Goal: Use online tool/utility: Utilize a website feature to perform a specific function

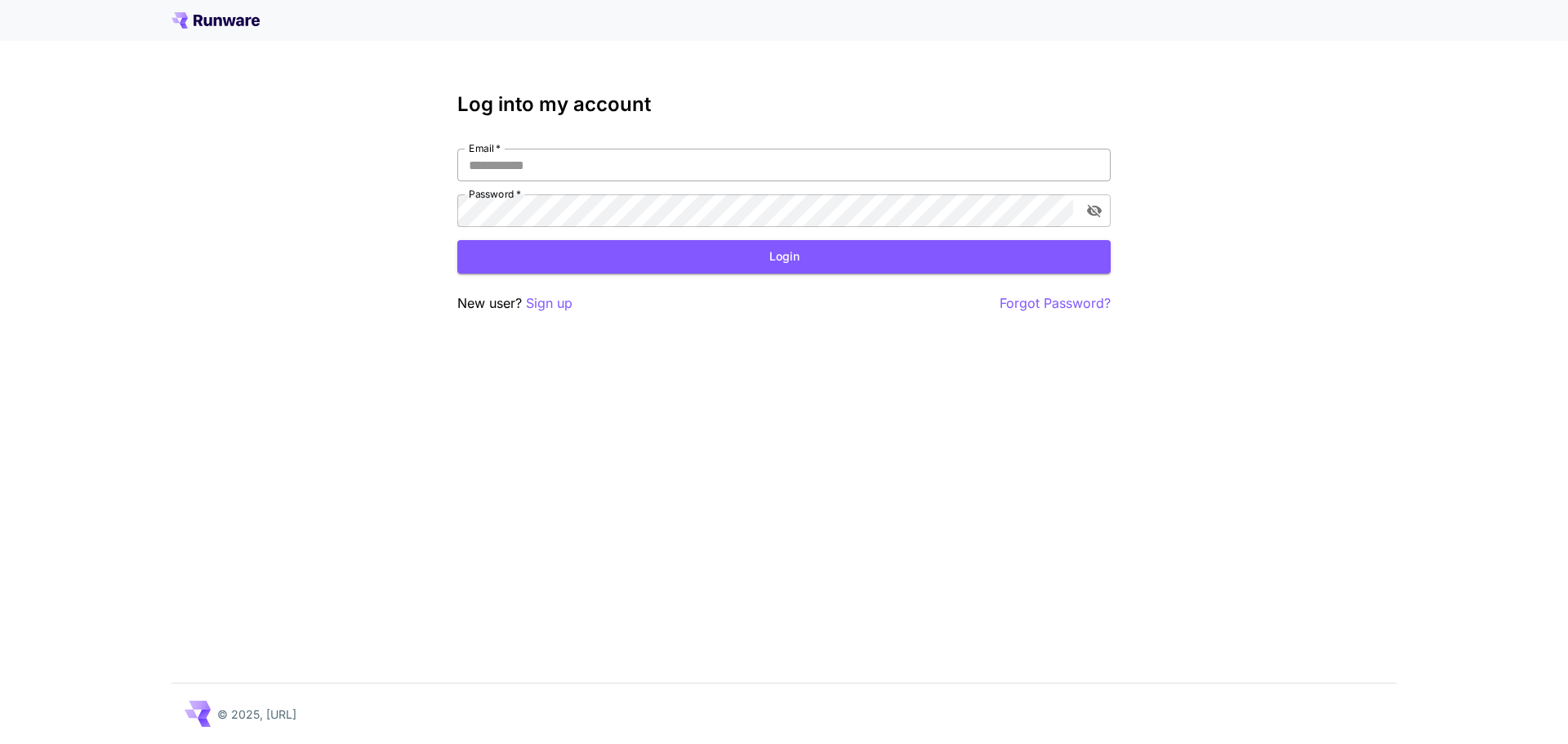
drag, startPoint x: 0, startPoint y: 0, endPoint x: 564, endPoint y: 161, distance: 586.5
click at [568, 150] on input "Email   *" at bounding box center [784, 165] width 654 height 33
type input "**********"
click at [546, 262] on button "Login" at bounding box center [784, 257] width 654 height 34
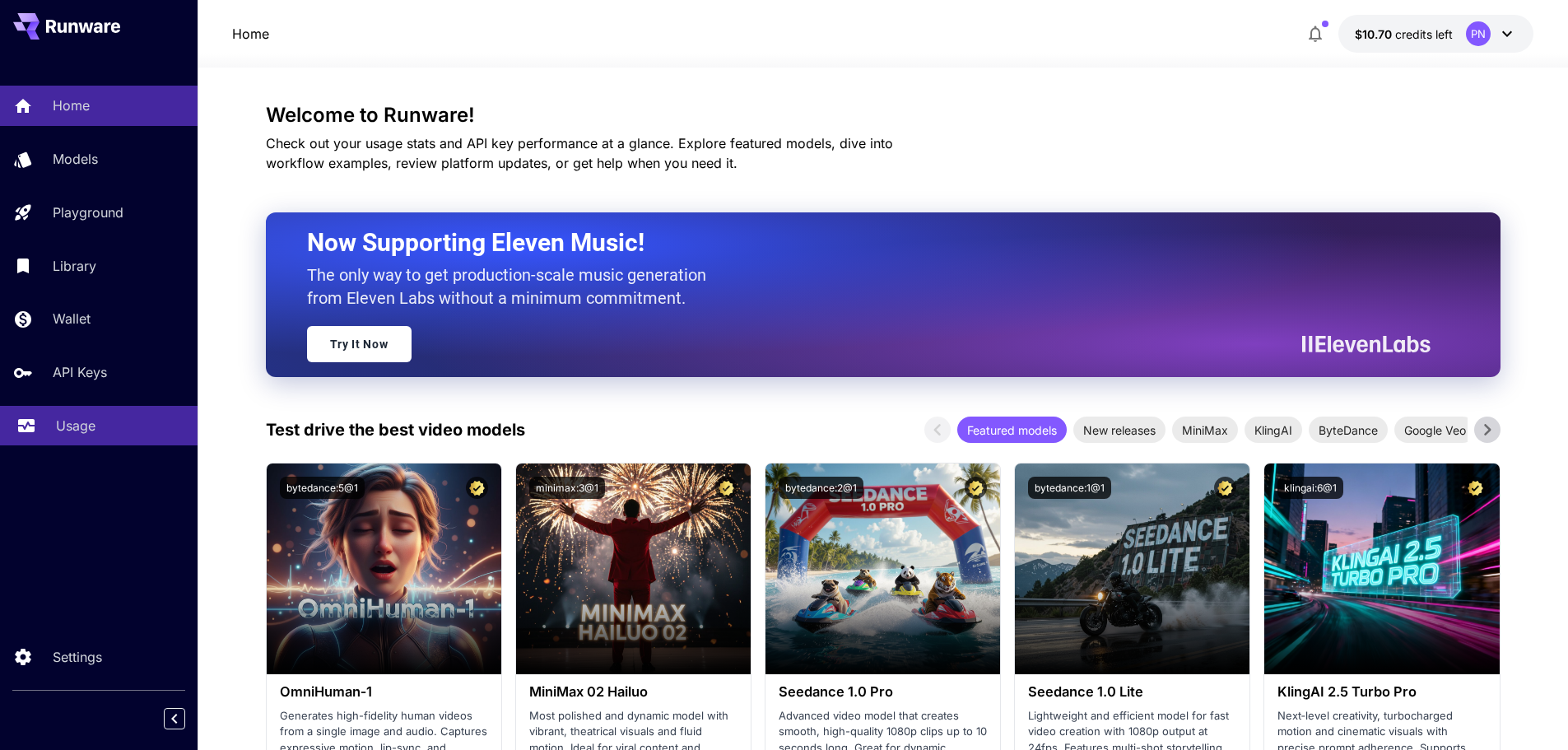
click at [106, 428] on div "Usage" at bounding box center [120, 425] width 129 height 20
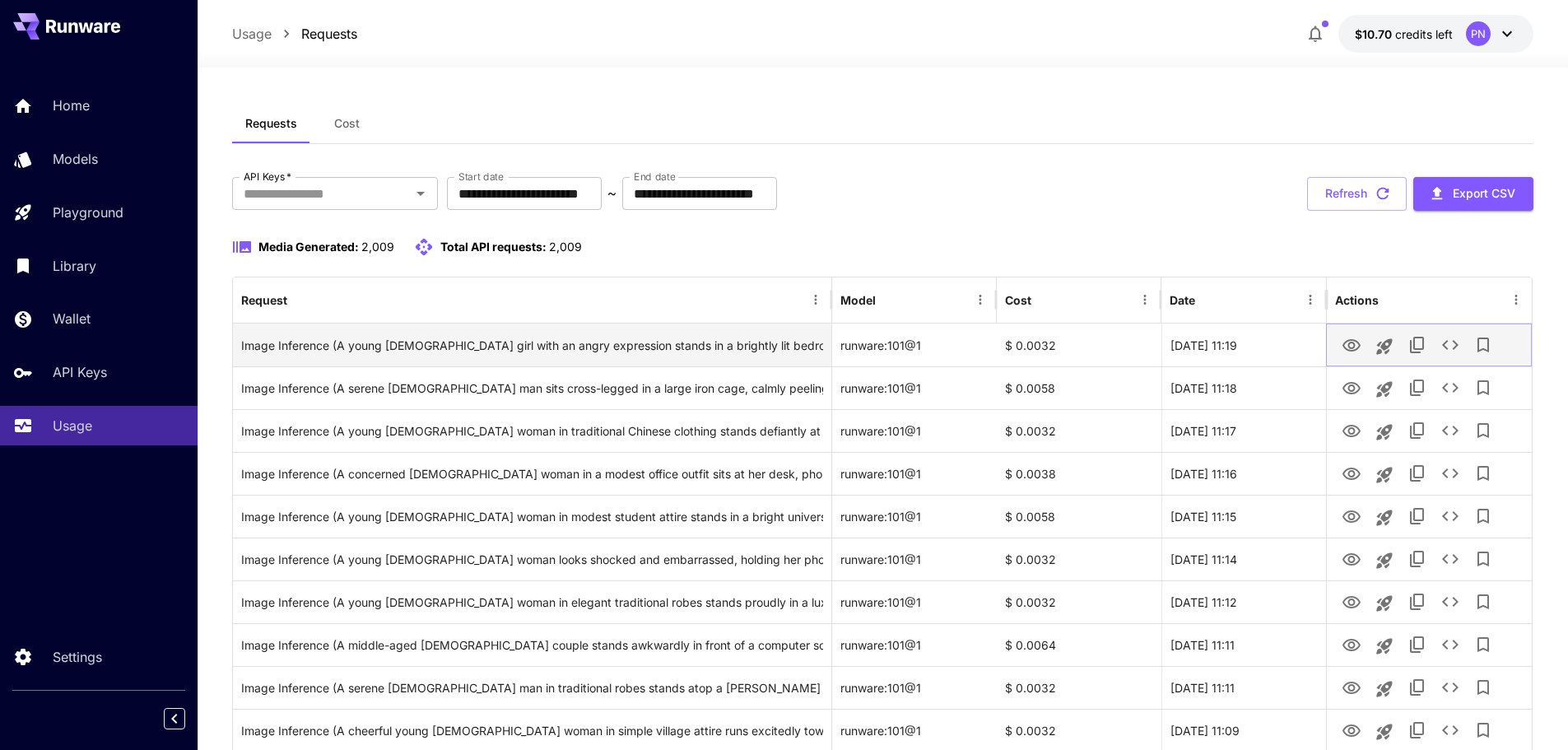
click at [1383, 350] on icon "Launch in playground" at bounding box center [1385, 346] width 20 height 20
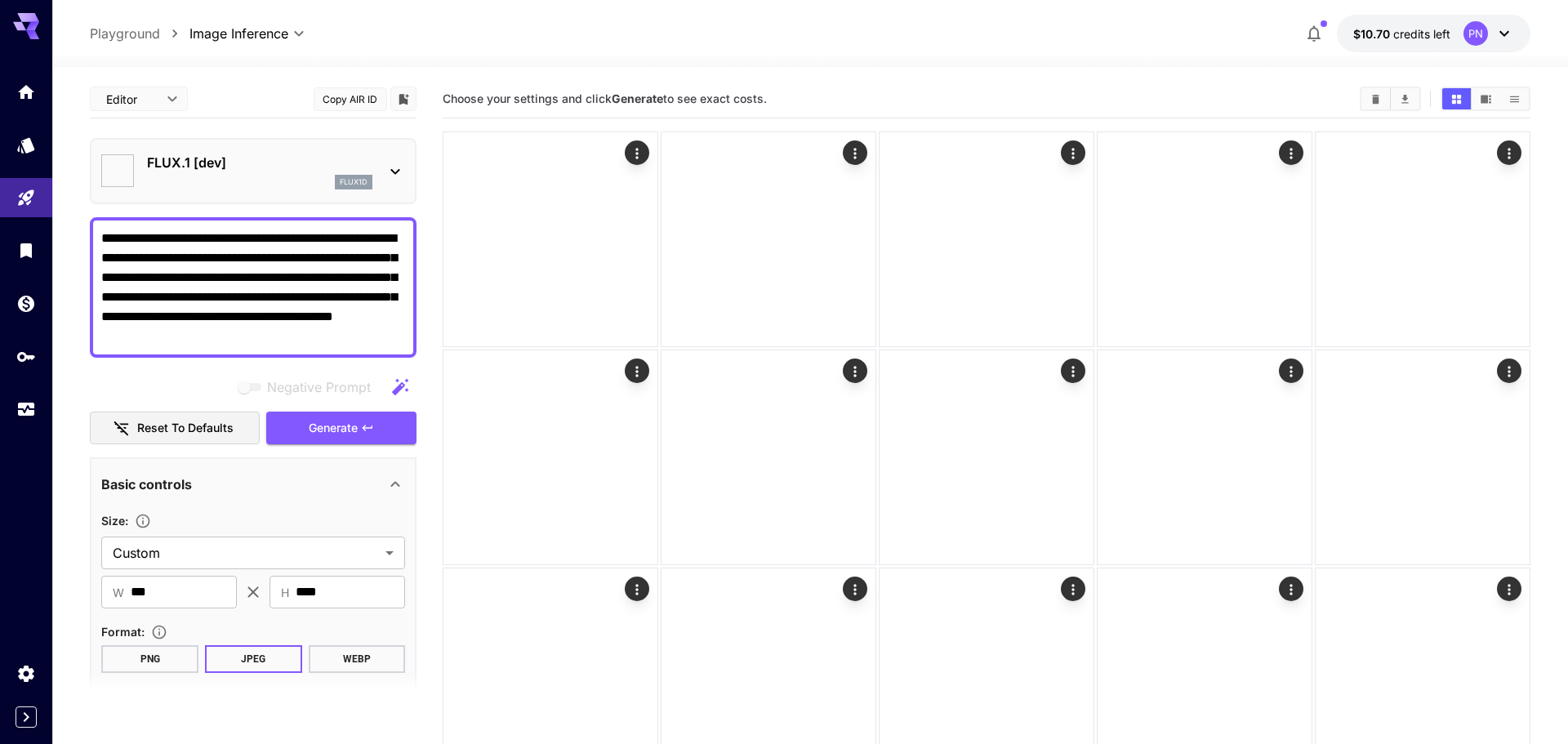
type input "**********"
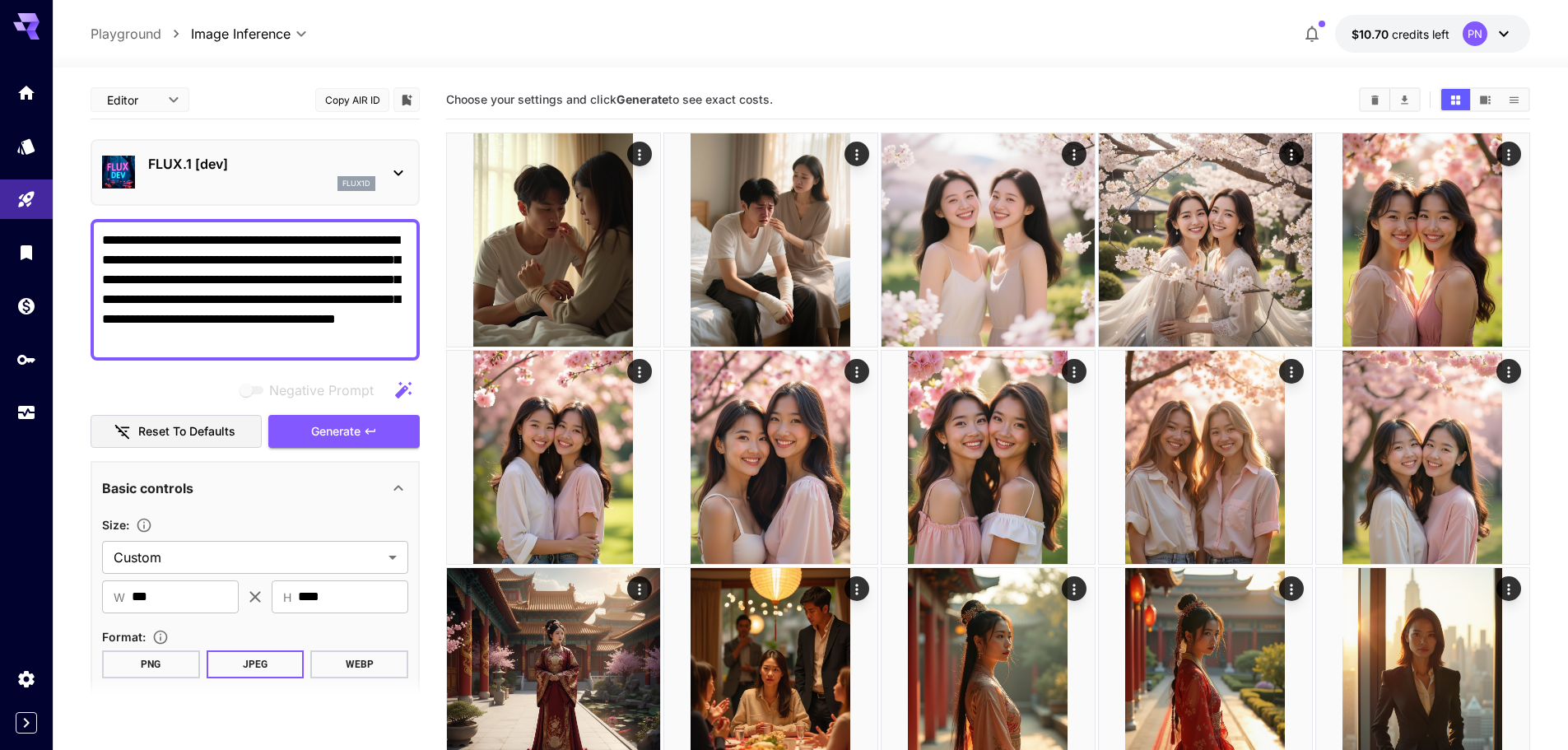
click at [365, 292] on textarea "**********" at bounding box center [255, 290] width 306 height 119
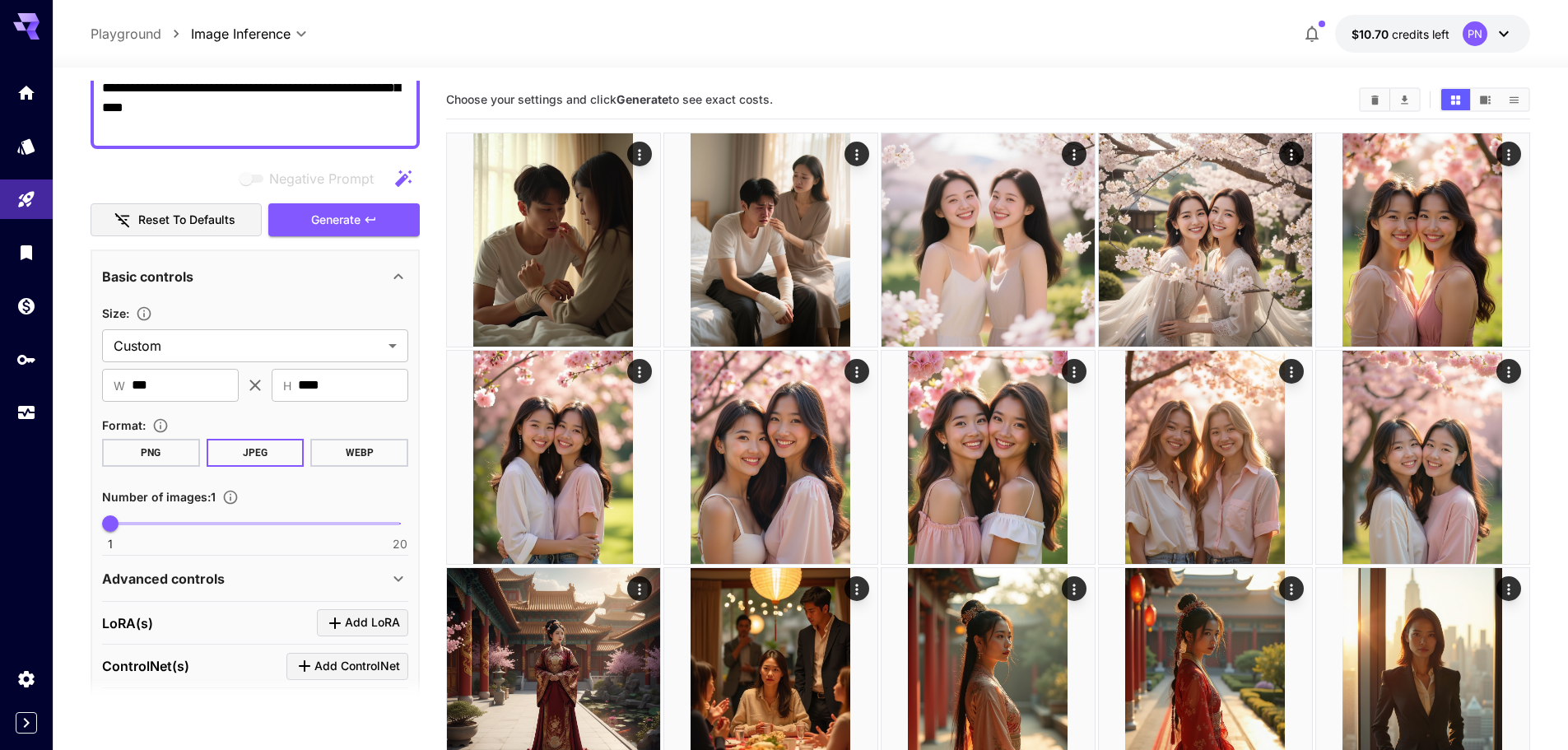
scroll to position [494, 0]
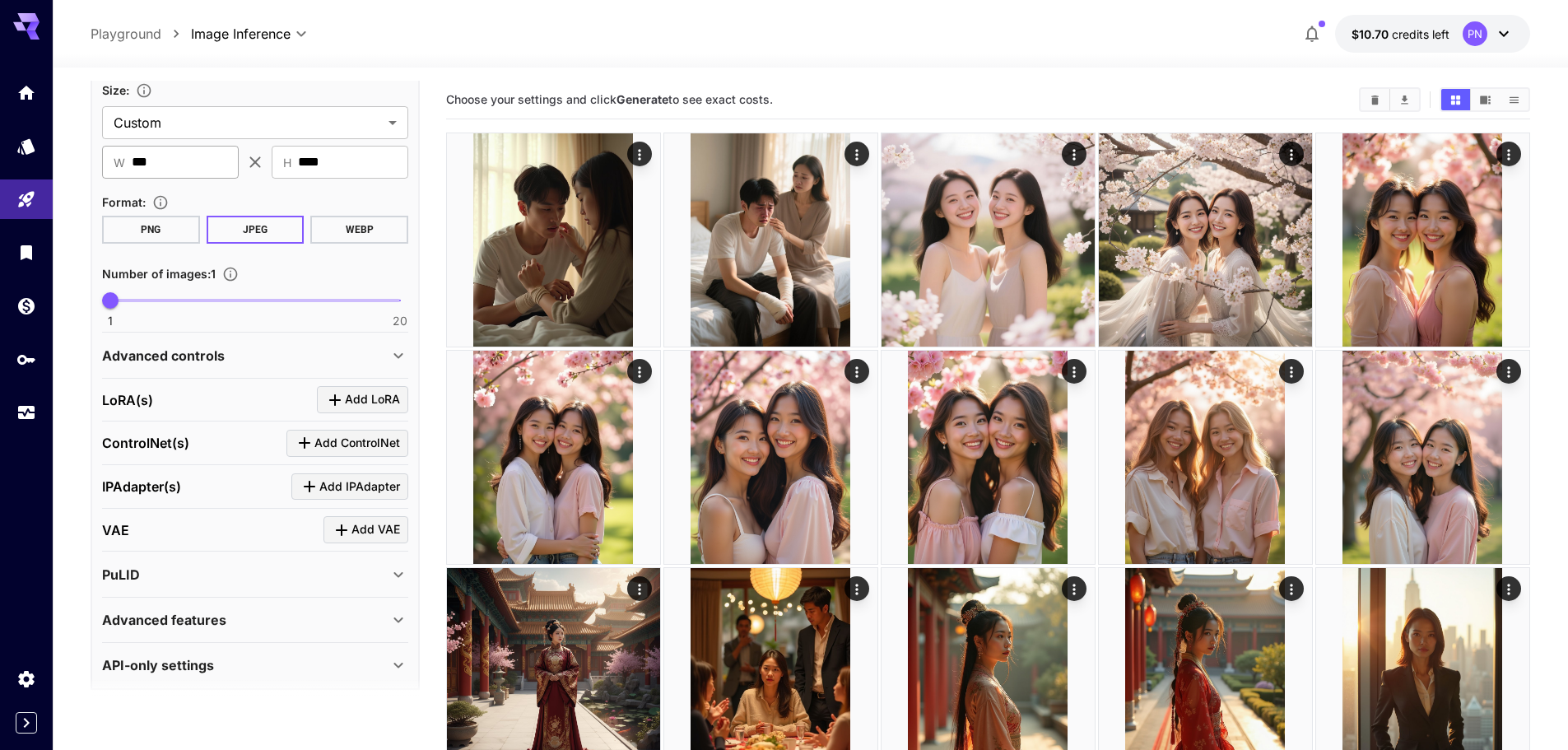
type textarea "**********"
click at [211, 160] on input "***" at bounding box center [185, 162] width 107 height 33
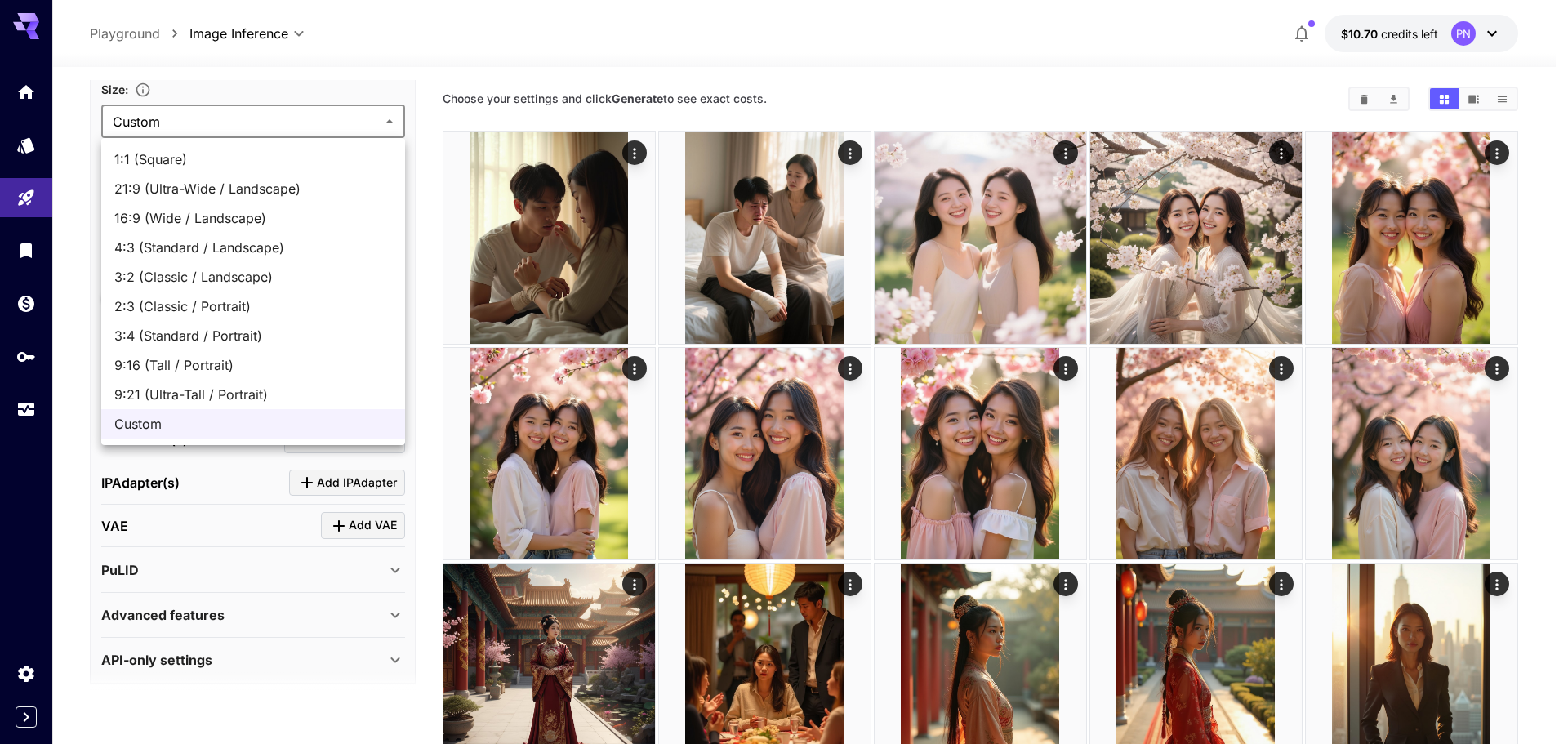
click at [231, 161] on span "1:1 (Square)" at bounding box center [253, 159] width 277 height 20
type input "**********"
type input "****"
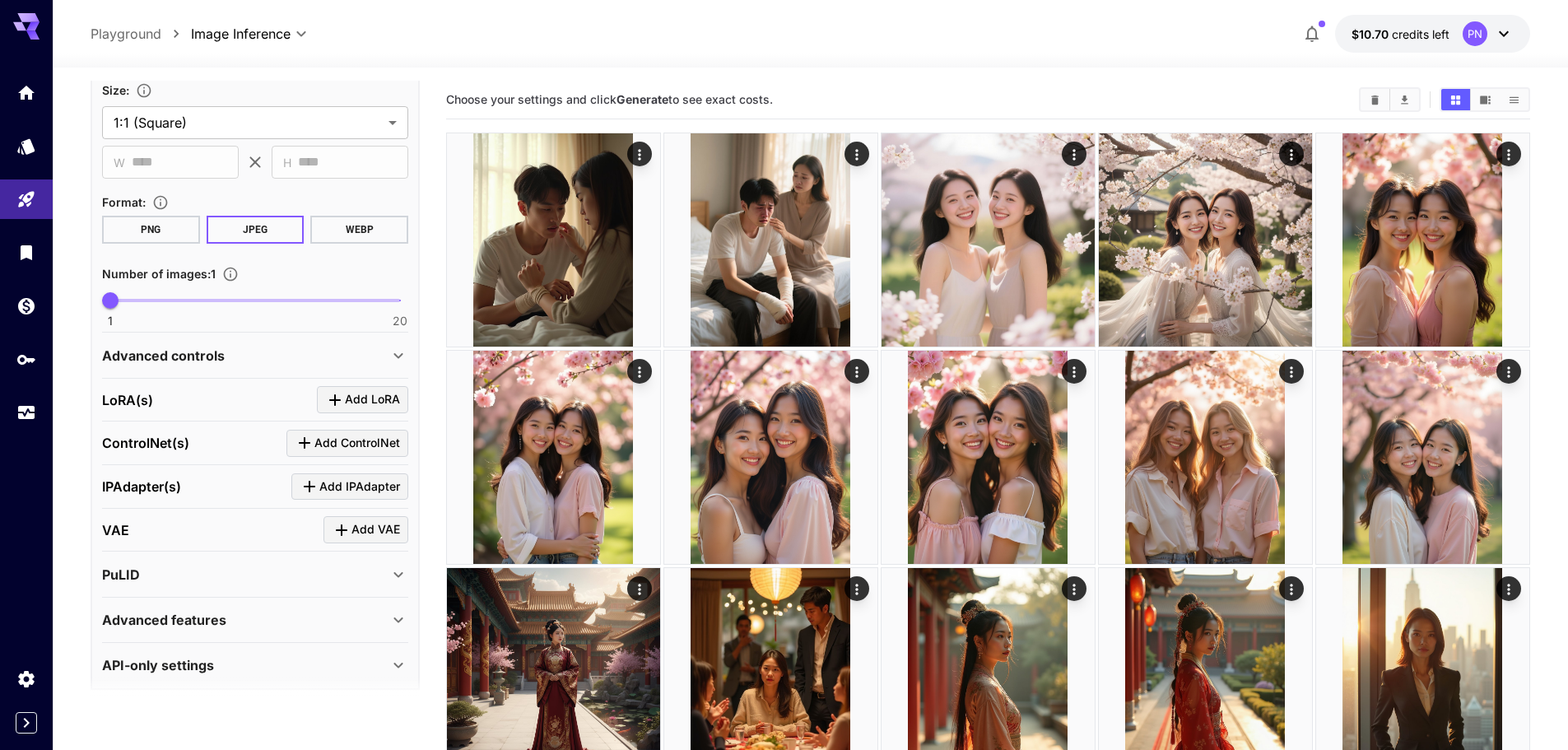
click at [297, 352] on div "Advanced controls" at bounding box center [245, 355] width 286 height 20
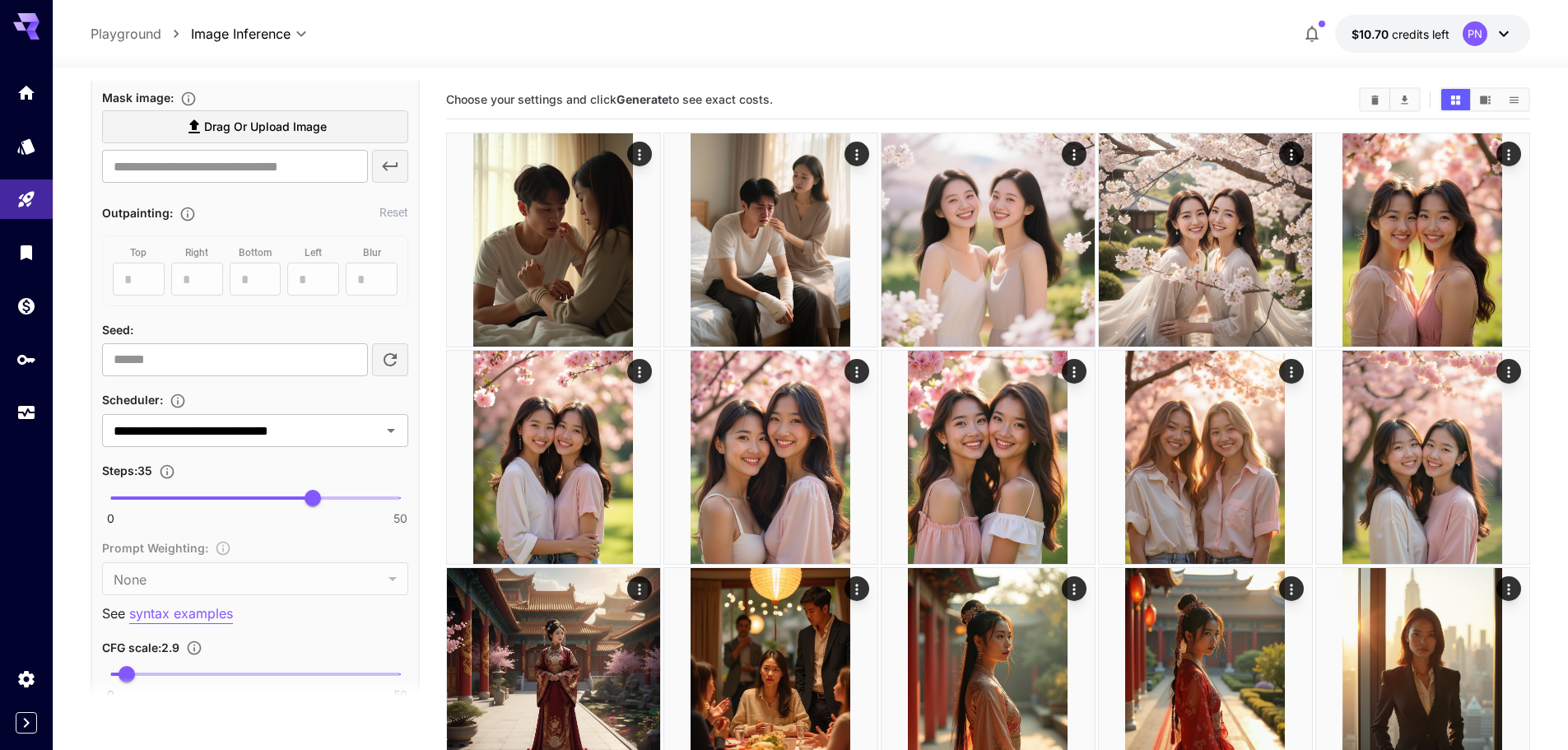
scroll to position [1070, 0]
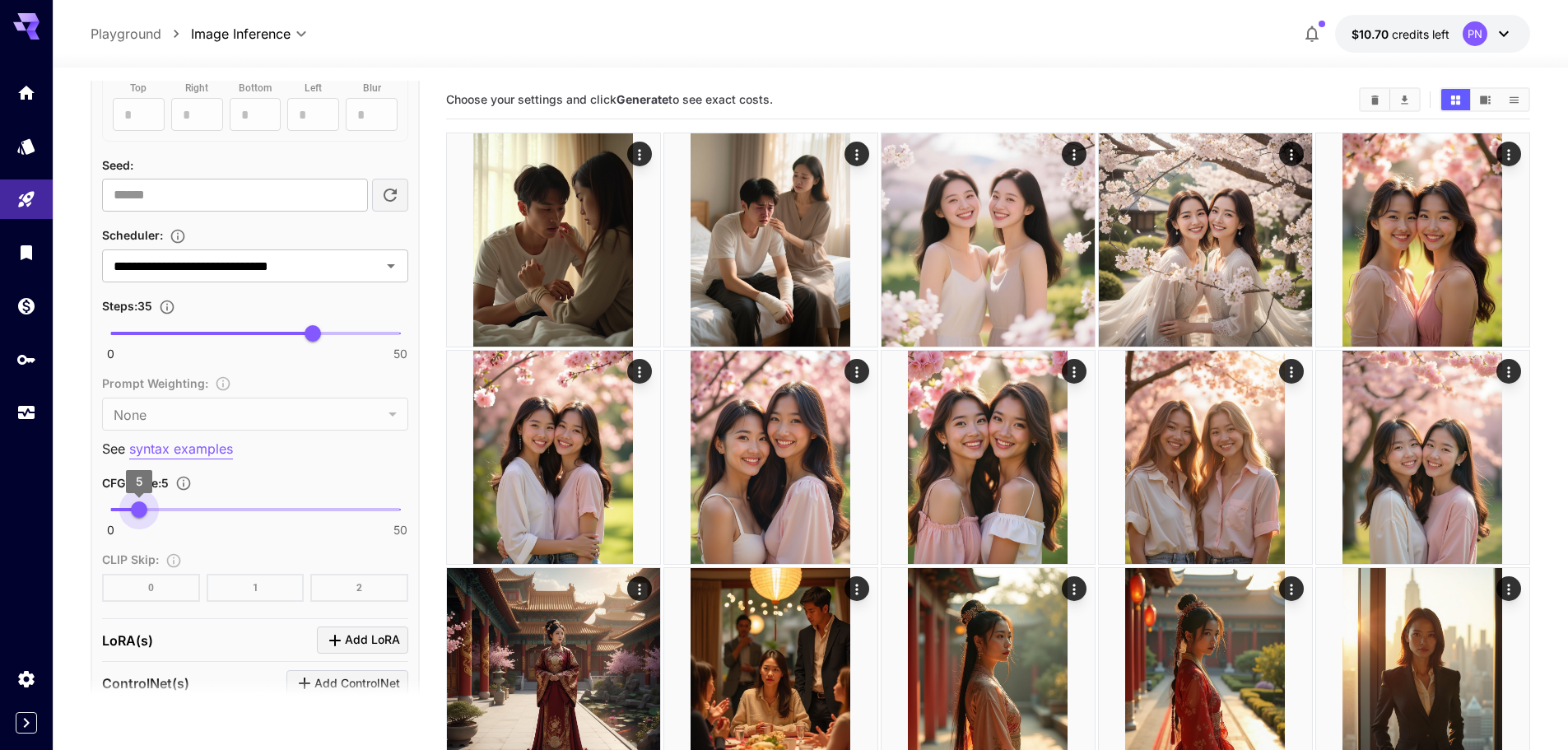
drag, startPoint x: 163, startPoint y: 507, endPoint x: 139, endPoint y: 523, distance: 28.8
click at [139, 518] on span "5" at bounding box center [139, 509] width 16 height 16
type input "***"
click at [138, 506] on span "4.7" at bounding box center [138, 509] width 16 height 16
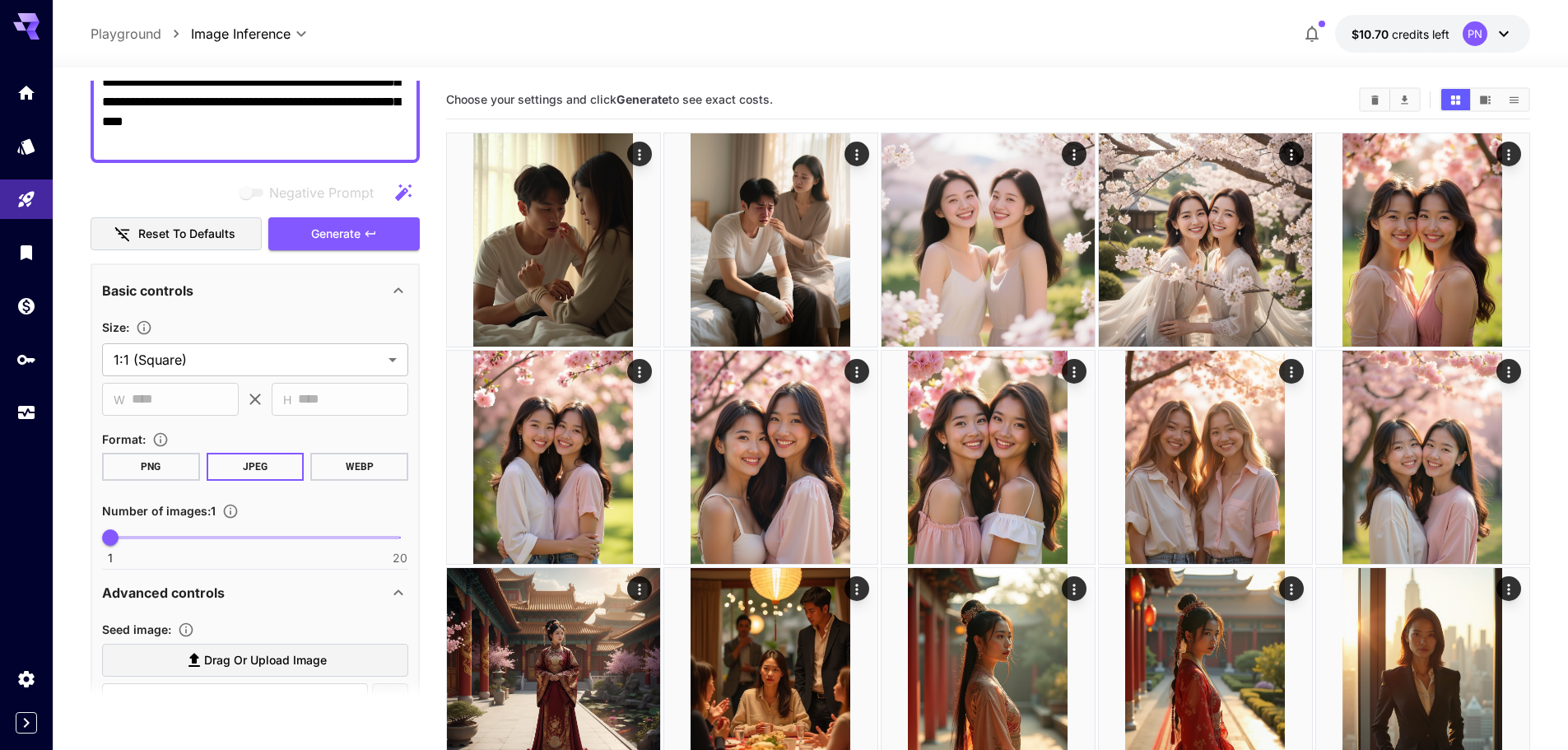
scroll to position [247, 0]
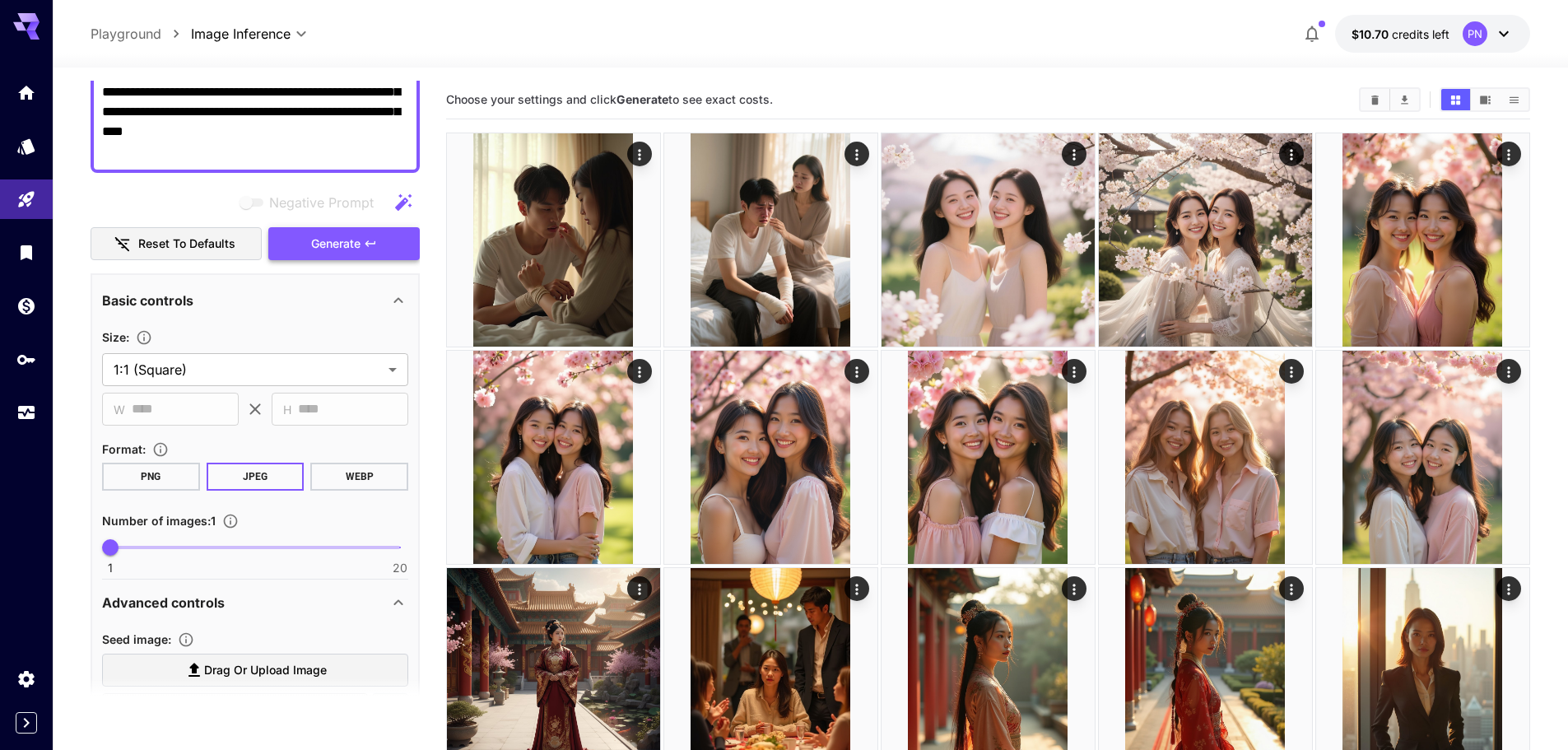
click at [357, 252] on span "Generate" at bounding box center [336, 244] width 49 height 21
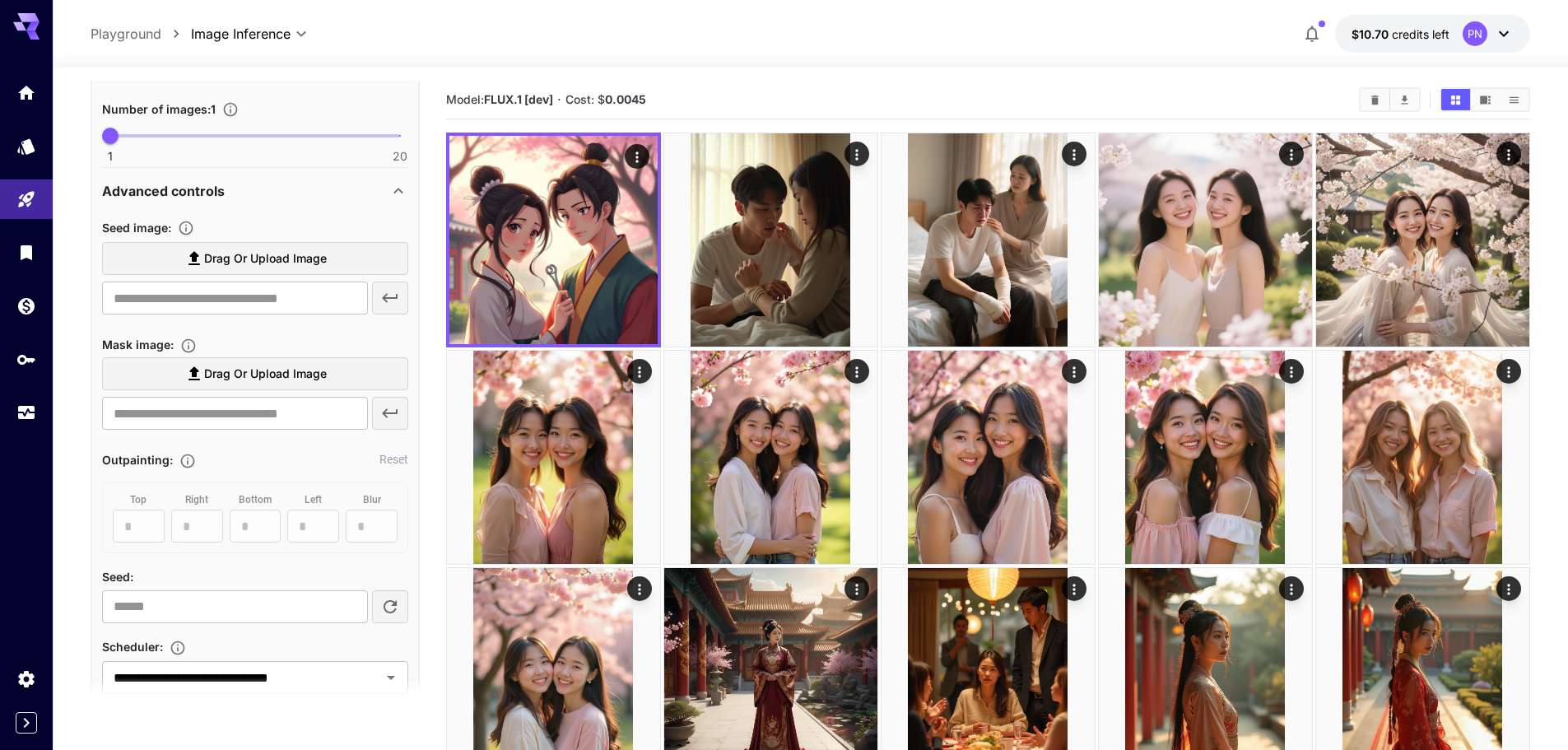
scroll to position [905, 0]
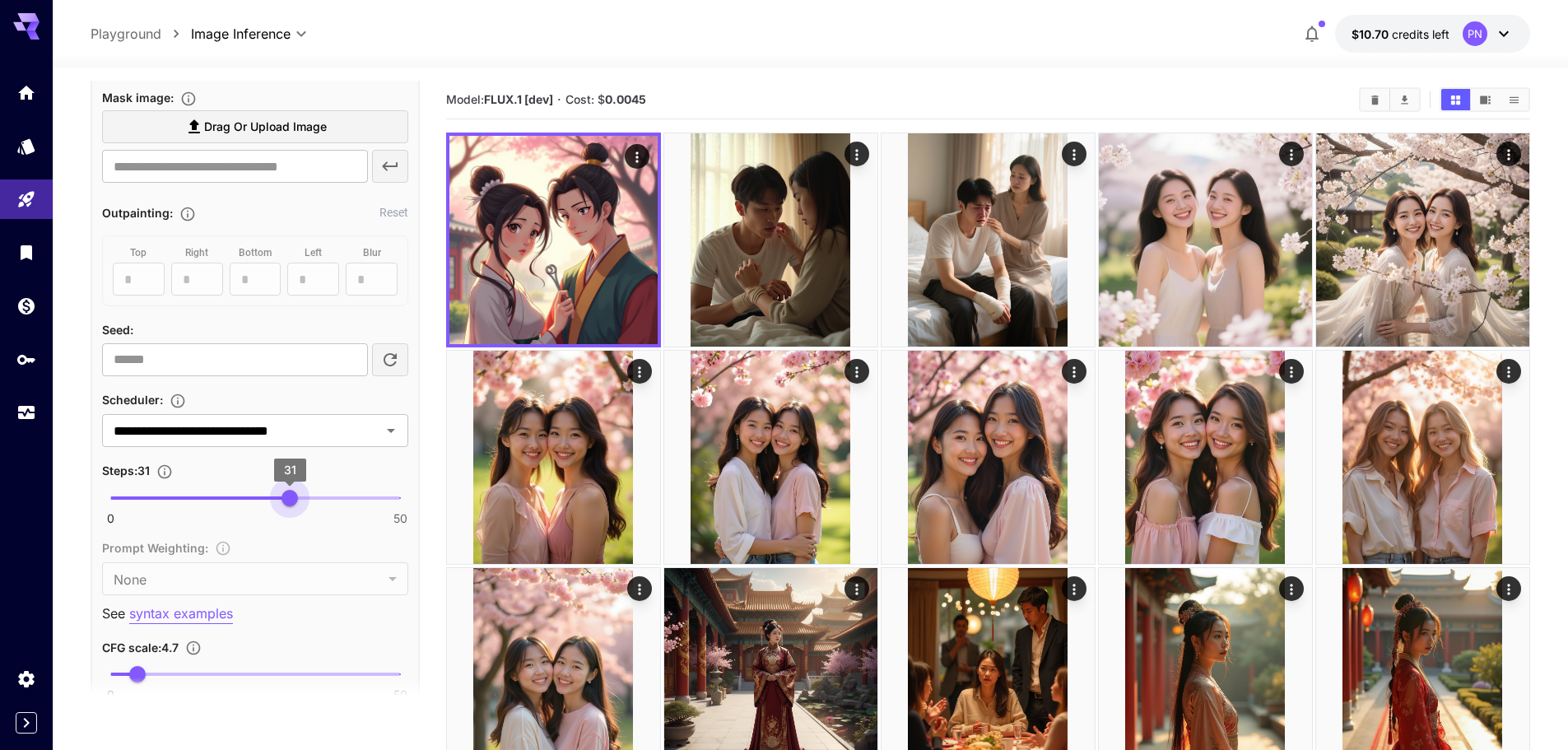
type input "**"
drag, startPoint x: 315, startPoint y: 498, endPoint x: 285, endPoint y: 509, distance: 32.0
click at [285, 506] on span "30" at bounding box center [284, 498] width 16 height 16
type input "***"
click at [131, 677] on section "**********" at bounding box center [255, 399] width 329 height 637
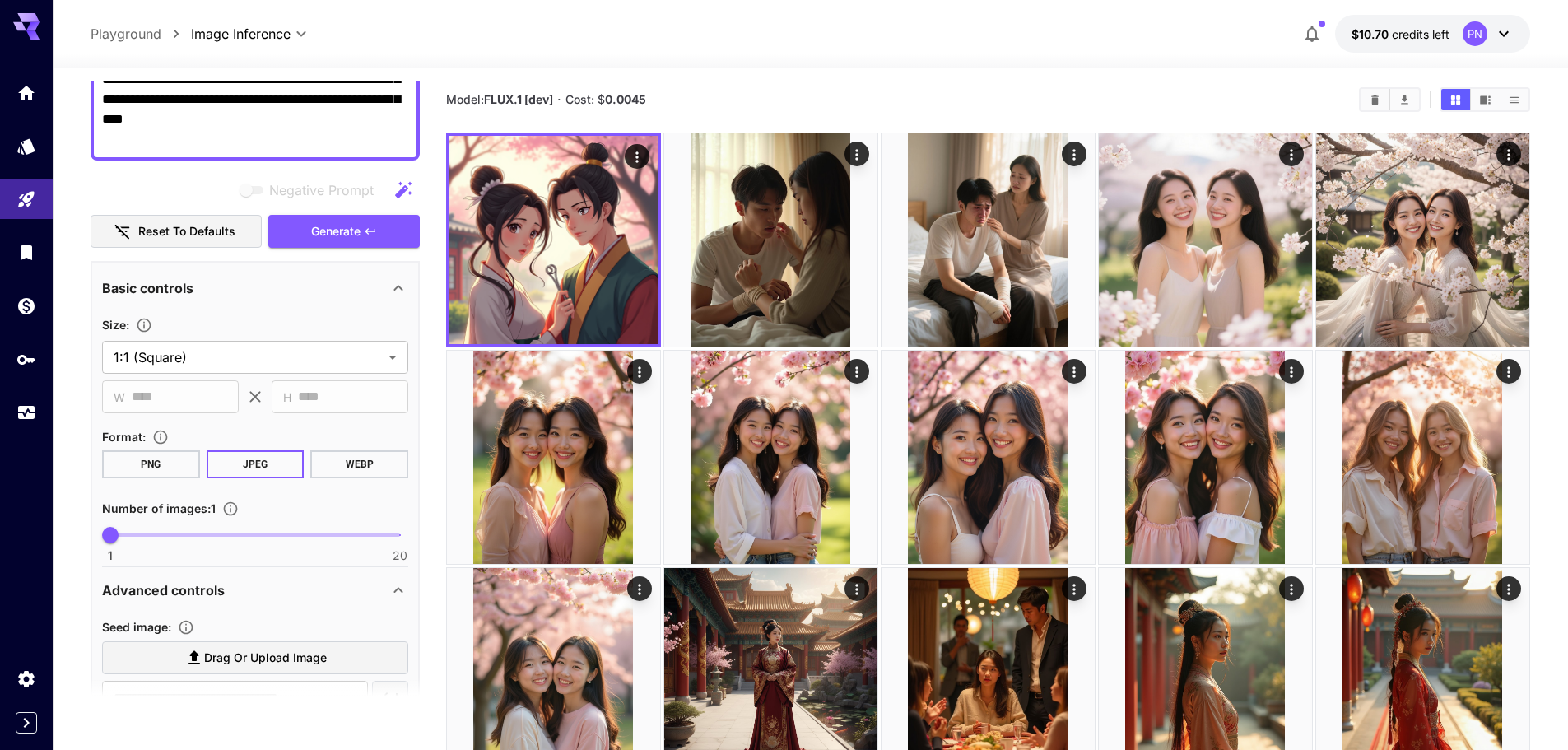
scroll to position [247, 0]
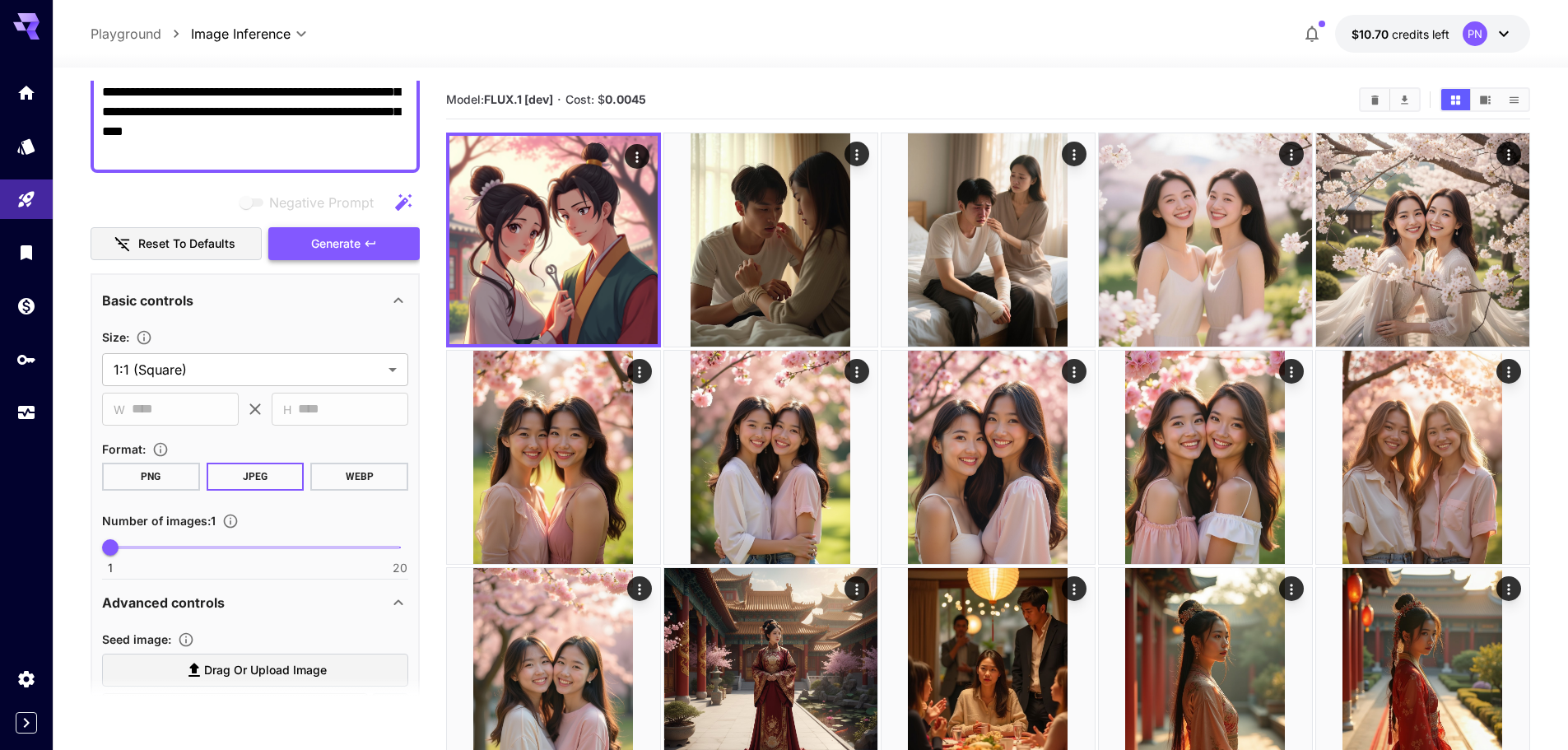
click at [338, 249] on span "Generate" at bounding box center [336, 244] width 49 height 21
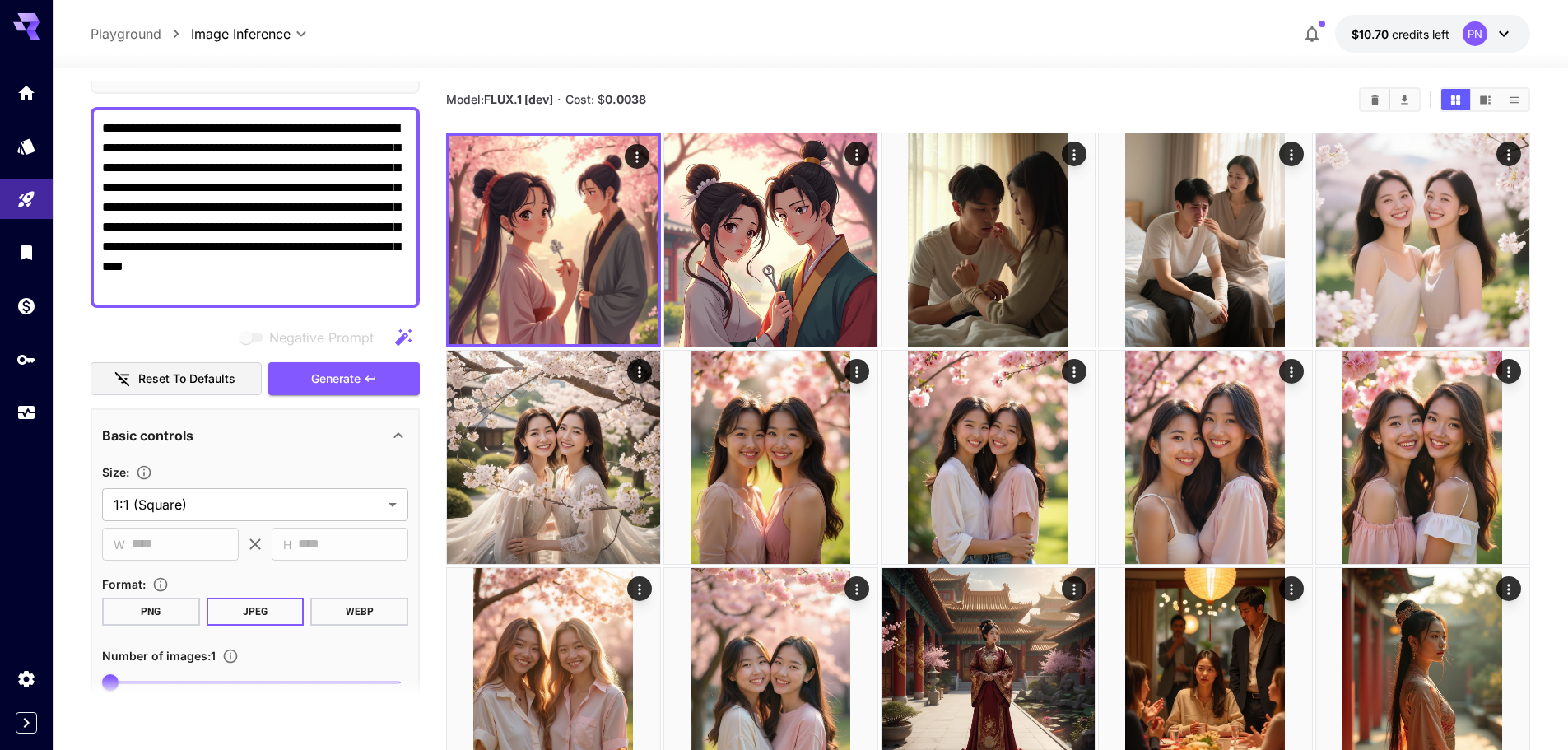
scroll to position [82, 0]
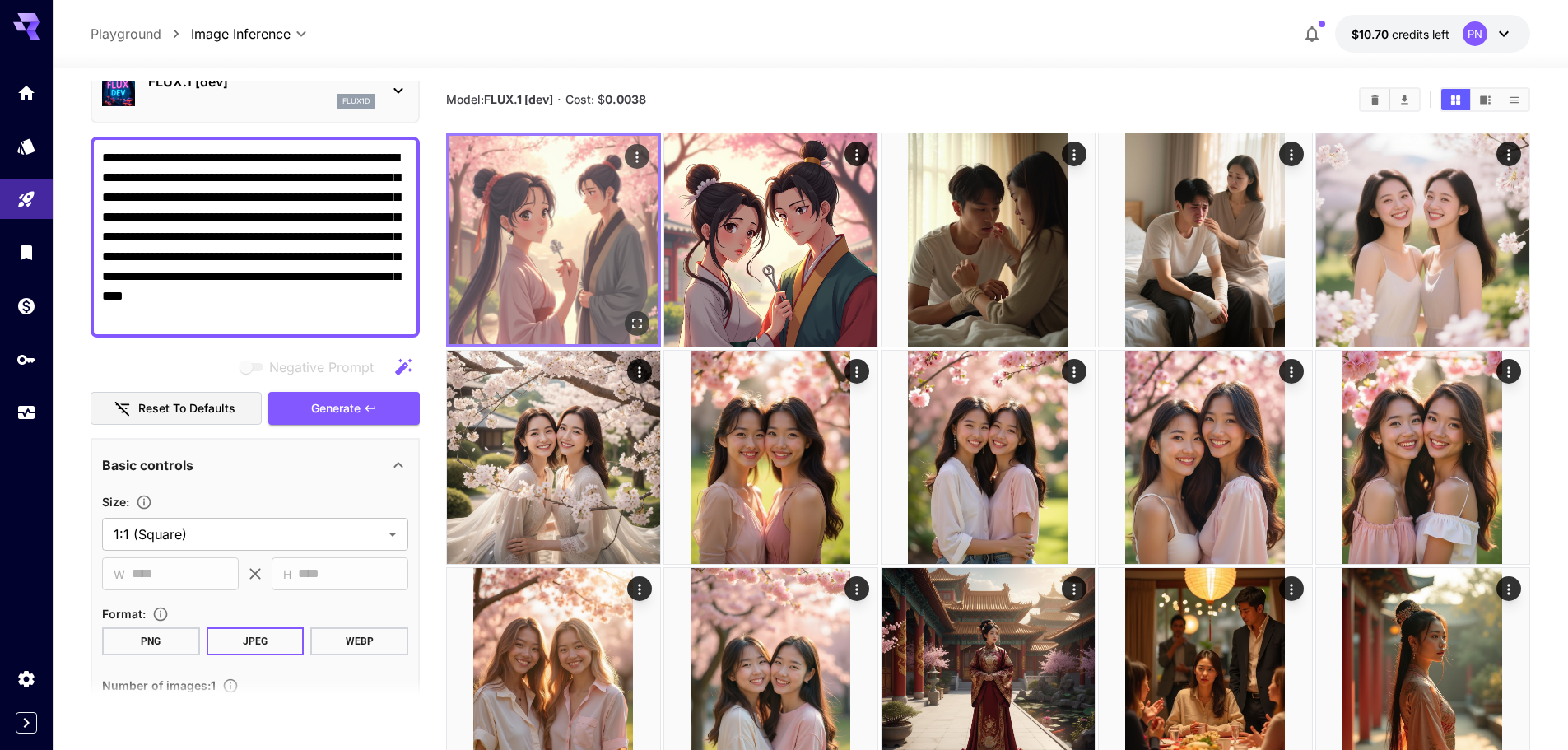
click at [629, 323] on icon "Open in fullscreen" at bounding box center [637, 323] width 16 height 16
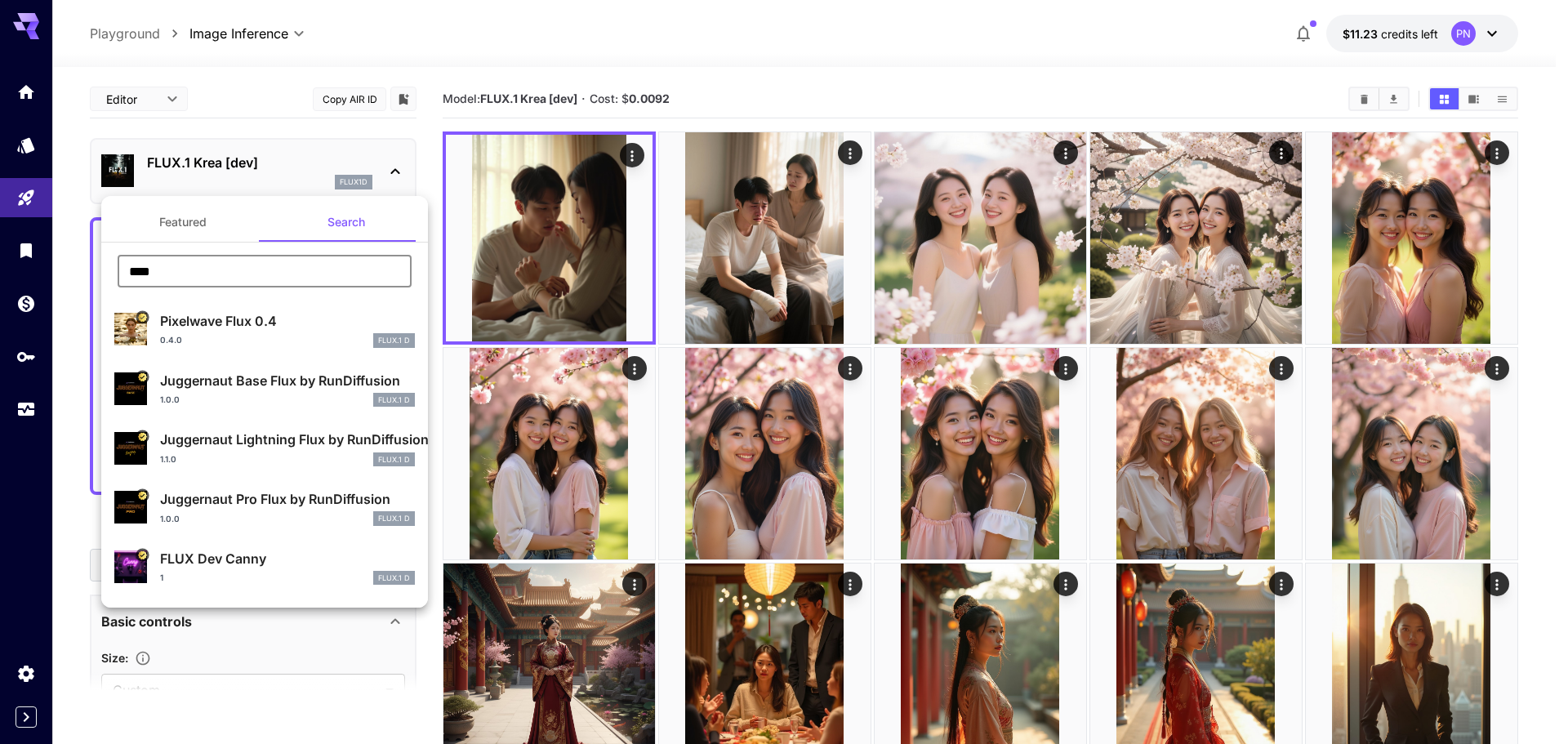
click at [15, 410] on div at bounding box center [784, 372] width 1568 height 744
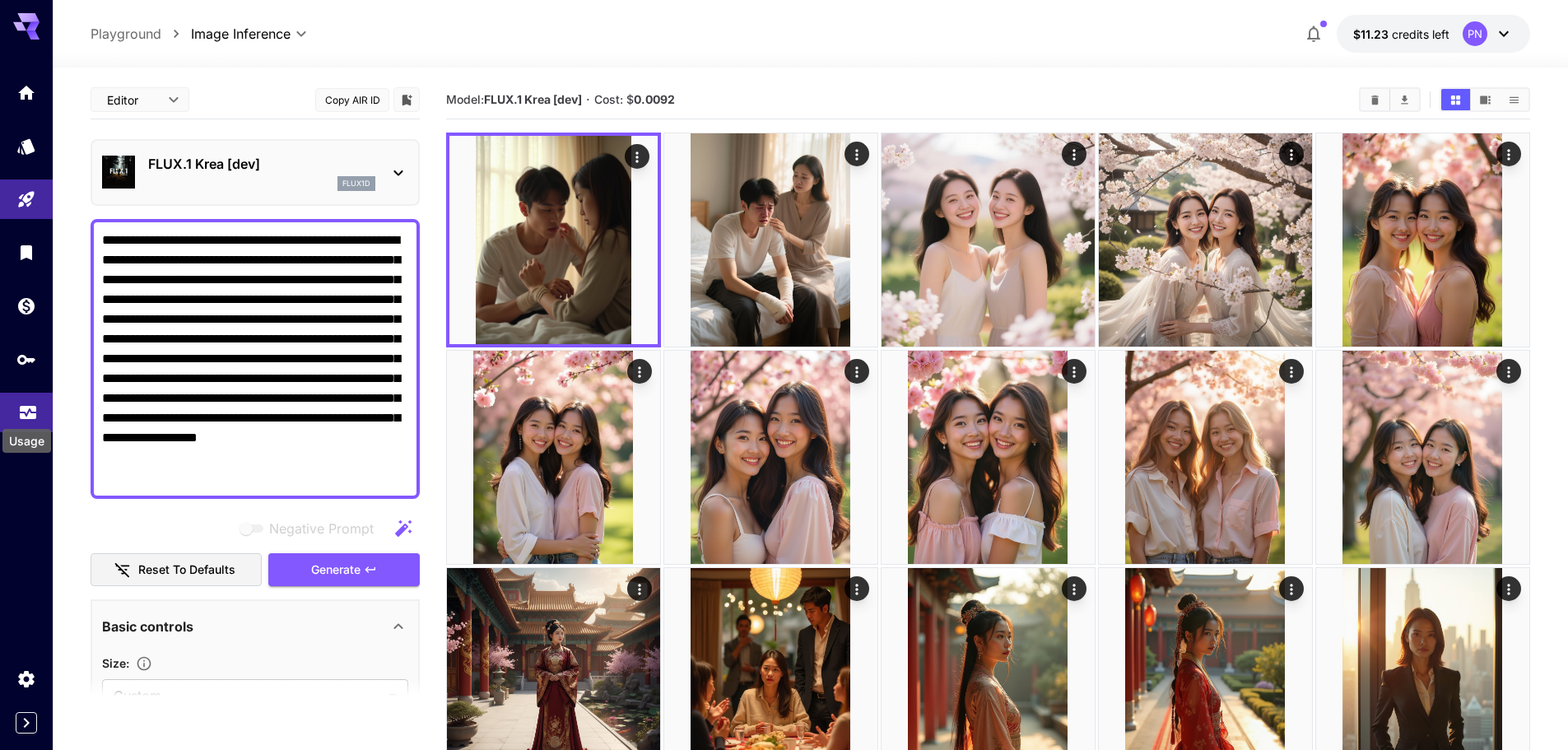
click at [30, 410] on icon "Usage" at bounding box center [28, 410] width 16 height 8
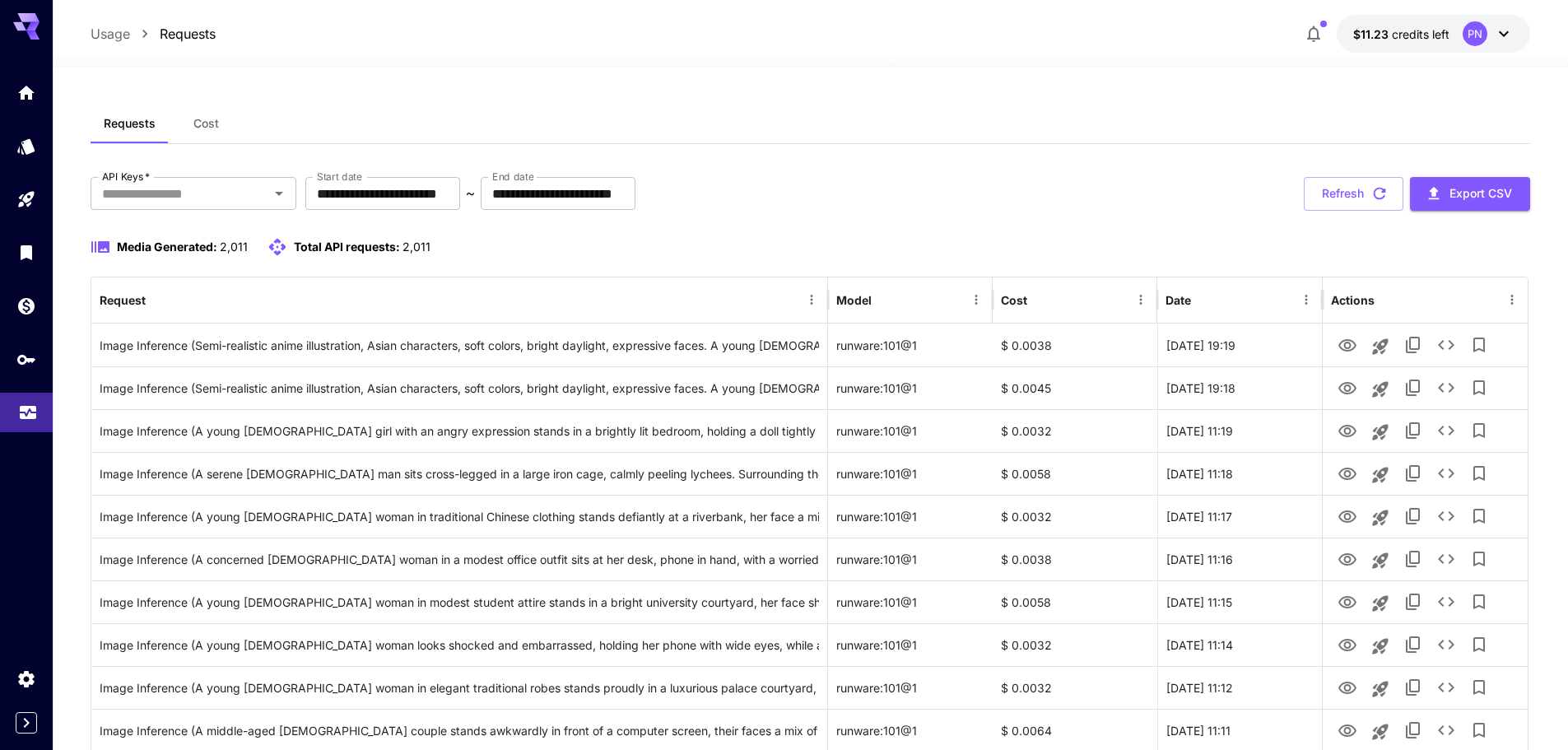
click at [40, 417] on link at bounding box center [26, 412] width 53 height 40
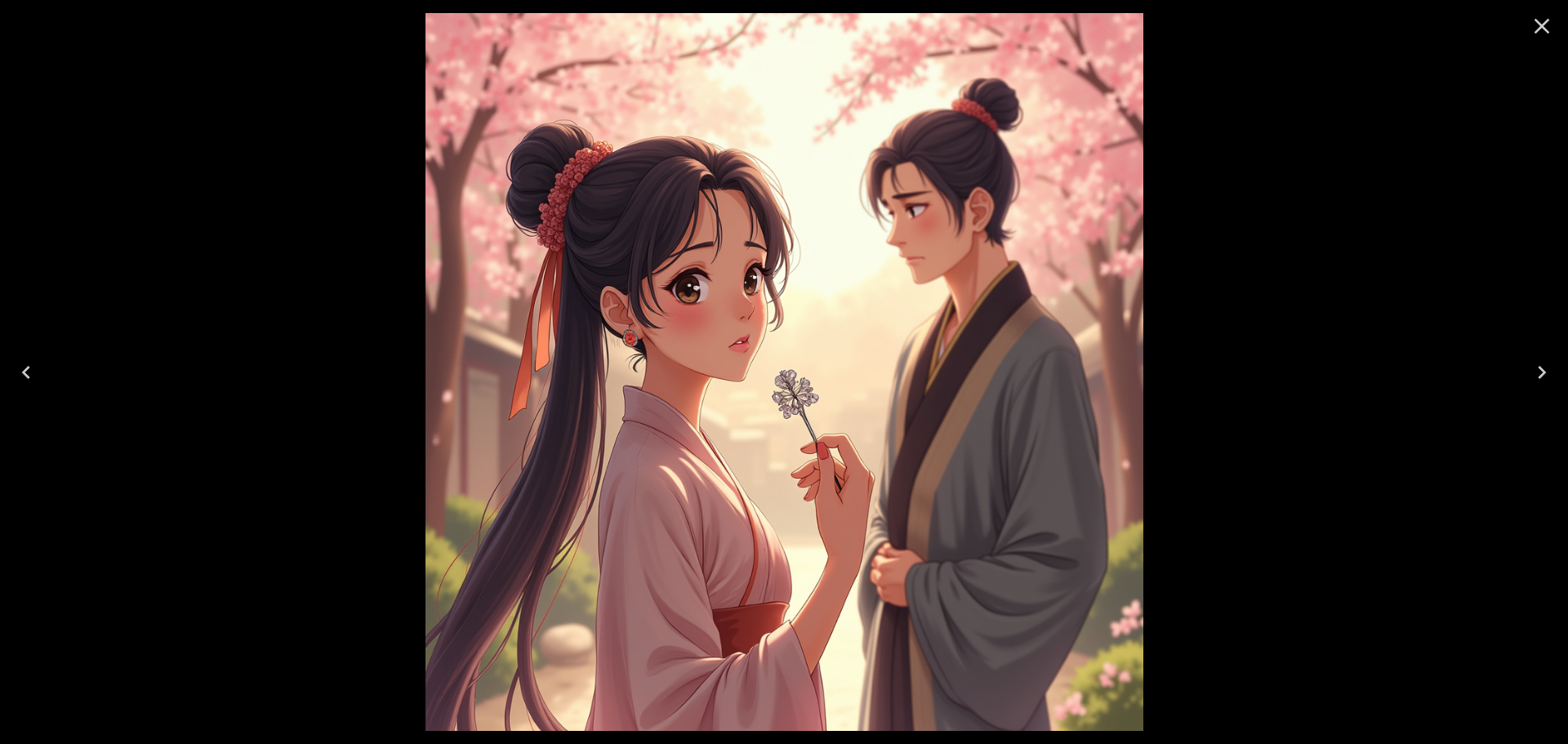
scroll to position [82, 0]
click at [1533, 24] on icon "Close" at bounding box center [1542, 26] width 26 height 26
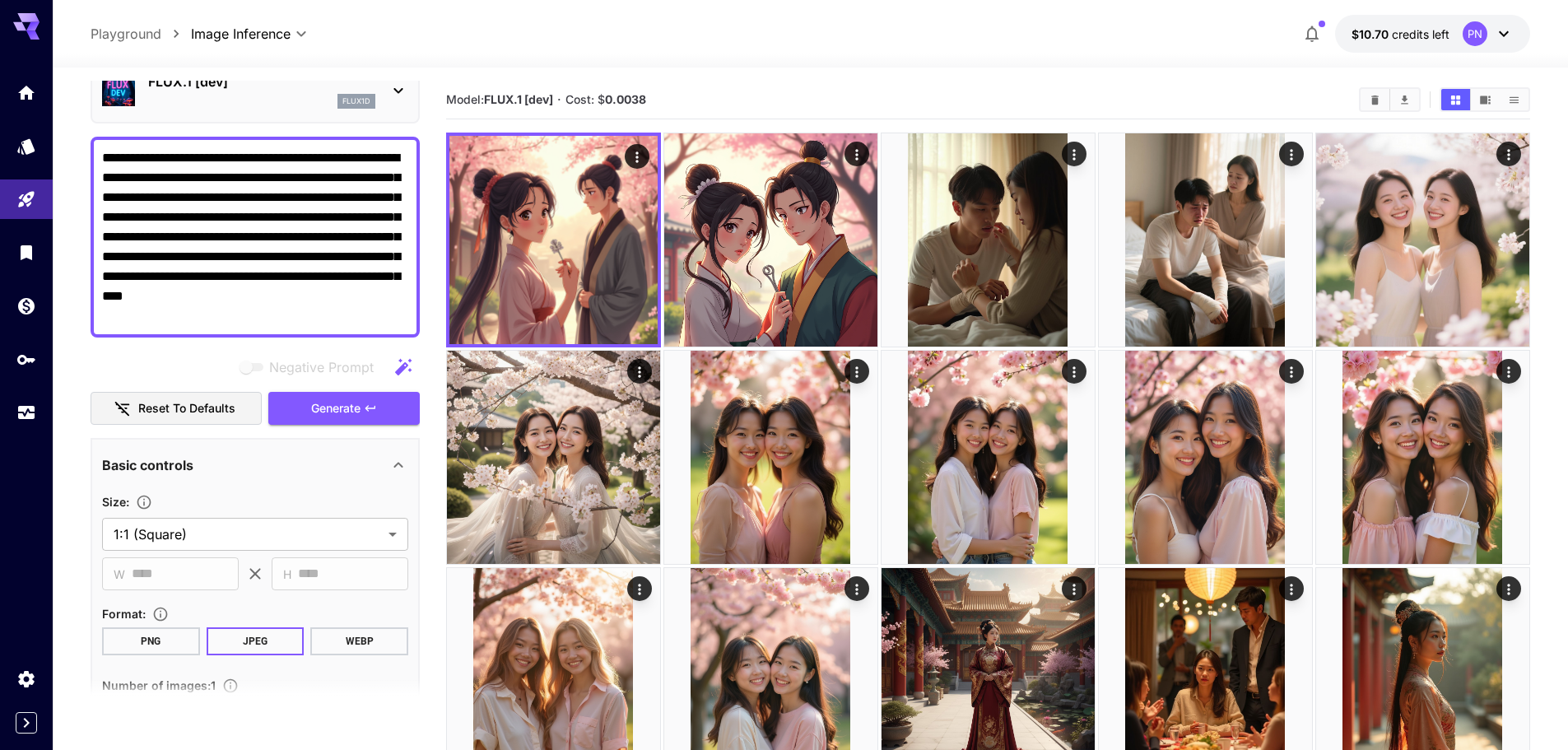
click at [298, 241] on textarea "**********" at bounding box center [255, 237] width 306 height 178
paste textarea
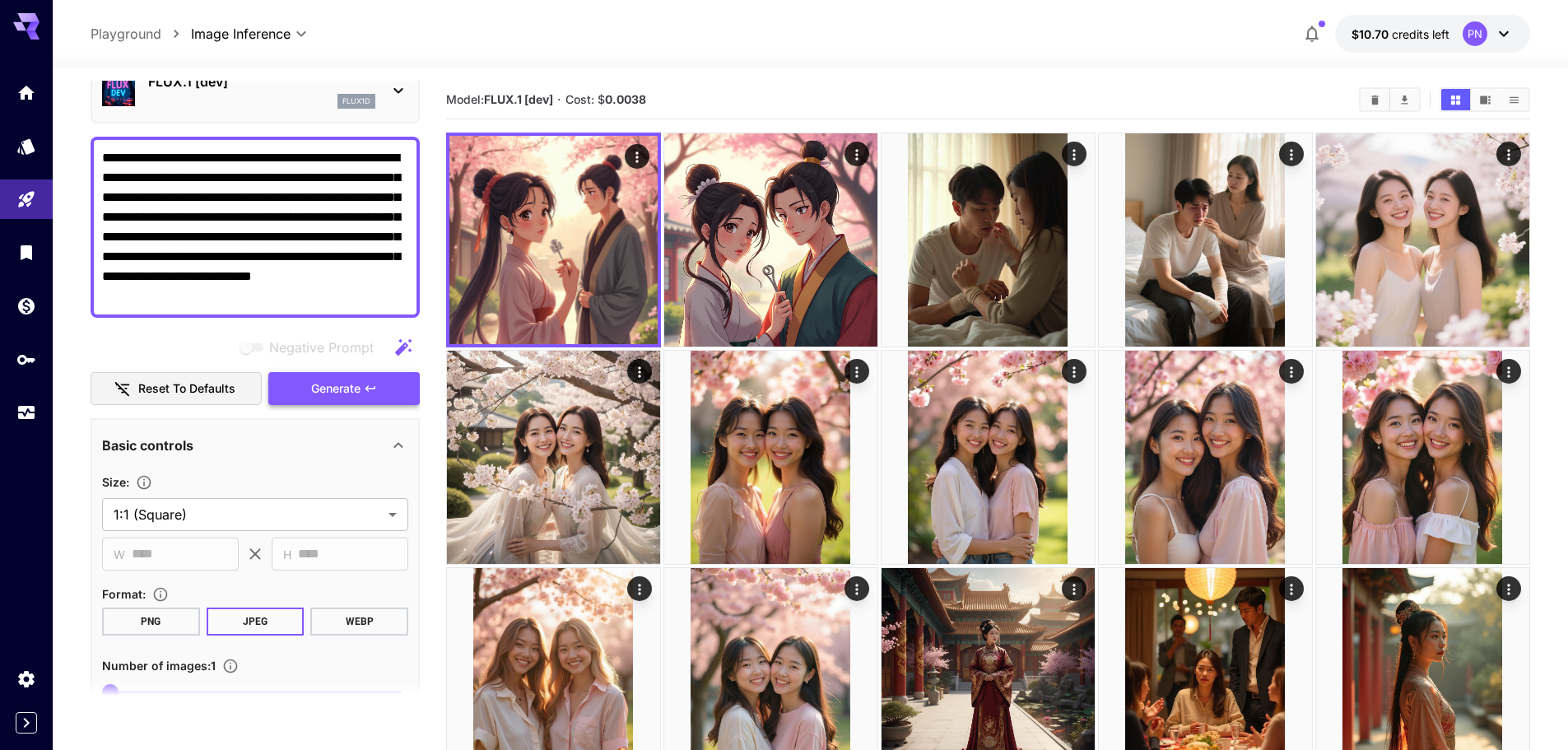
type textarea "**********"
click at [334, 392] on span "Generate" at bounding box center [336, 388] width 49 height 21
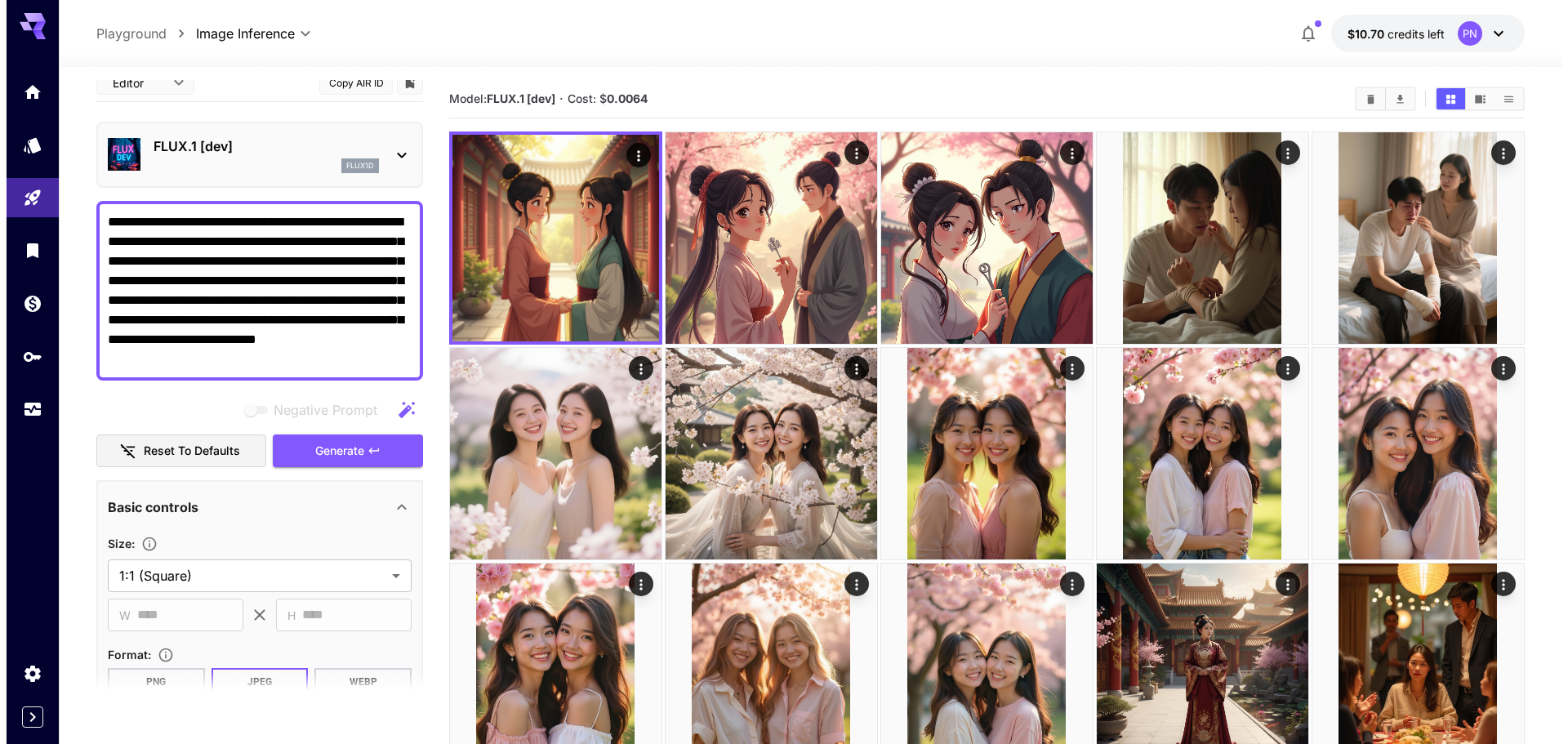
scroll to position [0, 0]
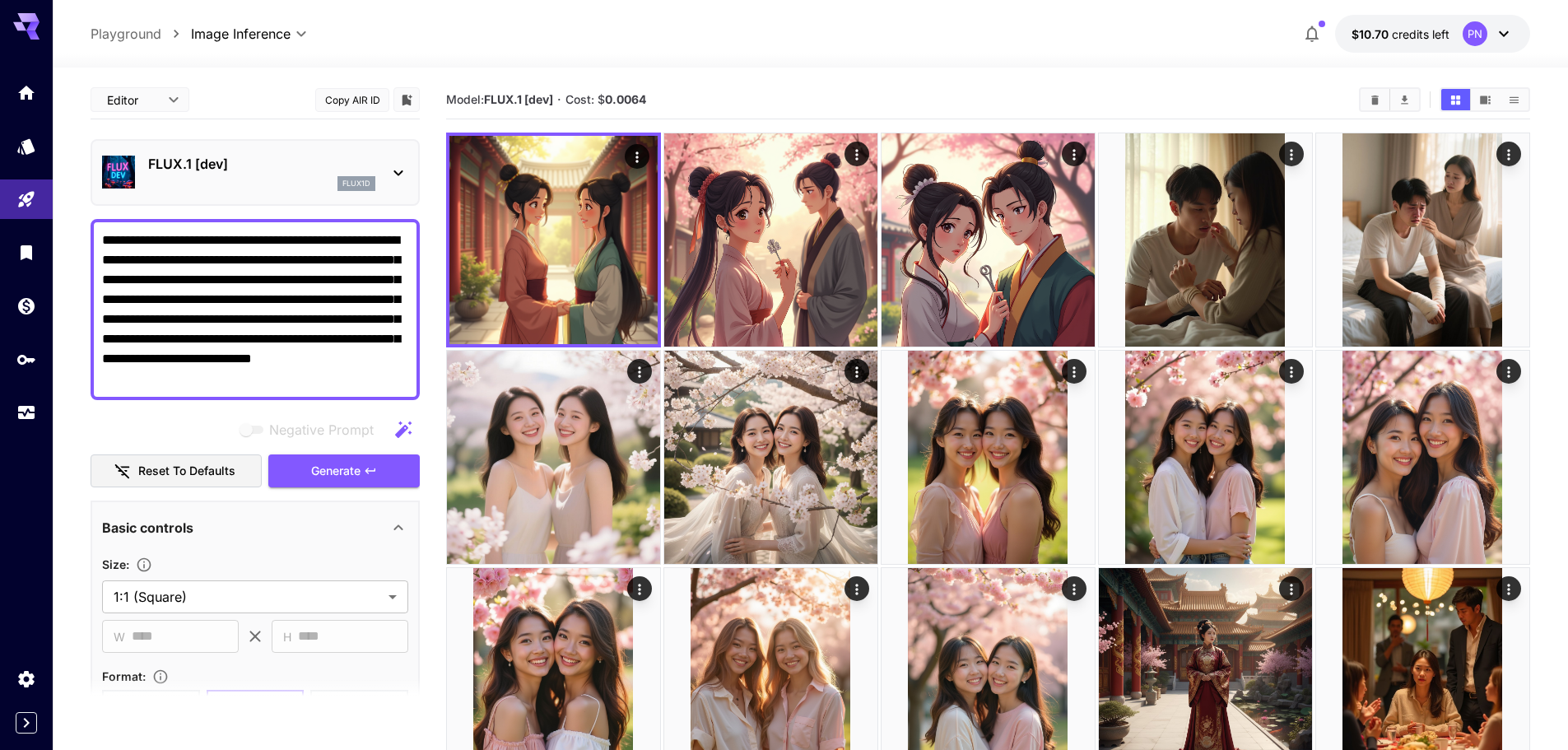
click at [305, 178] on div "flux1d" at bounding box center [262, 184] width 228 height 15
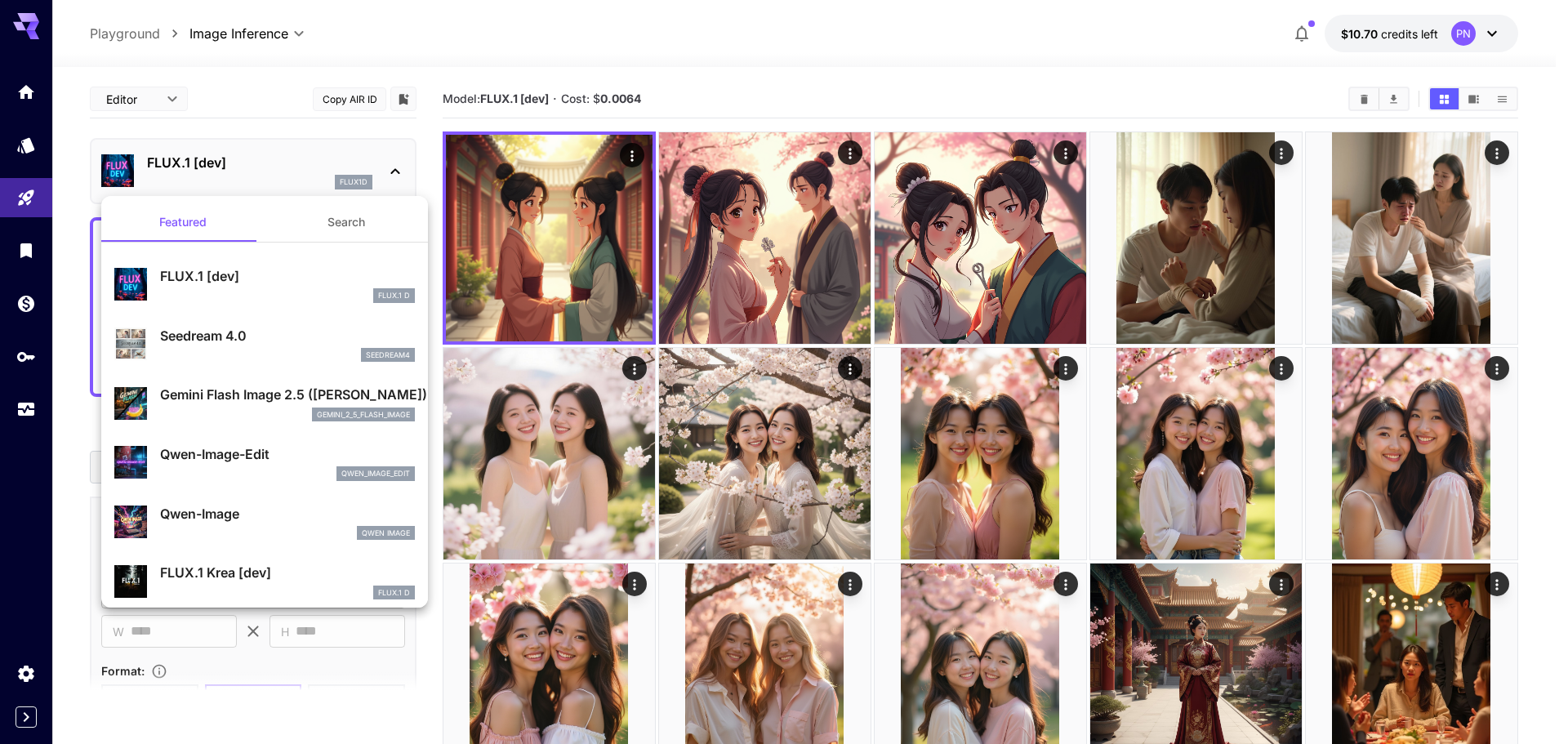
click at [283, 400] on p "Gemini Flash Image 2.5 (Nano Banana)" at bounding box center [288, 394] width 255 height 20
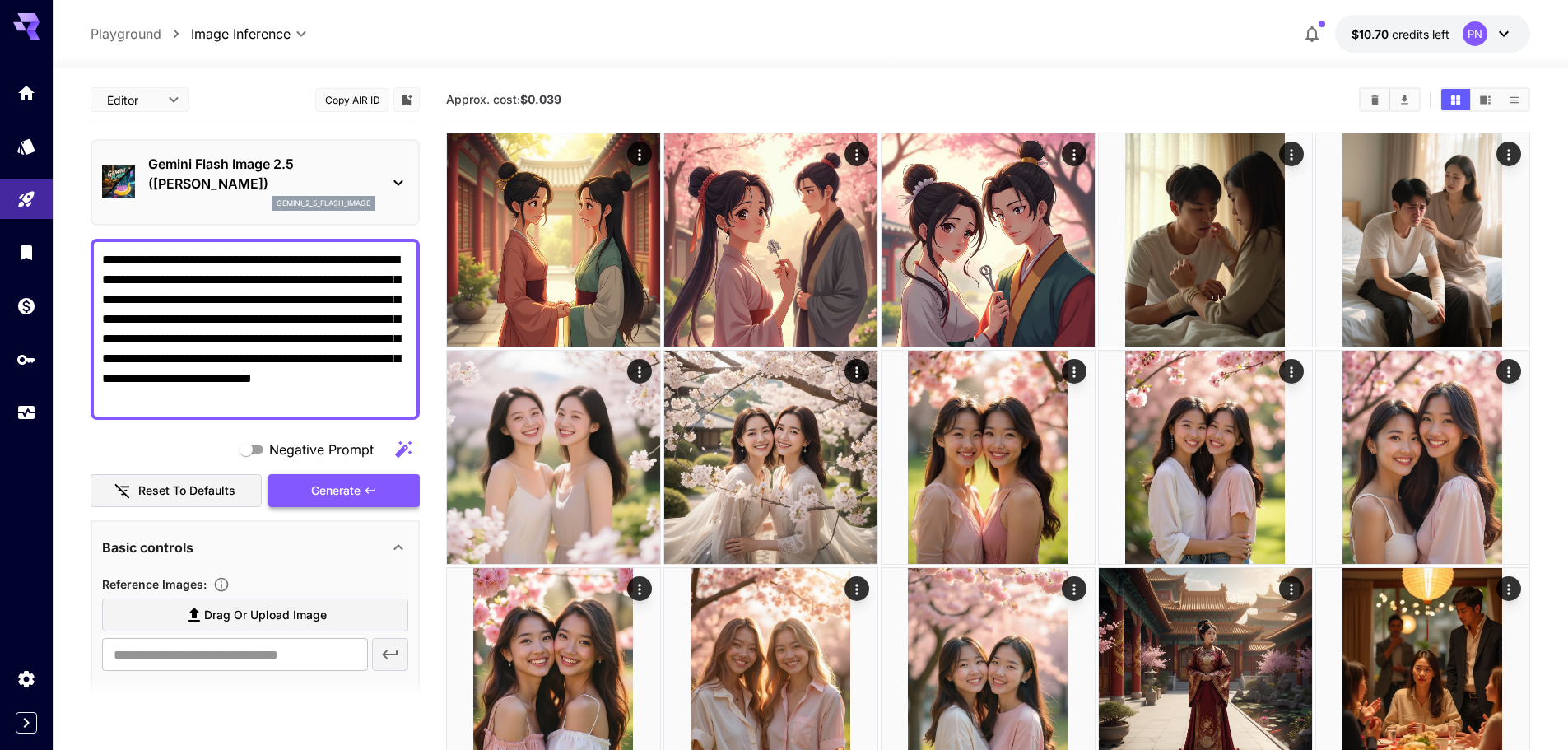
click at [400, 480] on button "Generate" at bounding box center [345, 490] width 152 height 34
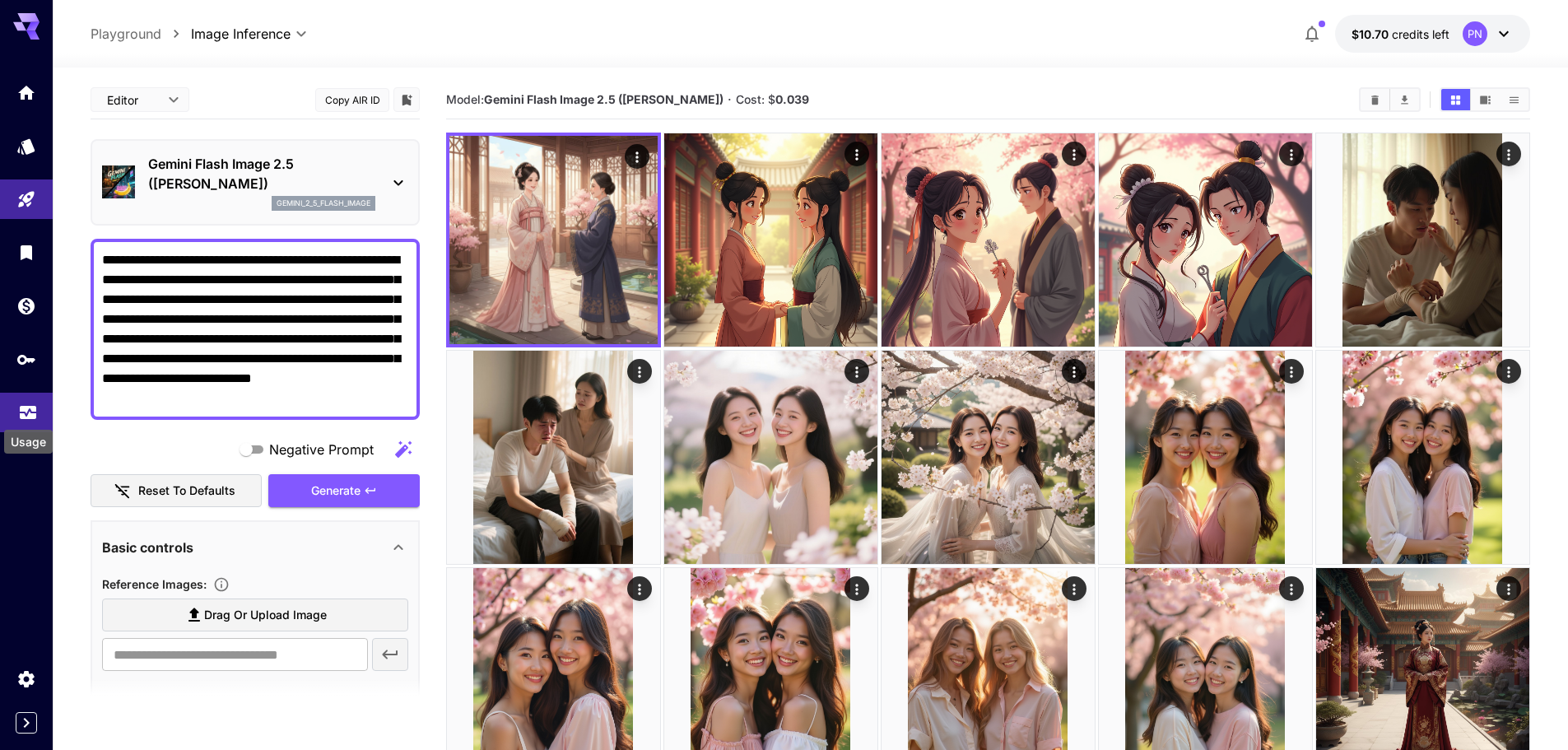
click at [36, 409] on icon "Usage" at bounding box center [28, 407] width 20 height 20
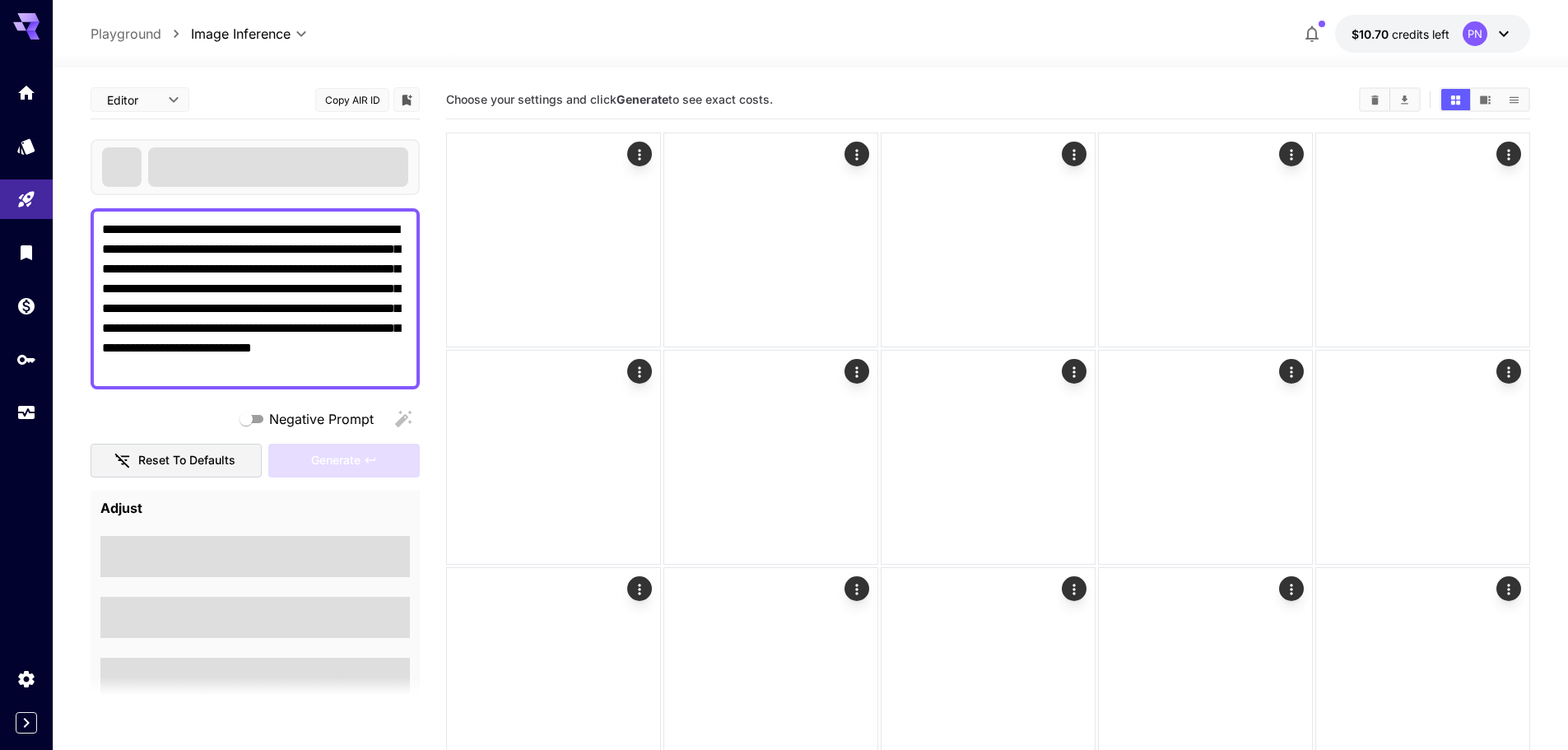
type textarea "**********"
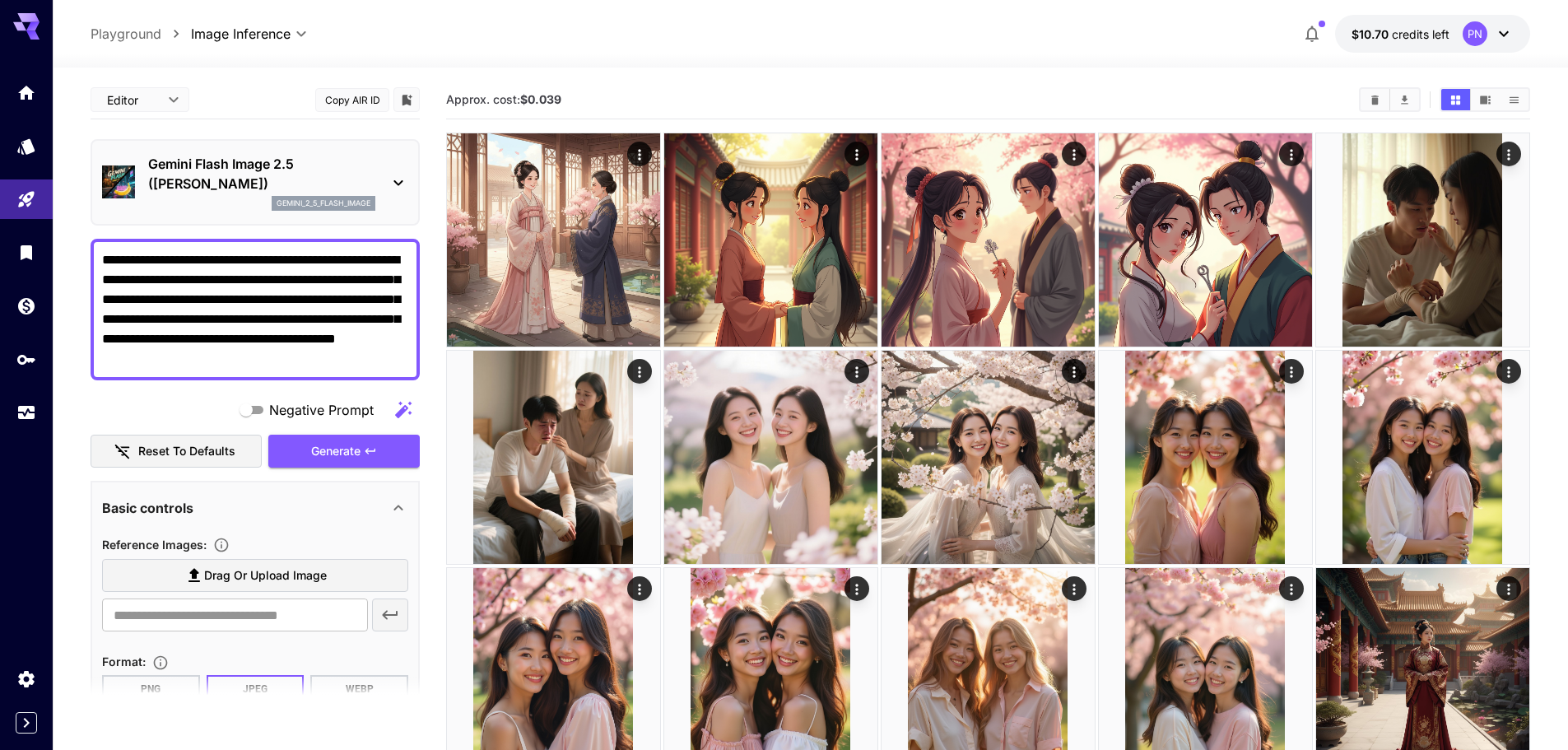
click at [266, 185] on p "Gemini Flash Image 2.5 (Nano Banana)" at bounding box center [262, 174] width 228 height 40
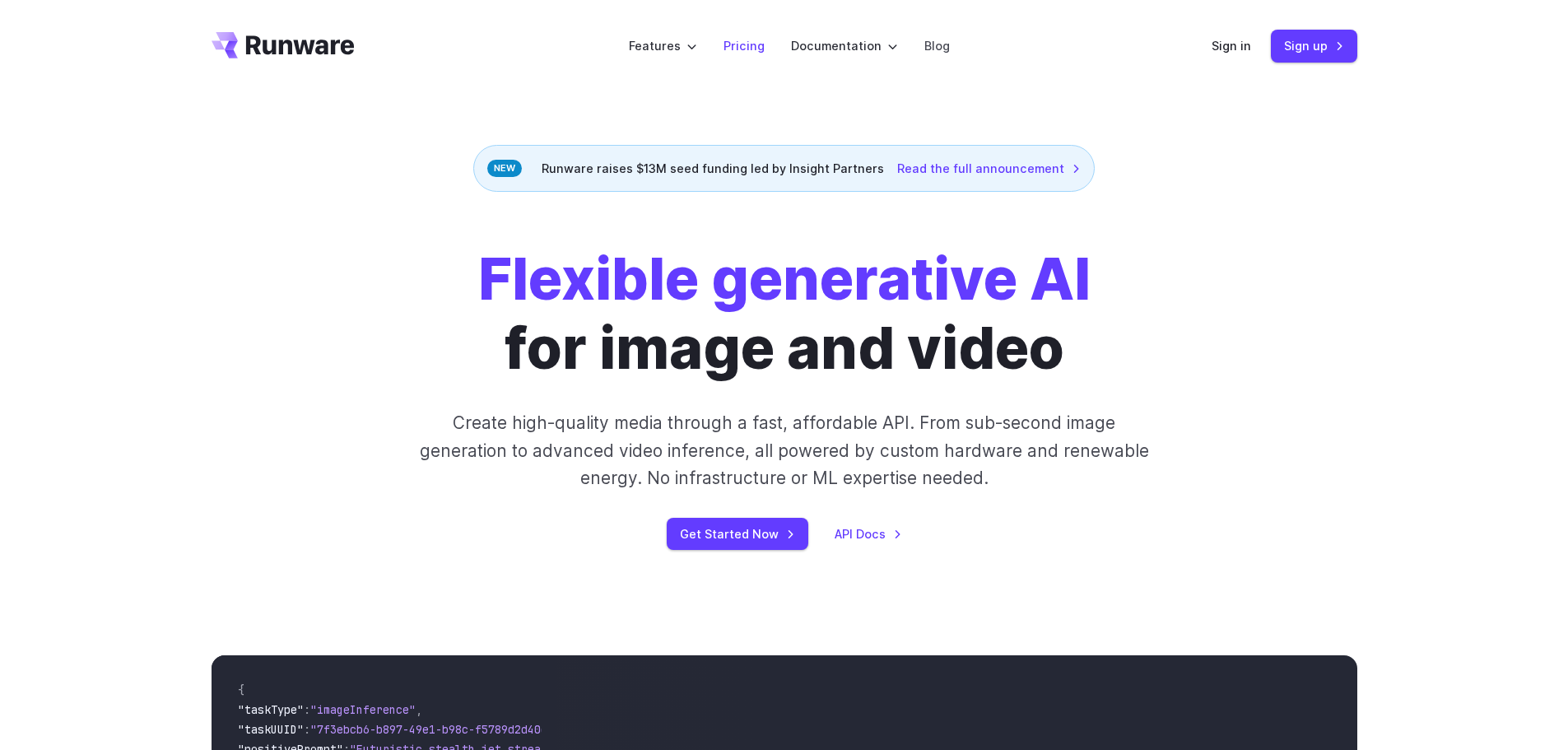
click at [741, 36] on link "Pricing" at bounding box center [744, 45] width 41 height 19
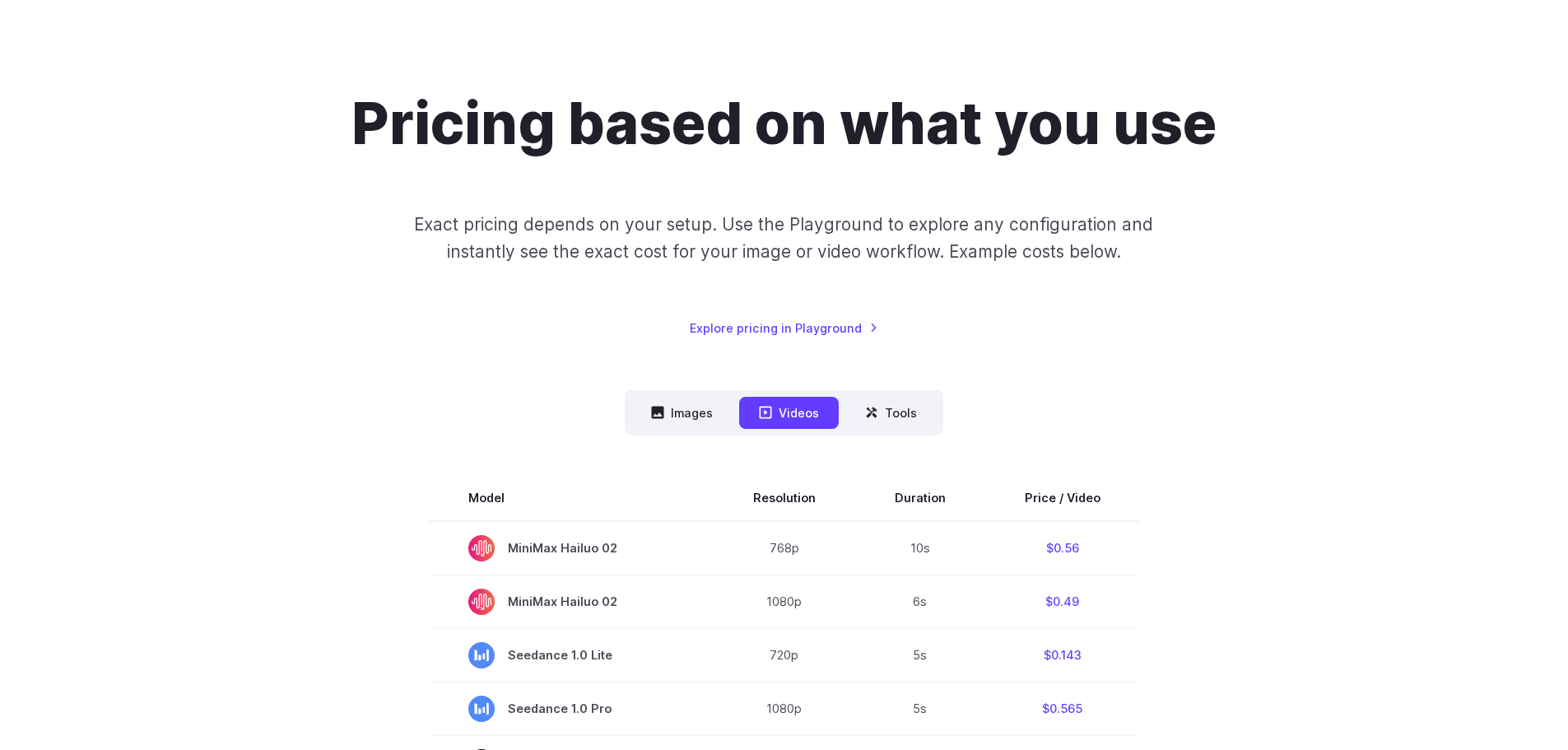
scroll to position [165, 0]
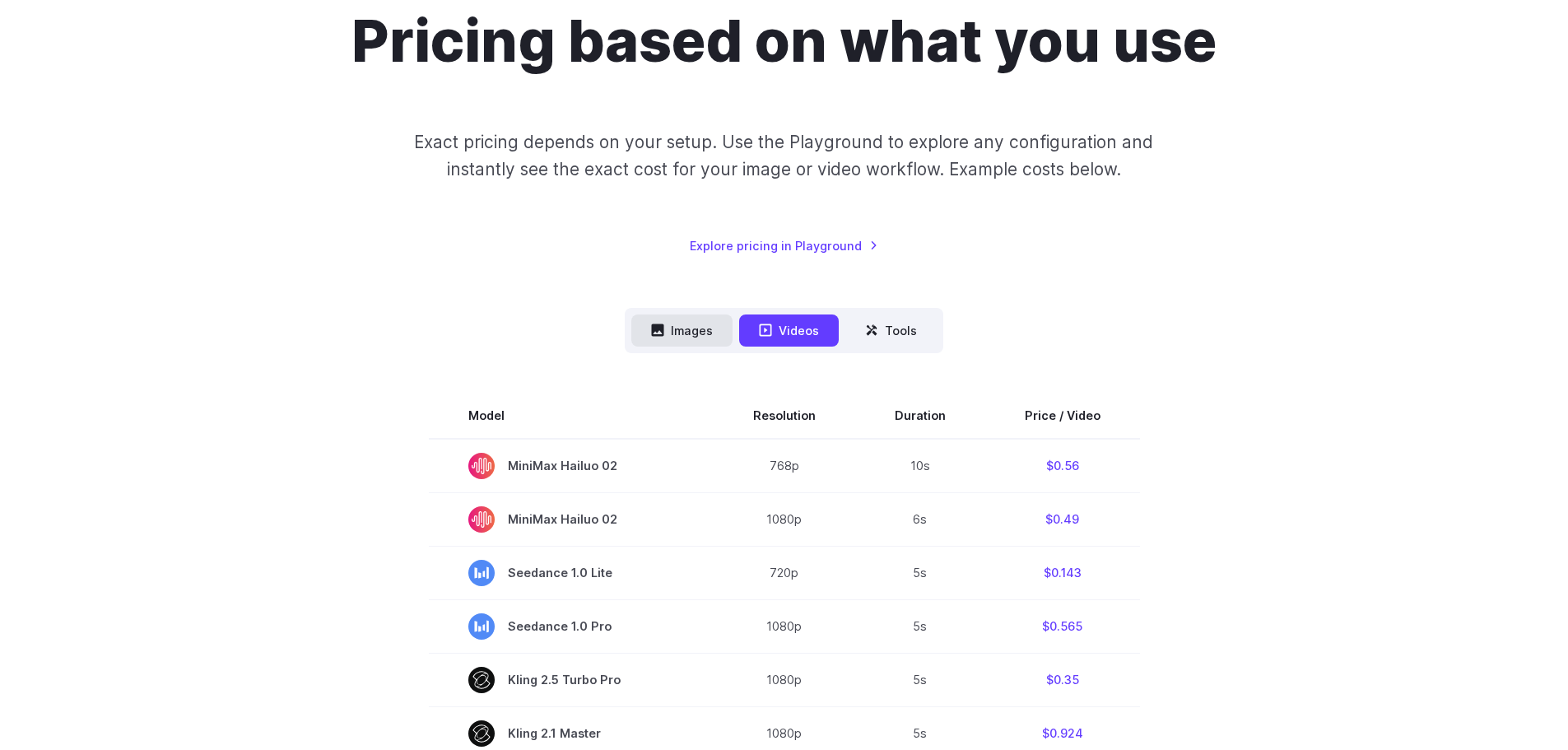
click at [725, 327] on button "Images" at bounding box center [682, 330] width 101 height 32
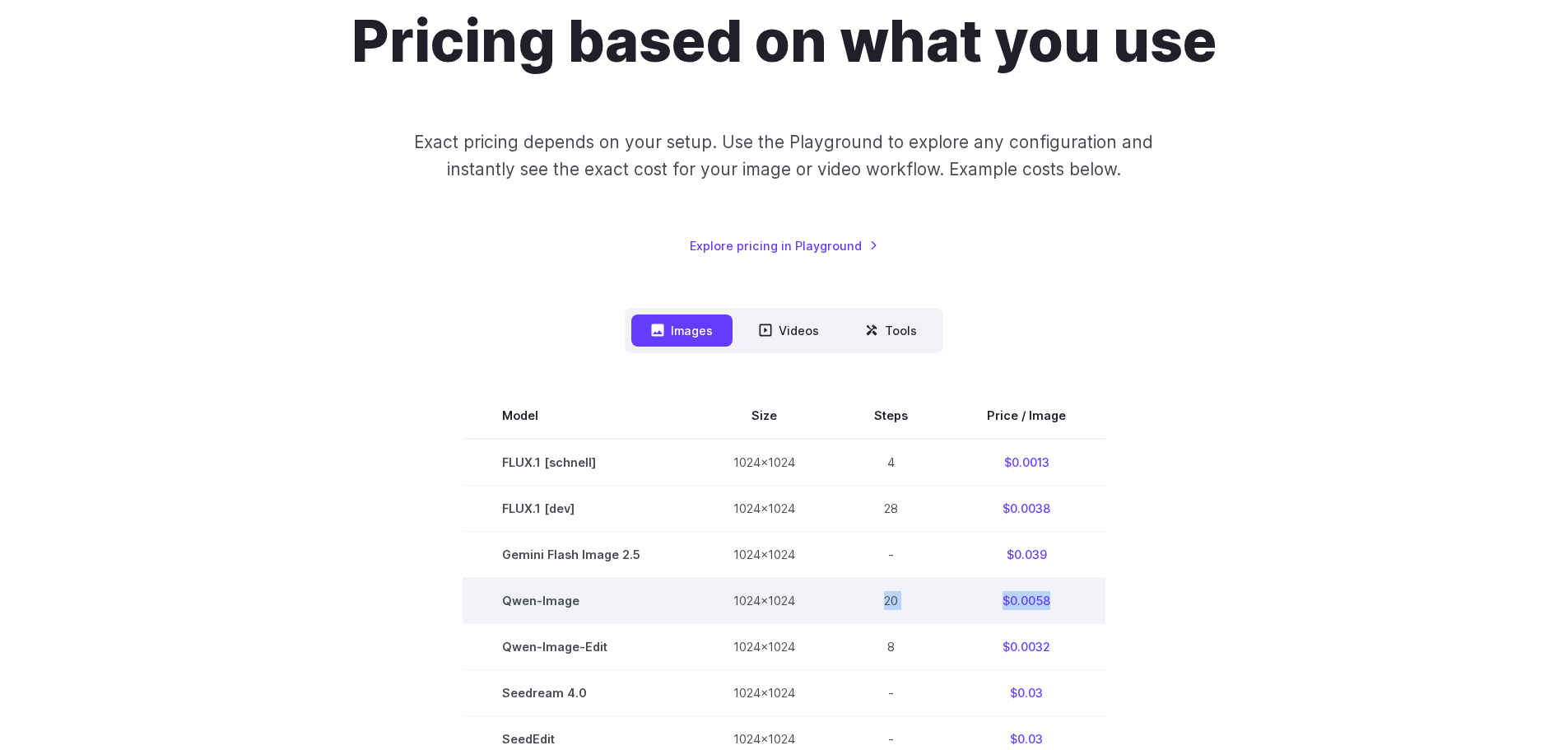
drag, startPoint x: 1056, startPoint y: 602, endPoint x: 848, endPoint y: 600, distance: 208.0
click at [848, 600] on tr "[PERSON_NAME]-Image 1024x1024 20 $0.0058" at bounding box center [784, 600] width 643 height 46
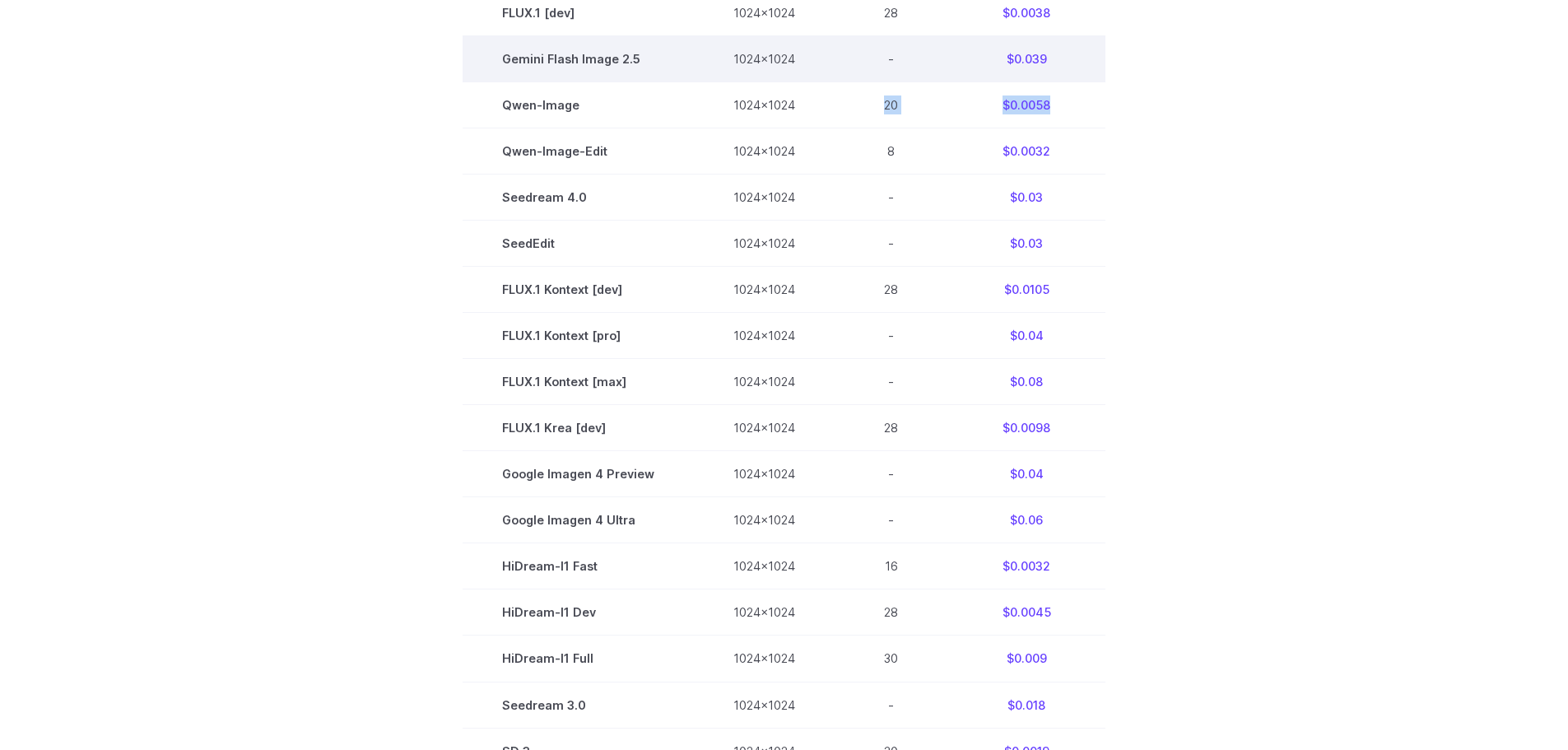
scroll to position [659, 0]
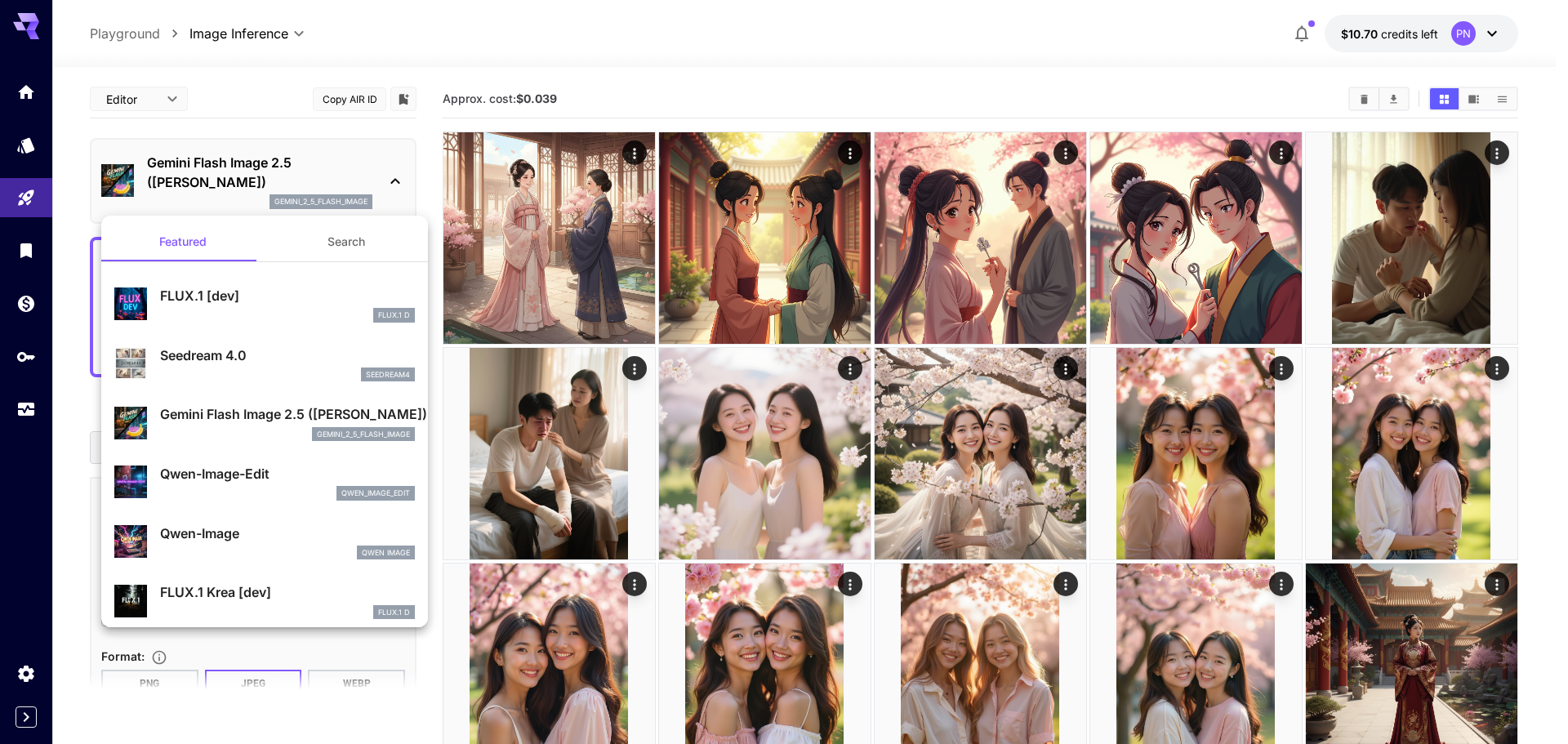
click at [254, 470] on p "Qwen-Image-Edit" at bounding box center [288, 473] width 255 height 20
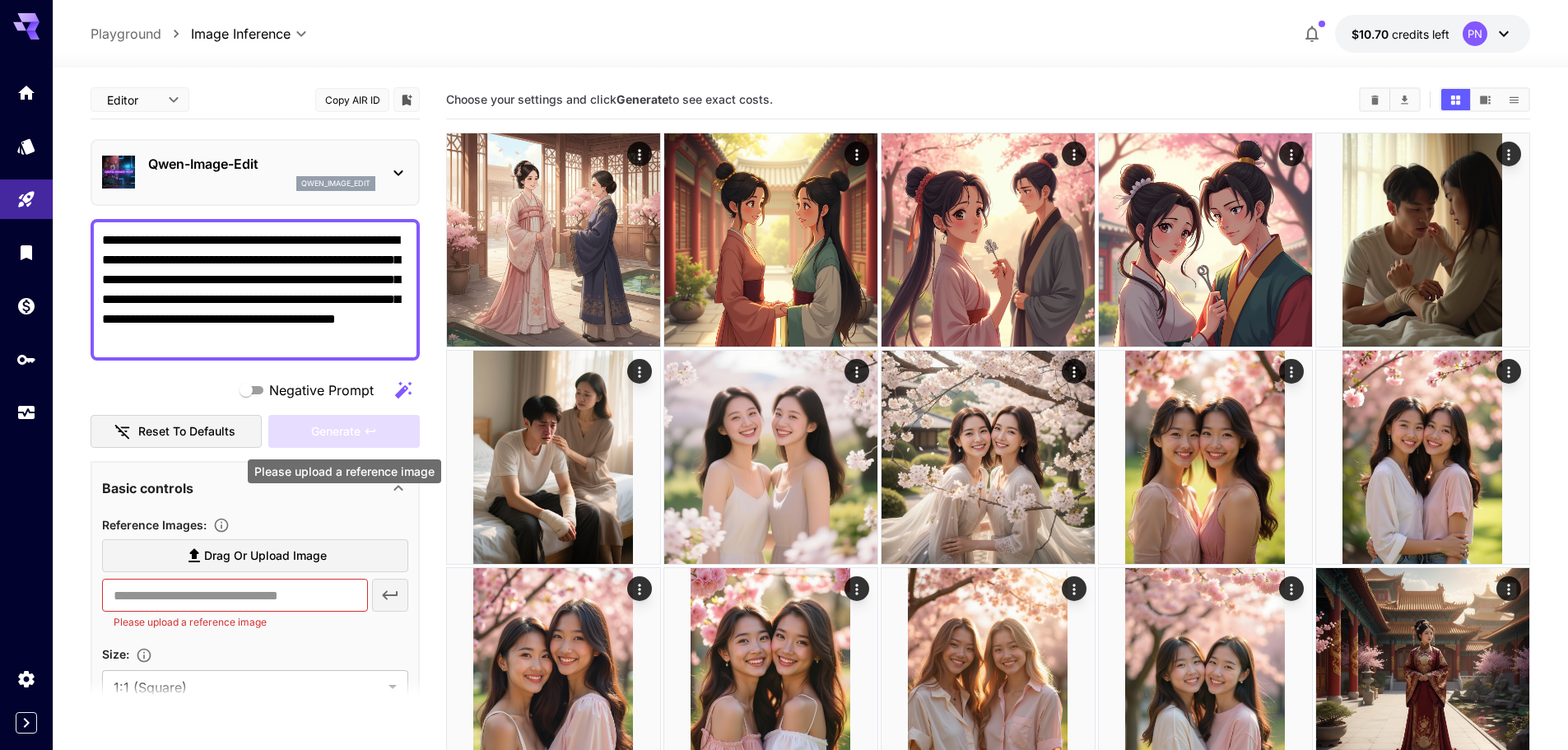
click at [374, 433] on div "Generate" at bounding box center [345, 431] width 152 height 34
click at [203, 171] on p "Qwen-Image-Edit" at bounding box center [262, 164] width 228 height 20
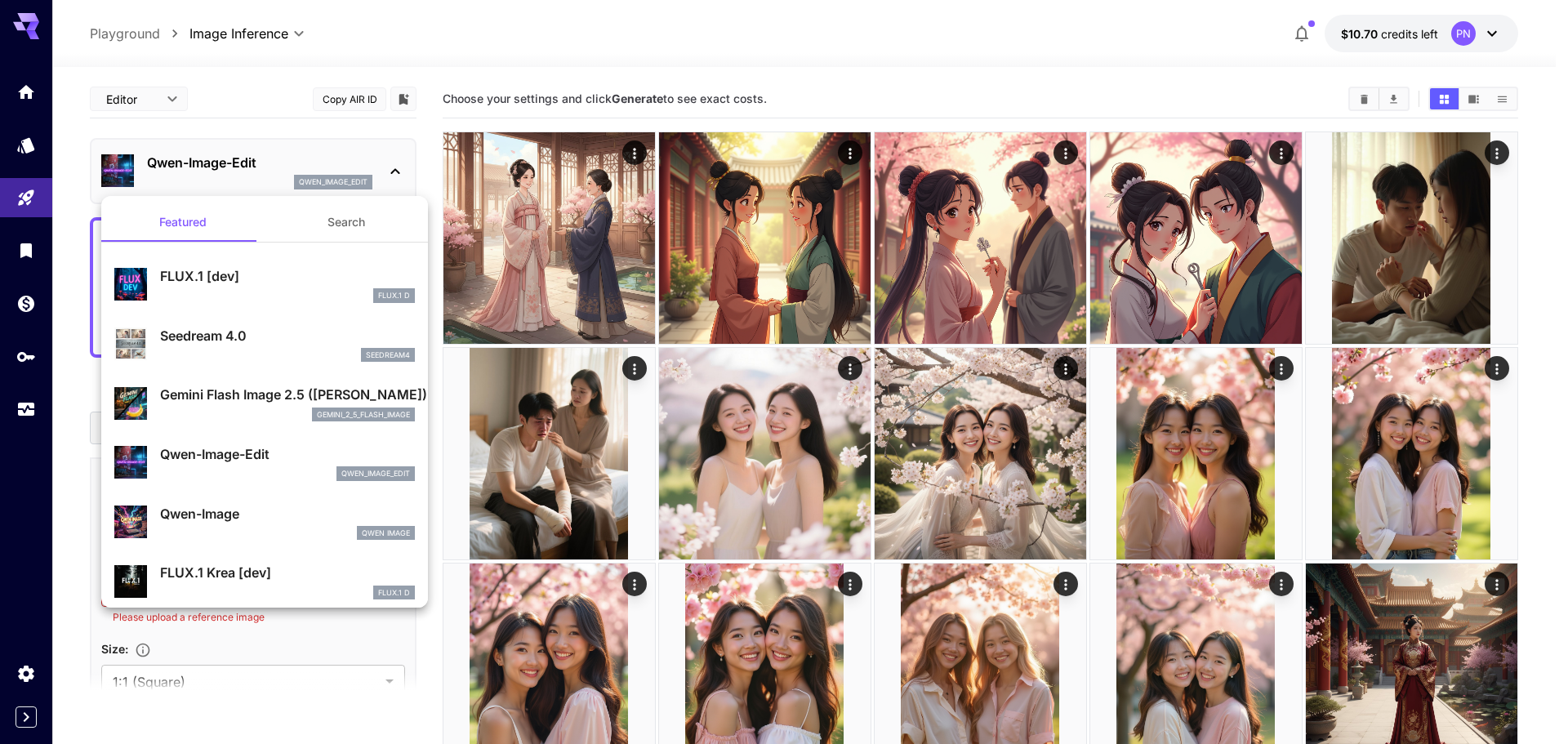
click at [243, 518] on p "Qwen-Image" at bounding box center [288, 513] width 255 height 20
type input "**"
type input "***"
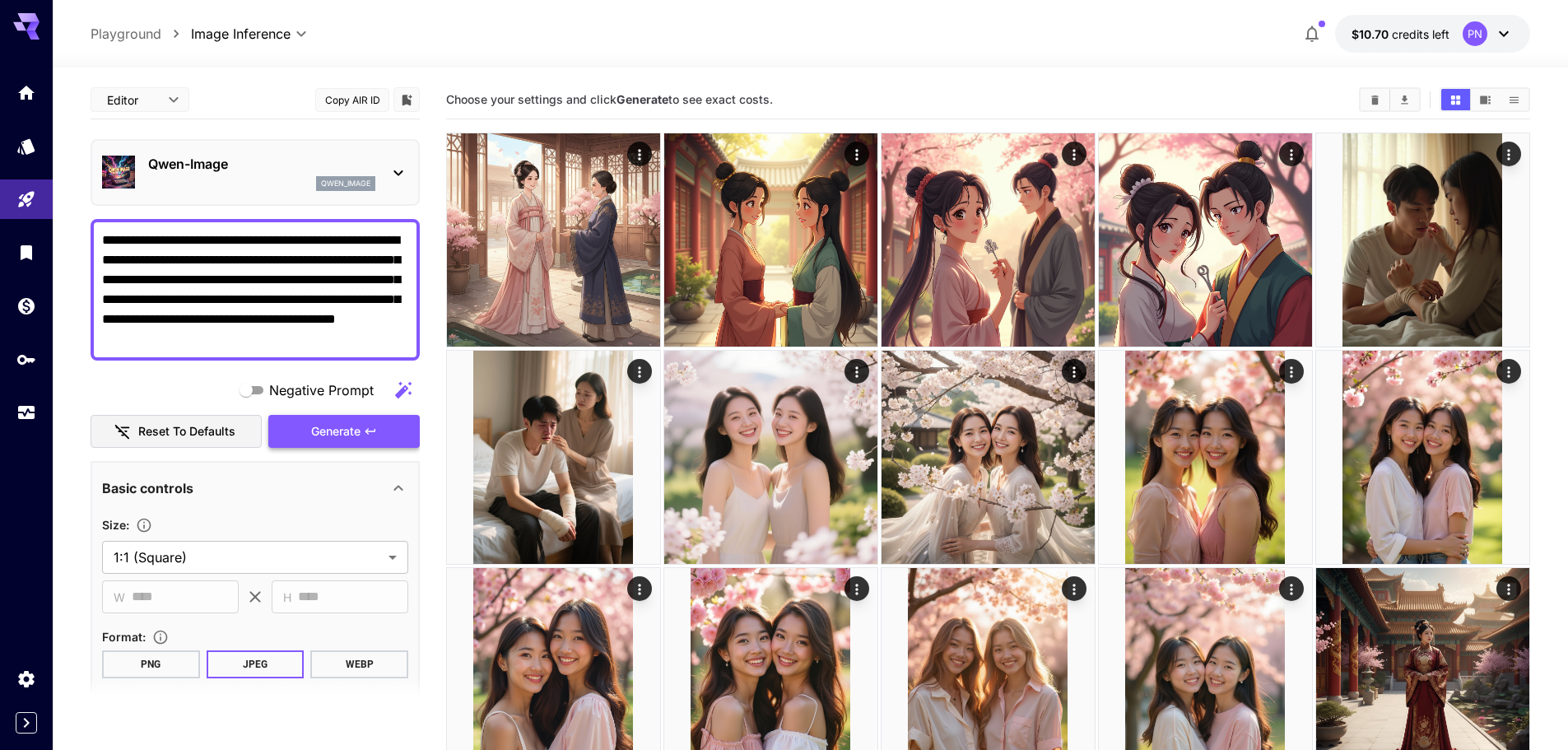
click at [346, 435] on span "Generate" at bounding box center [336, 431] width 49 height 21
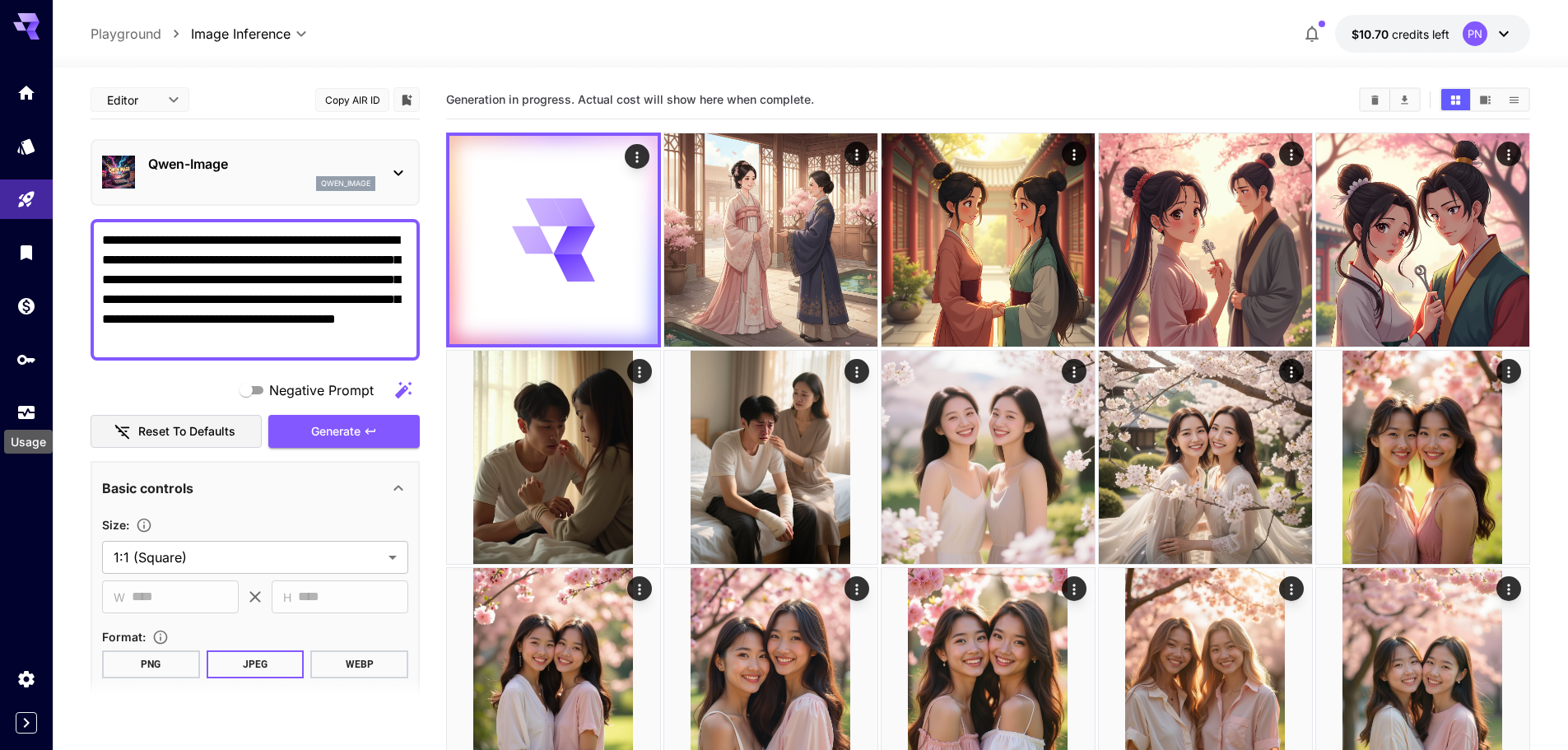
click at [31, 418] on div "Usage" at bounding box center [28, 436] width 52 height 37
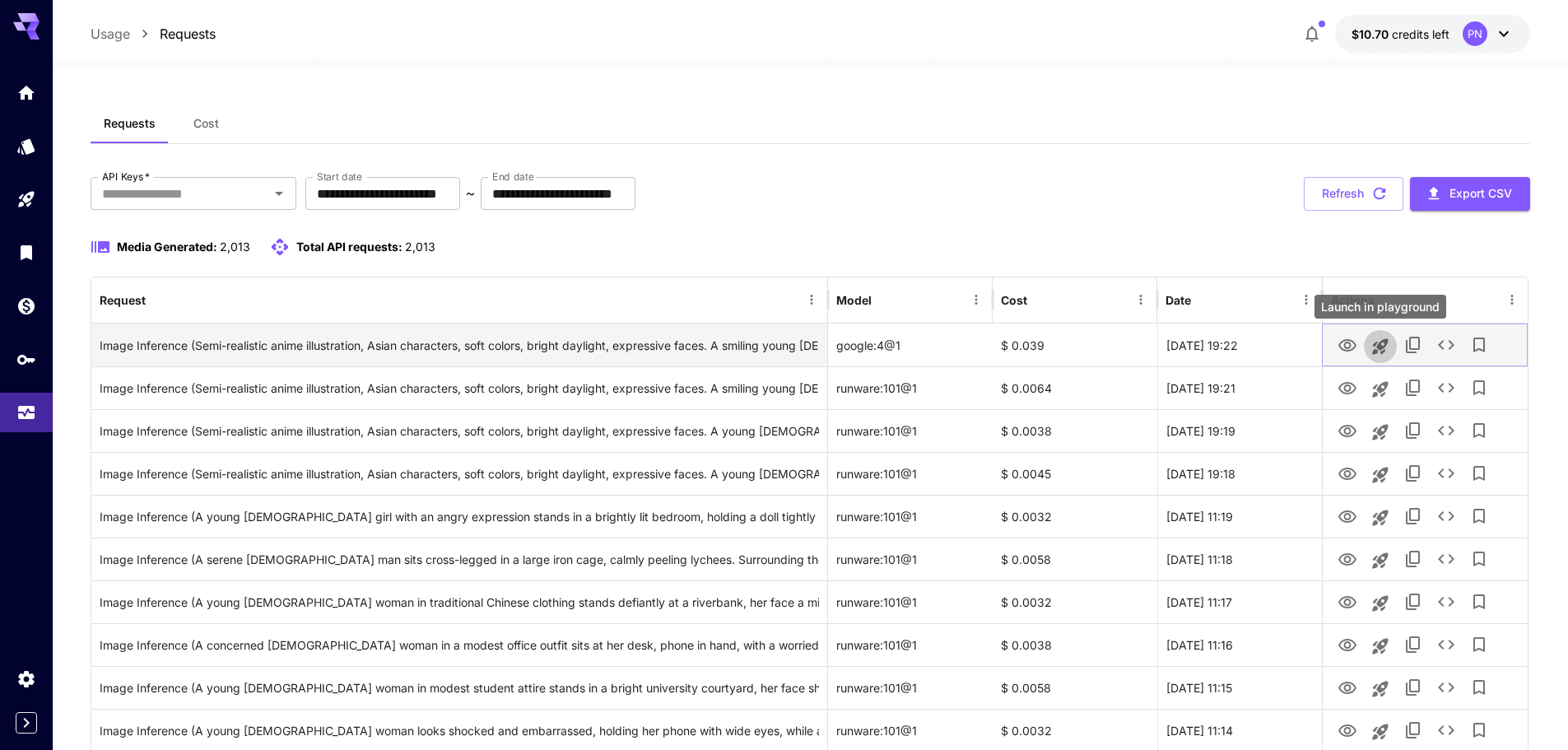
click at [1383, 349] on icon "Launch in playground" at bounding box center [1381, 346] width 20 height 20
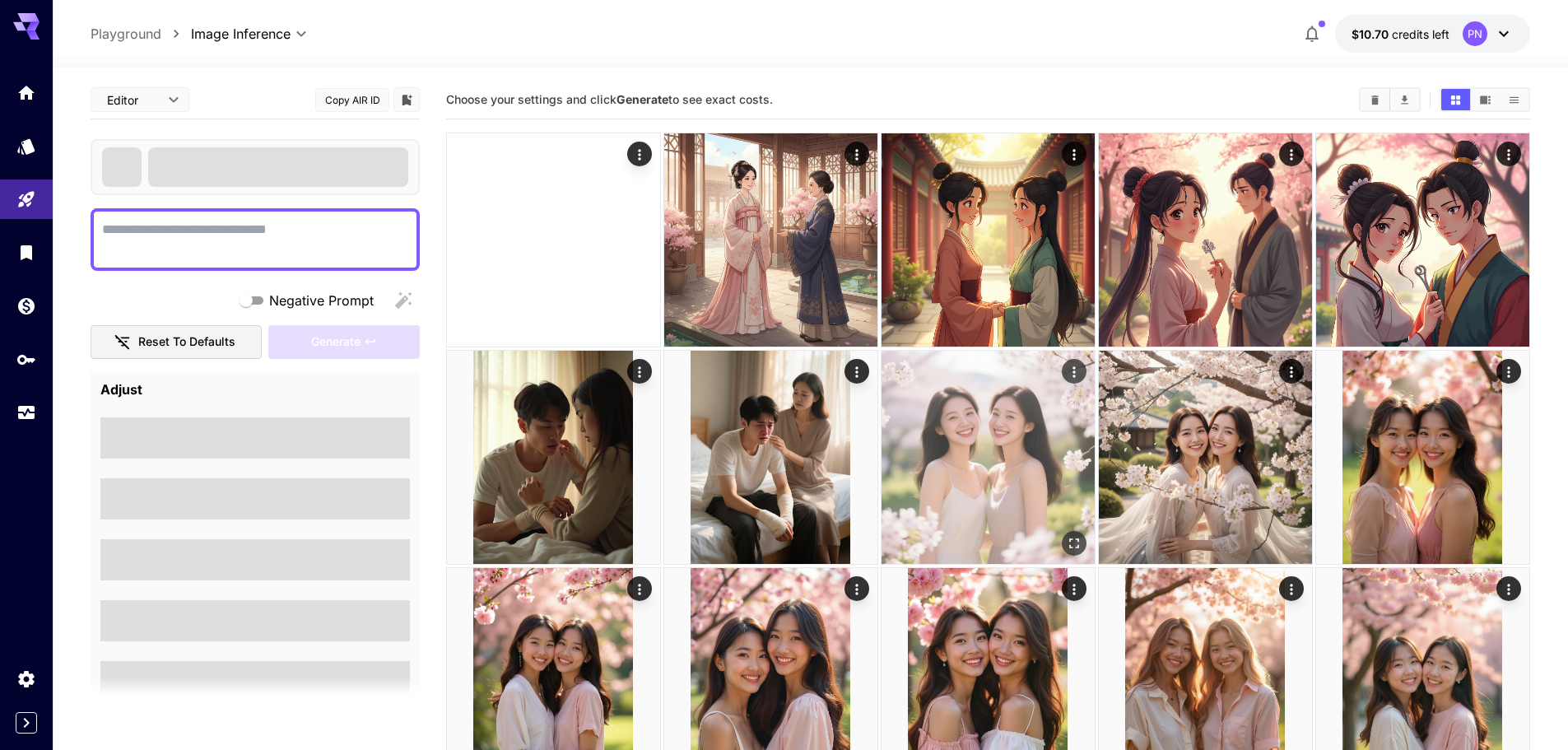
type textarea "**********"
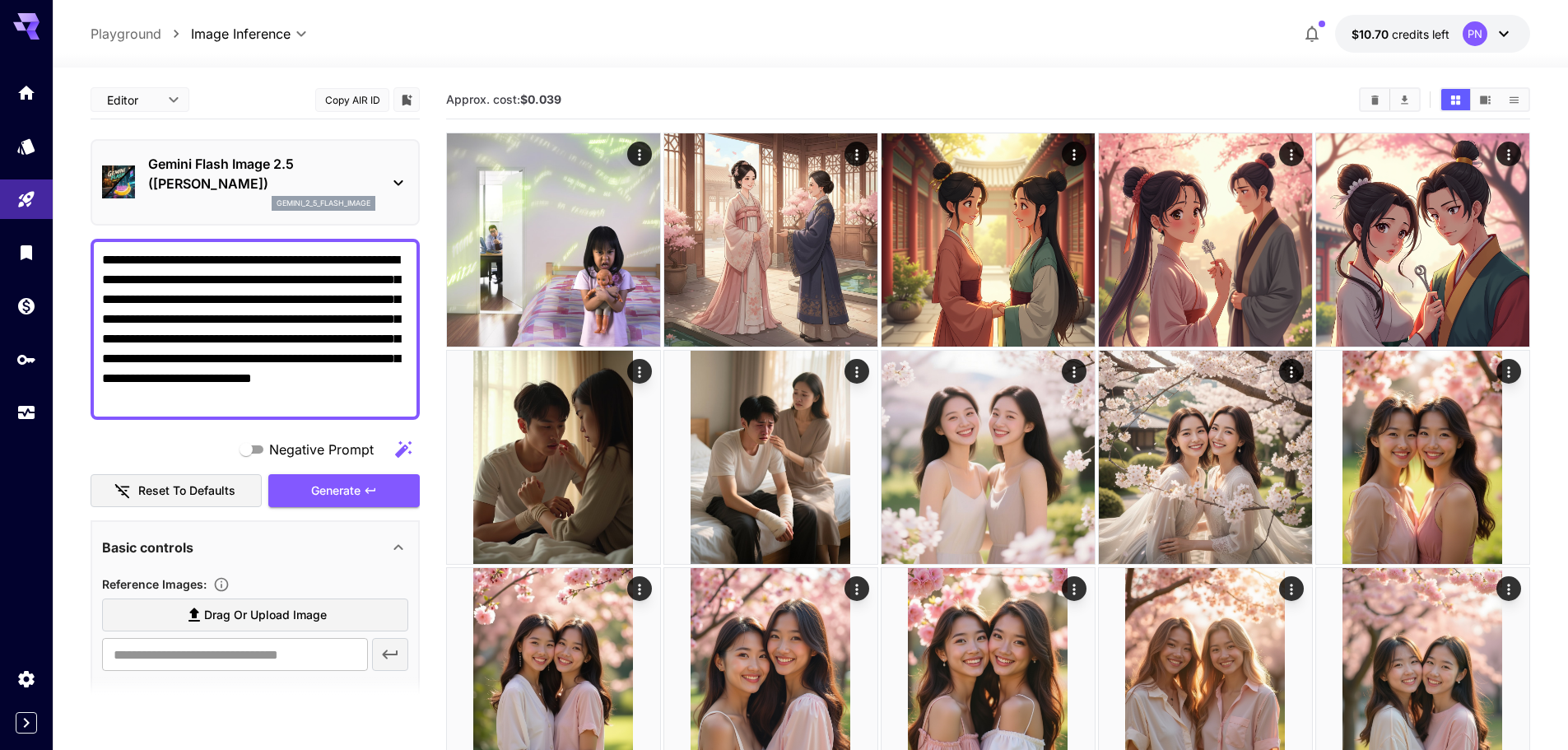
click at [196, 182] on p "Gemini Flash Image 2.5 (Nano Banana)" at bounding box center [262, 174] width 228 height 40
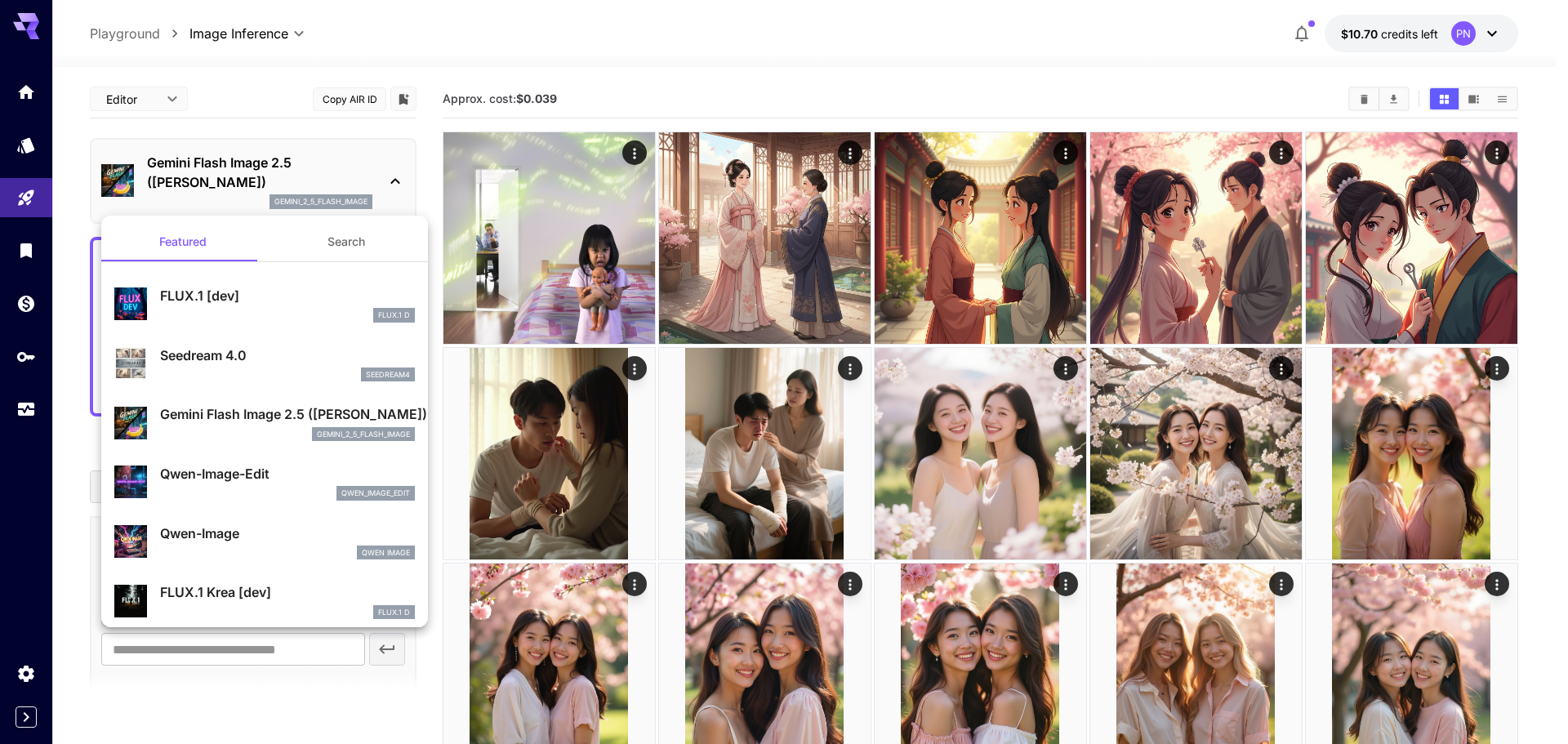
click at [227, 531] on p "Qwen-Image" at bounding box center [288, 533] width 255 height 20
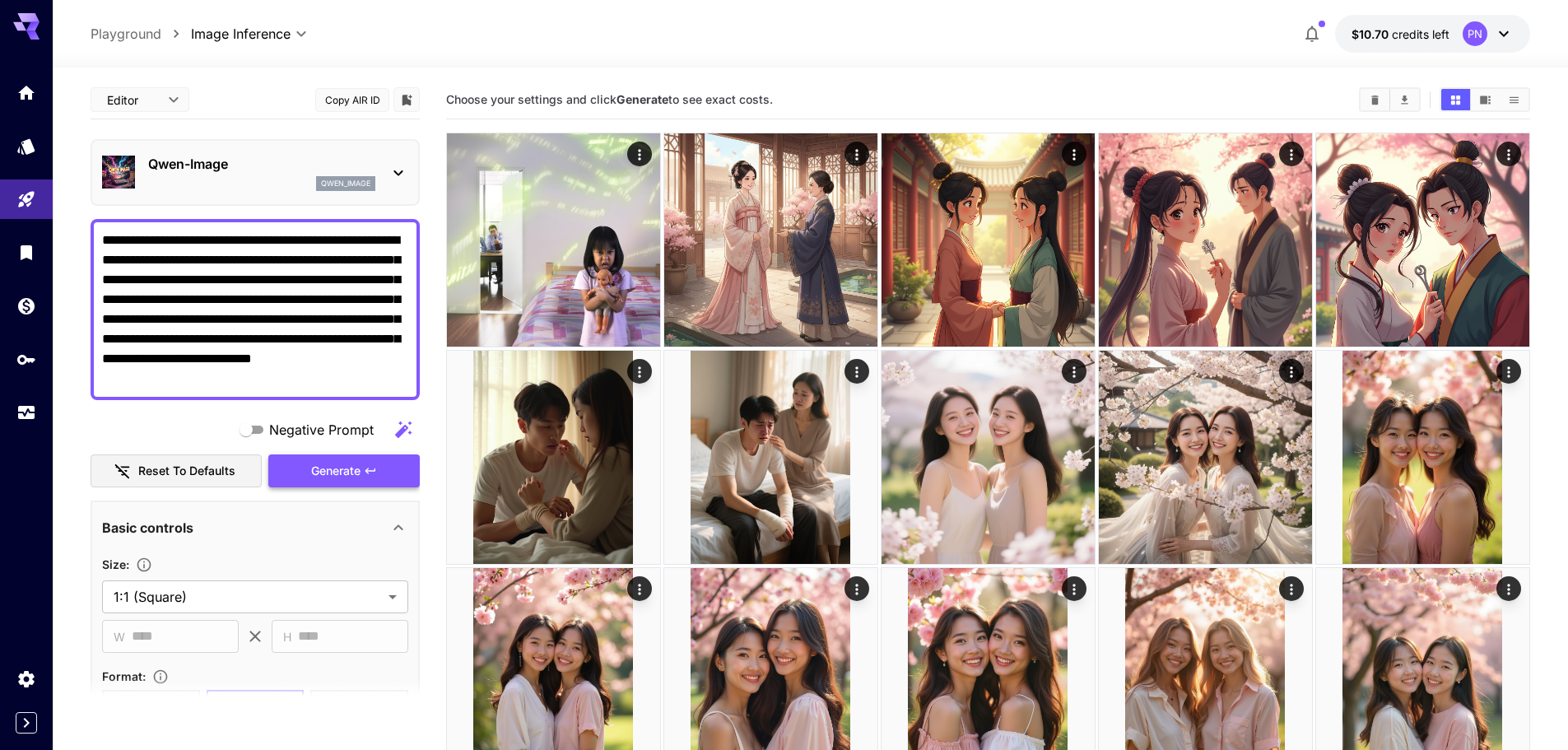
click at [362, 478] on button "Generate" at bounding box center [345, 471] width 152 height 34
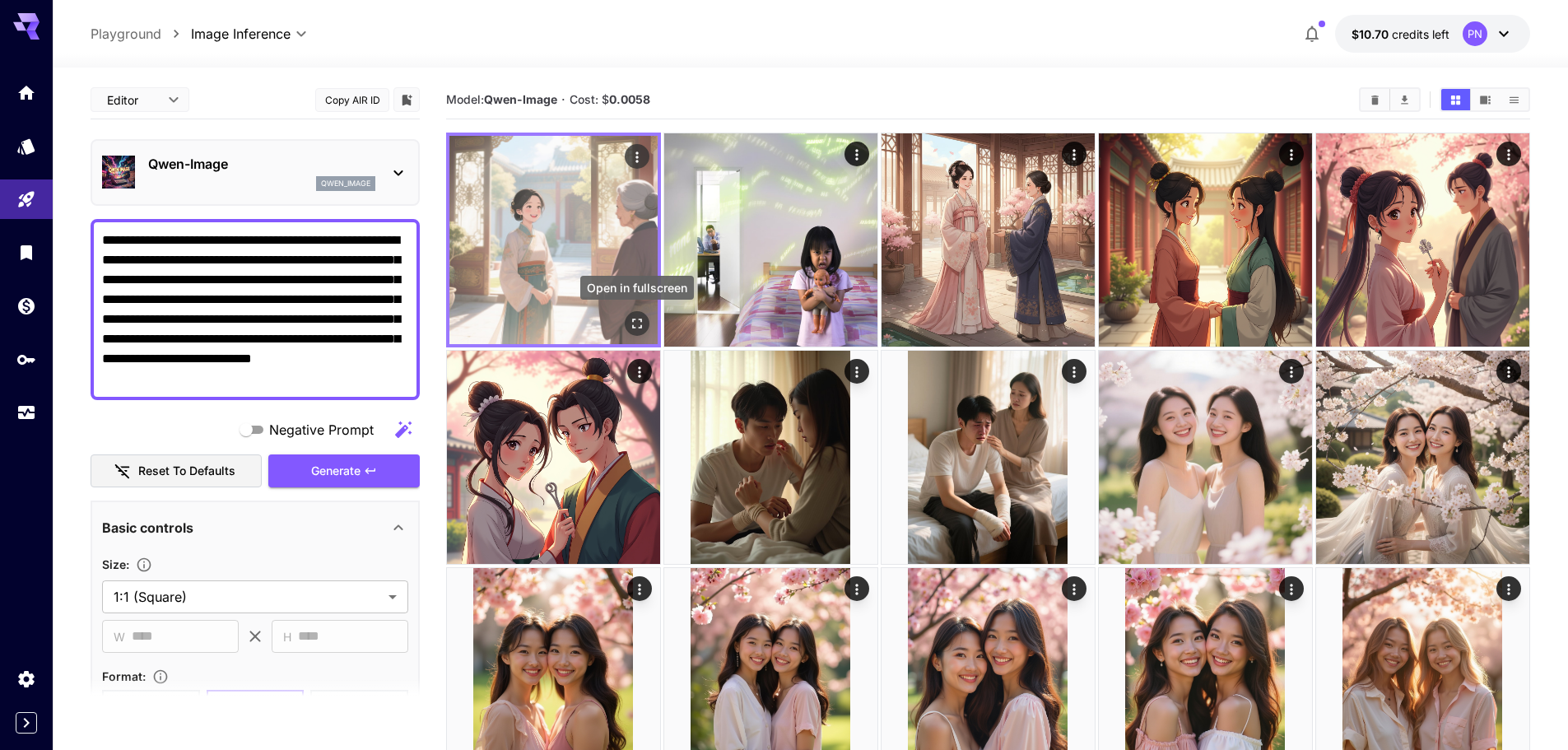
click at [630, 325] on icon "Open in fullscreen" at bounding box center [637, 323] width 16 height 16
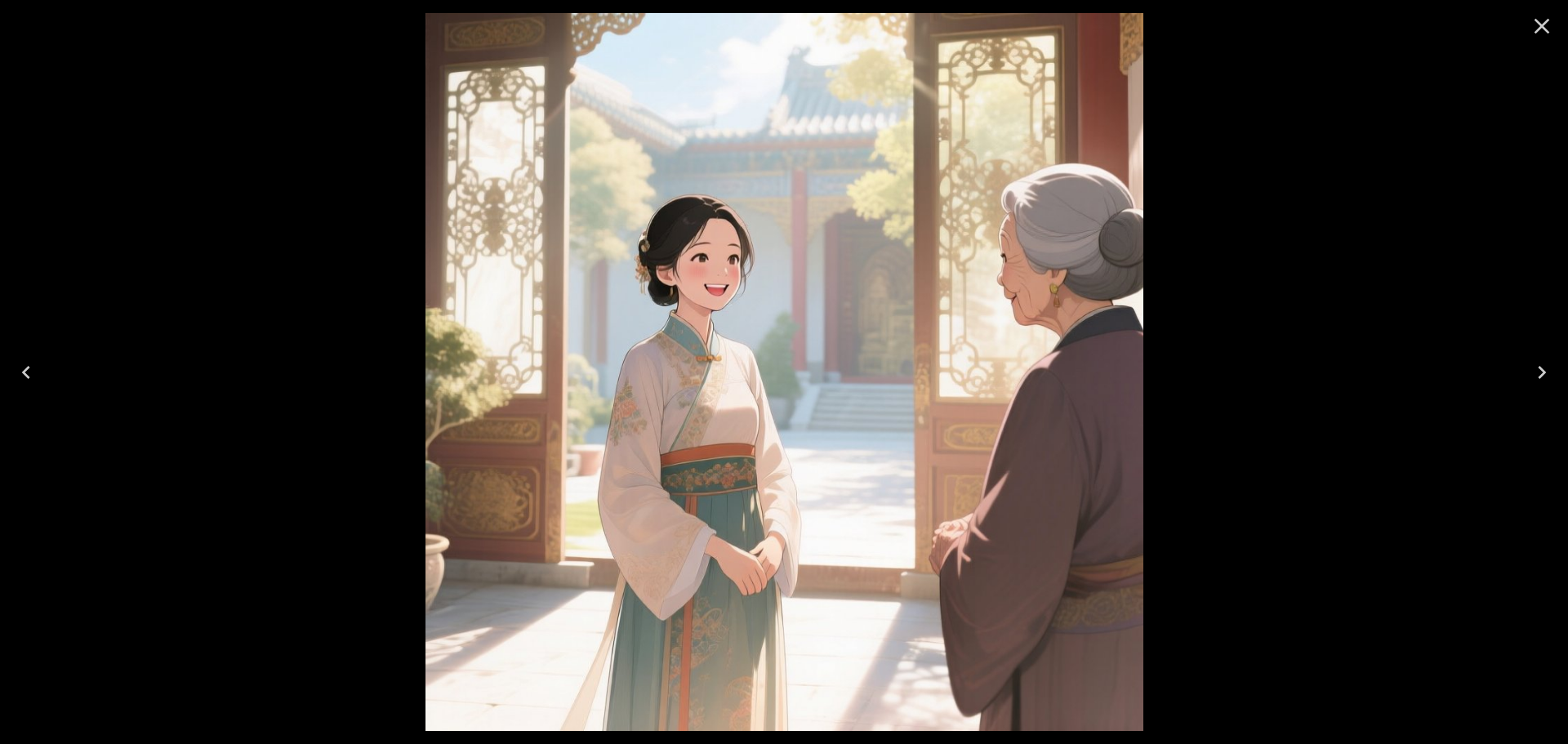
click at [1550, 21] on icon "Close" at bounding box center [1542, 26] width 26 height 26
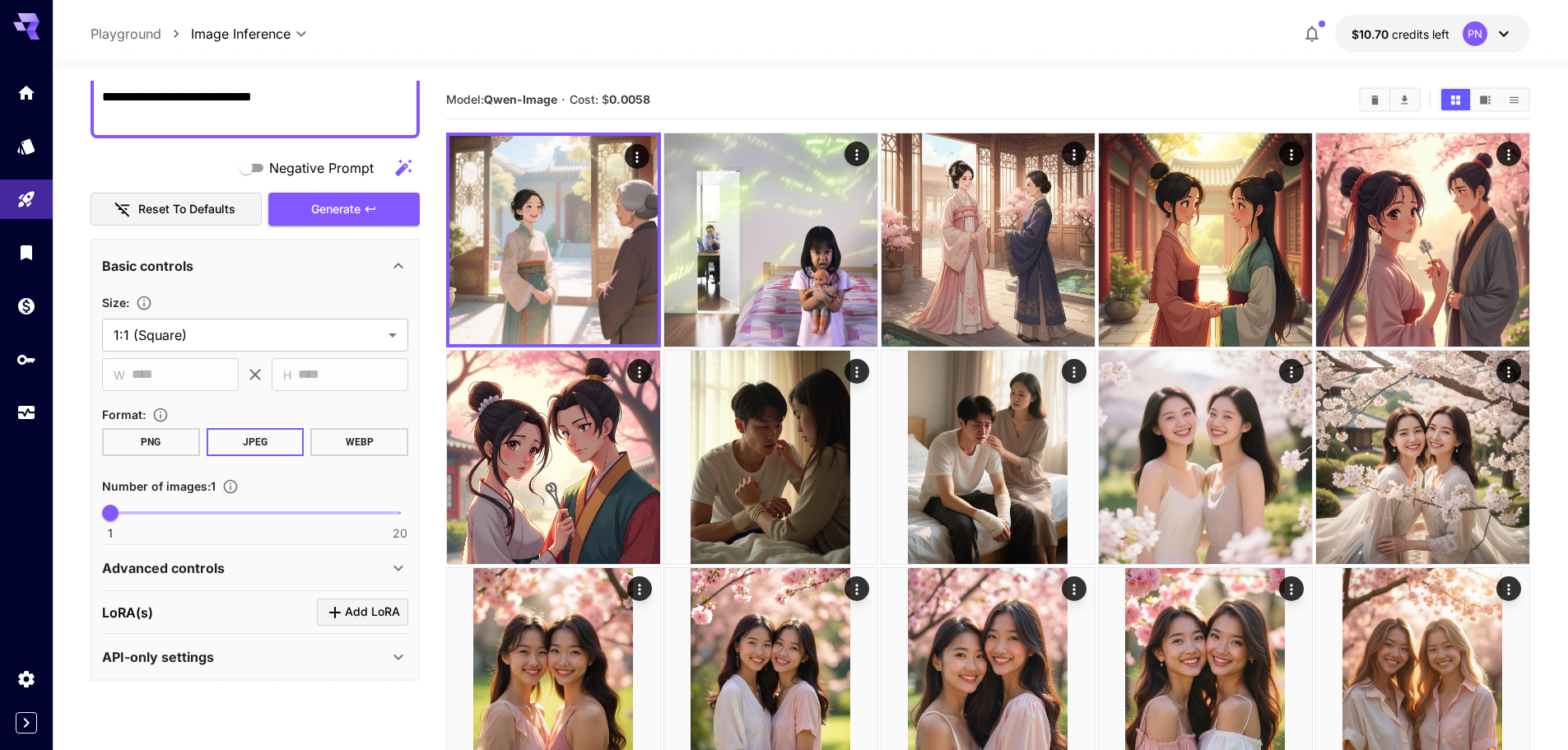
scroll to position [266, 0]
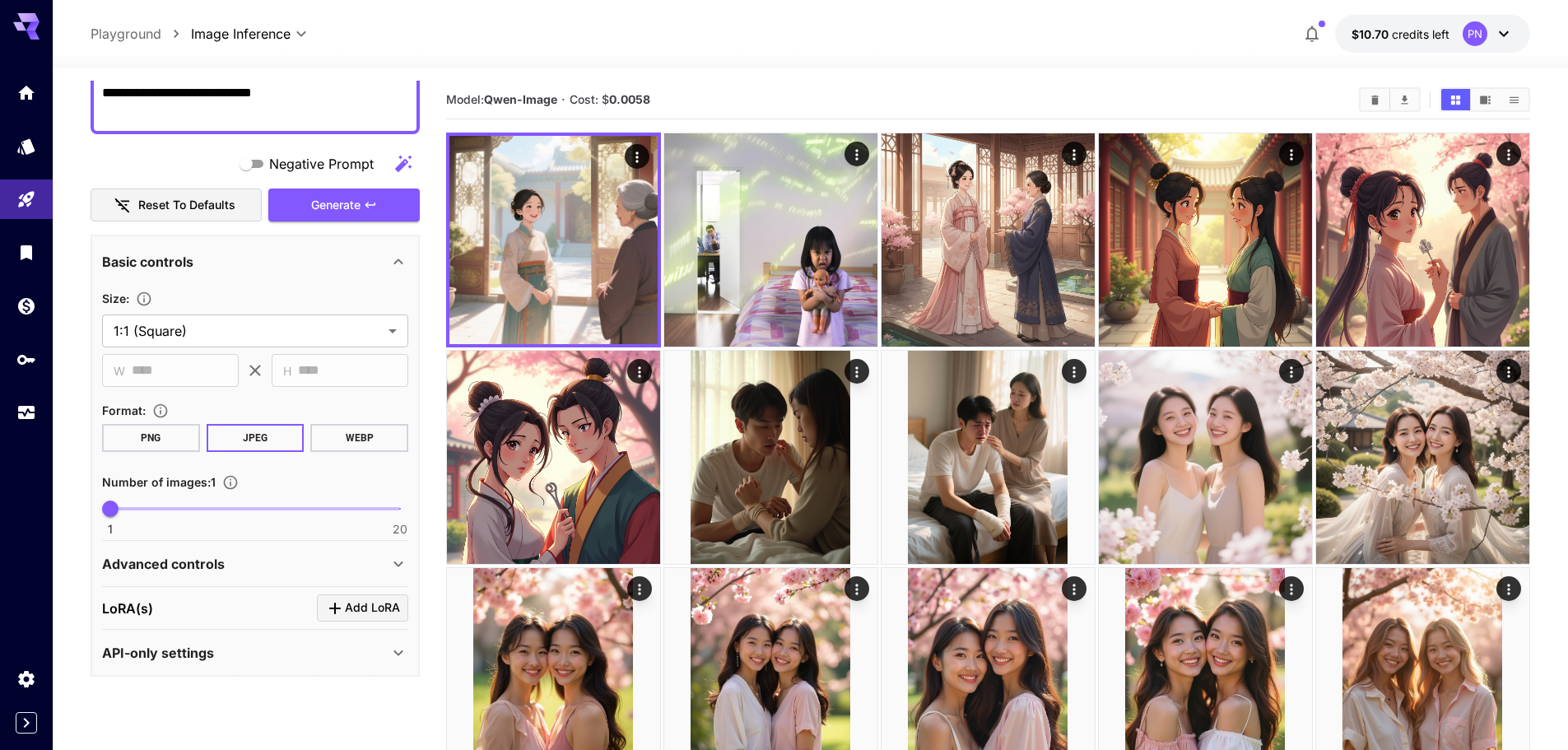
click at [220, 570] on p "Advanced controls" at bounding box center [163, 564] width 123 height 20
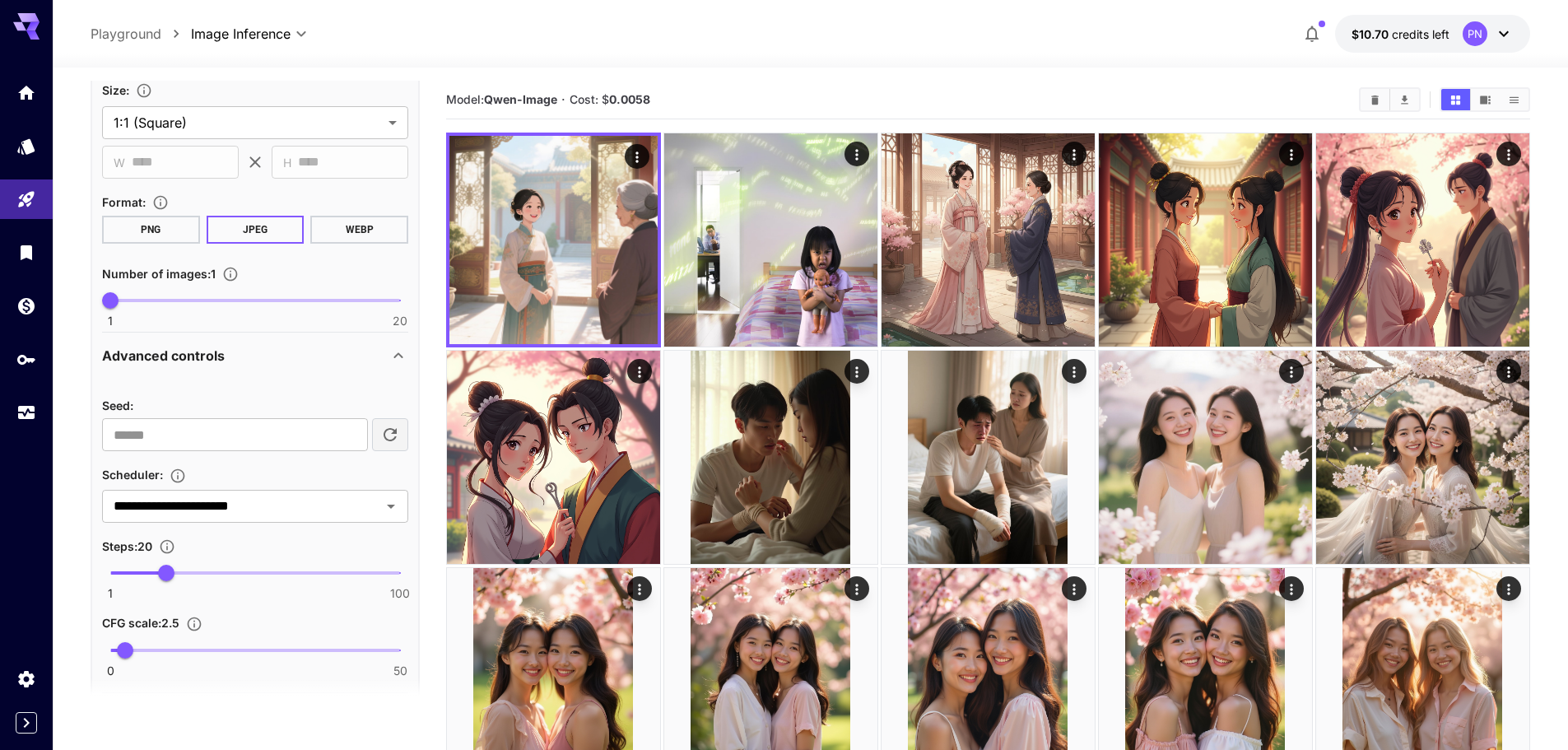
scroll to position [513, 0]
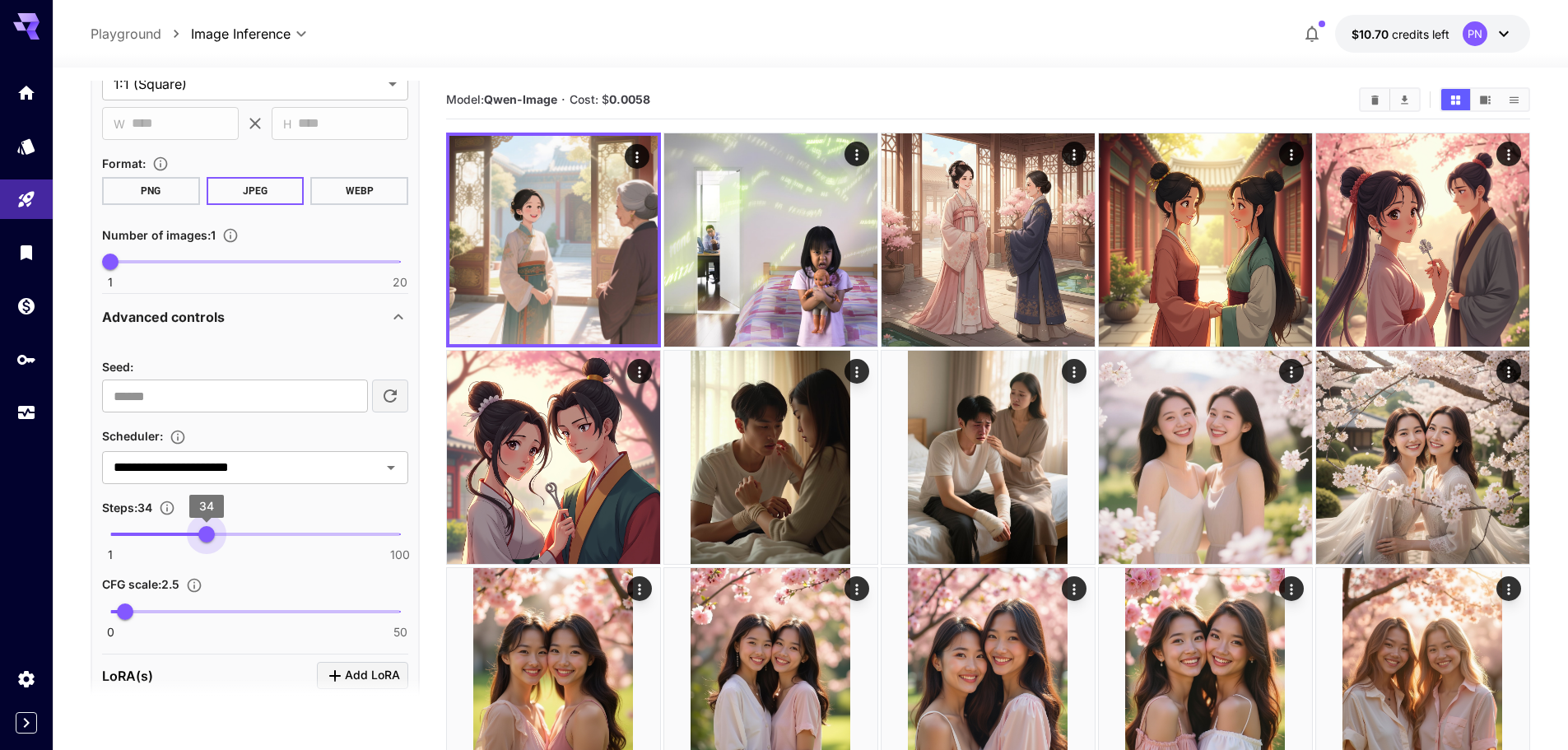
type input "**"
drag, startPoint x: 176, startPoint y: 541, endPoint x: 209, endPoint y: 543, distance: 33.1
click at [209, 542] on span "35" at bounding box center [210, 534] width 16 height 16
type input "*"
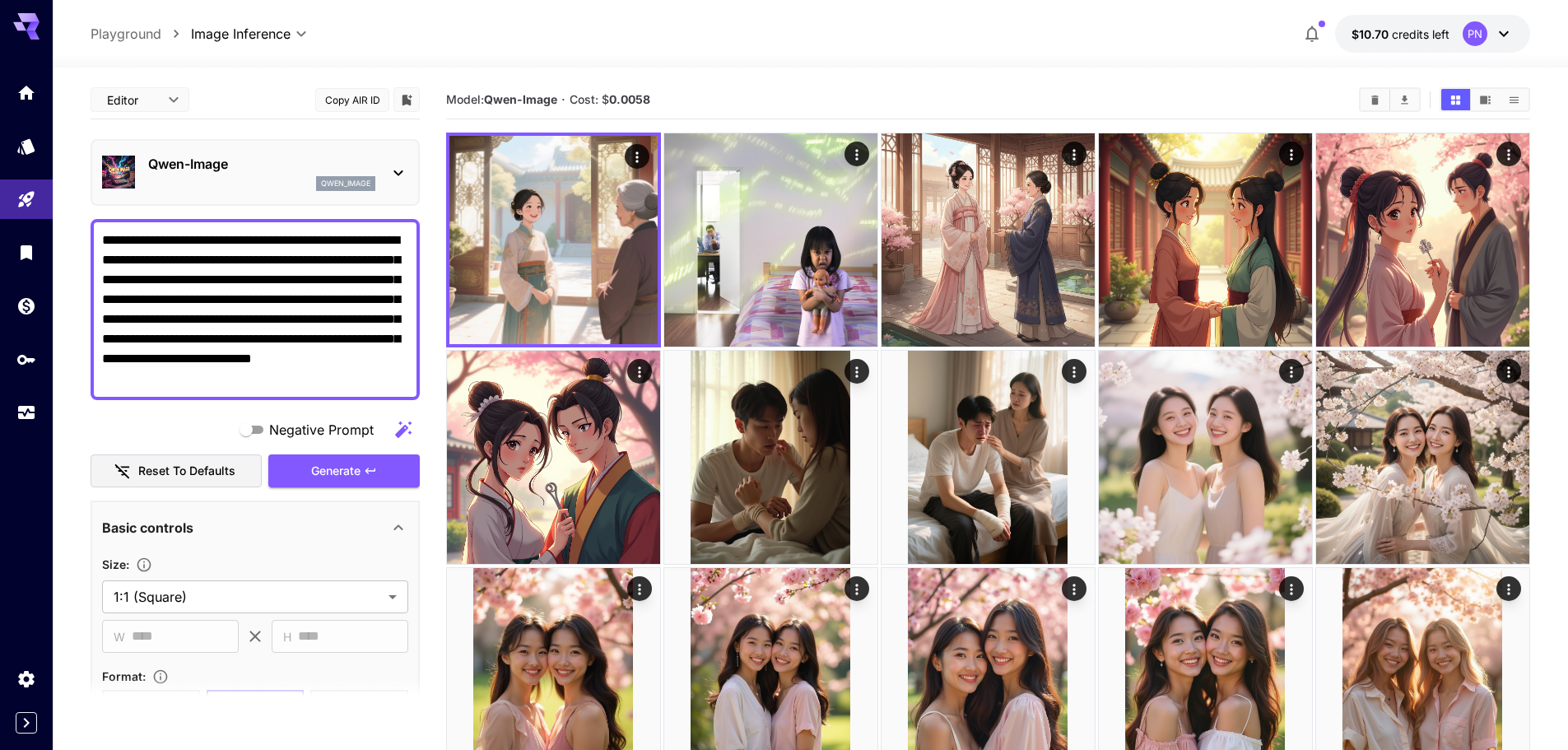
scroll to position [513, 0]
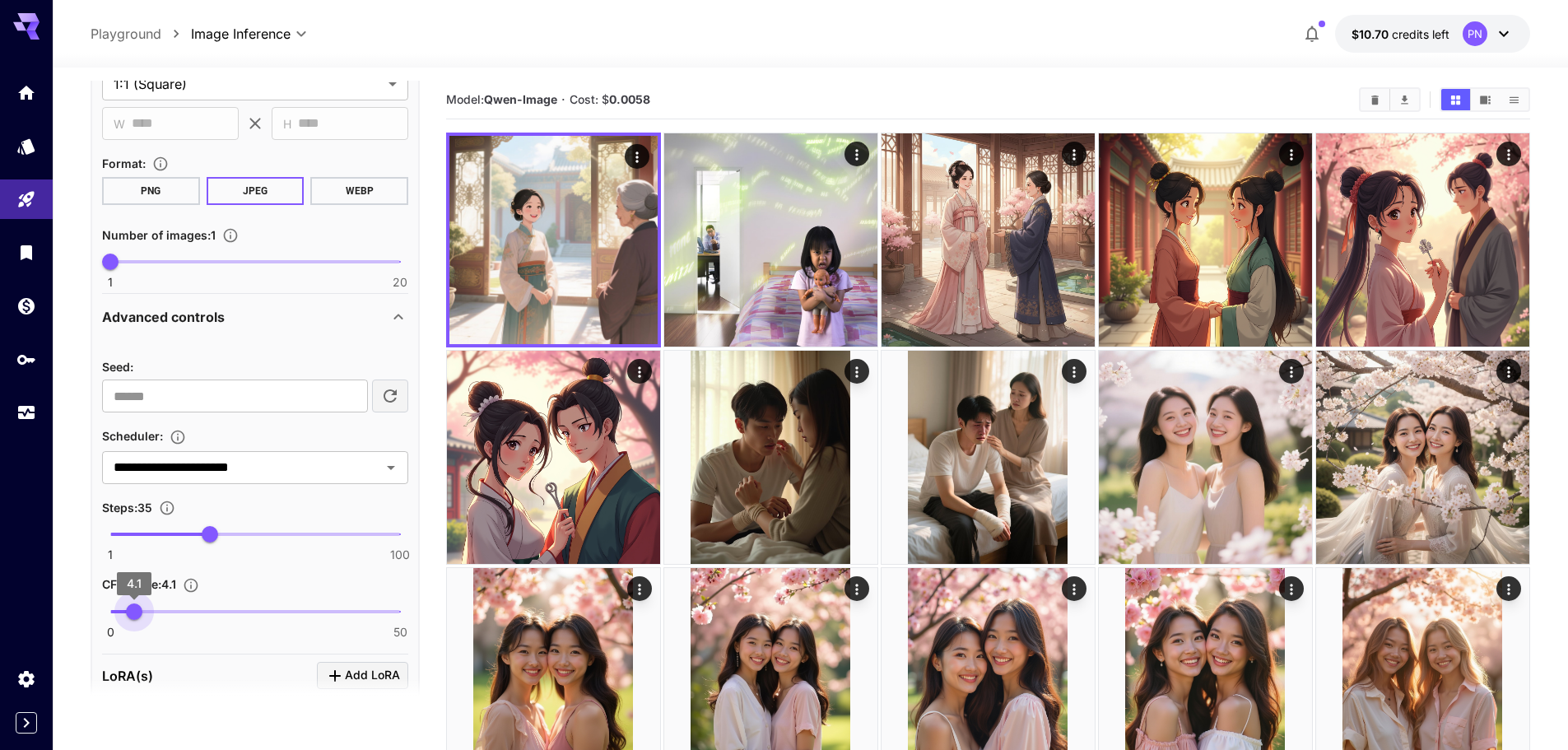
click at [134, 614] on span "4.1" at bounding box center [134, 612] width 16 height 16
type input "***"
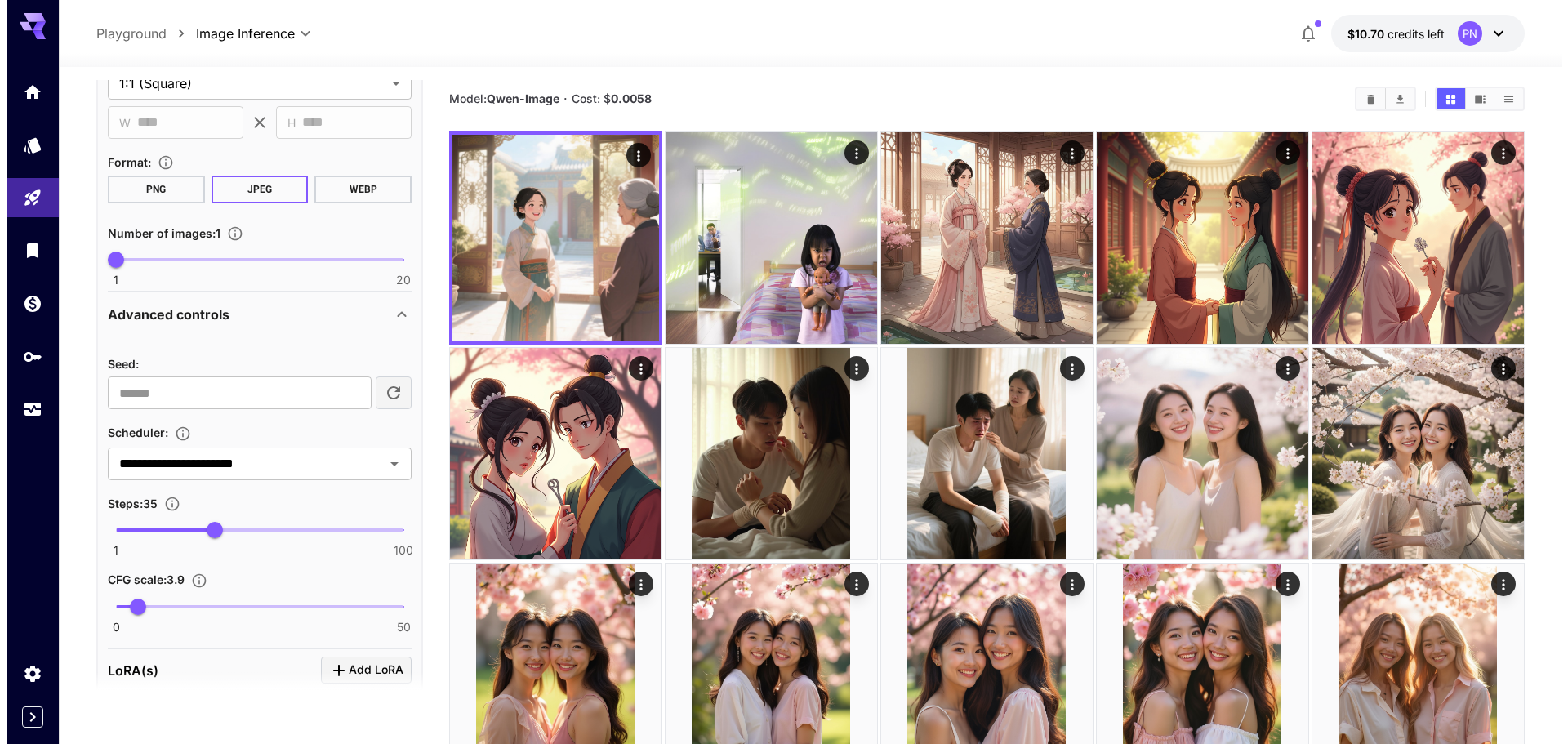
scroll to position [101, 0]
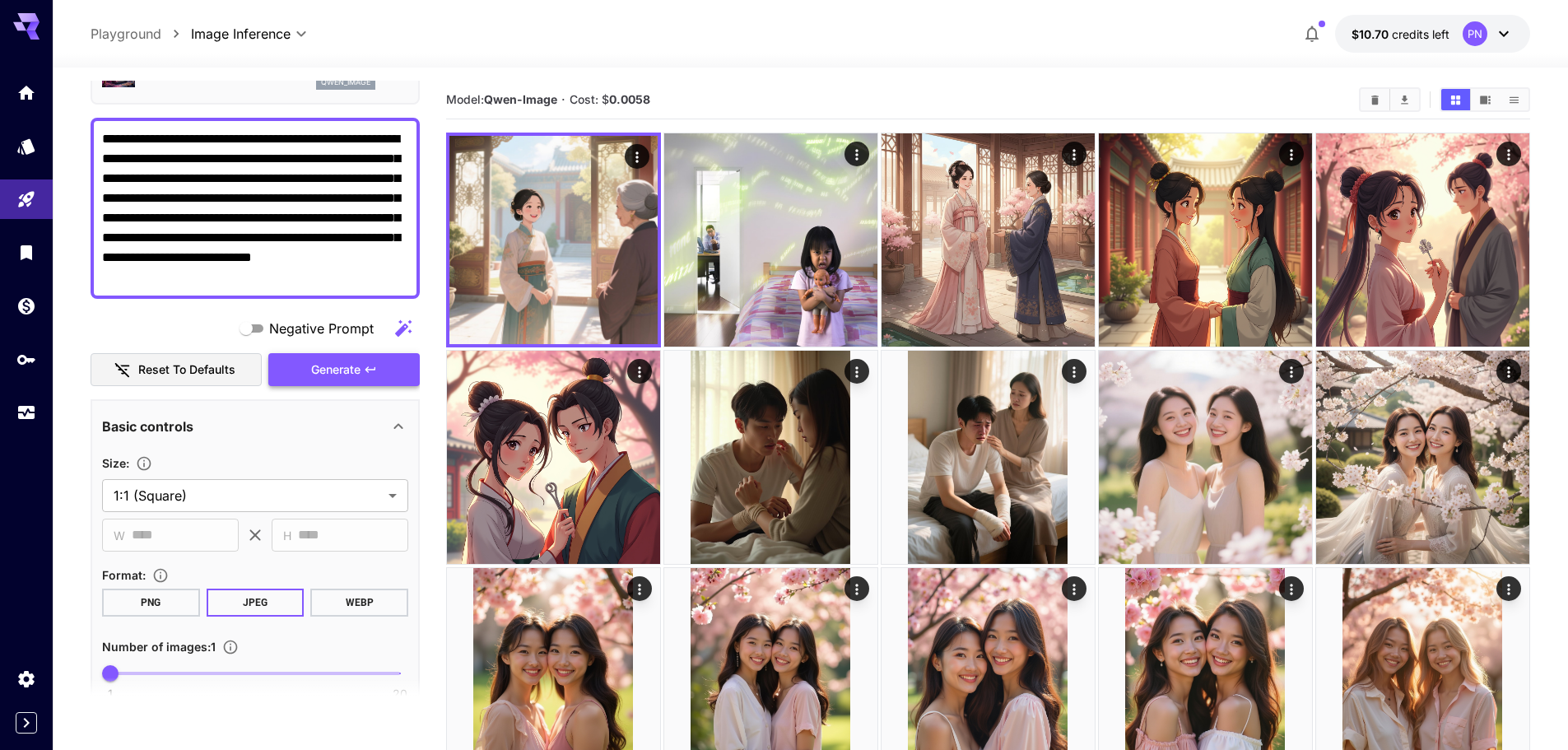
click at [405, 369] on button "Generate" at bounding box center [345, 369] width 152 height 34
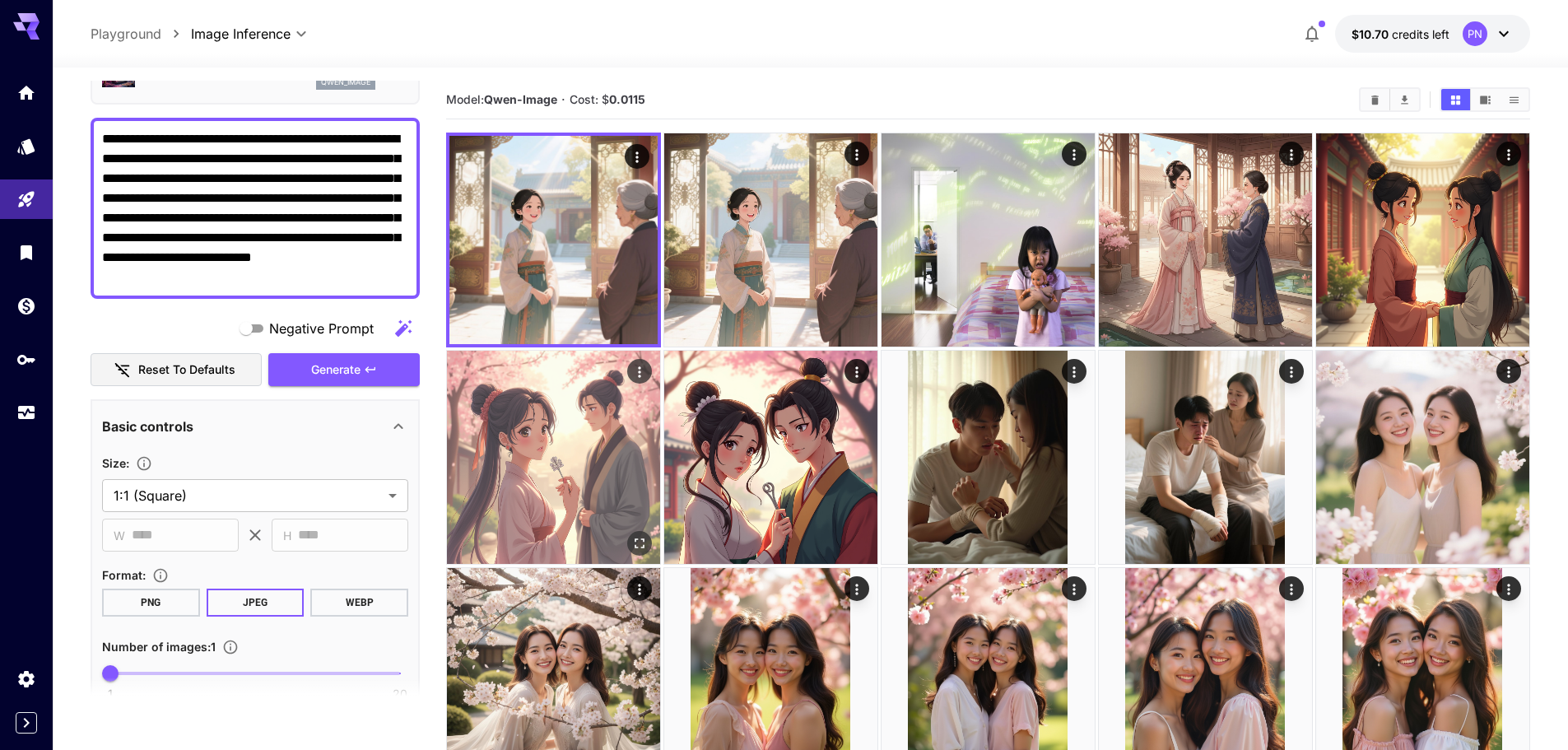
click at [574, 448] on img at bounding box center [553, 457] width 214 height 213
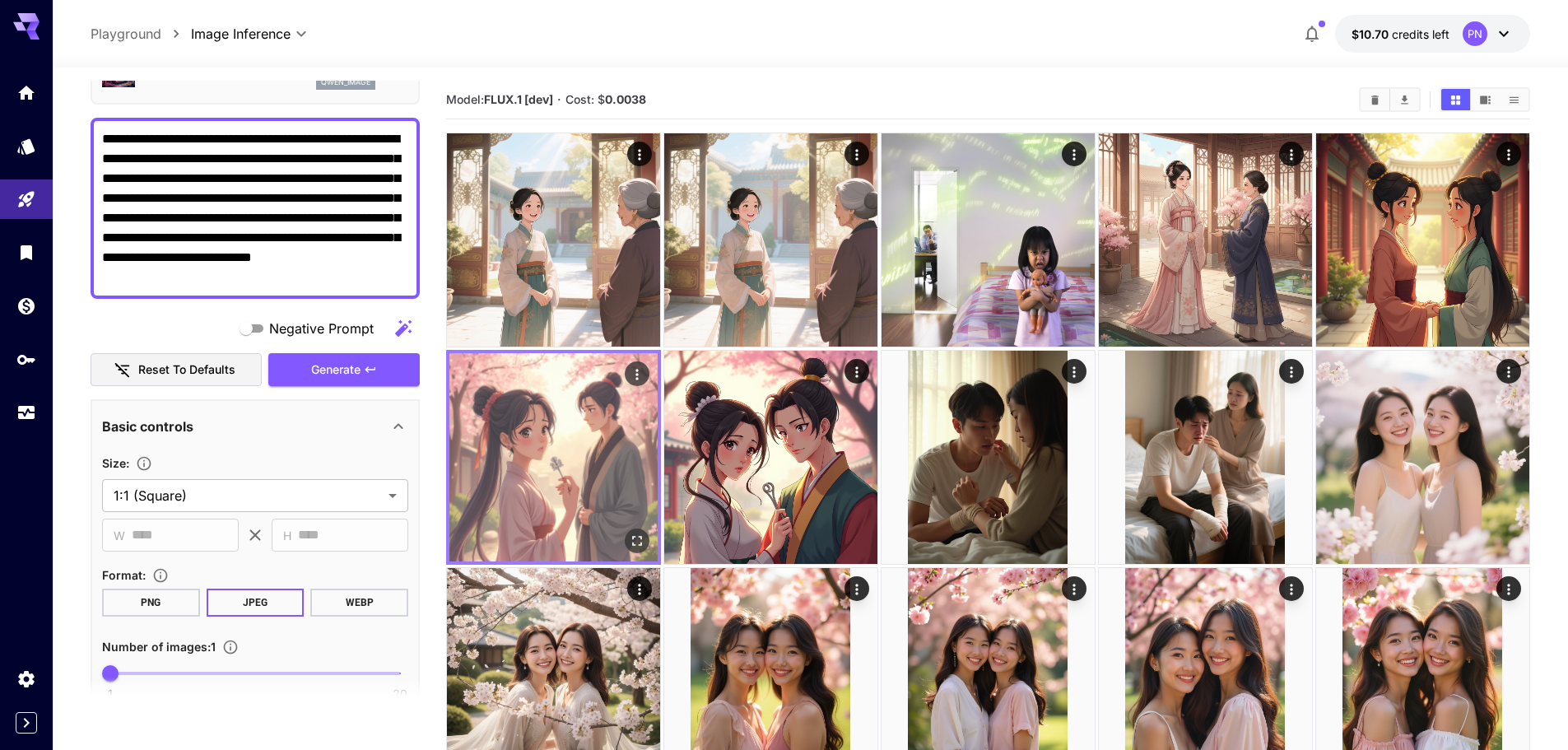
click at [641, 374] on icon "Actions" at bounding box center [637, 374] width 16 height 16
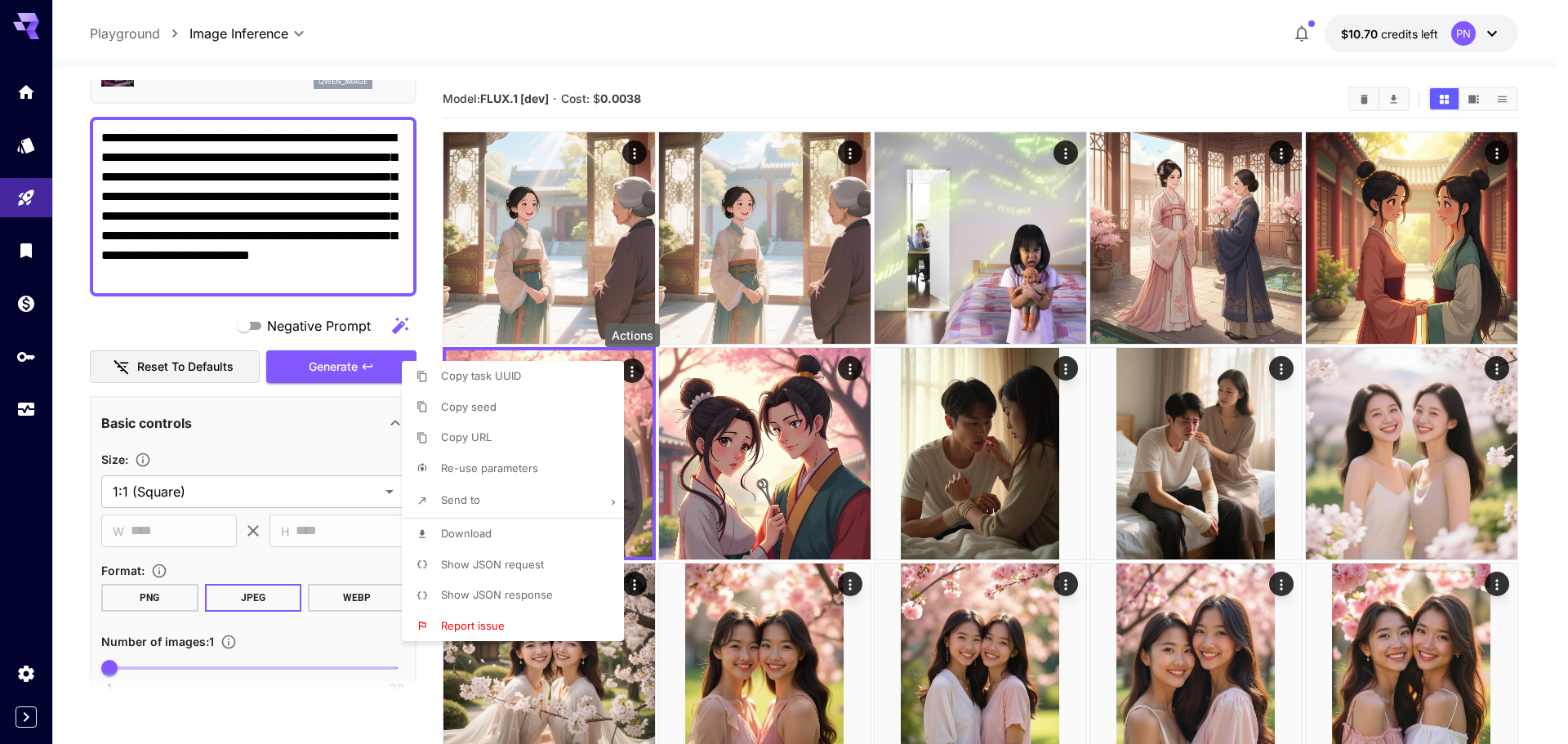
click at [562, 571] on li "Show JSON request" at bounding box center [518, 565] width 232 height 31
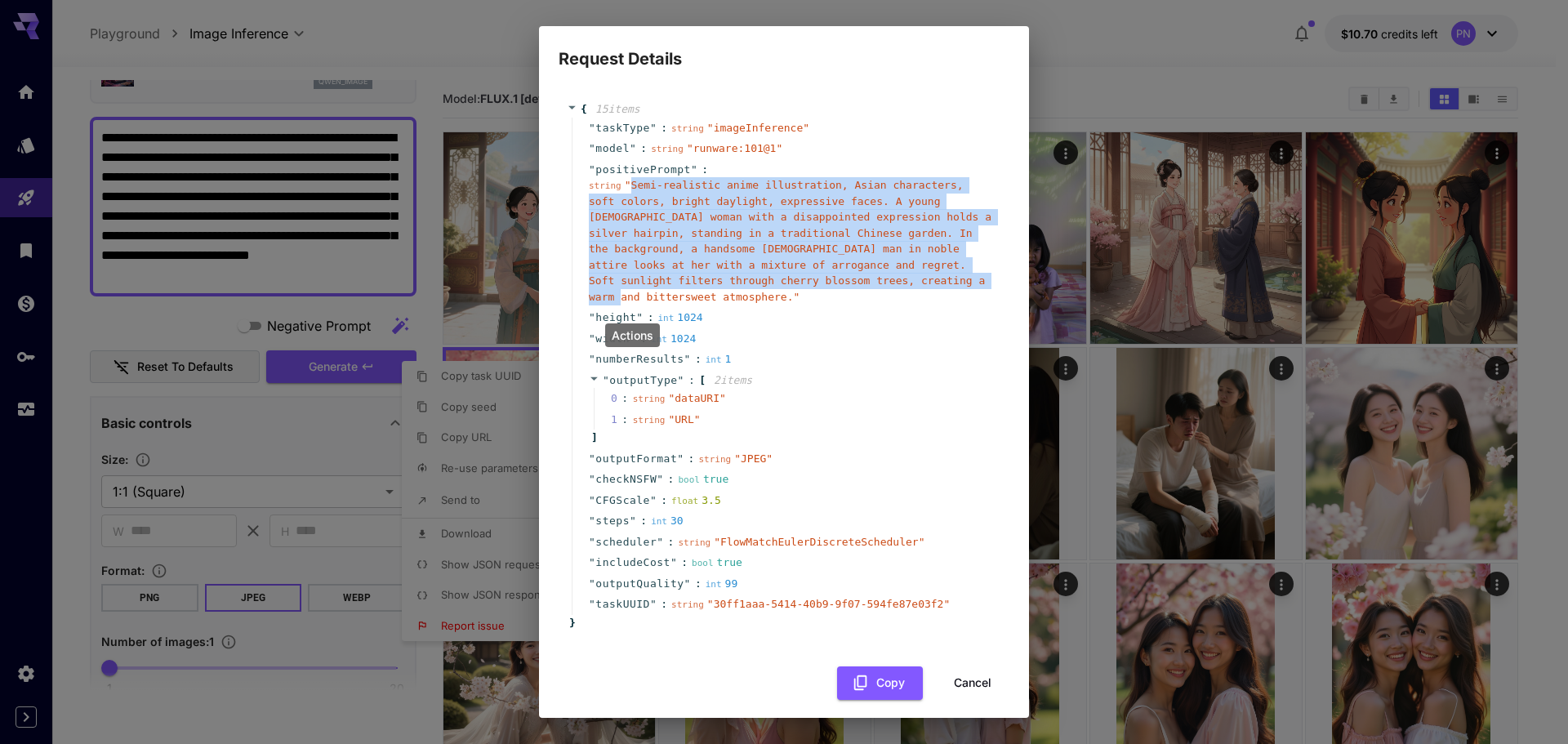
drag, startPoint x: 627, startPoint y: 181, endPoint x: 743, endPoint y: 285, distance: 155.8
click at [743, 285] on div "string " Semi-realistic anime illustration, Asian characters, soft colors, brig…" at bounding box center [790, 241] width 403 height 128
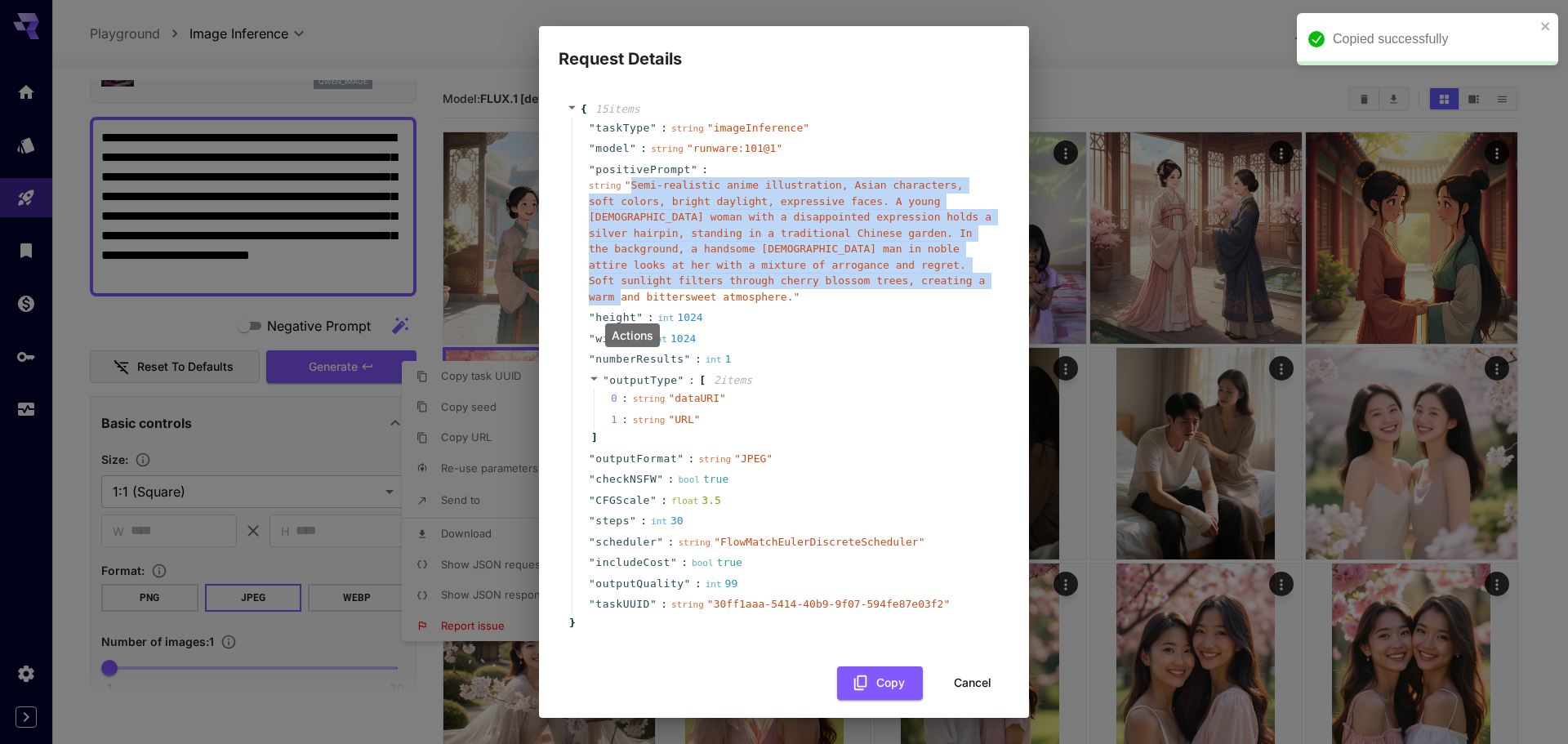
click at [966, 670] on button "Cancel" at bounding box center [973, 683] width 74 height 34
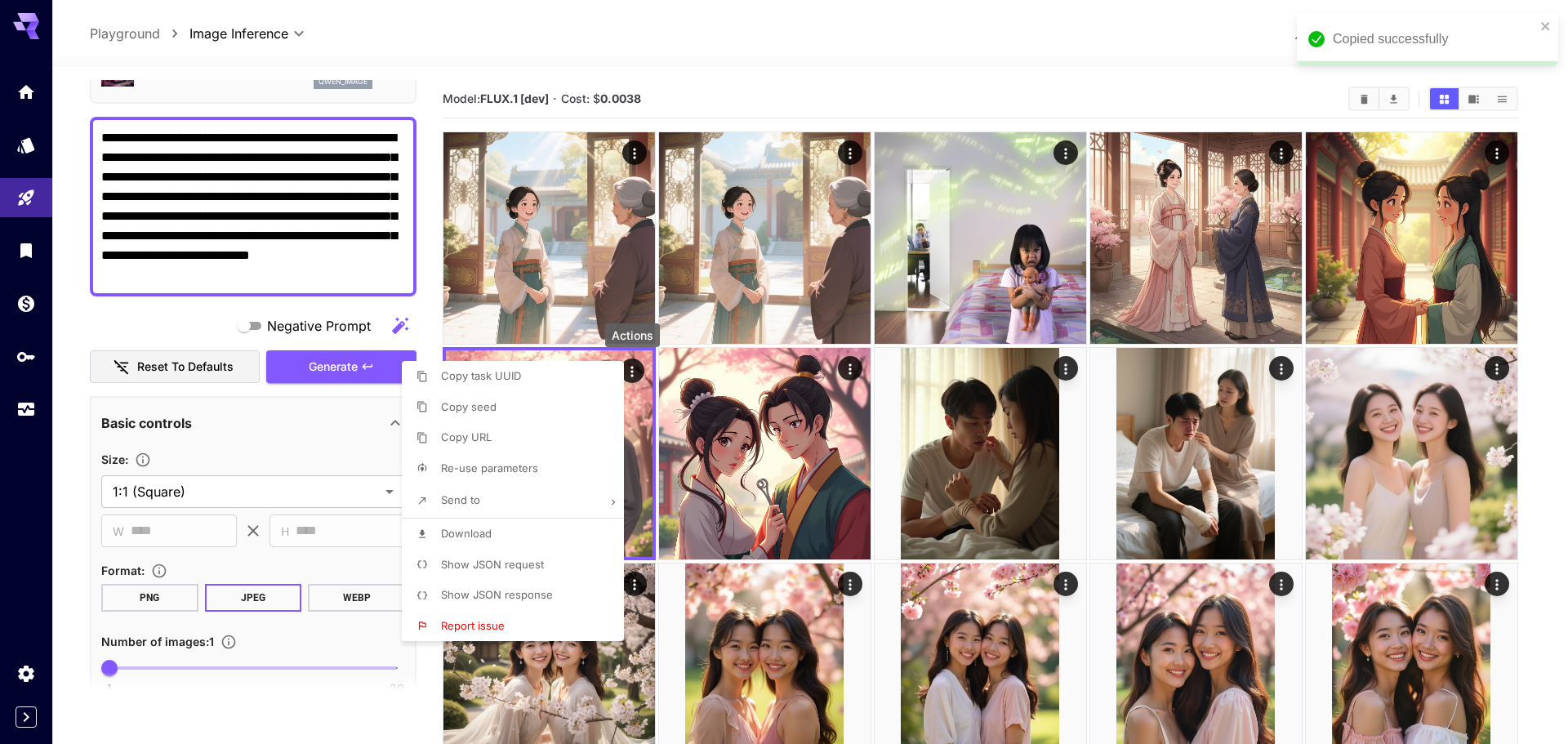
click at [358, 235] on div at bounding box center [784, 372] width 1568 height 744
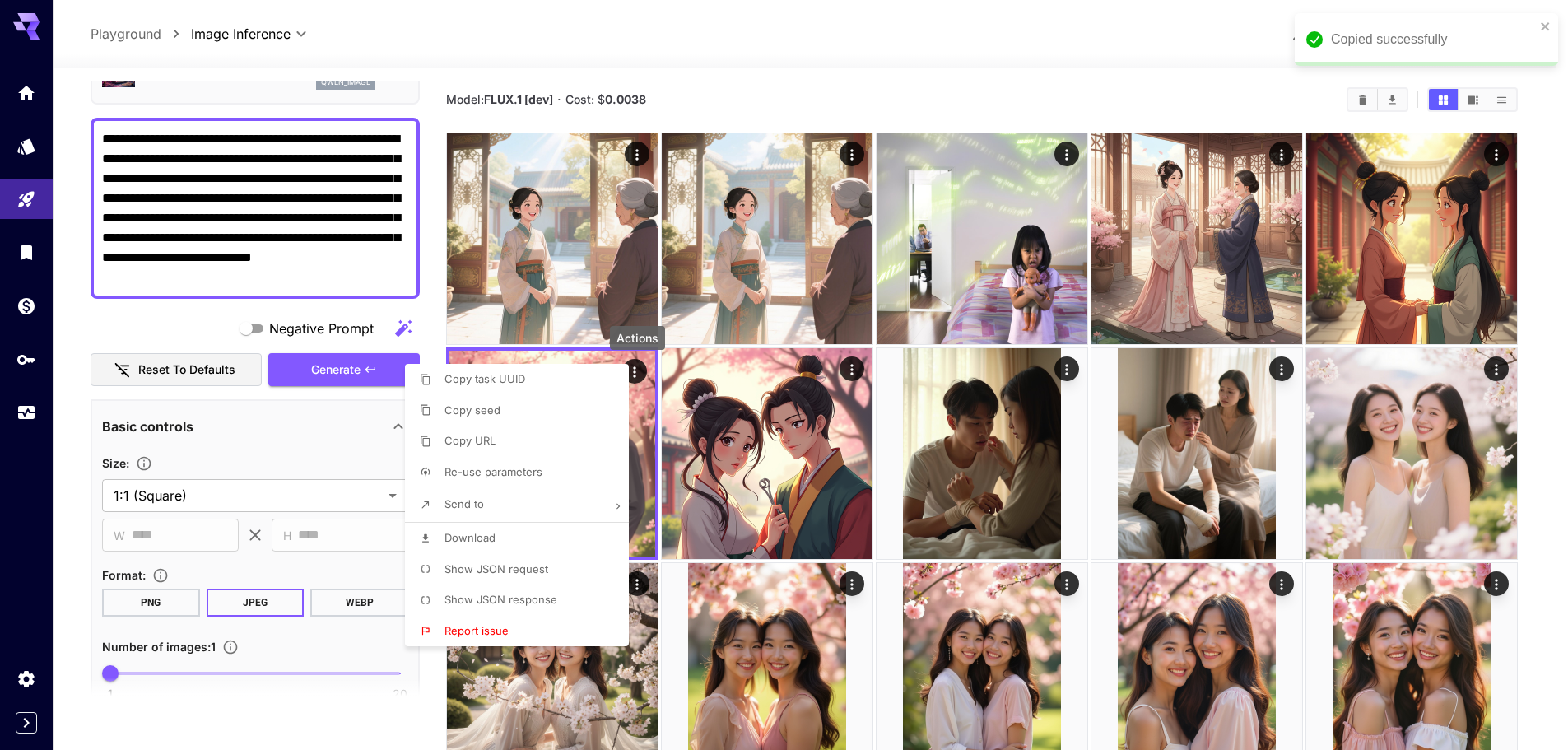
click at [361, 236] on div at bounding box center [784, 375] width 1568 height 750
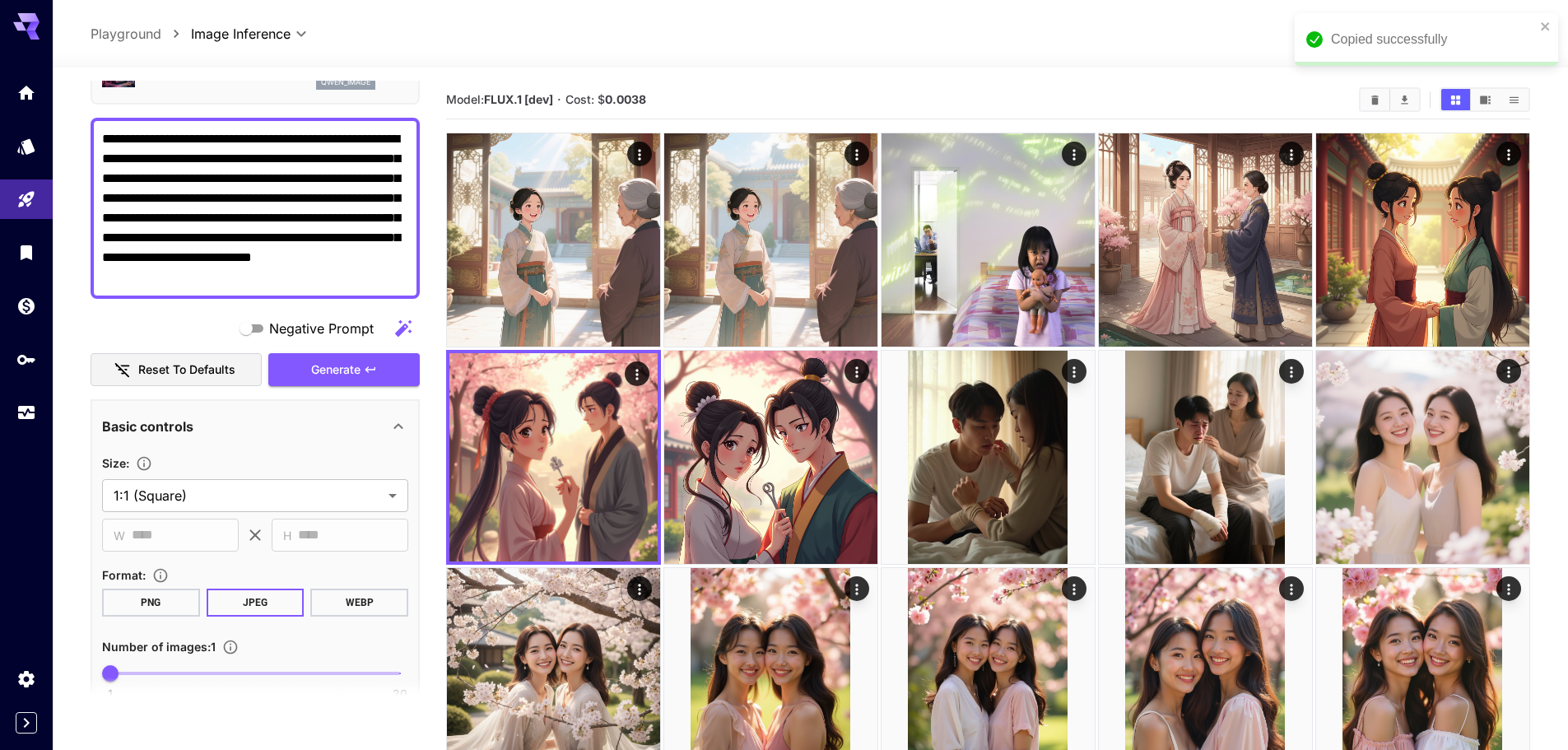
click at [361, 236] on textarea "**********" at bounding box center [255, 209] width 306 height 158
paste textarea "**********"
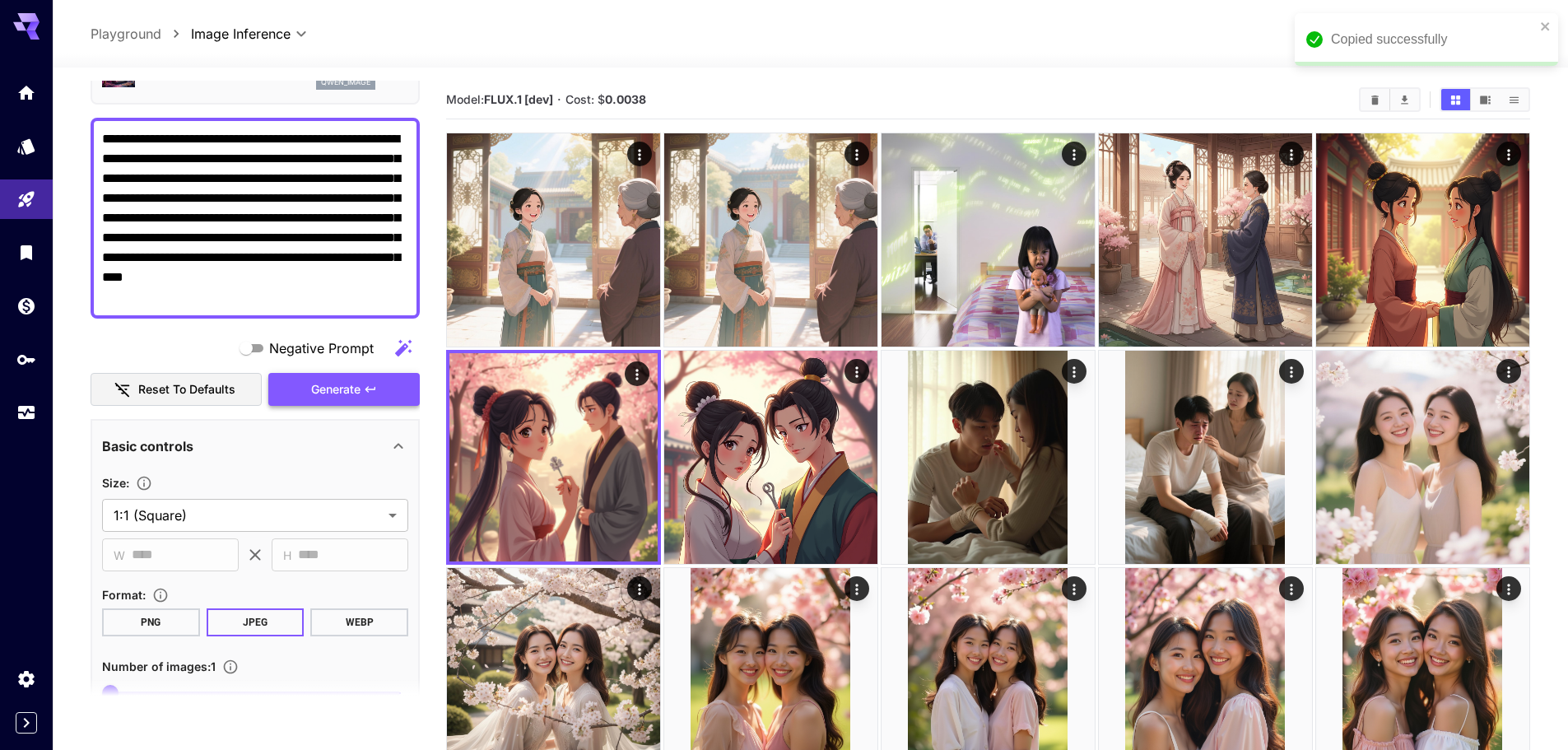
type textarea "**********"
click at [366, 385] on icon "button" at bounding box center [370, 389] width 13 height 13
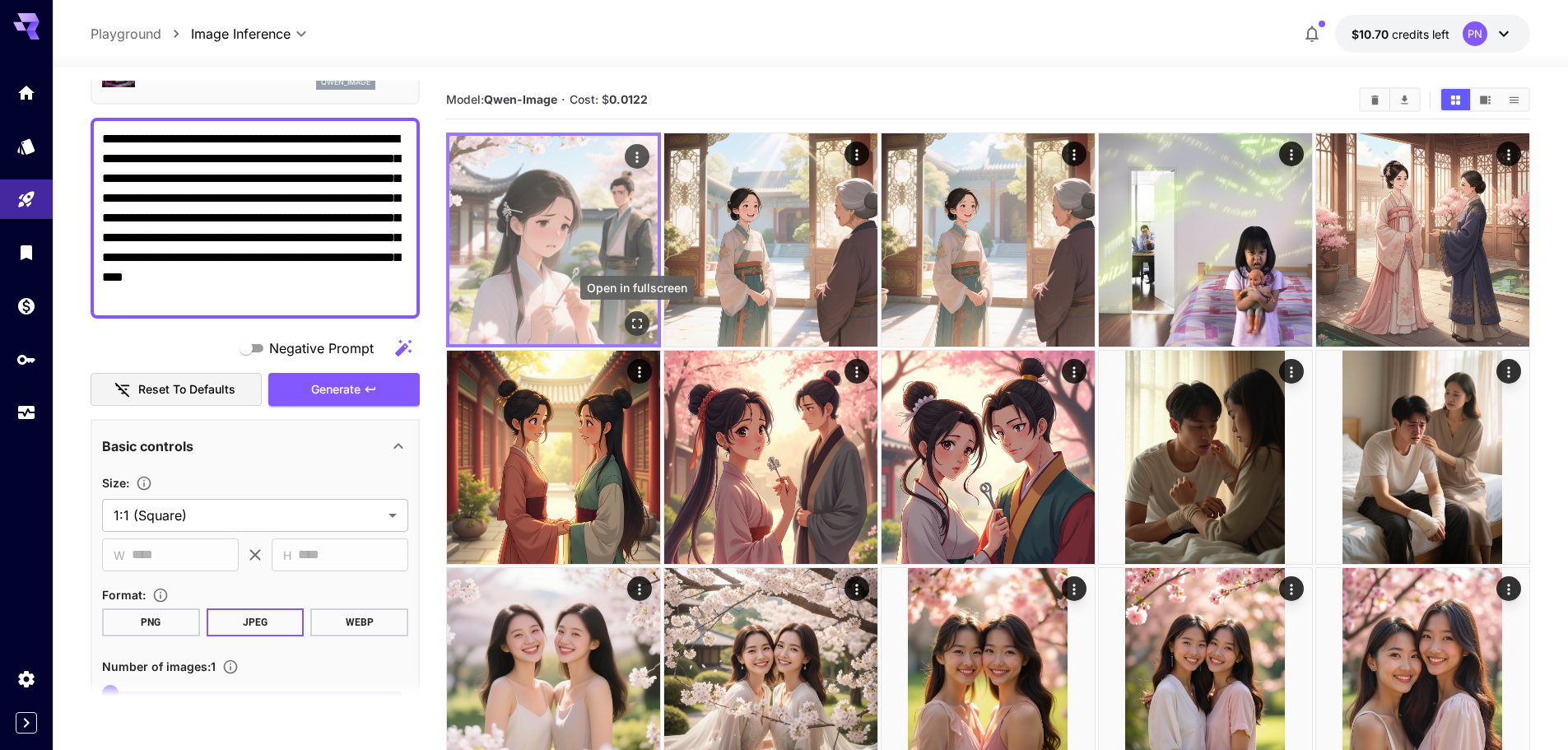
click at [641, 319] on icon "Open in fullscreen" at bounding box center [637, 323] width 10 height 10
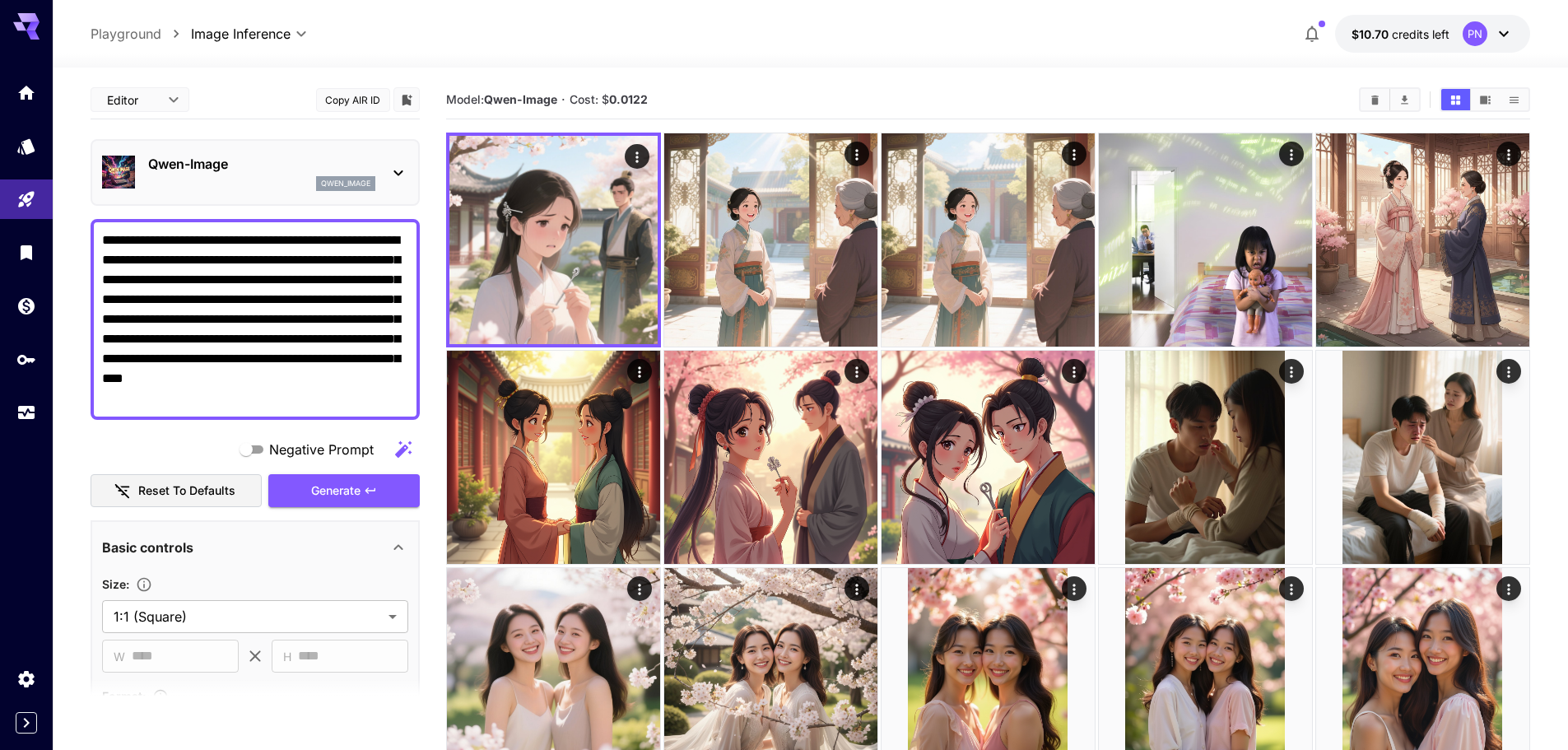
scroll to position [101, 0]
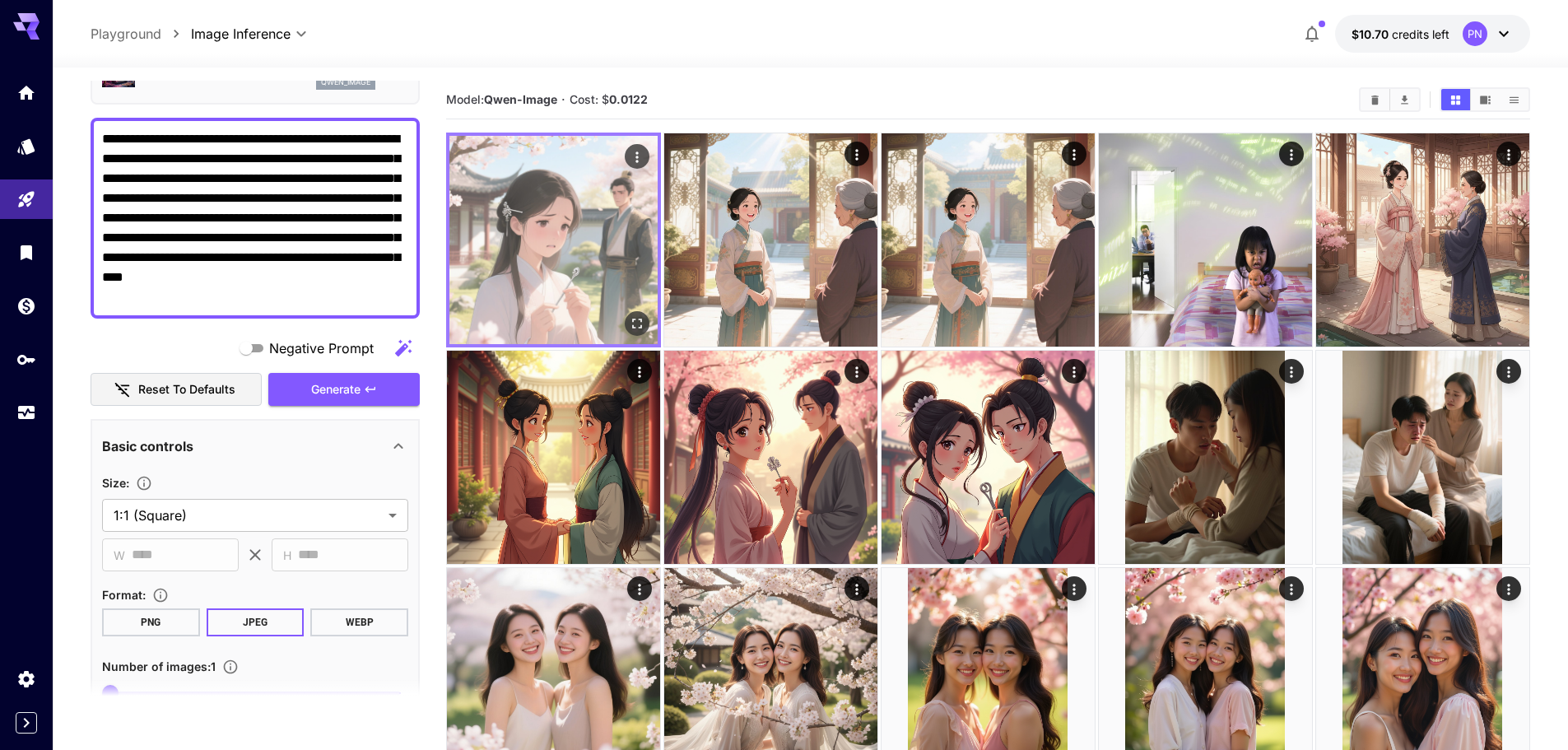
click at [566, 254] on img at bounding box center [553, 240] width 209 height 209
click at [641, 326] on icon "Open in fullscreen" at bounding box center [637, 323] width 16 height 16
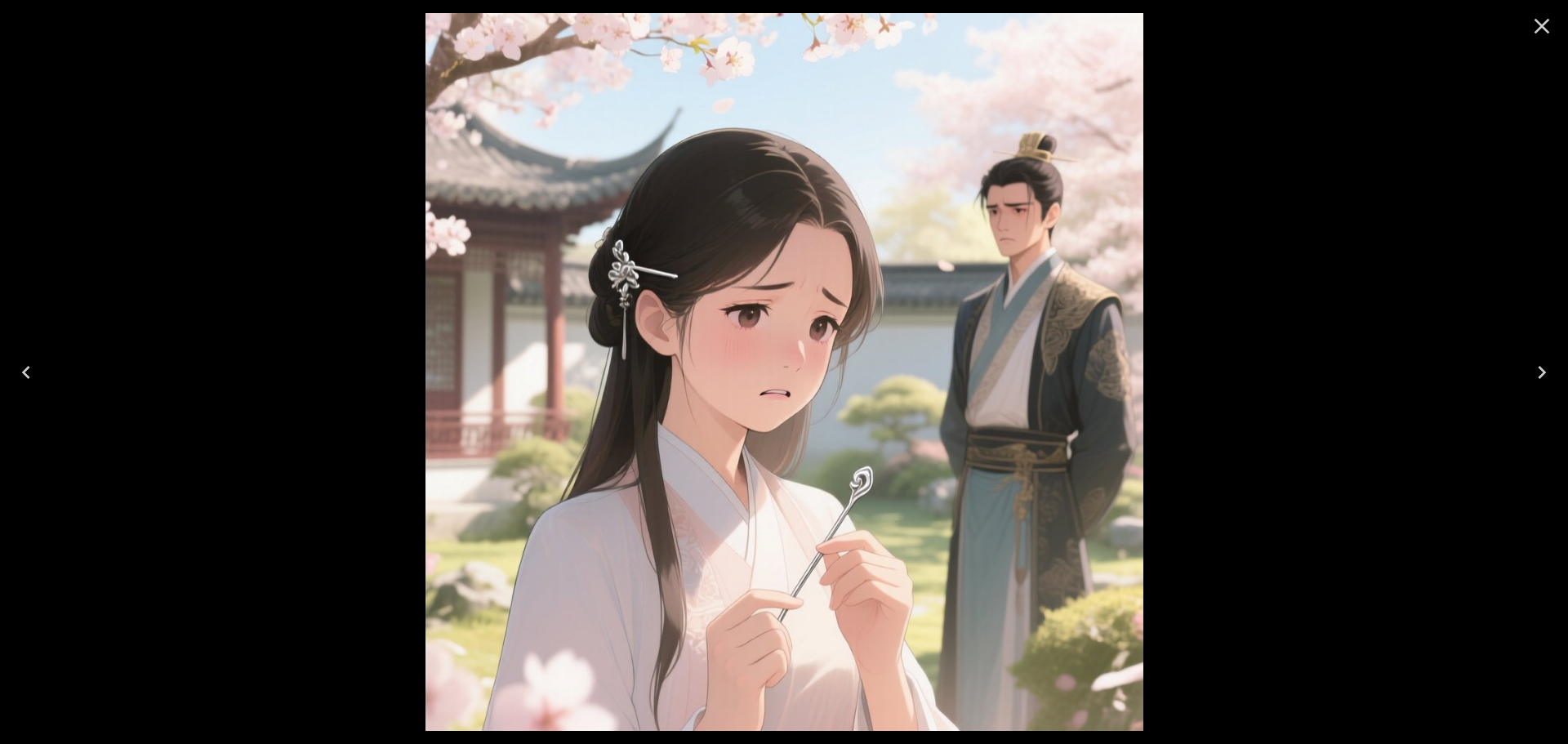
click at [1548, 22] on icon "Close" at bounding box center [1542, 26] width 26 height 26
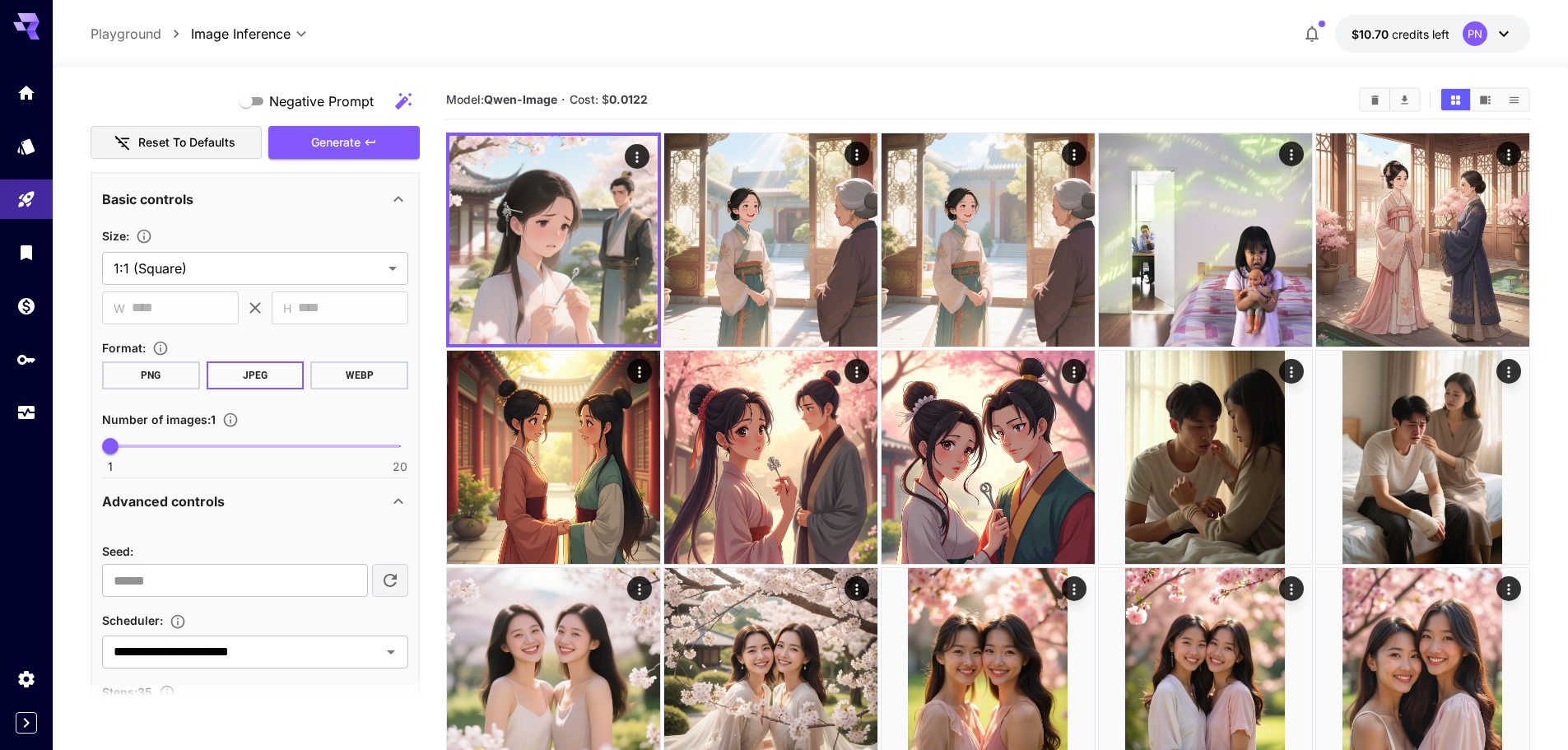
scroll to position [595, 0]
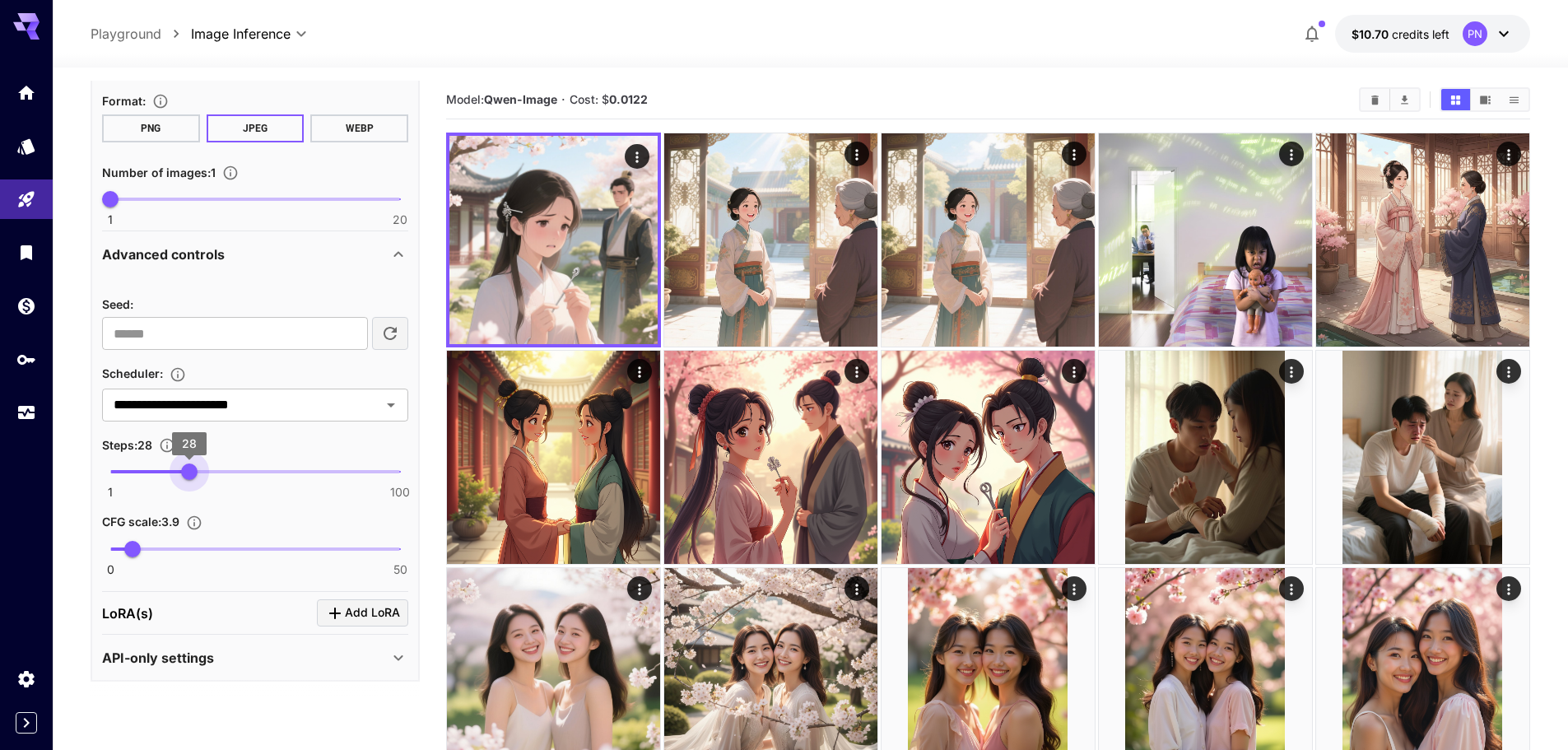
drag, startPoint x: 204, startPoint y: 463, endPoint x: 190, endPoint y: 469, distance: 15.2
click at [190, 469] on span "28" at bounding box center [190, 471] width 16 height 16
type input "**"
drag, startPoint x: 185, startPoint y: 476, endPoint x: 172, endPoint y: 478, distance: 13.2
click at [172, 478] on span "22" at bounding box center [172, 471] width 16 height 16
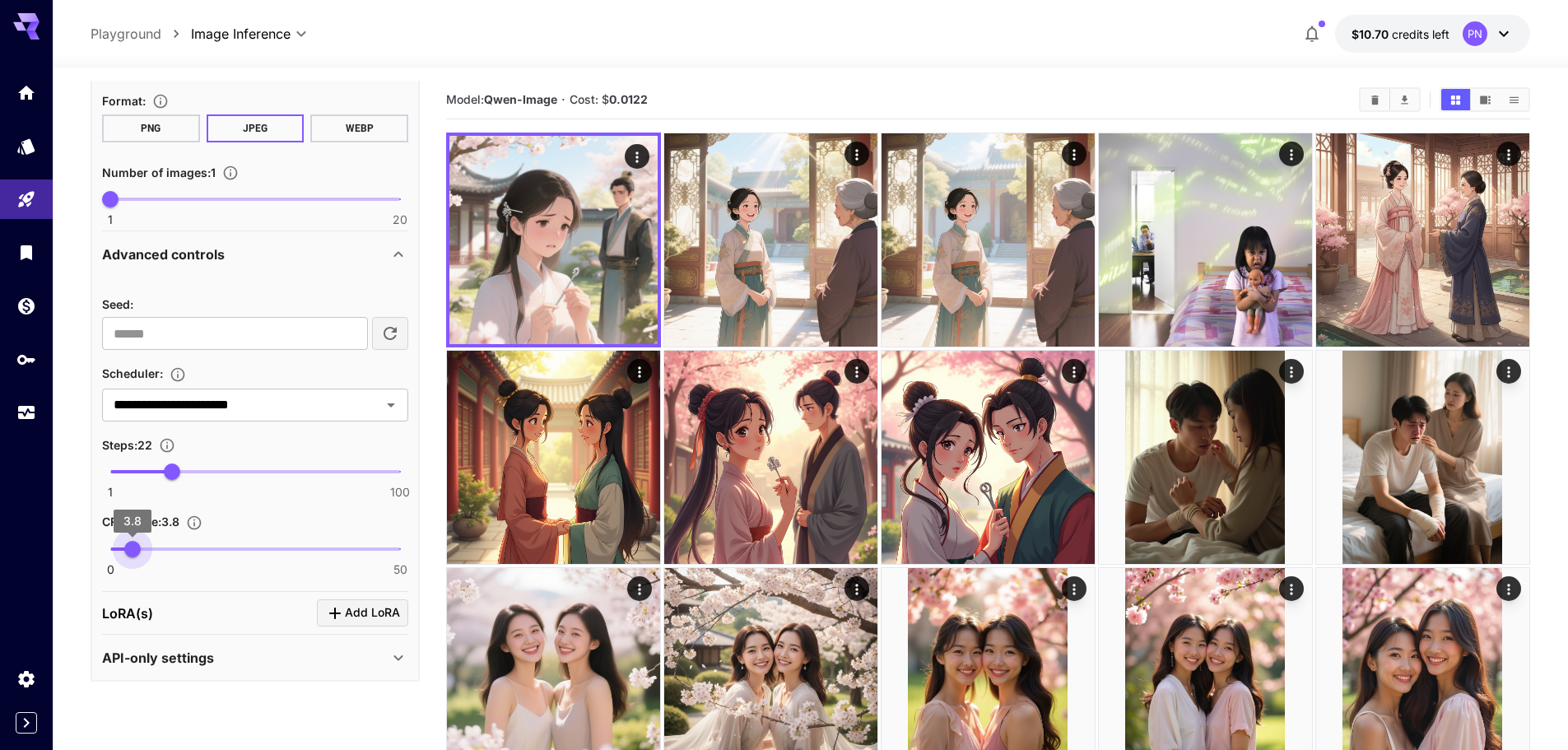
drag, startPoint x: 141, startPoint y: 539, endPoint x: 132, endPoint y: 541, distance: 9.2
click at [132, 541] on span "3.8" at bounding box center [133, 549] width 16 height 16
type input "***"
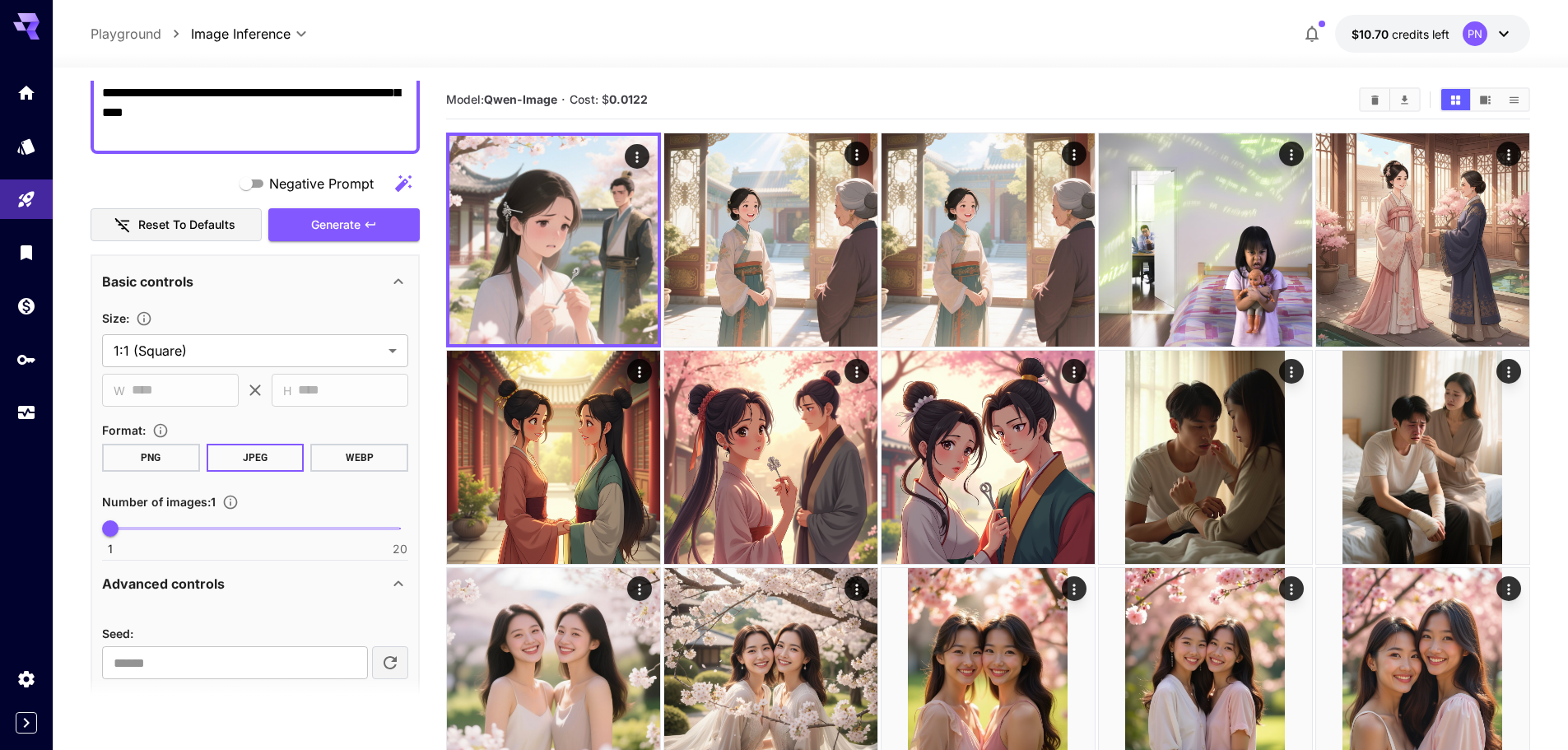
scroll to position [101, 0]
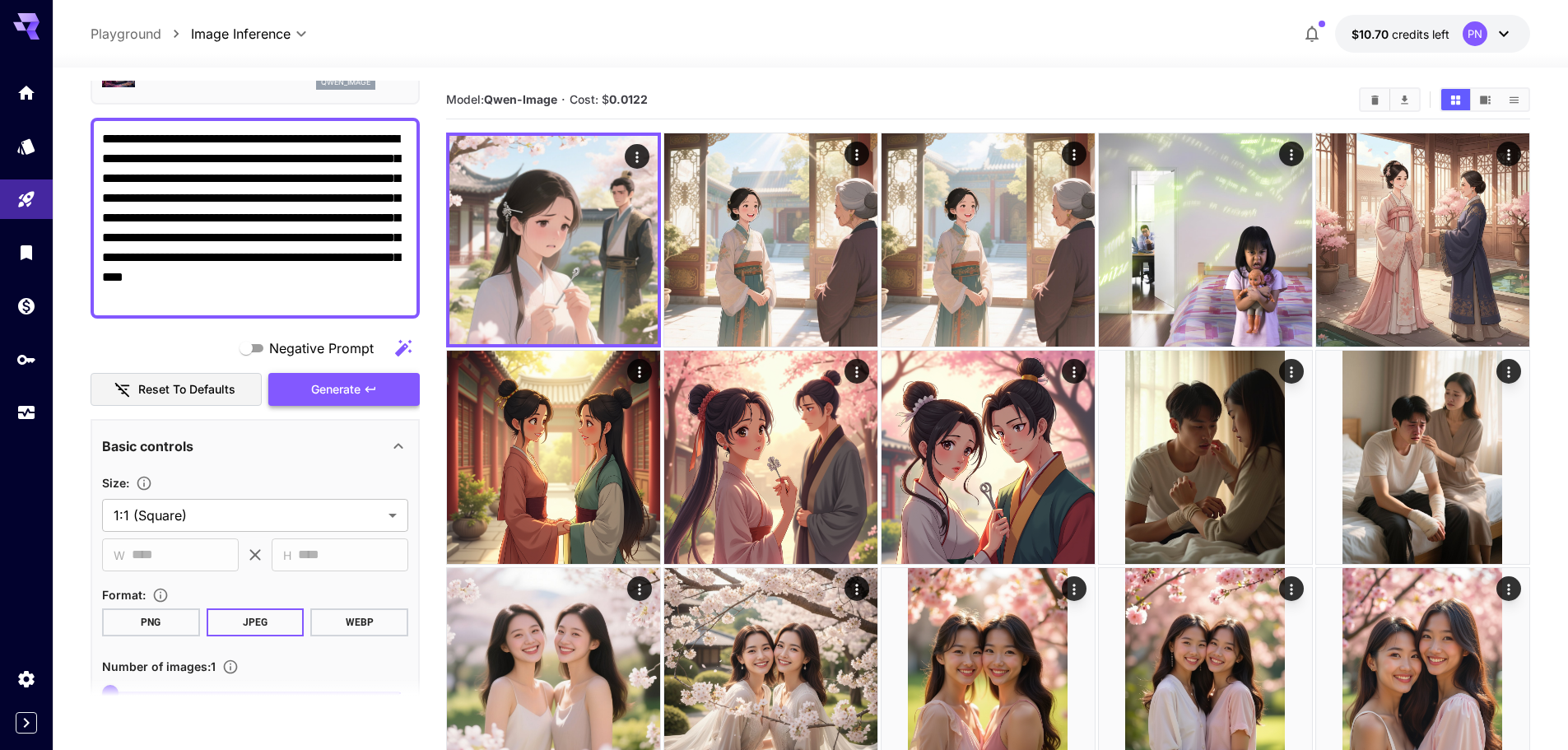
click at [336, 380] on span "Generate" at bounding box center [336, 389] width 49 height 21
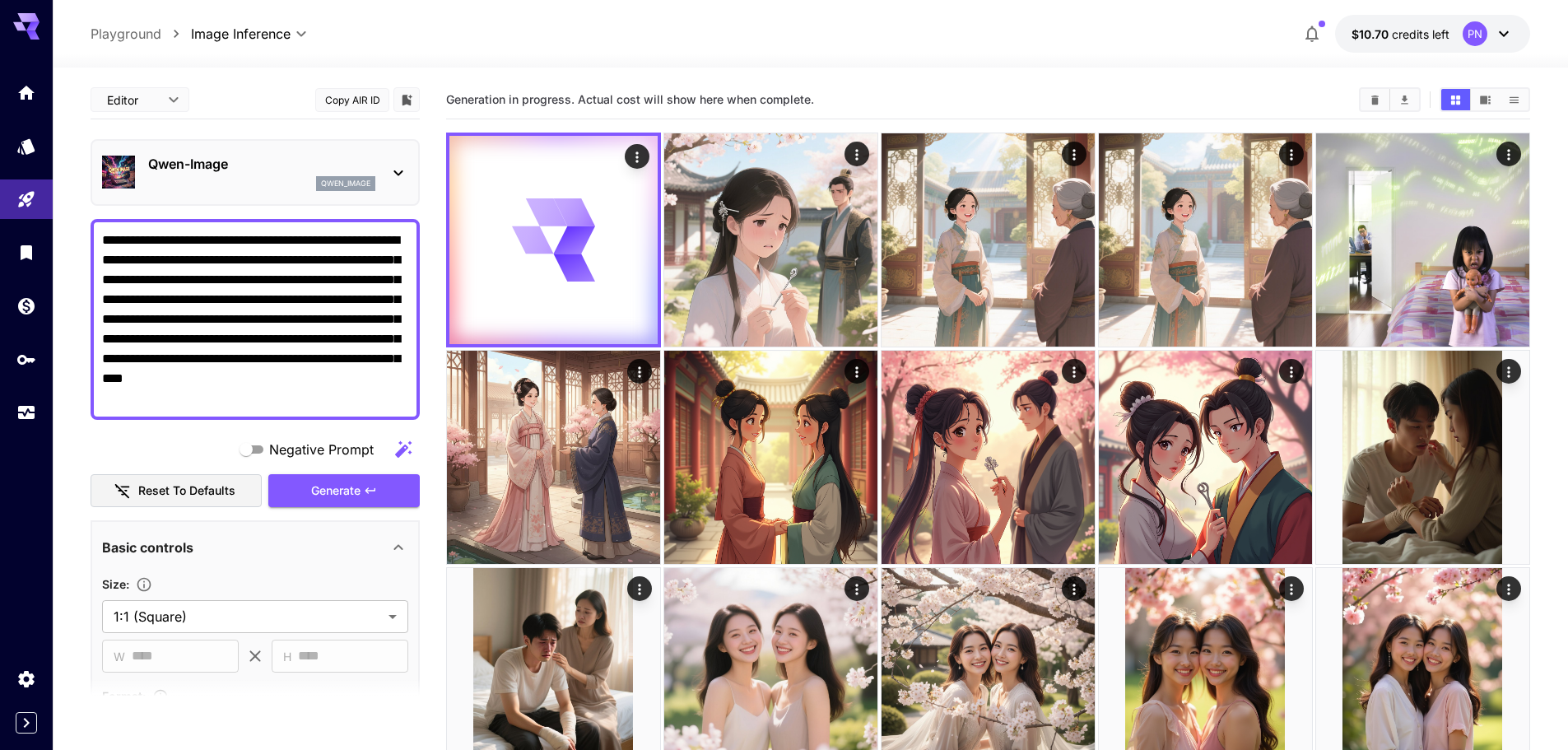
scroll to position [101, 0]
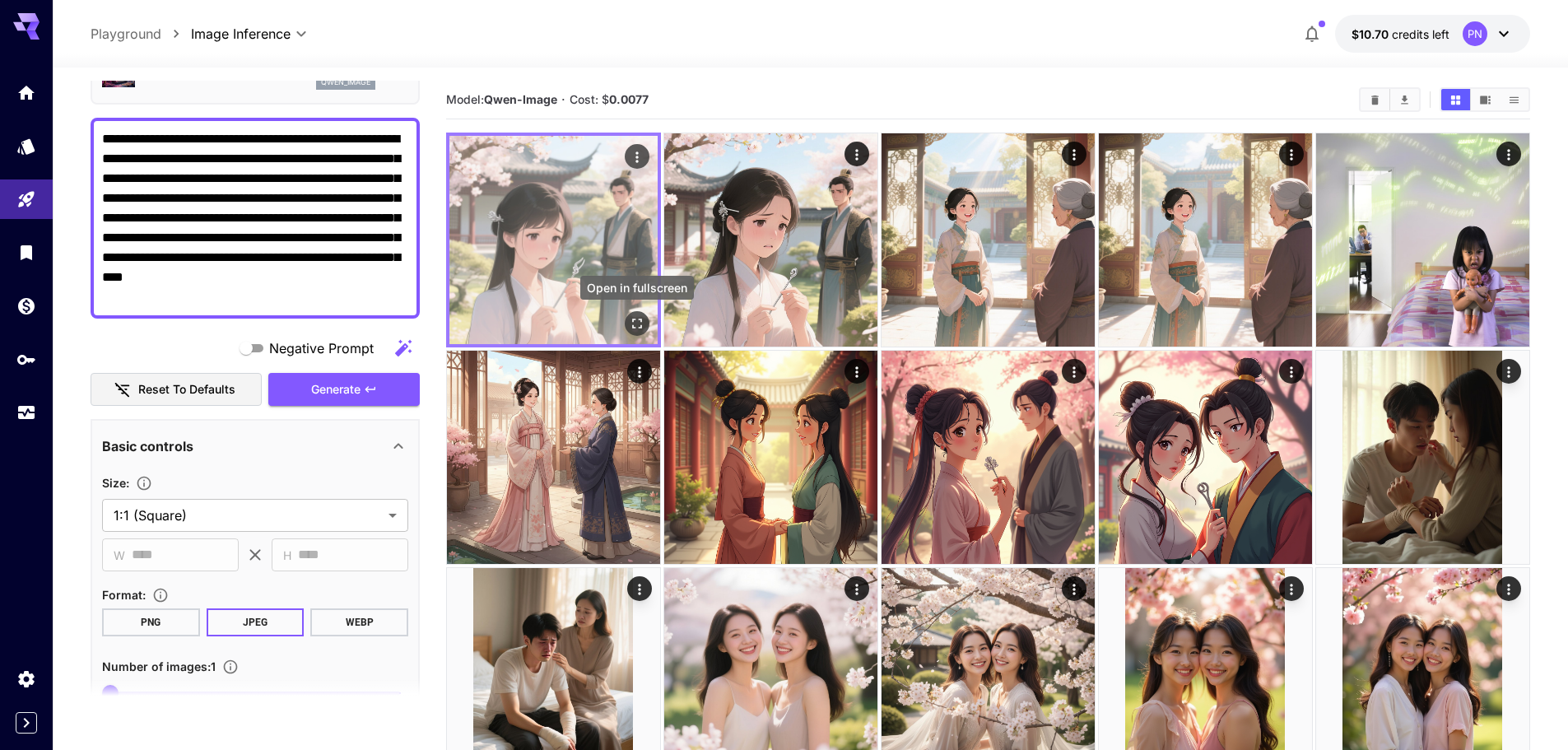
click at [640, 318] on icon "Open in fullscreen" at bounding box center [637, 323] width 10 height 10
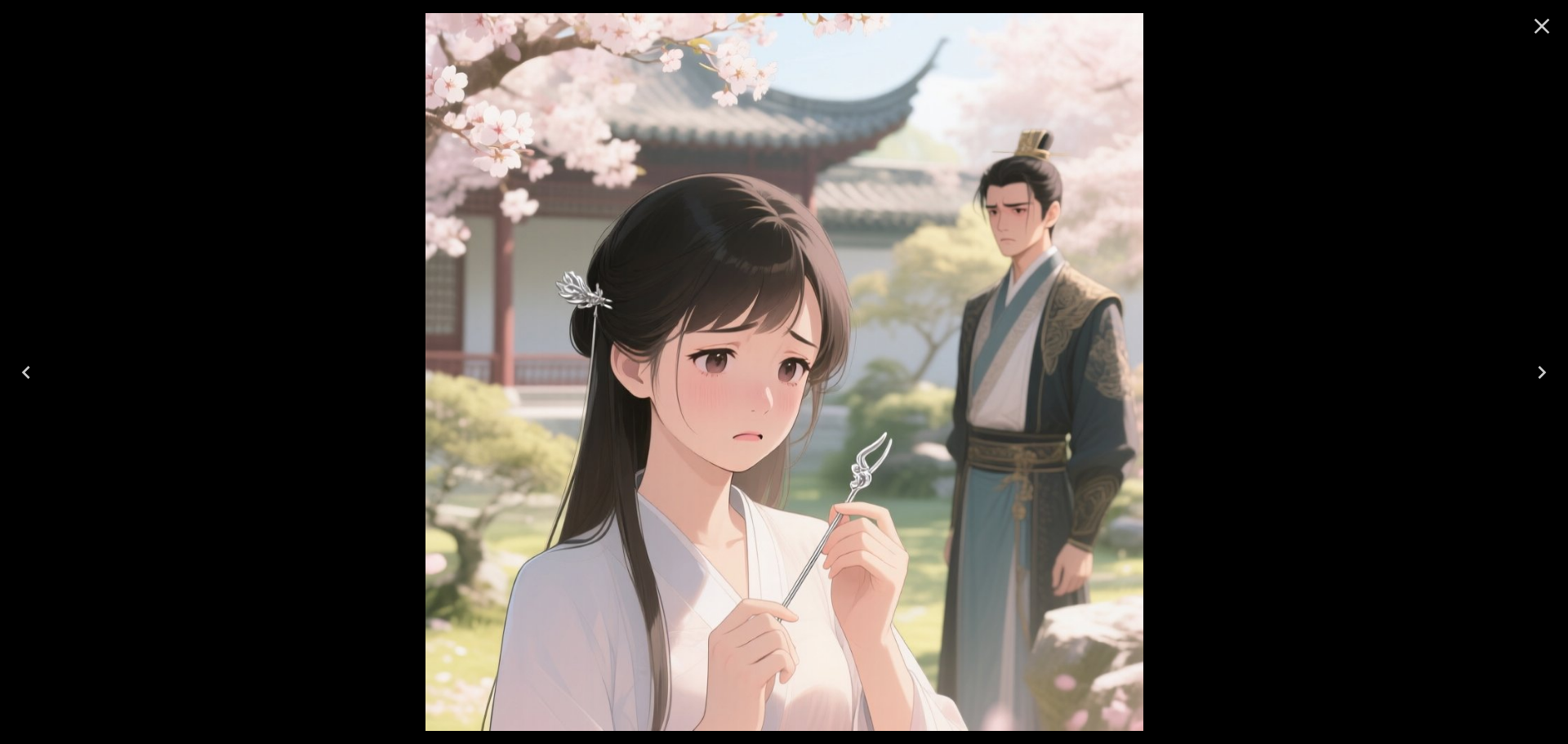
click at [1544, 30] on icon "Close" at bounding box center [1542, 26] width 26 height 26
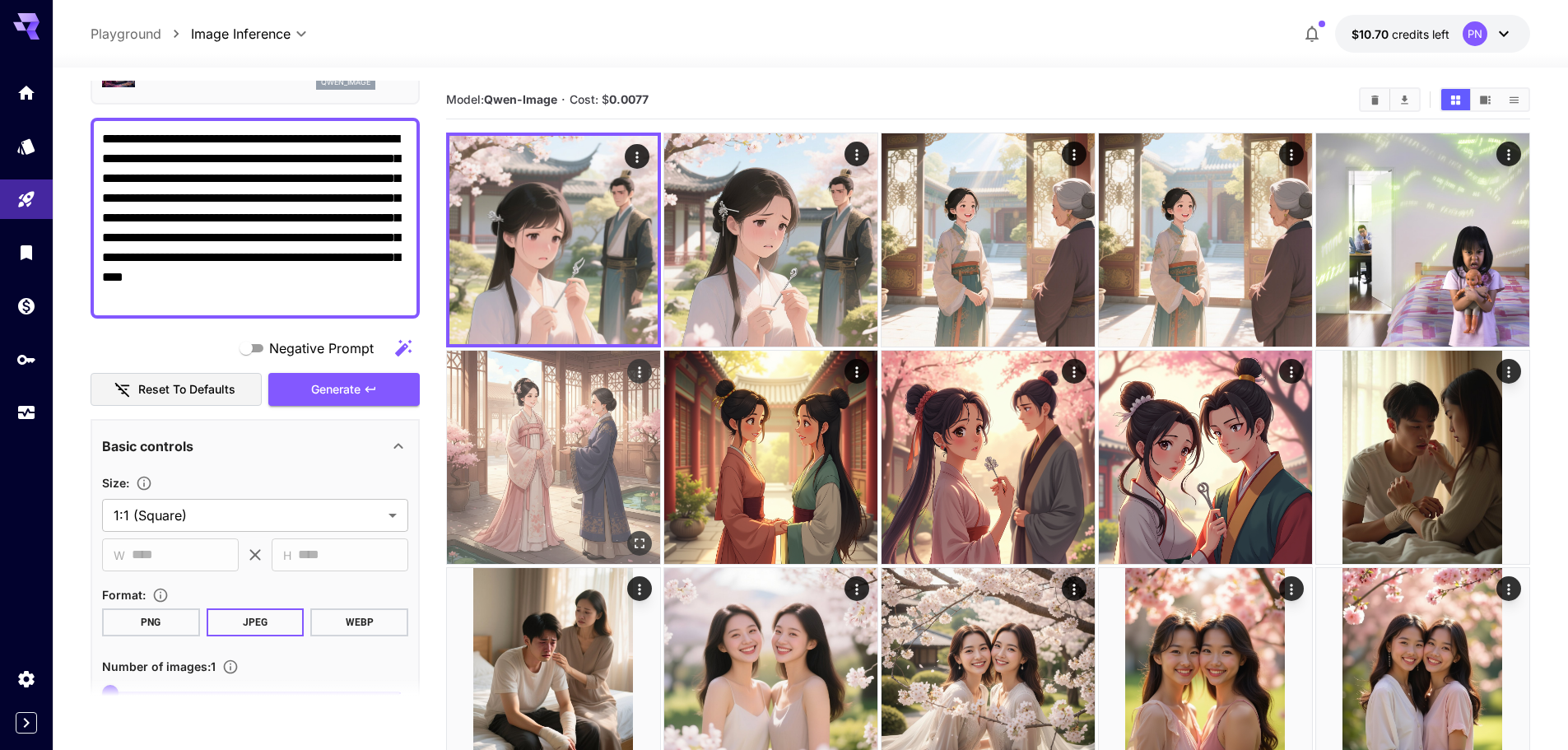
click at [637, 533] on button "Open in fullscreen" at bounding box center [640, 543] width 25 height 25
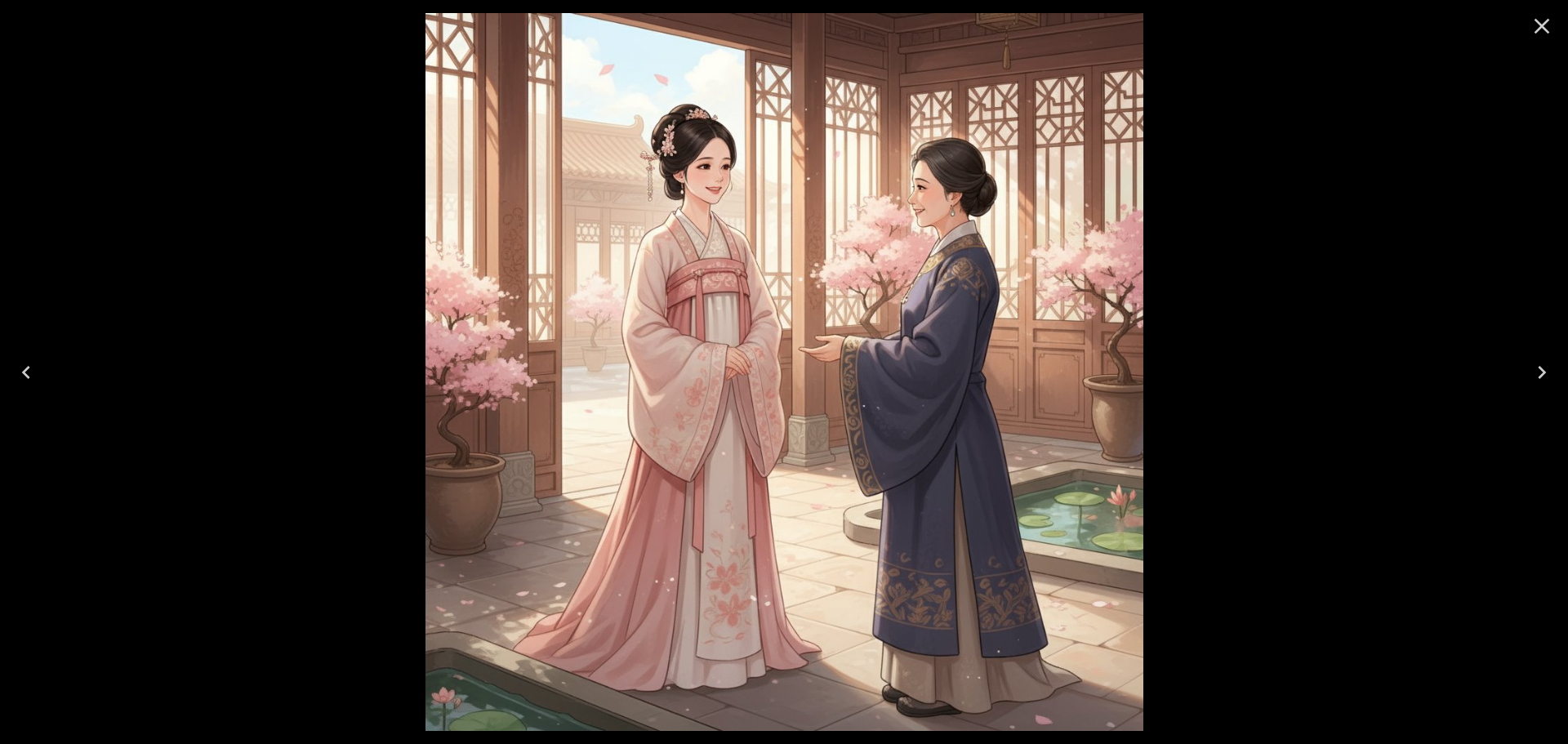
click at [1531, 25] on icon "Close" at bounding box center [1542, 26] width 26 height 26
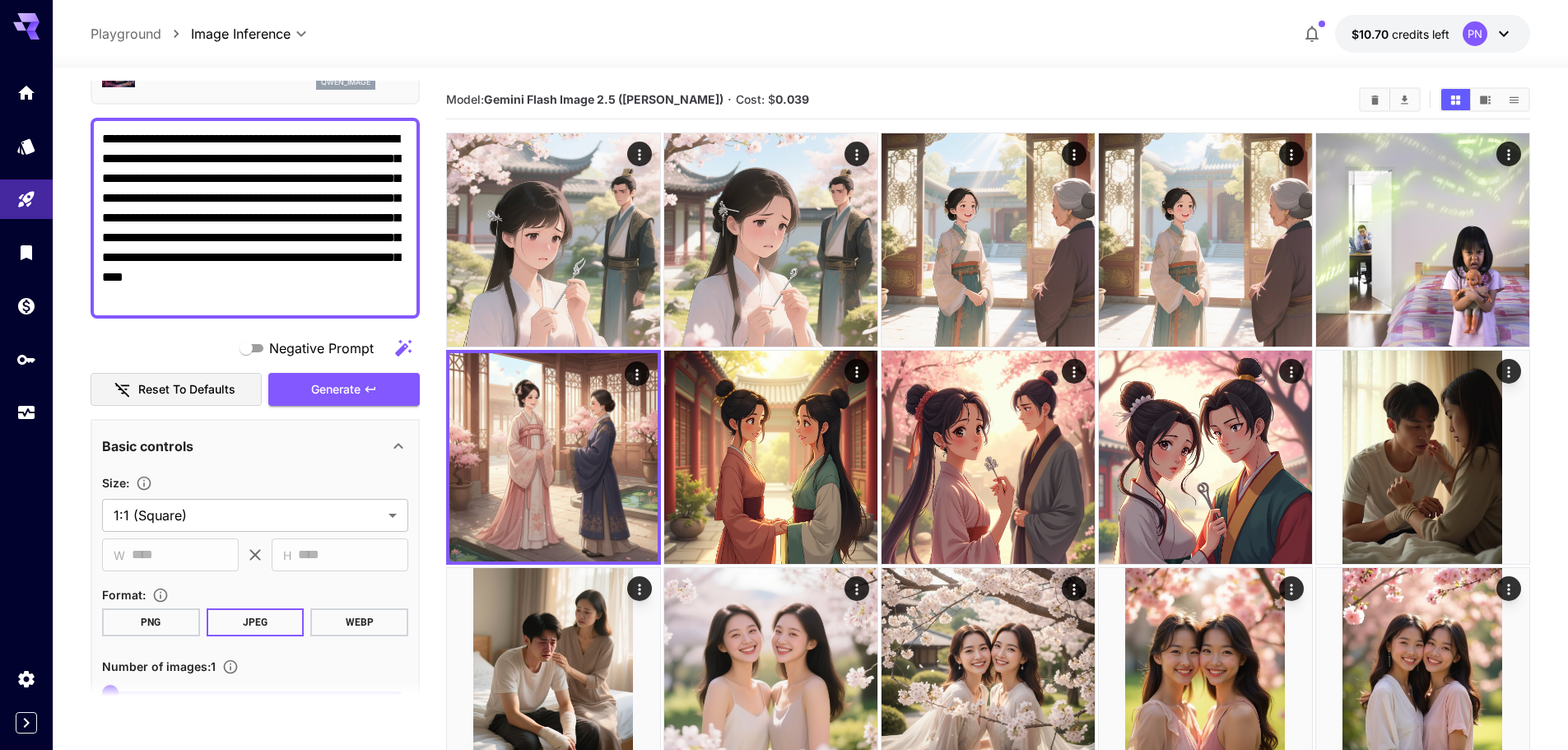
click at [263, 245] on textarea "**********" at bounding box center [255, 218] width 306 height 178
click at [262, 245] on textarea "**********" at bounding box center [255, 218] width 306 height 178
paste textarea "**********"
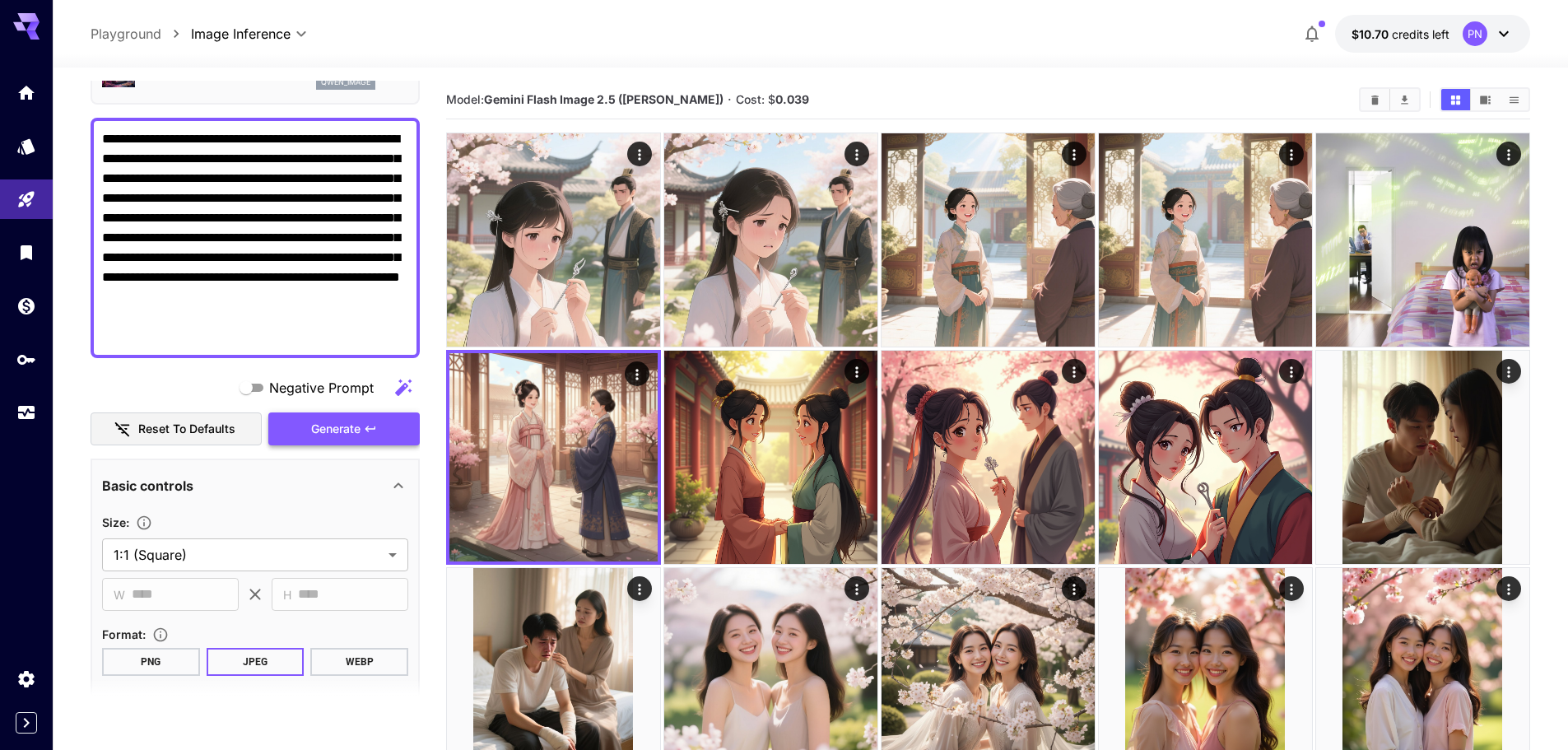
type textarea "**********"
click at [347, 414] on button "Generate" at bounding box center [345, 429] width 152 height 34
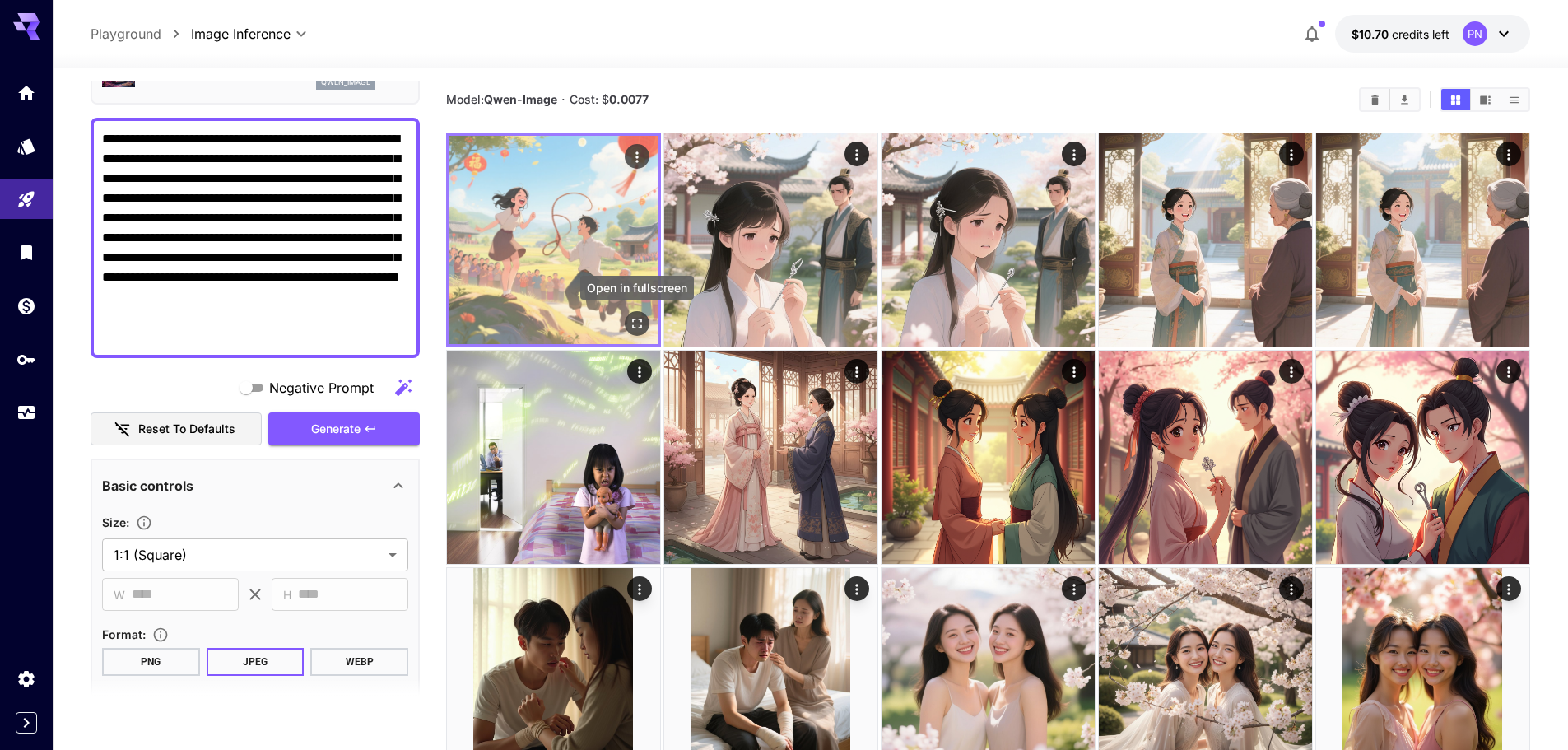
click at [634, 322] on icon "Open in fullscreen" at bounding box center [637, 323] width 16 height 16
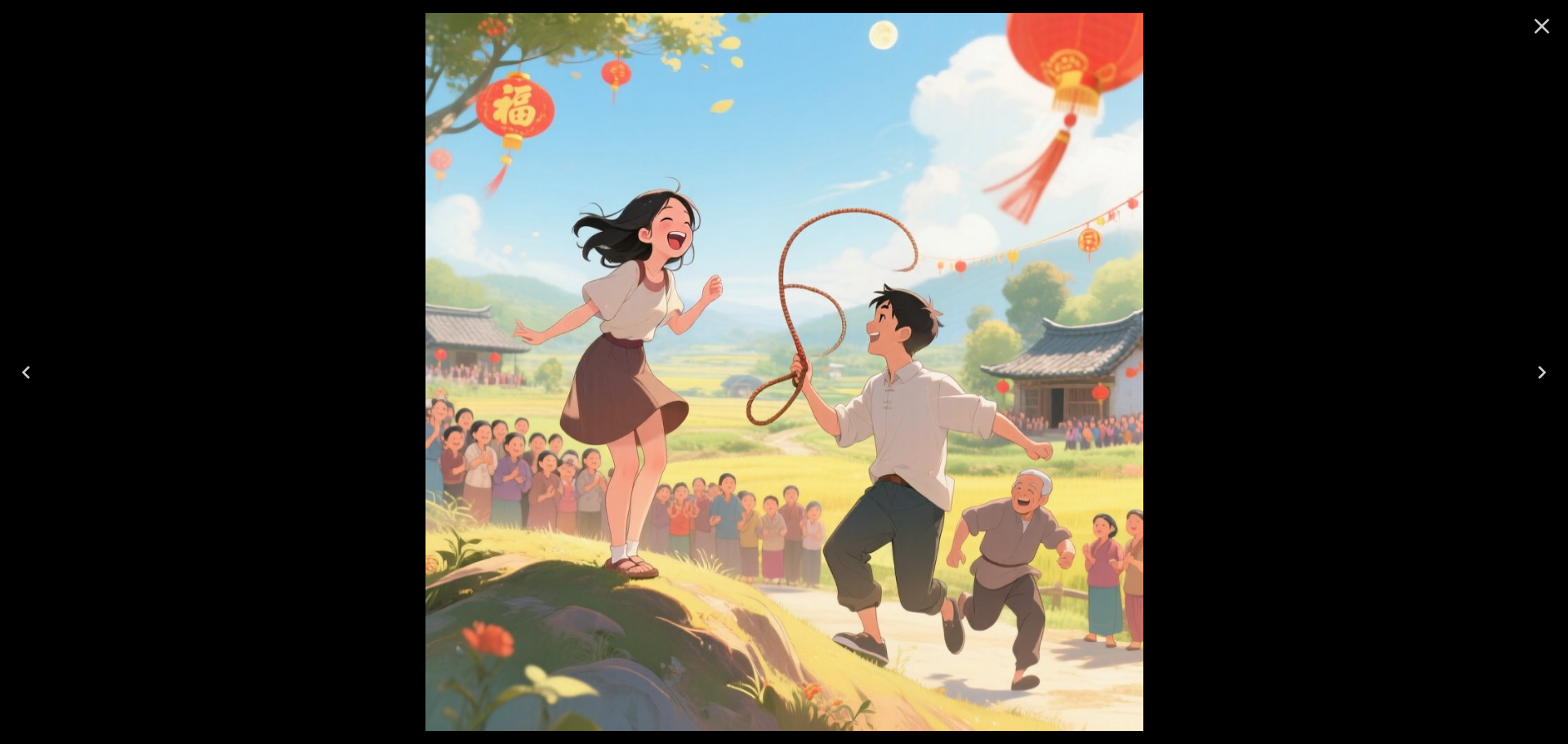
click at [1550, 39] on button "Close" at bounding box center [1542, 26] width 39 height 39
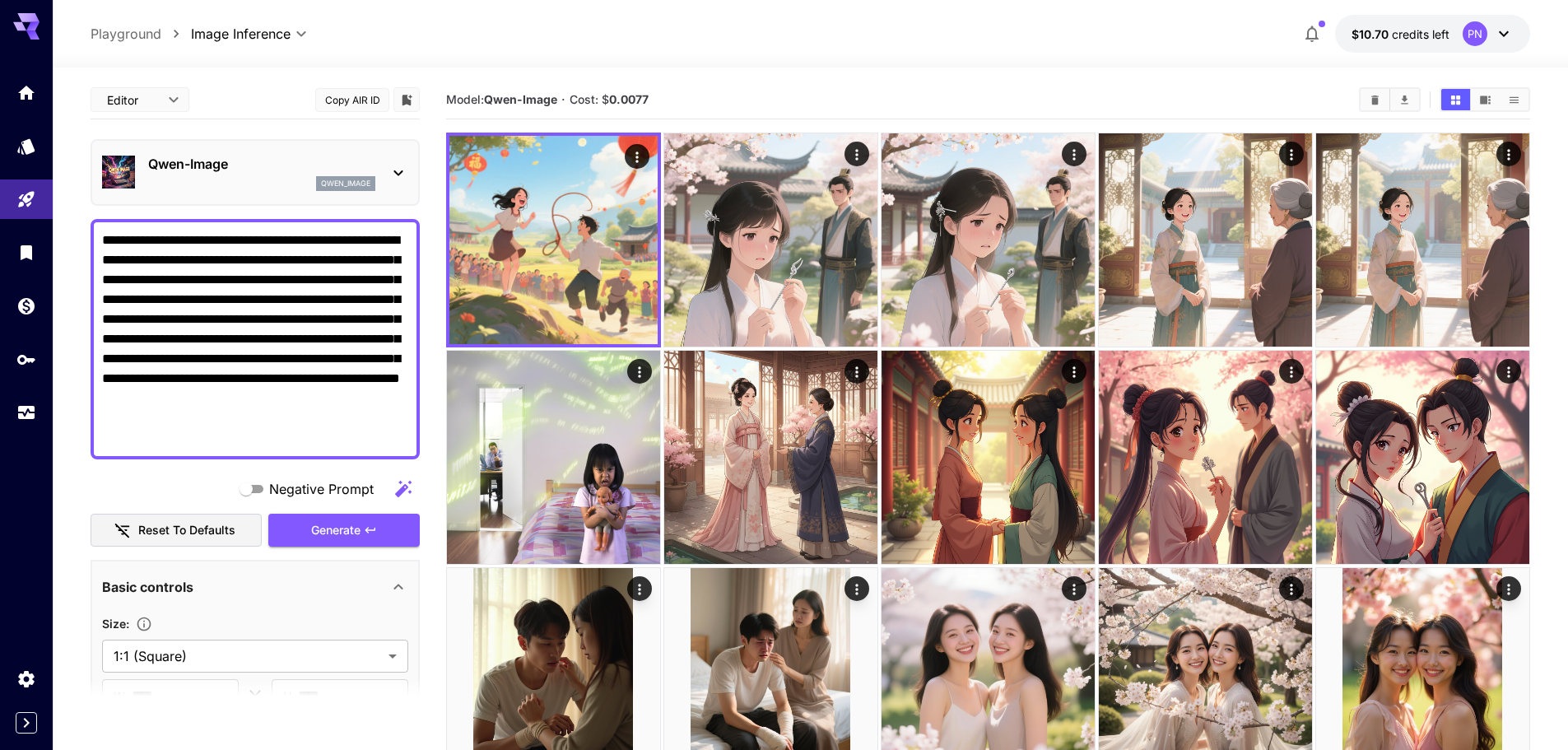
scroll to position [101, 0]
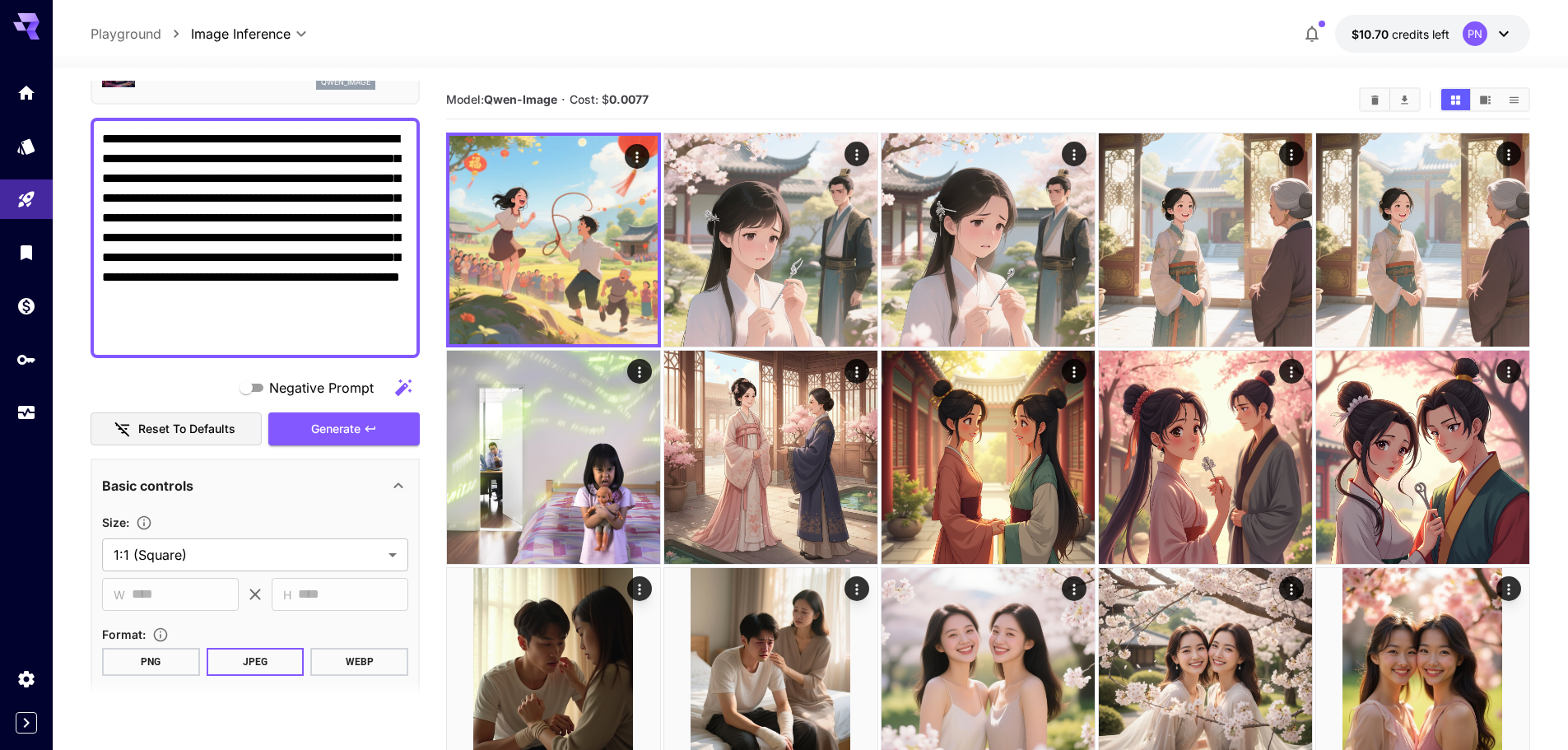
click at [238, 301] on textarea "**********" at bounding box center [255, 238] width 306 height 218
click at [238, 300] on textarea "**********" at bounding box center [255, 238] width 306 height 218
paste textarea
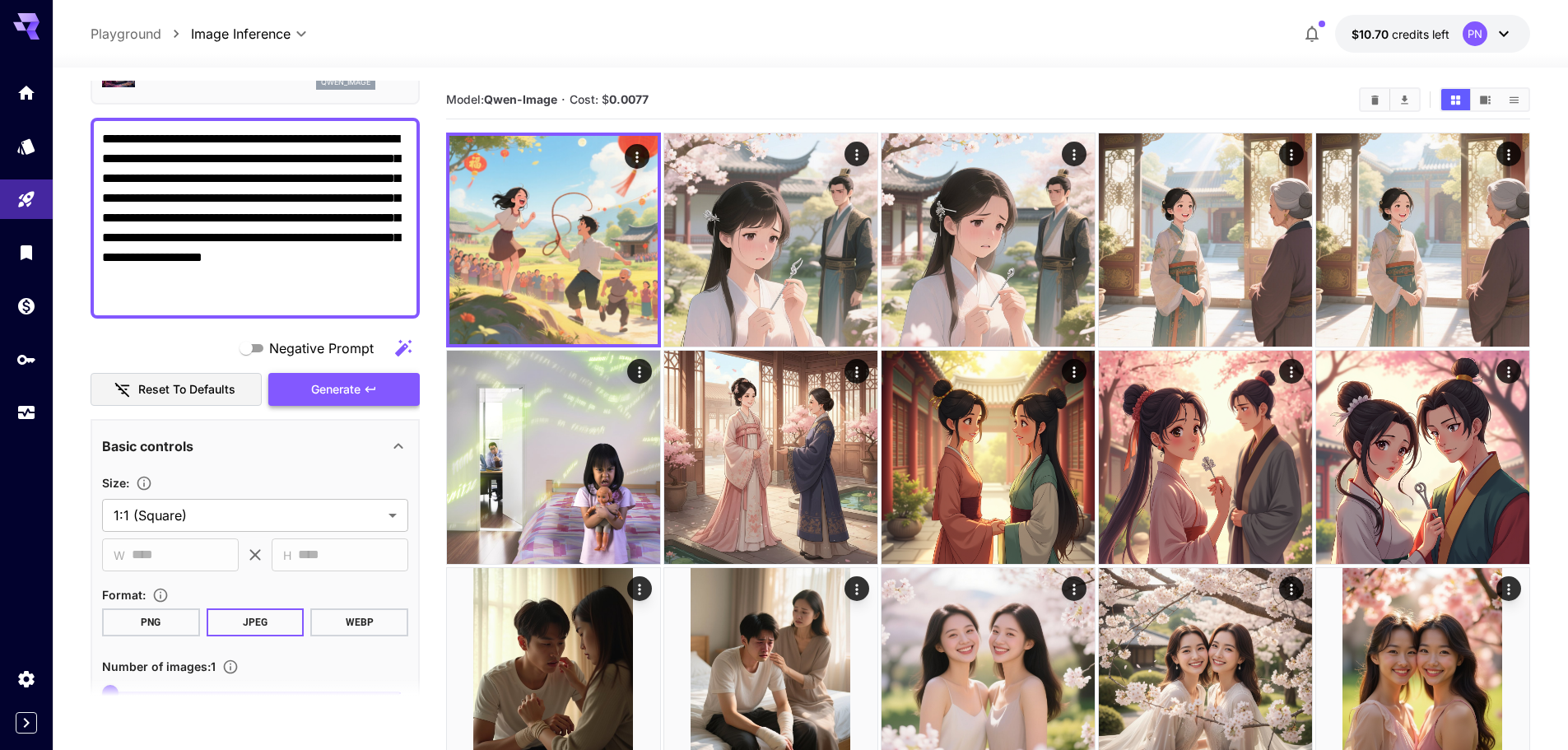
click at [336, 398] on span "Generate" at bounding box center [336, 389] width 49 height 21
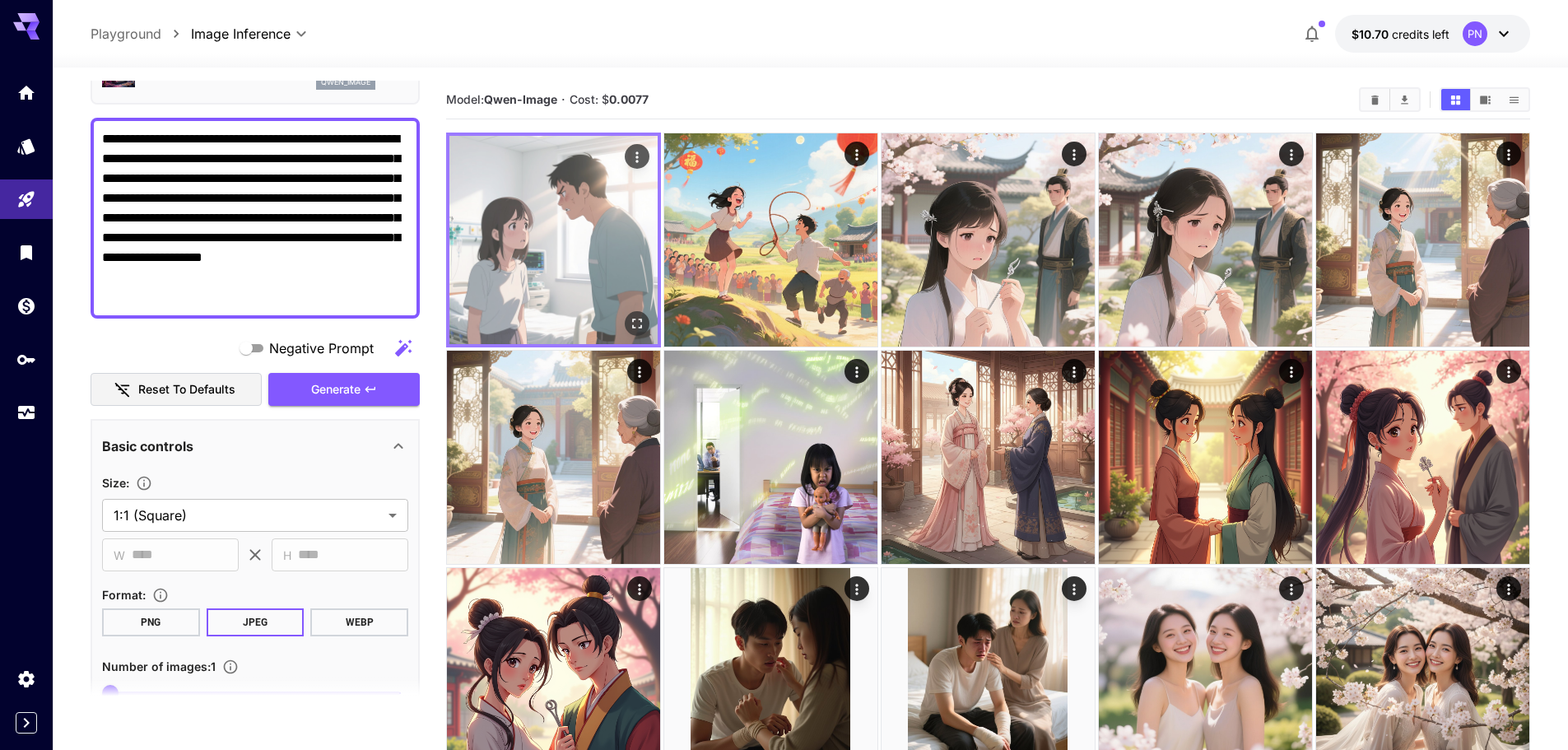
click at [636, 326] on icon "Open in fullscreen" at bounding box center [637, 323] width 16 height 16
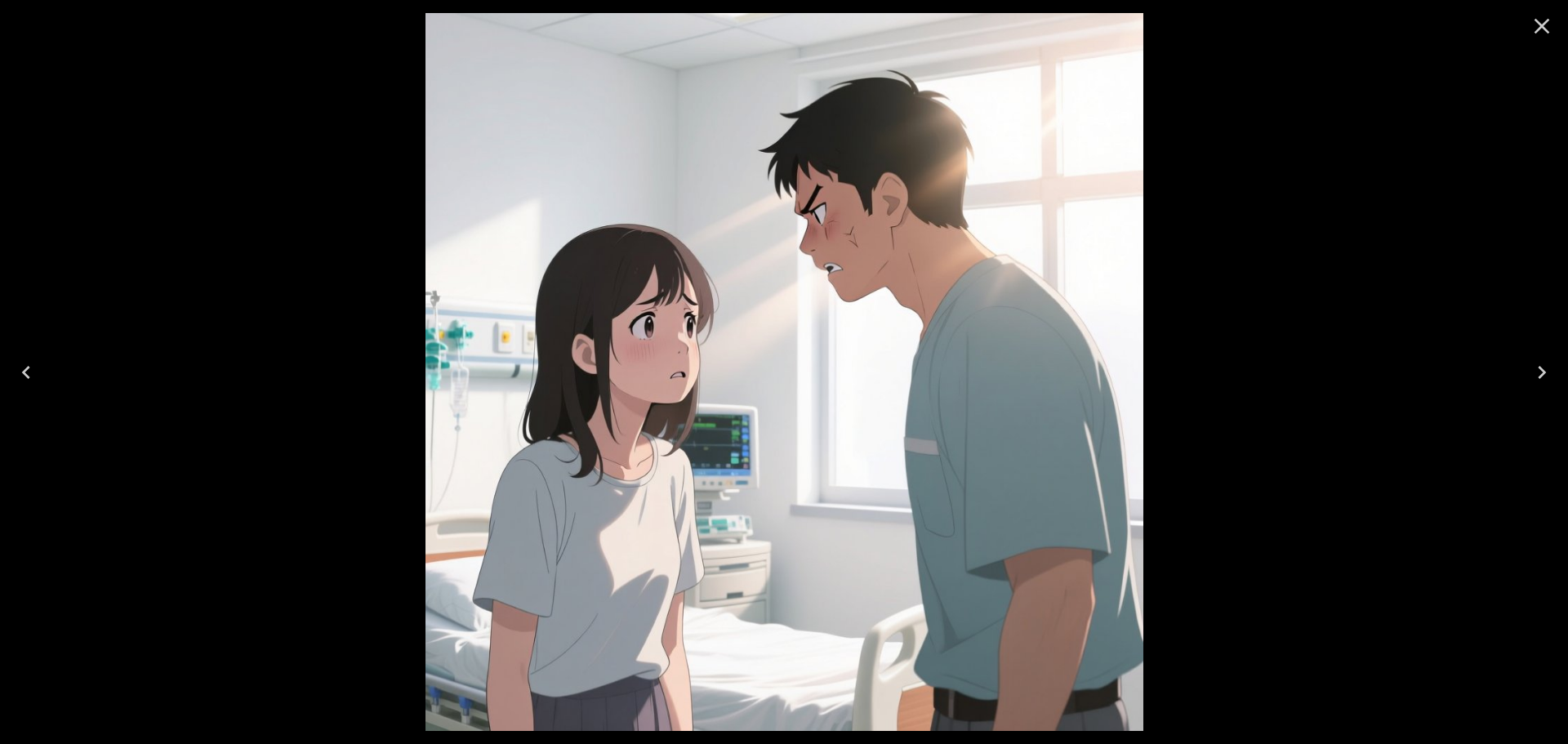
click at [1542, 27] on icon "Close" at bounding box center [1542, 26] width 16 height 16
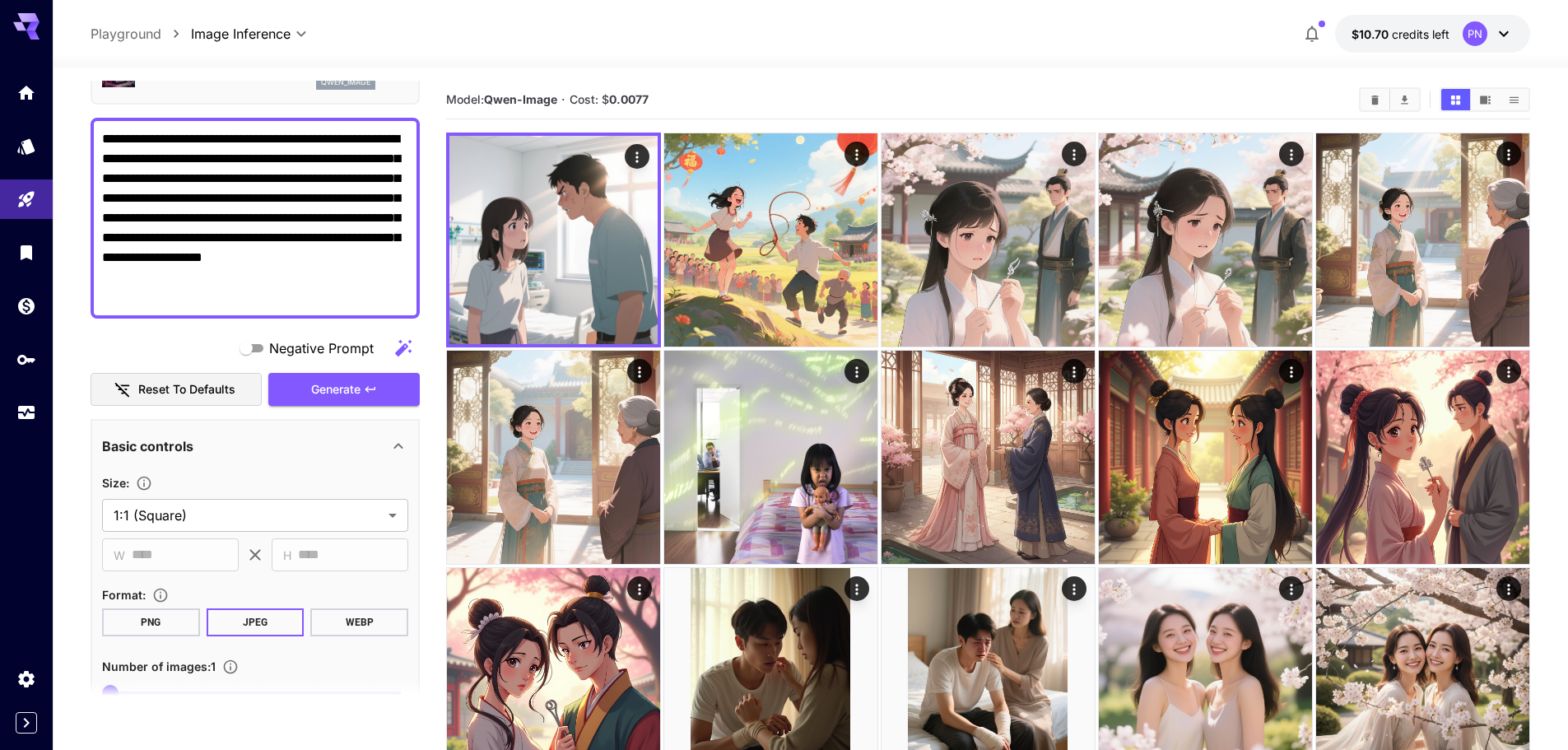
drag, startPoint x: 224, startPoint y: 136, endPoint x: 274, endPoint y: 181, distance: 67.3
click at [185, 137] on textarea "**********" at bounding box center [255, 218] width 306 height 178
type textarea "**********"
click at [403, 378] on button "Generate" at bounding box center [345, 389] width 152 height 34
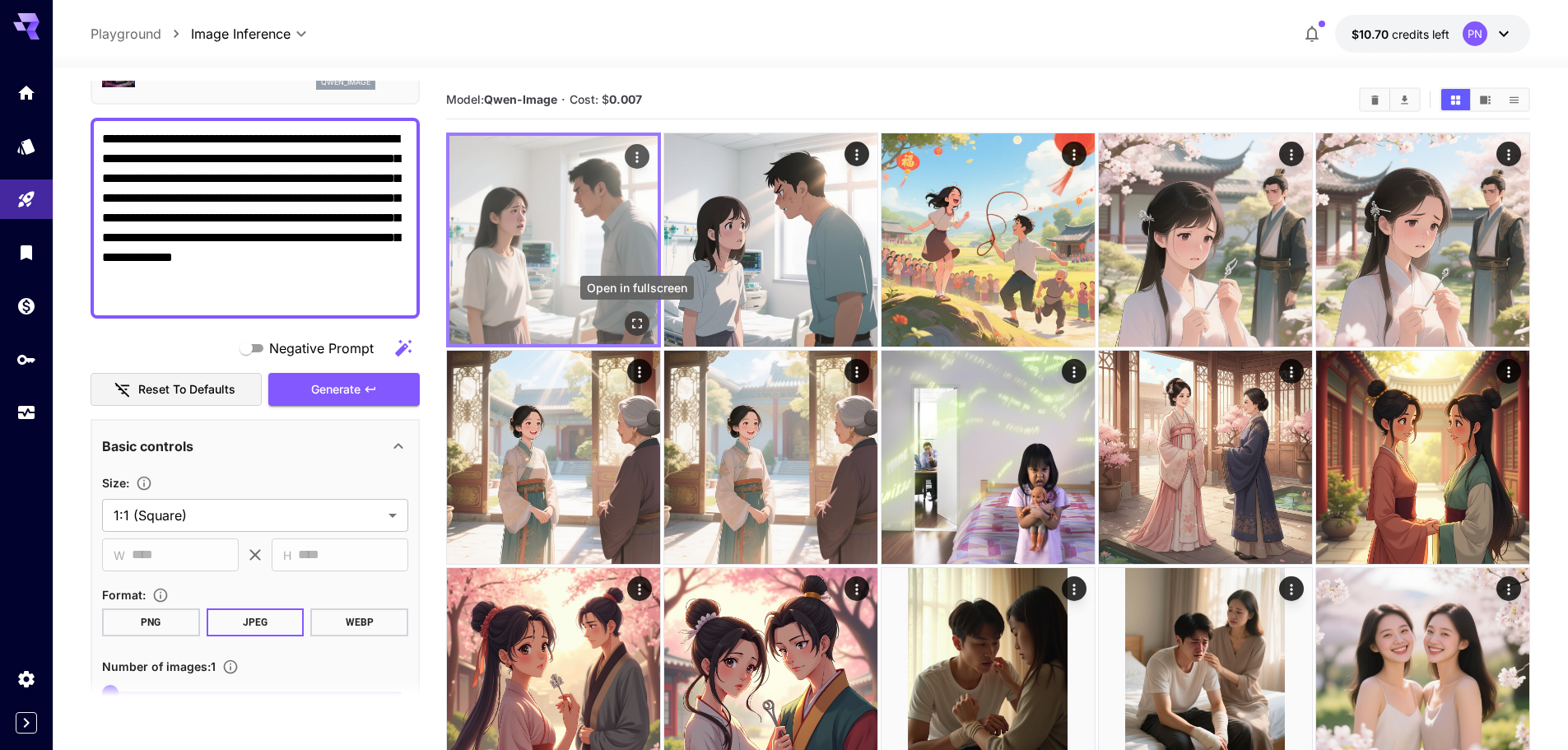
click at [642, 326] on icon "Open in fullscreen" at bounding box center [637, 323] width 16 height 16
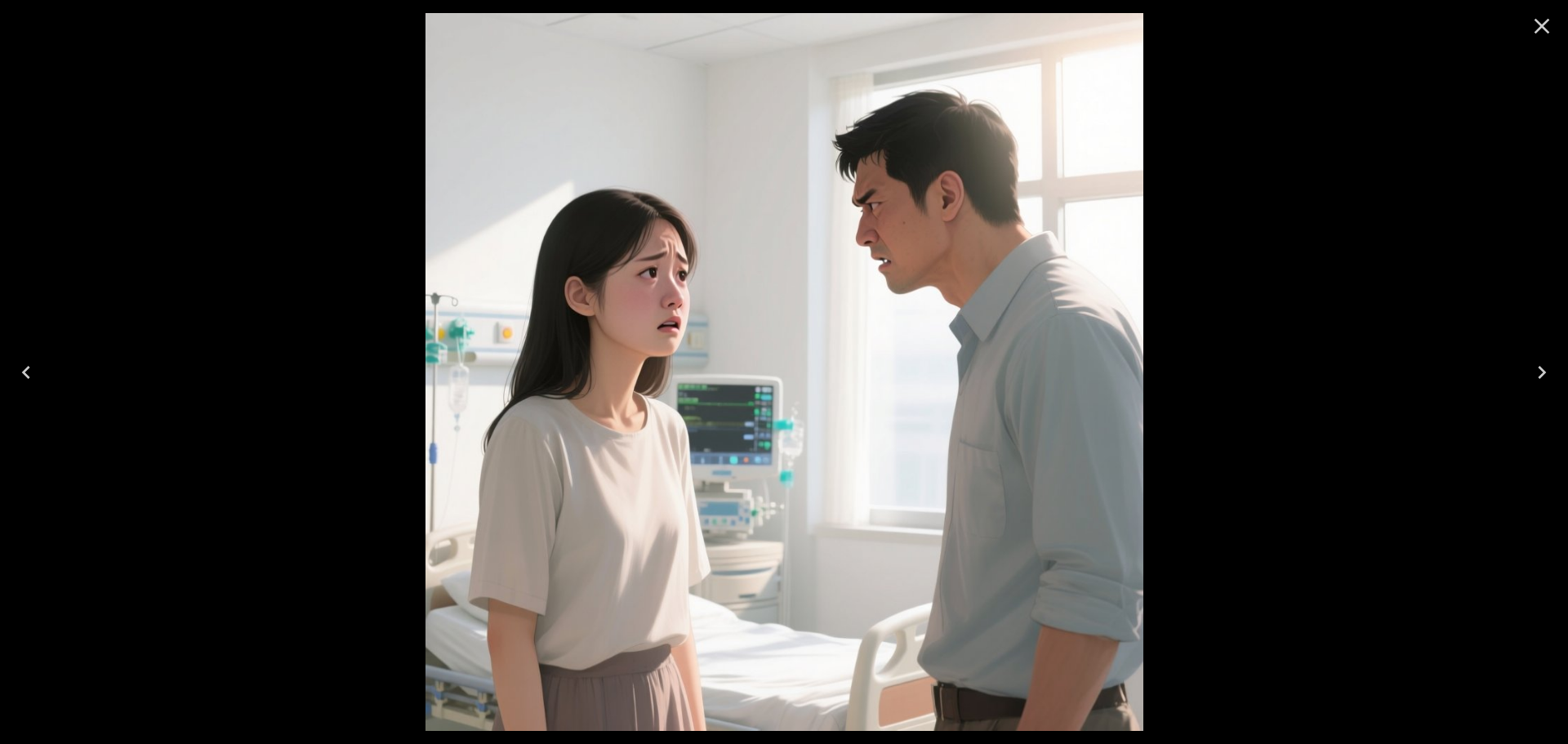
click at [1552, 29] on icon "Close" at bounding box center [1542, 26] width 26 height 26
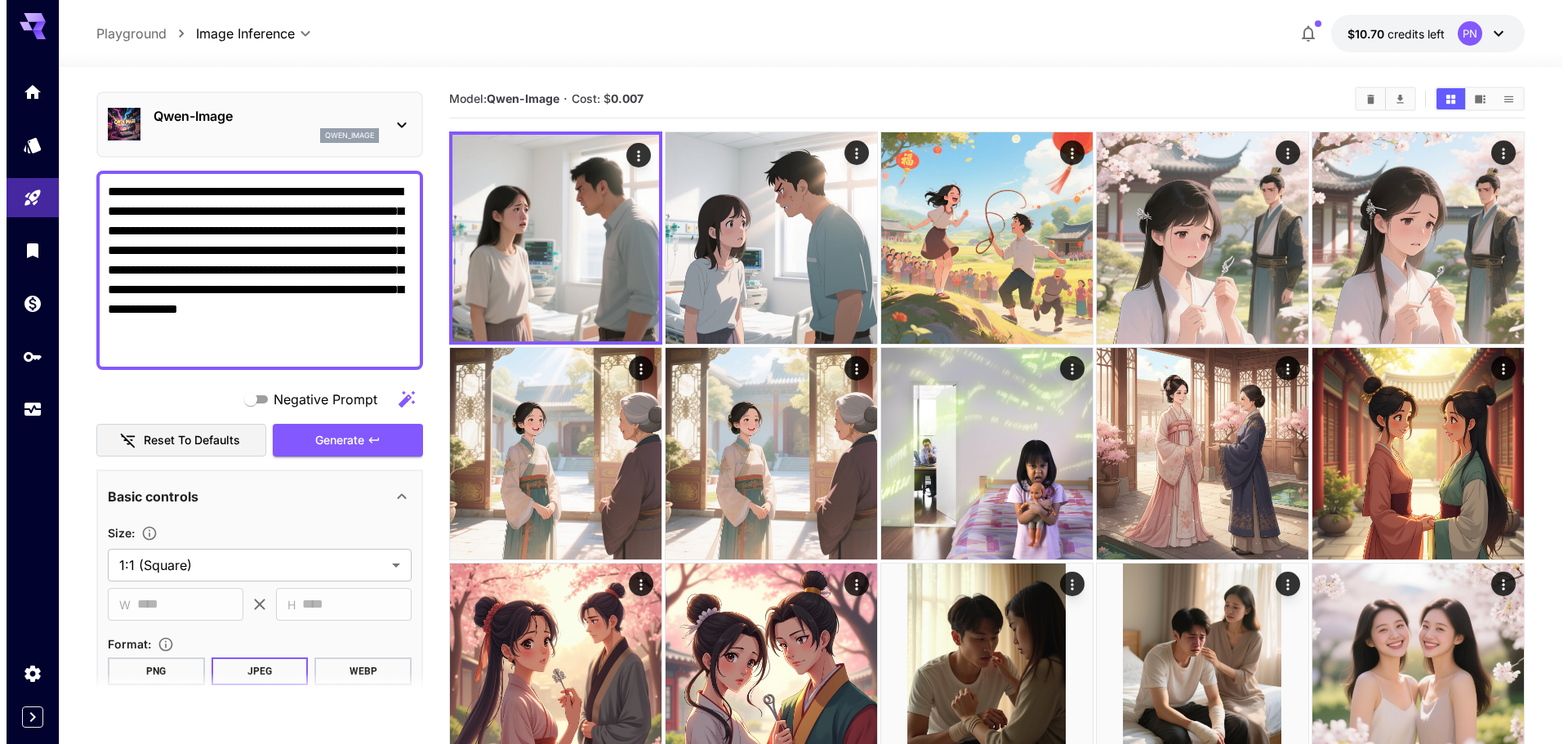
scroll to position [19, 0]
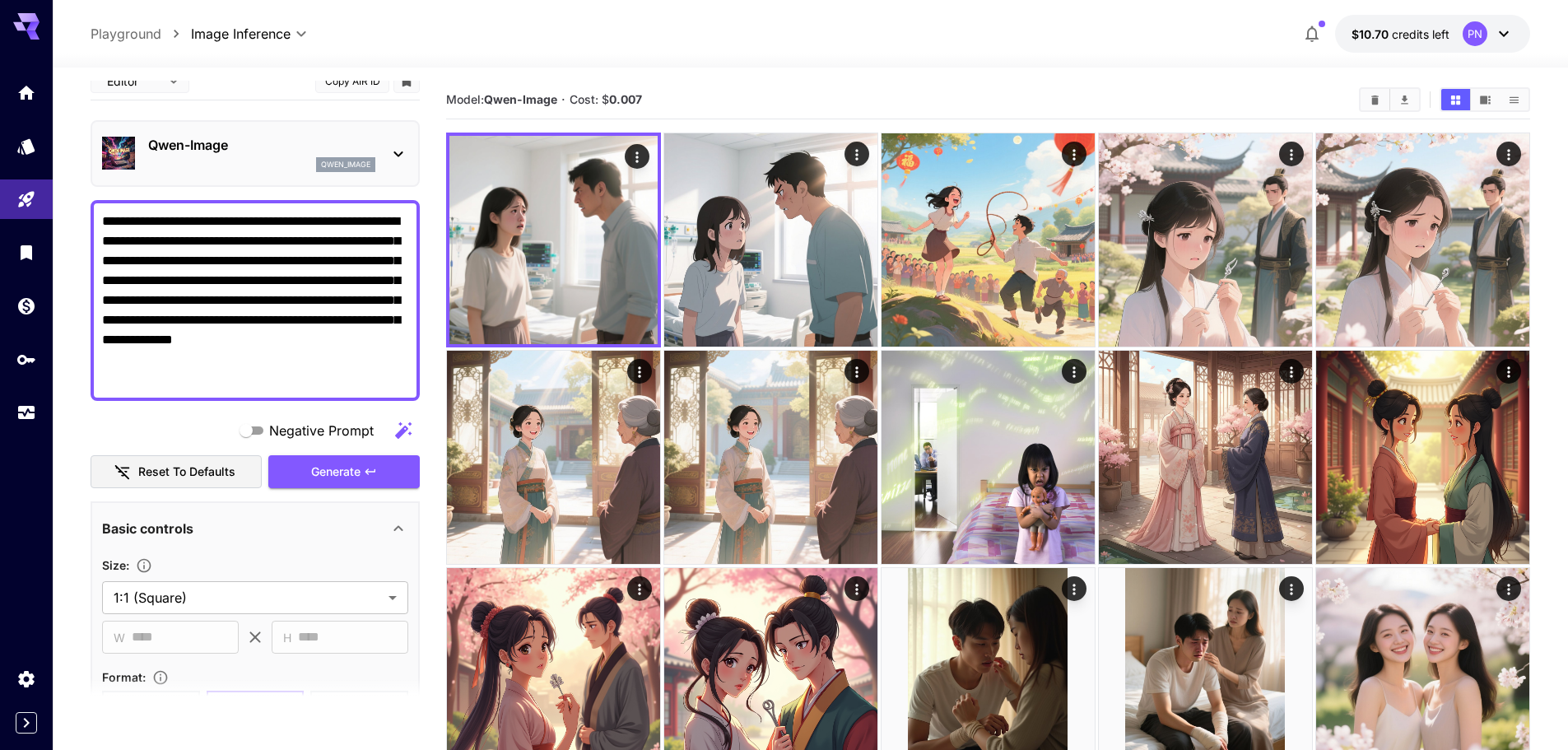
click at [274, 160] on div "qwen_image" at bounding box center [262, 165] width 228 height 15
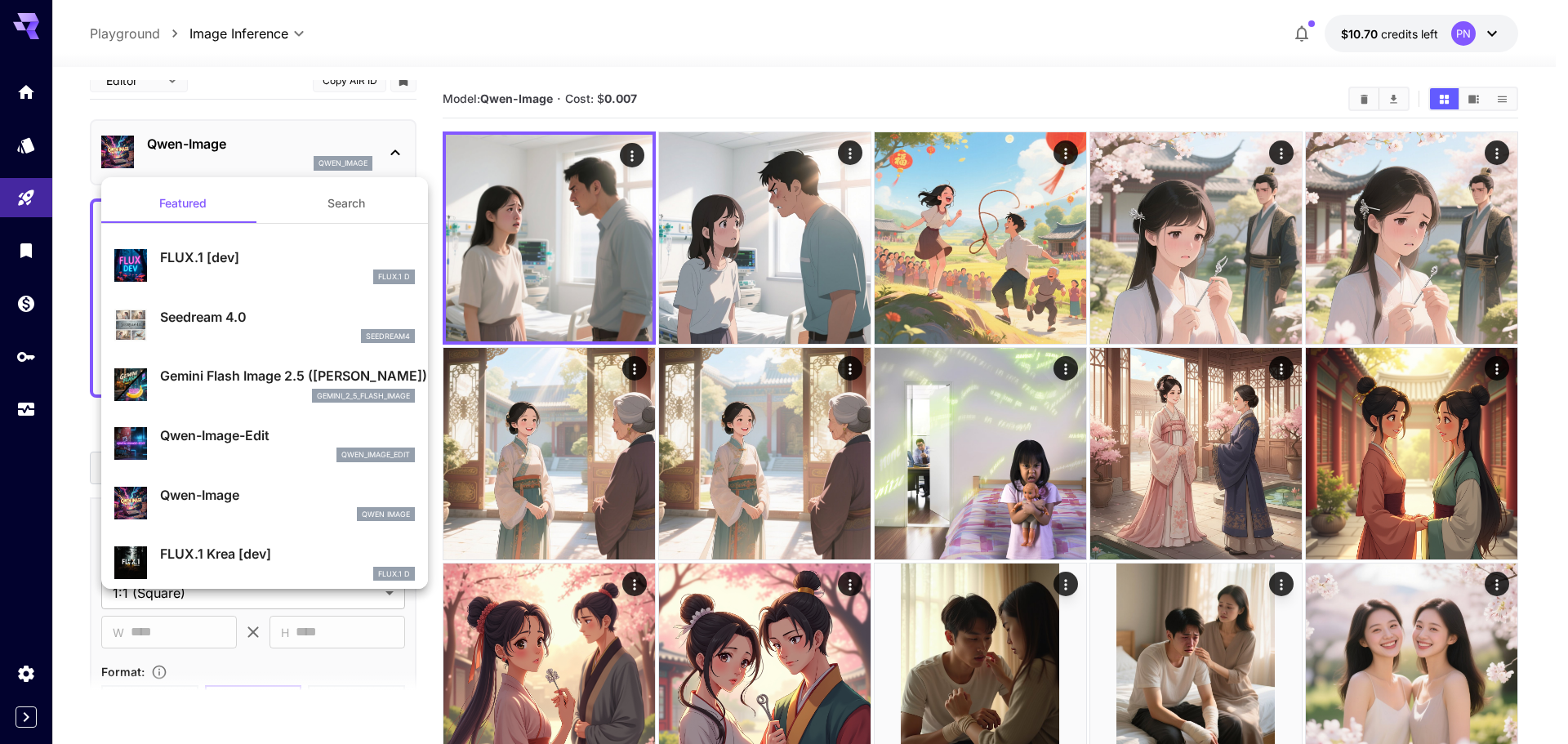
click at [261, 276] on div "FLUX.1 D" at bounding box center [288, 277] width 255 height 15
type input "**"
type input "***"
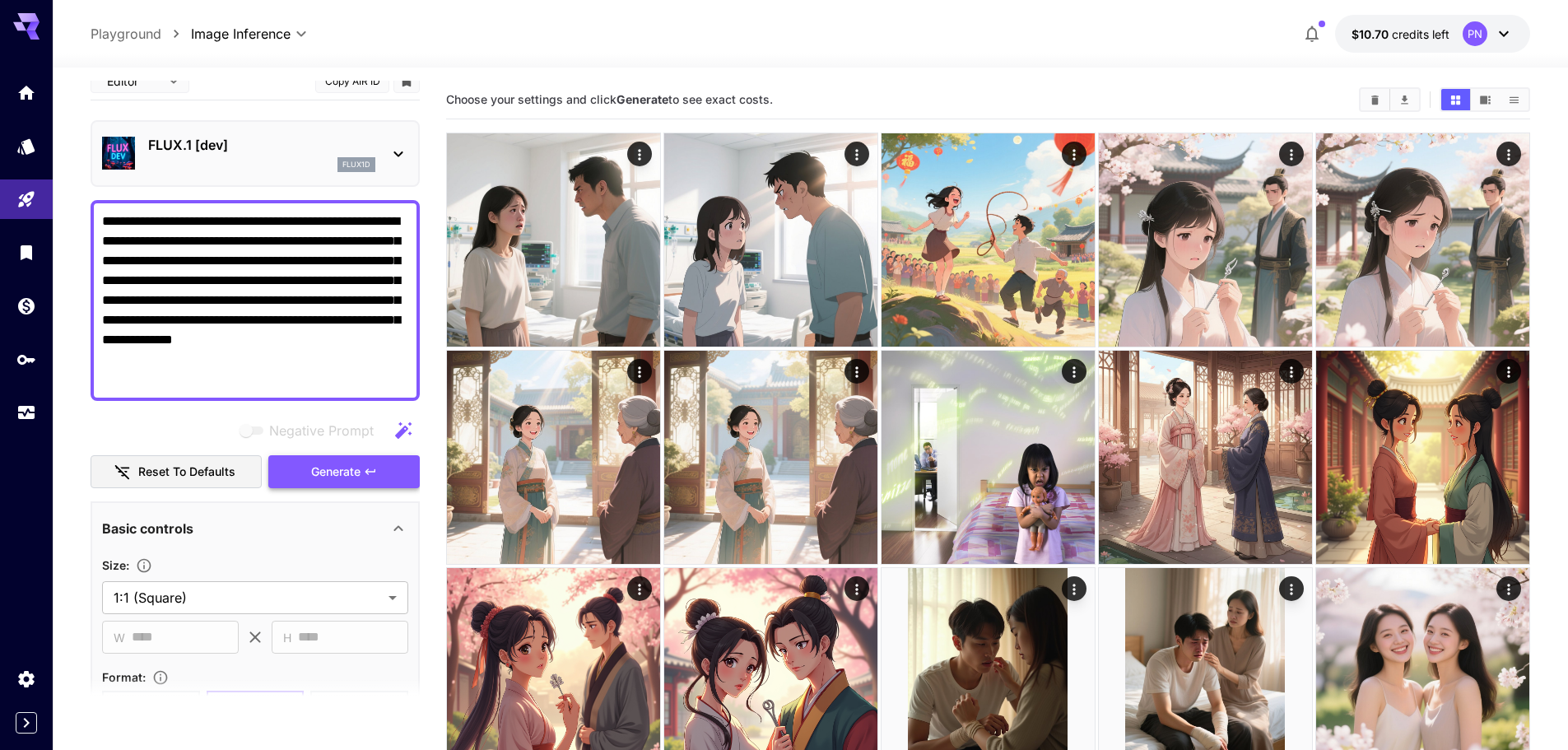
click at [363, 467] on button "Generate" at bounding box center [345, 471] width 152 height 34
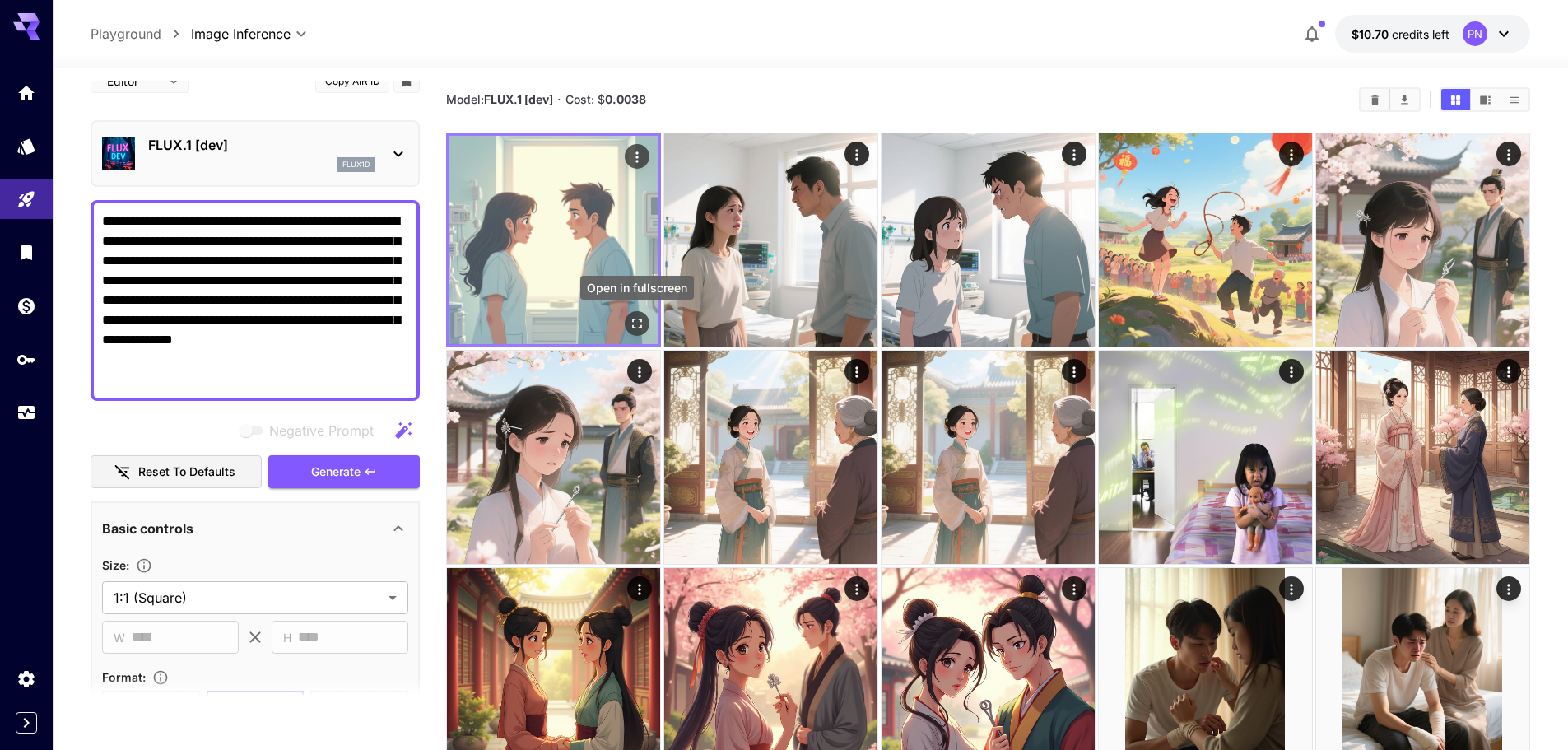
click at [639, 324] on icon "Open in fullscreen" at bounding box center [637, 323] width 16 height 16
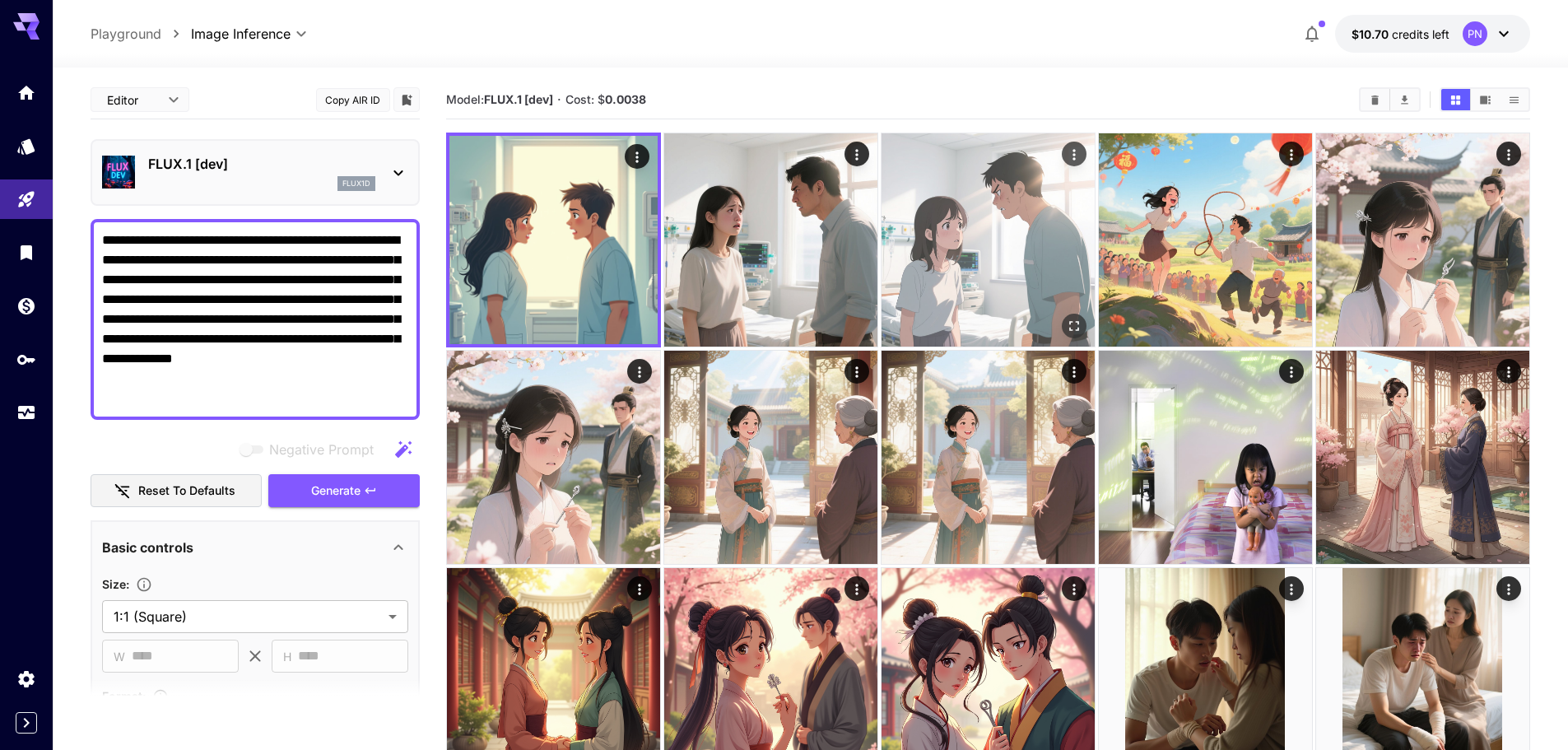
scroll to position [19, 0]
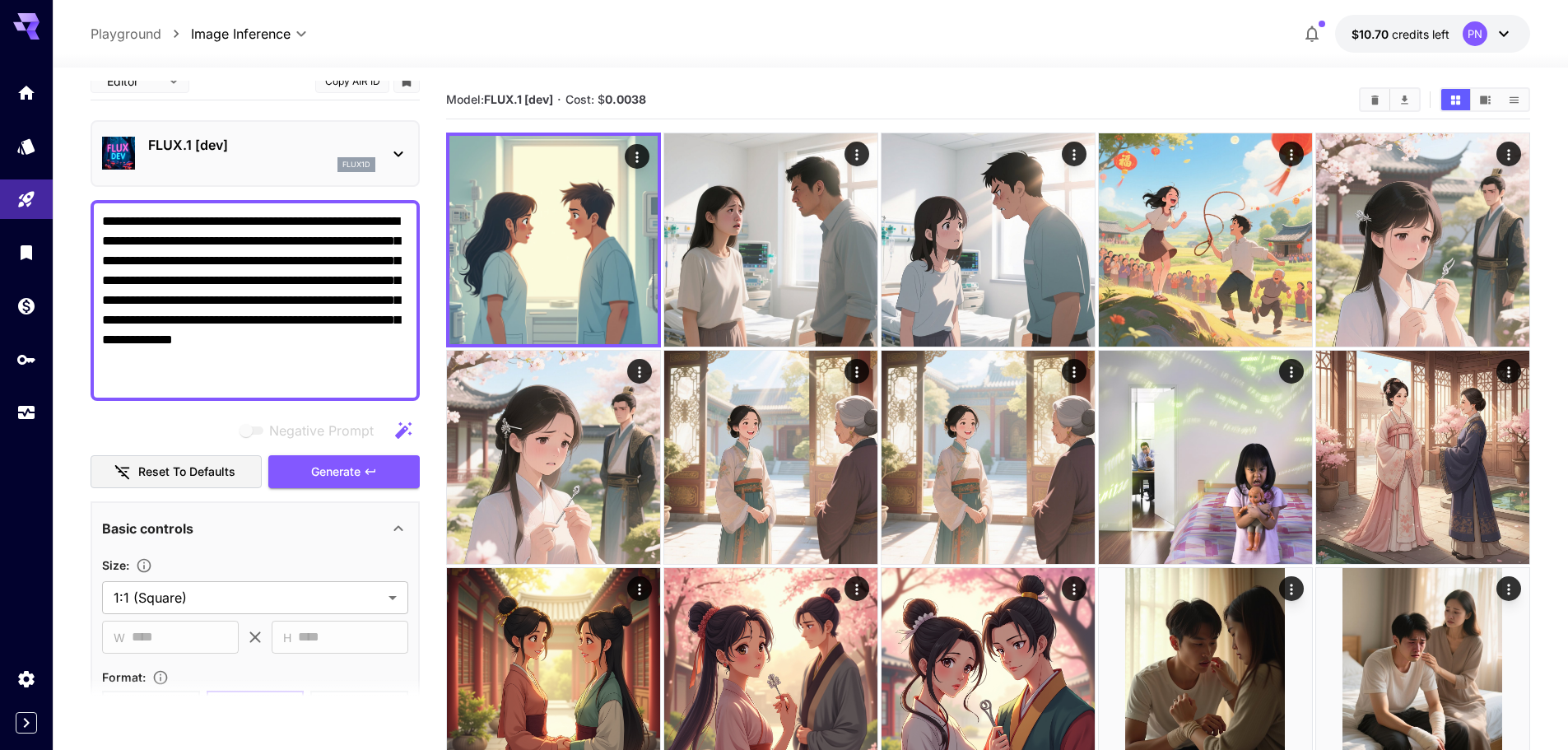
click at [275, 135] on p "FLUX.1 [dev]" at bounding box center [262, 145] width 228 height 20
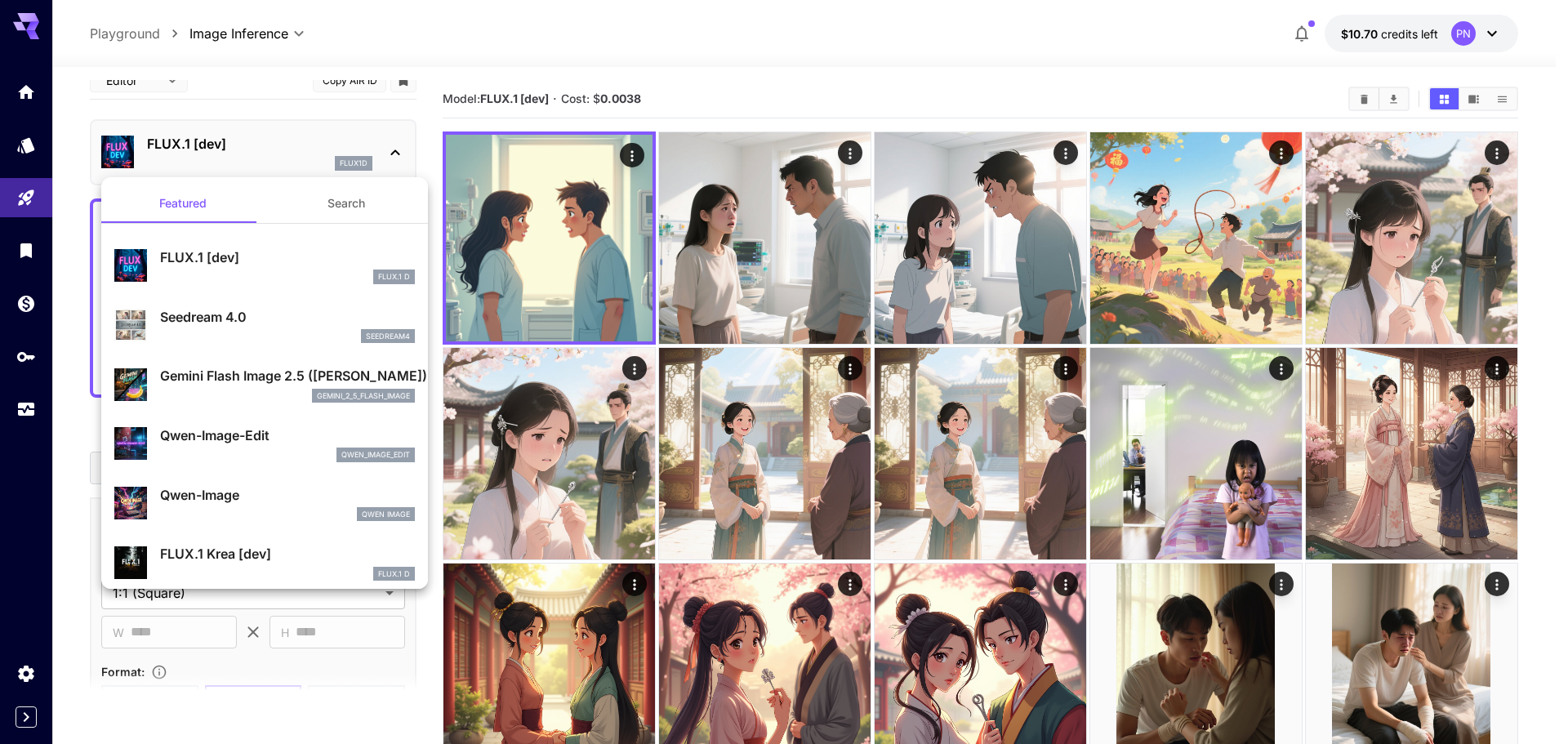
click at [248, 390] on div "gemini_2_5_flash_image" at bounding box center [288, 396] width 255 height 15
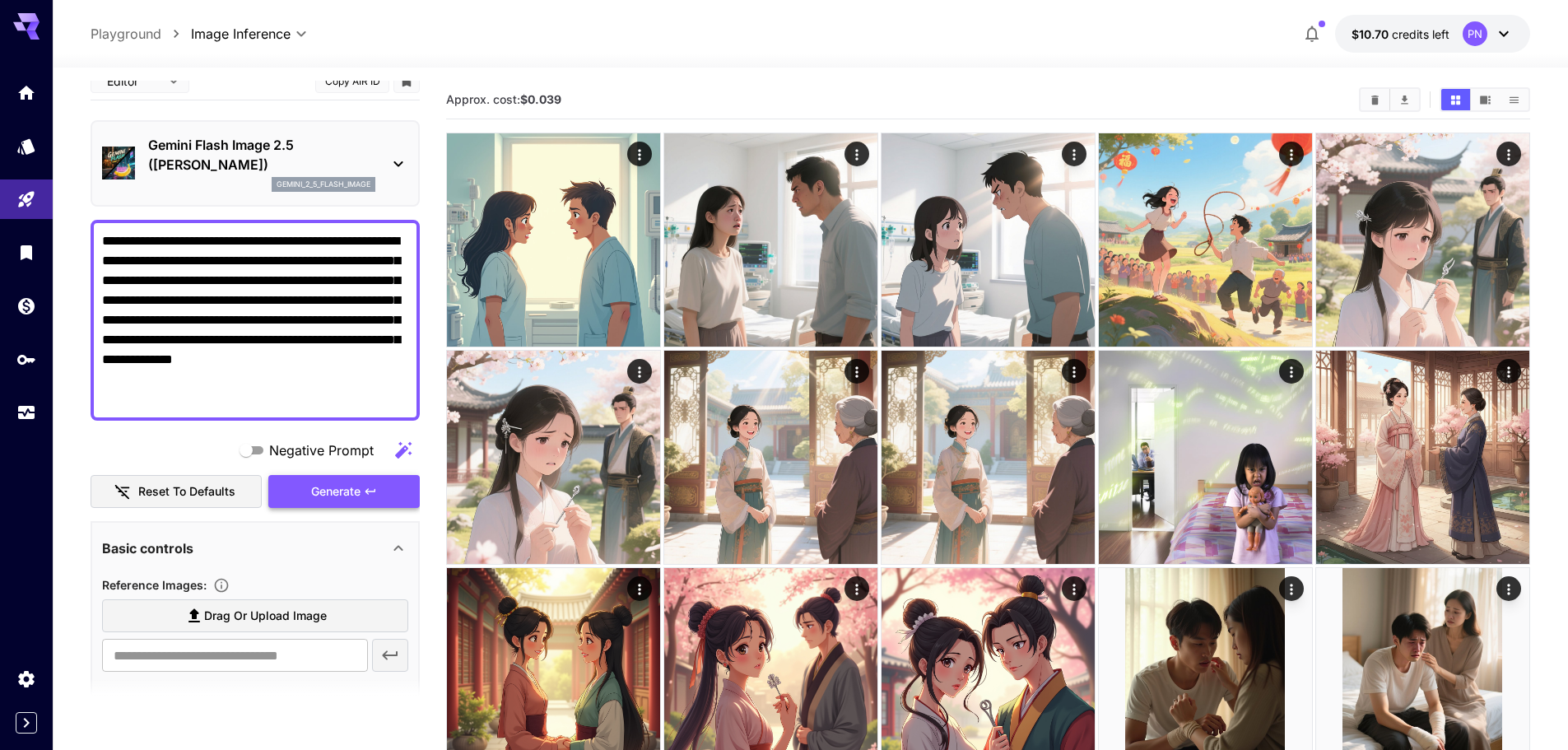
click at [347, 485] on span "Generate" at bounding box center [336, 491] width 49 height 21
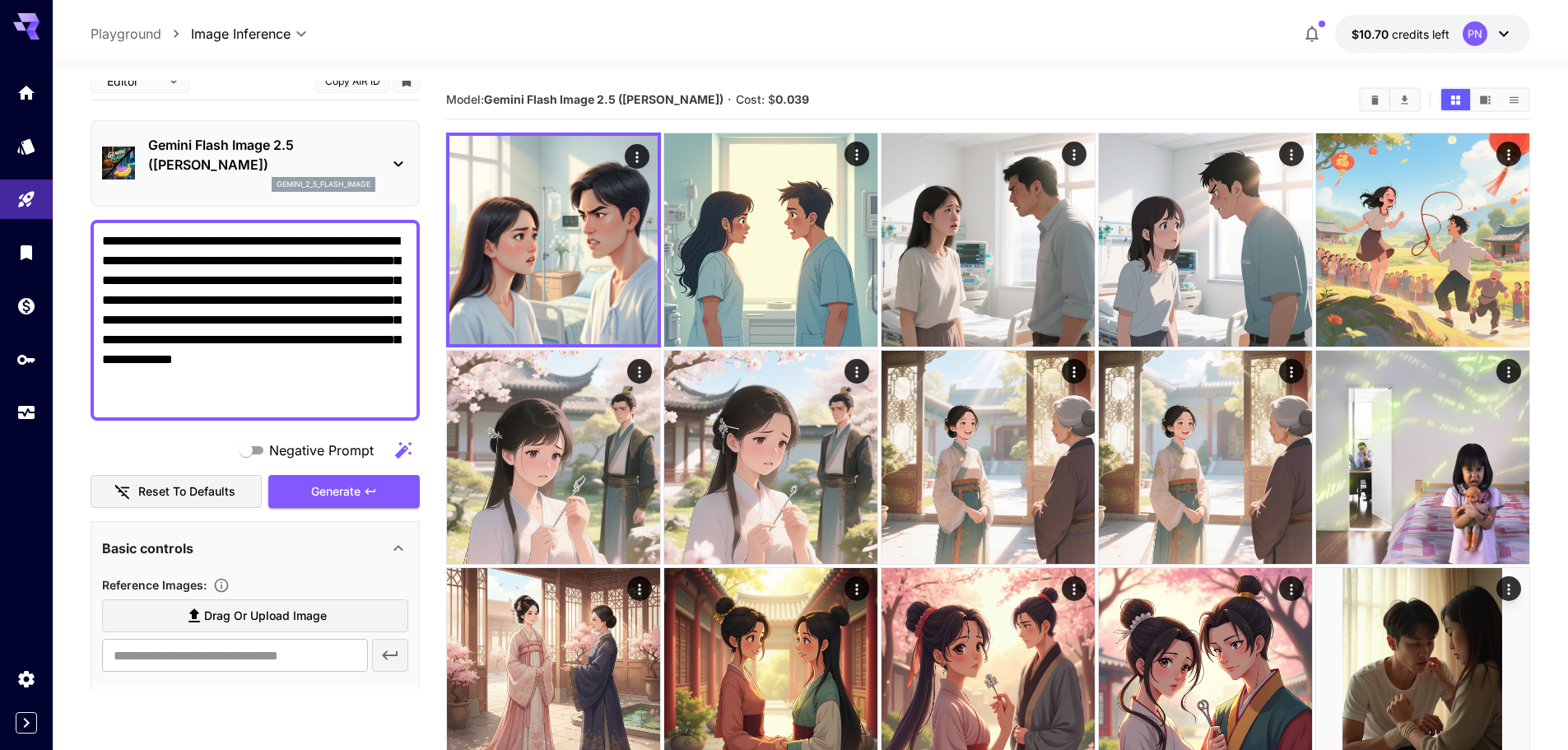
click at [861, 107] on section "Model: Gemini Flash Image 2.5 (Nano Banana) · Cost: $ 0.039" at bounding box center [895, 100] width 899 height 20
click at [166, 313] on textarea "**********" at bounding box center [255, 321] width 306 height 178
type textarea "**********"
click at [254, 146] on p "Gemini Flash Image 2.5 (Nano Banana)" at bounding box center [262, 155] width 228 height 40
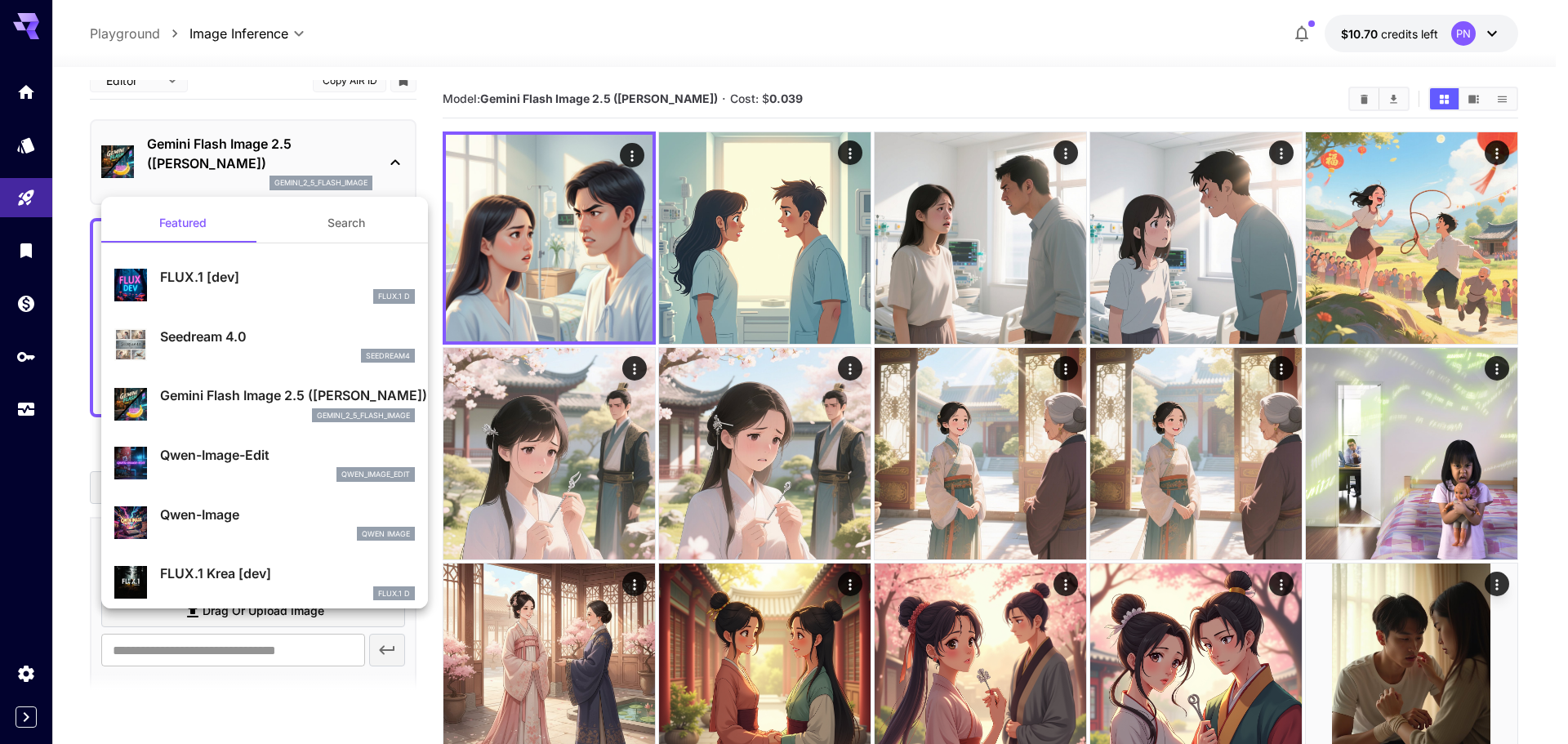
click at [243, 271] on p "FLUX.1 [dev]" at bounding box center [288, 277] width 255 height 20
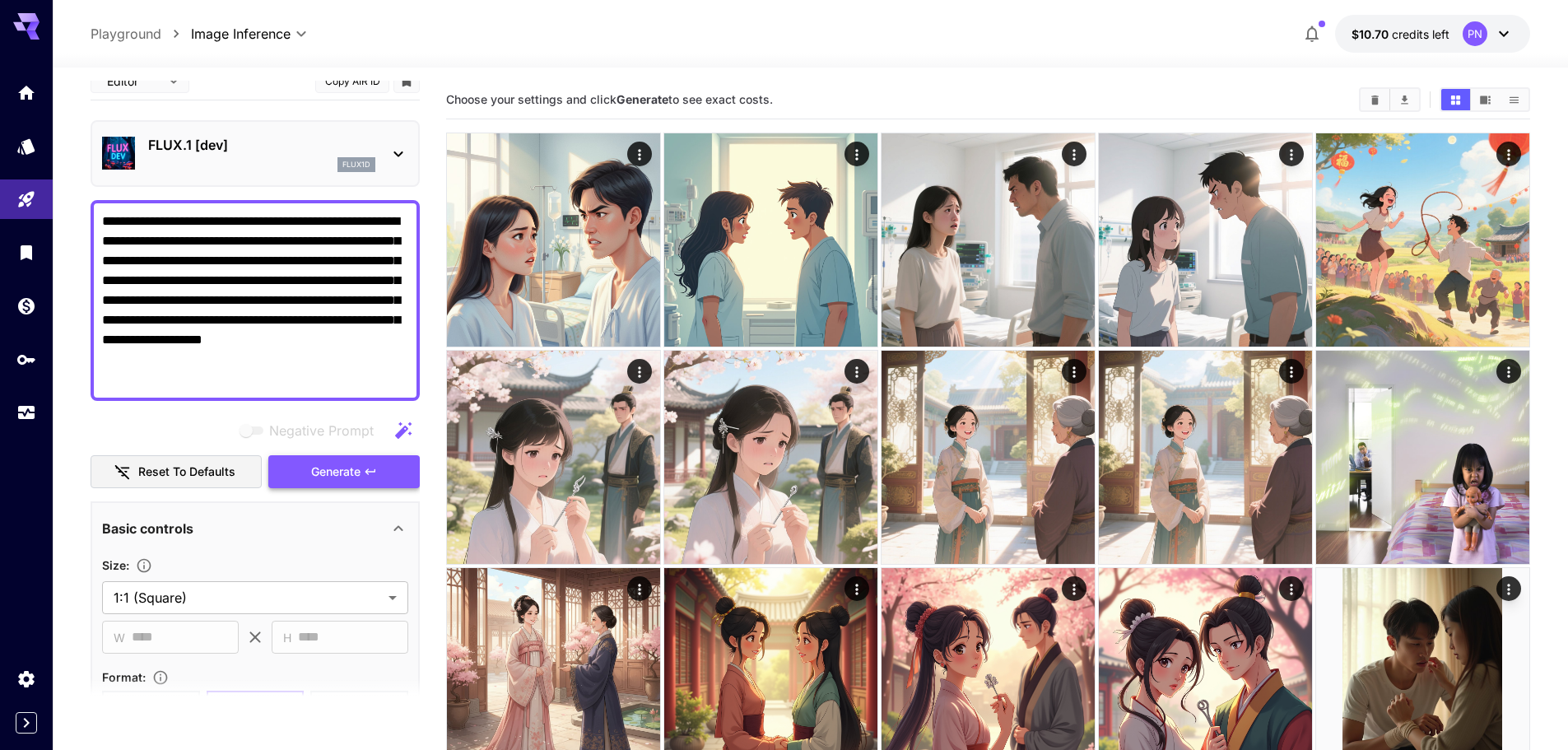
click at [358, 466] on span "Generate" at bounding box center [336, 471] width 49 height 21
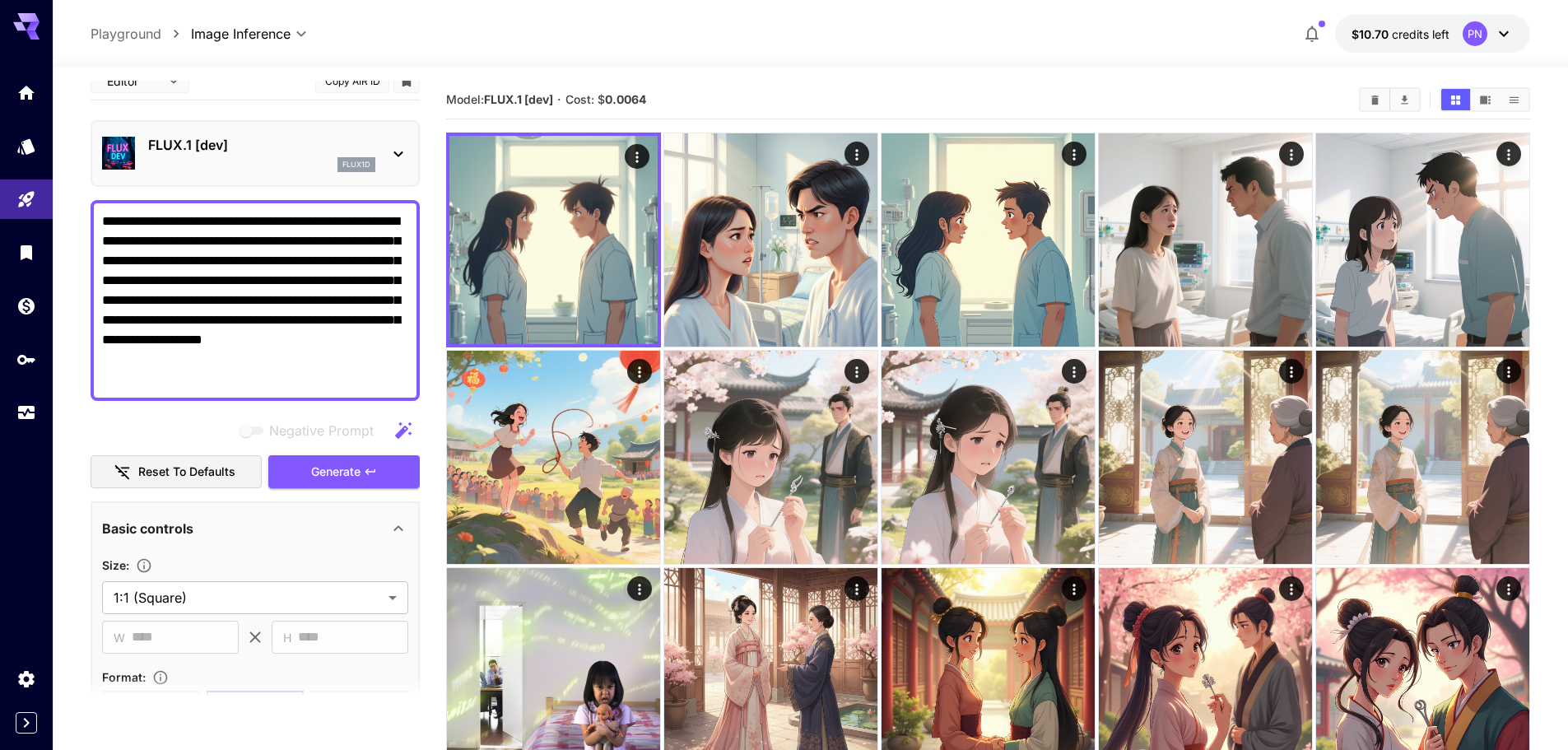
click at [307, 165] on div "flux1d" at bounding box center [262, 165] width 228 height 15
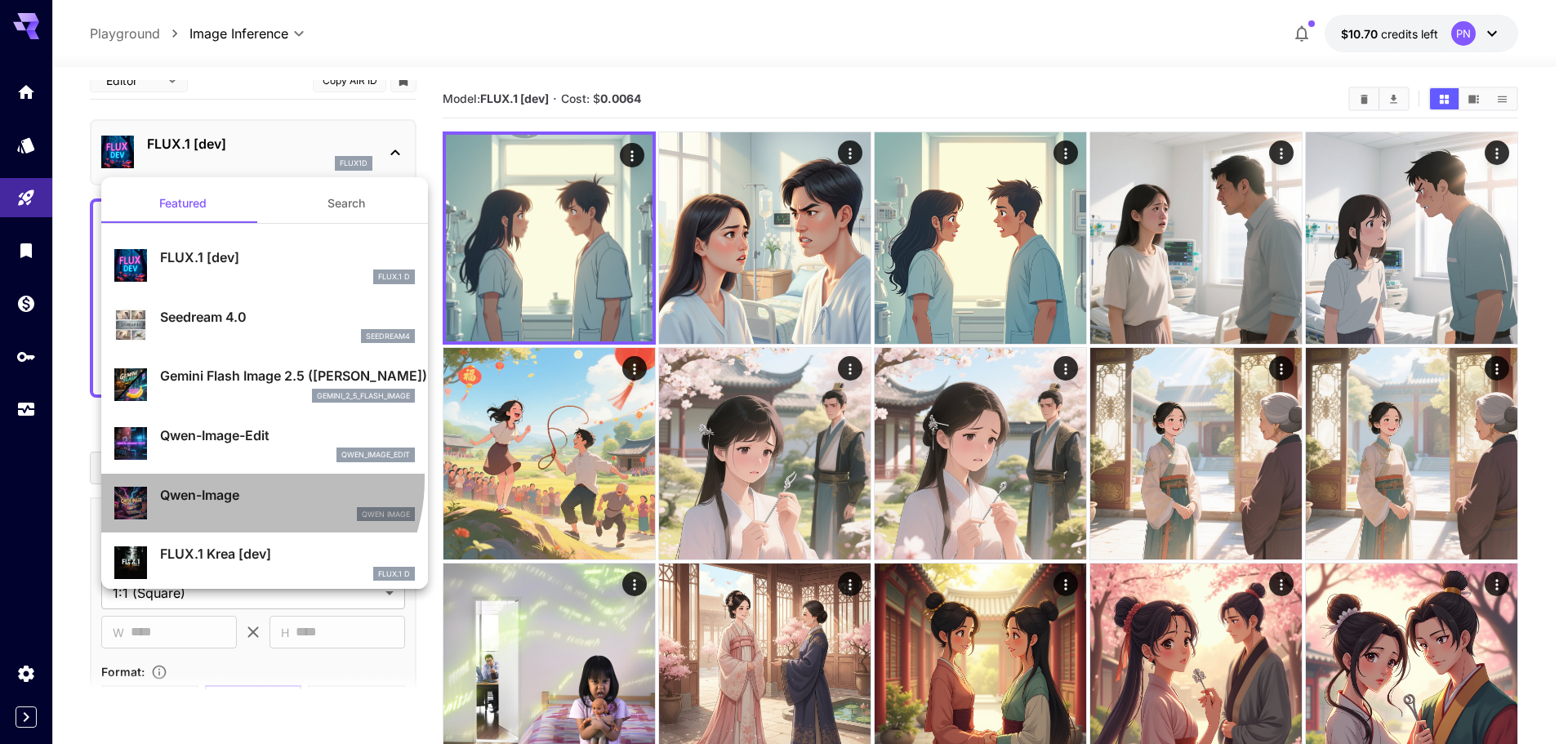
click at [236, 479] on div "Qwen-Image Qwen Image" at bounding box center [264, 503] width 300 height 50
type input "**"
type input "***"
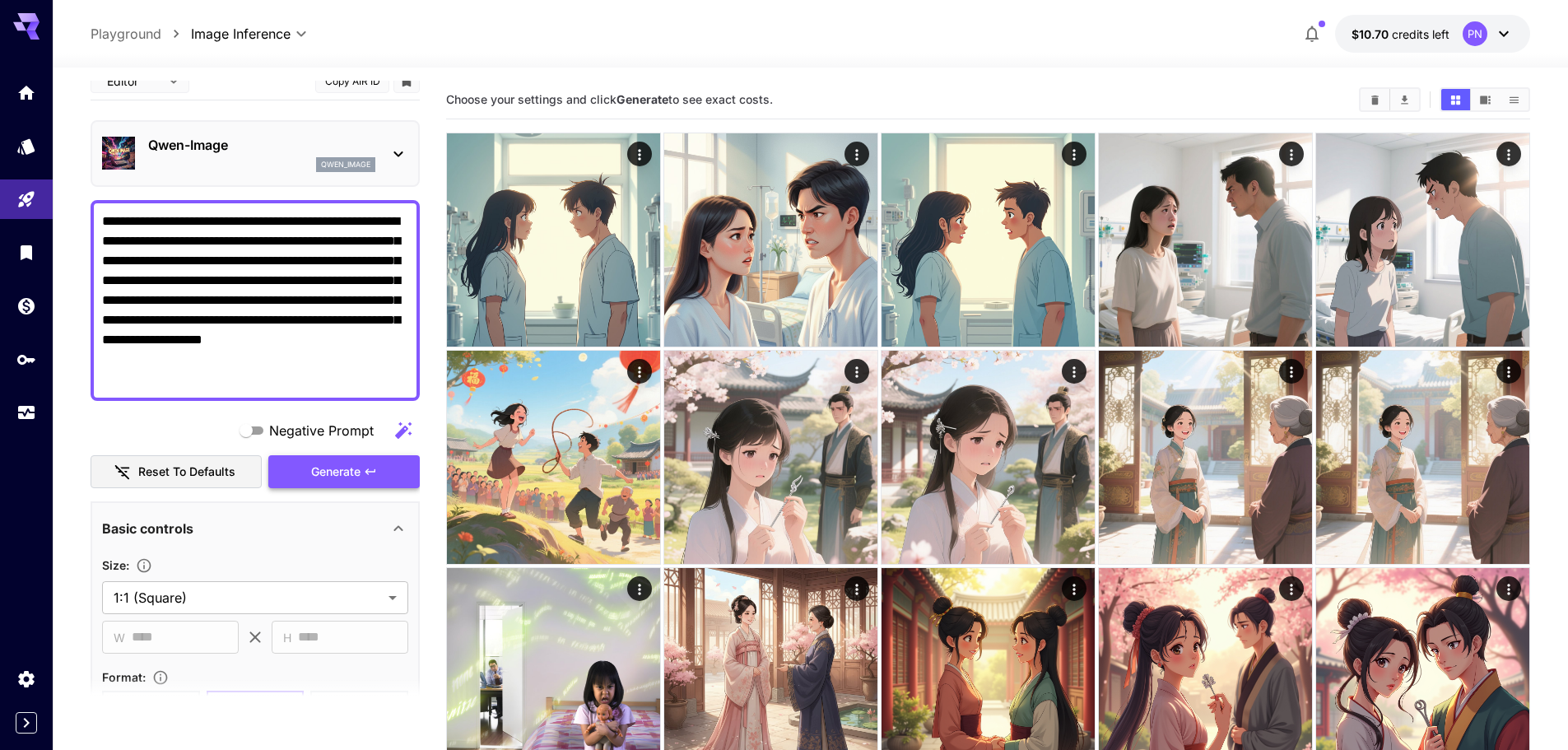
click at [364, 471] on icon "button" at bounding box center [370, 471] width 13 height 13
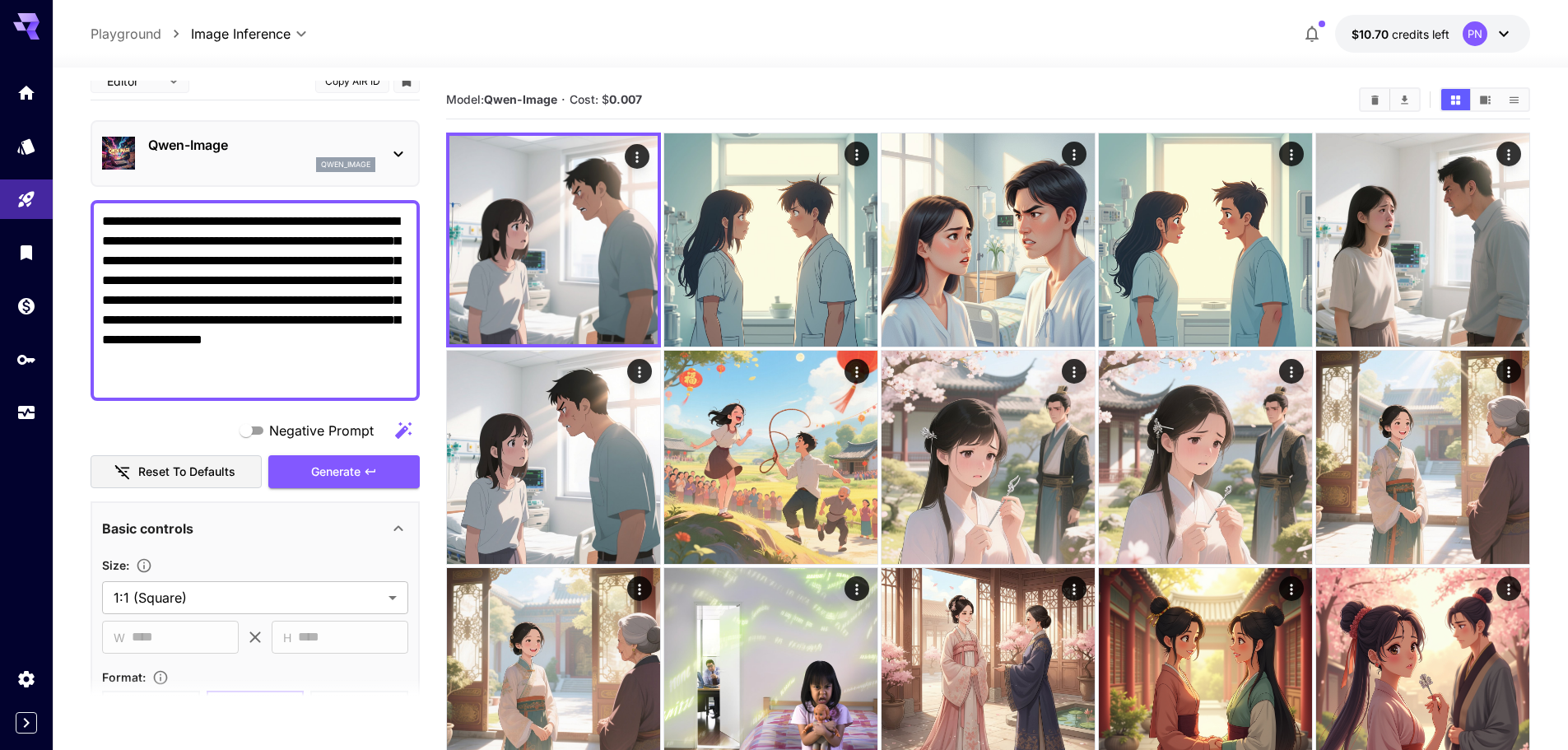
click at [254, 170] on div "qwen_image" at bounding box center [262, 165] width 228 height 15
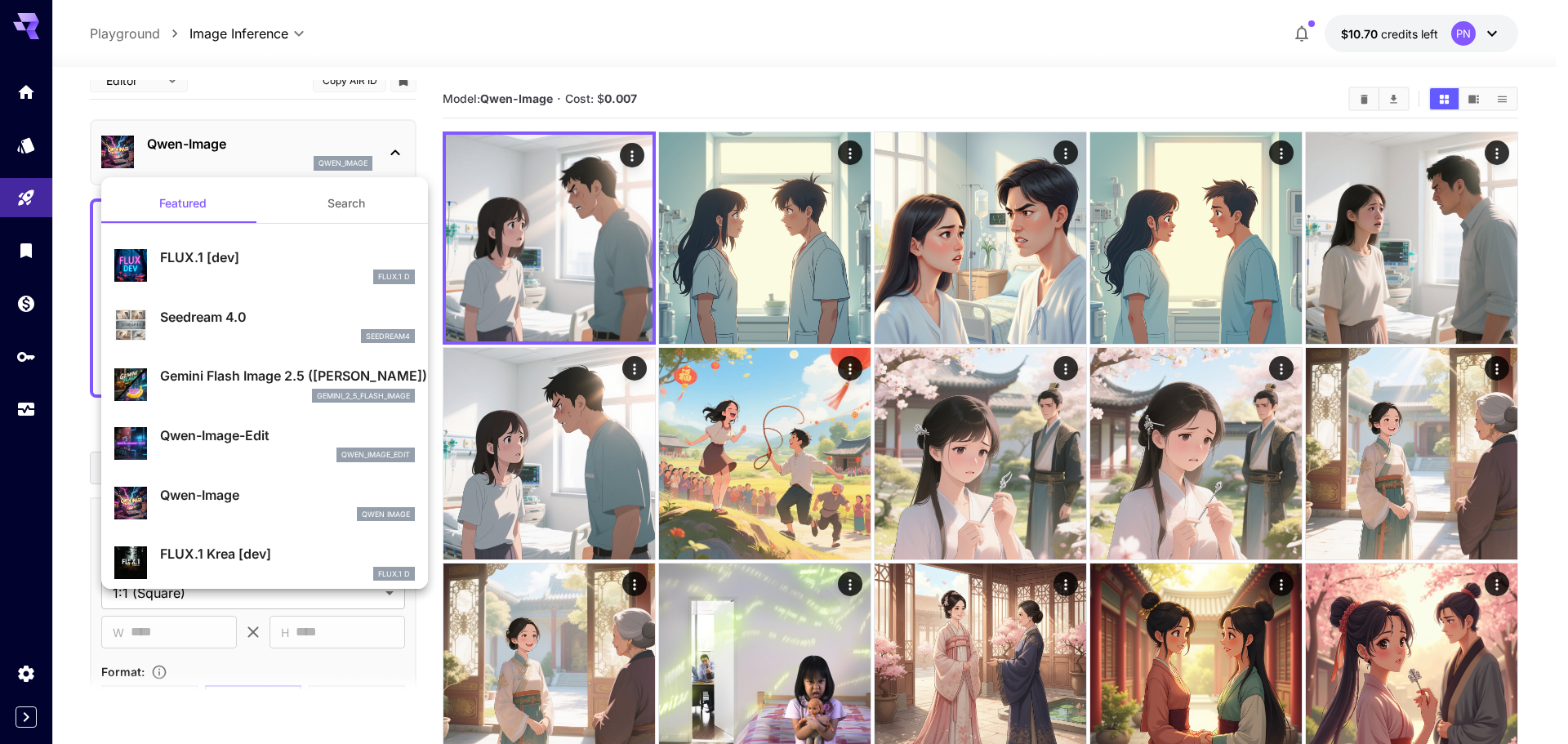
click at [218, 365] on div "Gemini Flash Image 2.5 (Nano Banana) gemini_2_5_flash_image" at bounding box center [264, 383] width 300 height 50
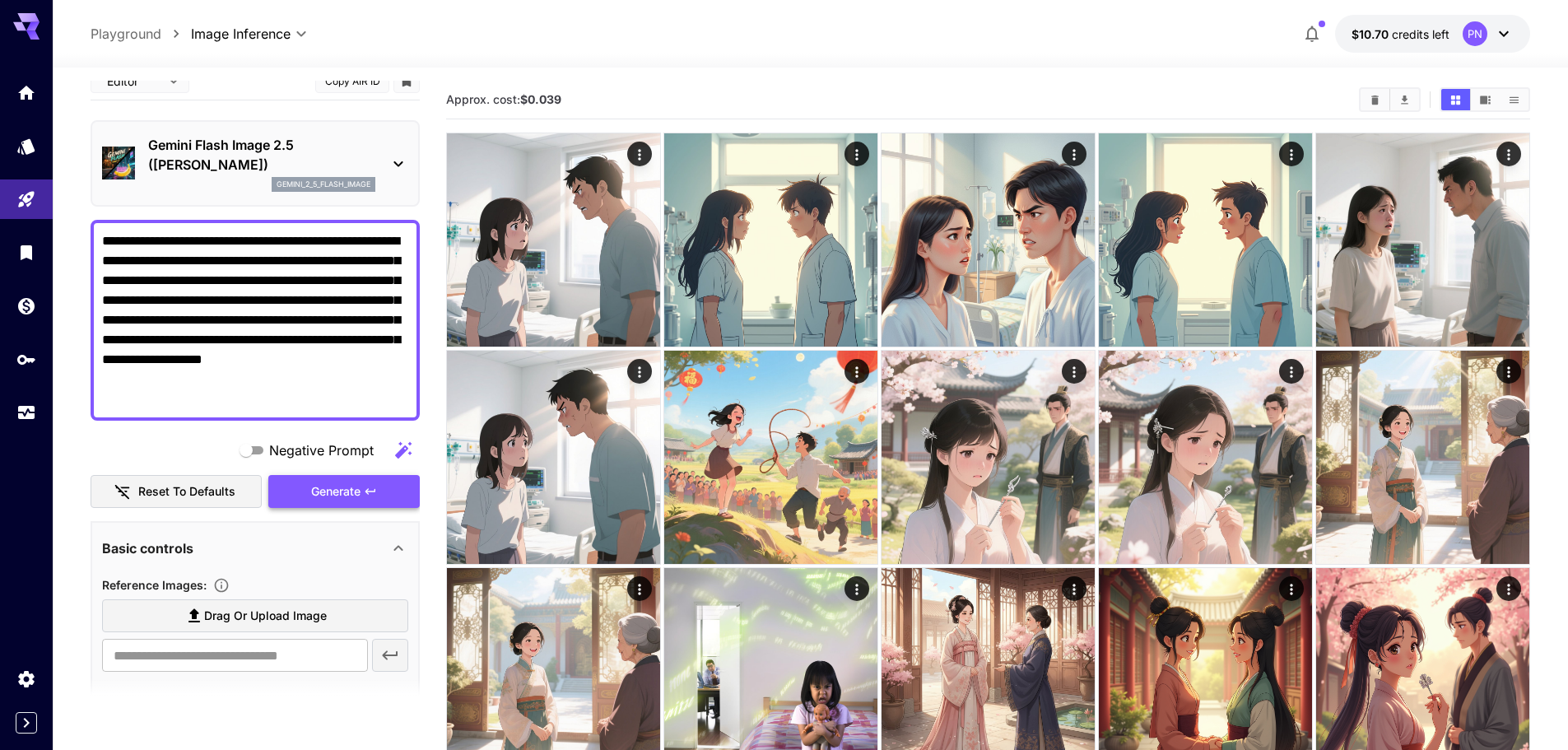
click at [363, 495] on button "Generate" at bounding box center [345, 491] width 152 height 34
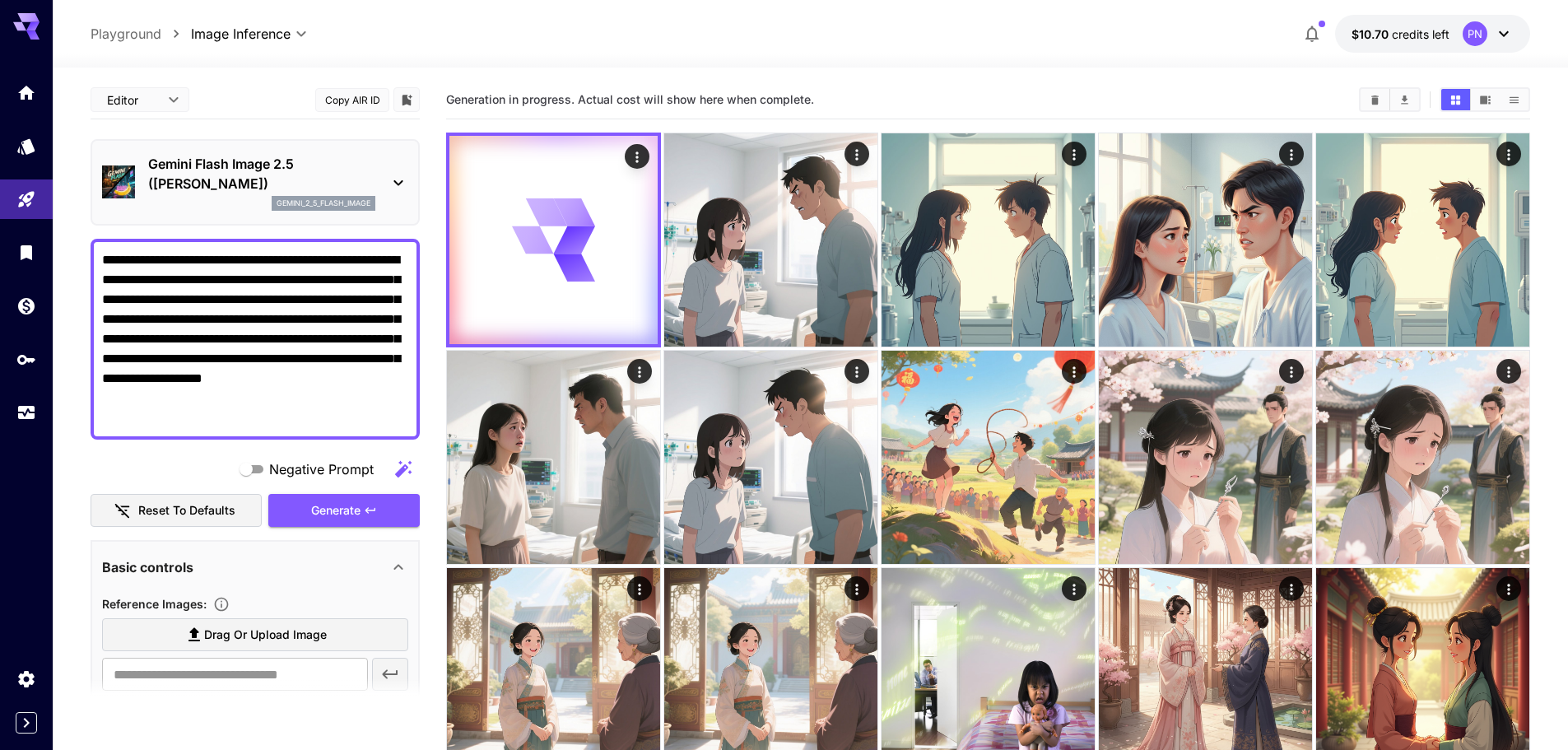
scroll to position [19, 0]
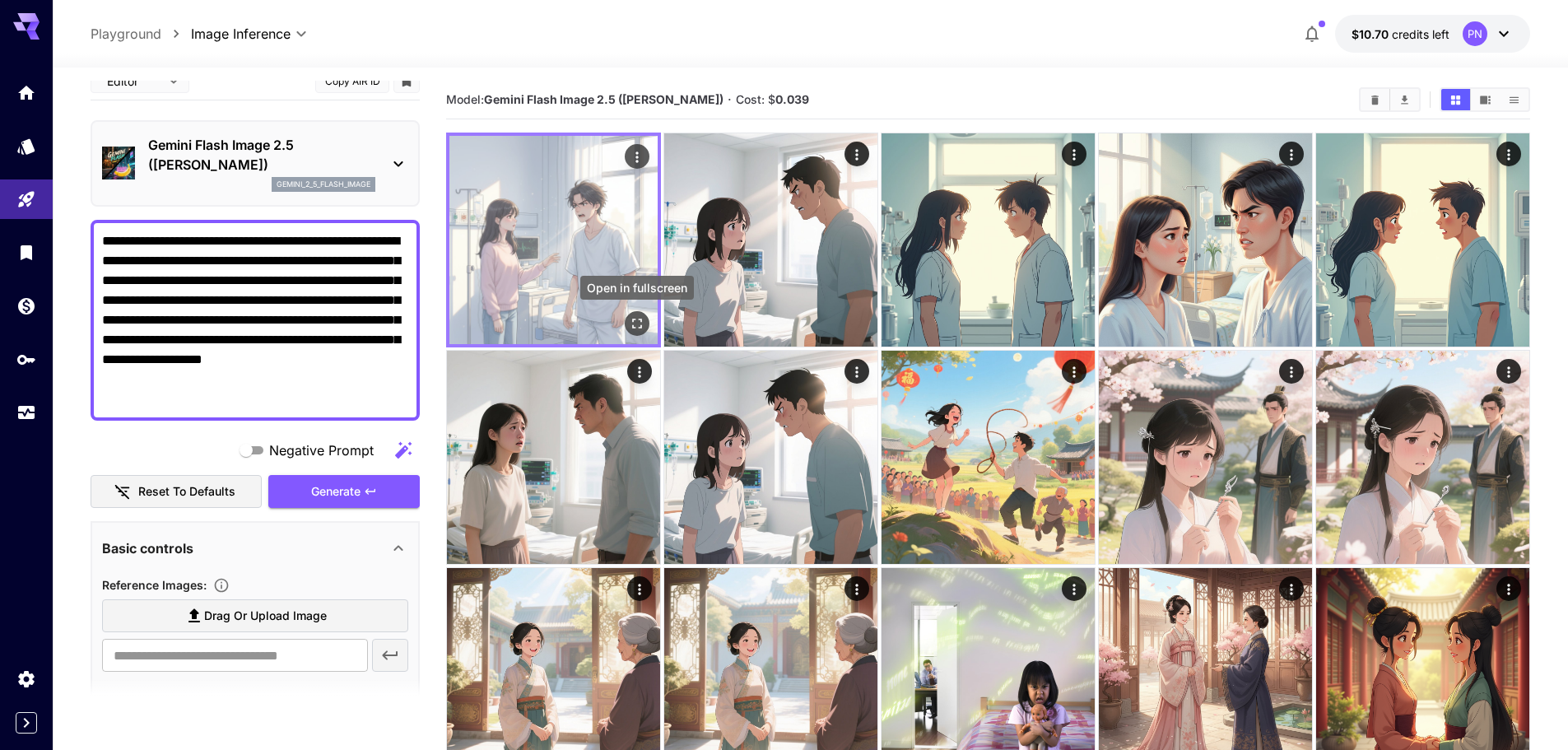
click at [634, 316] on icon "Open in fullscreen" at bounding box center [637, 323] width 16 height 16
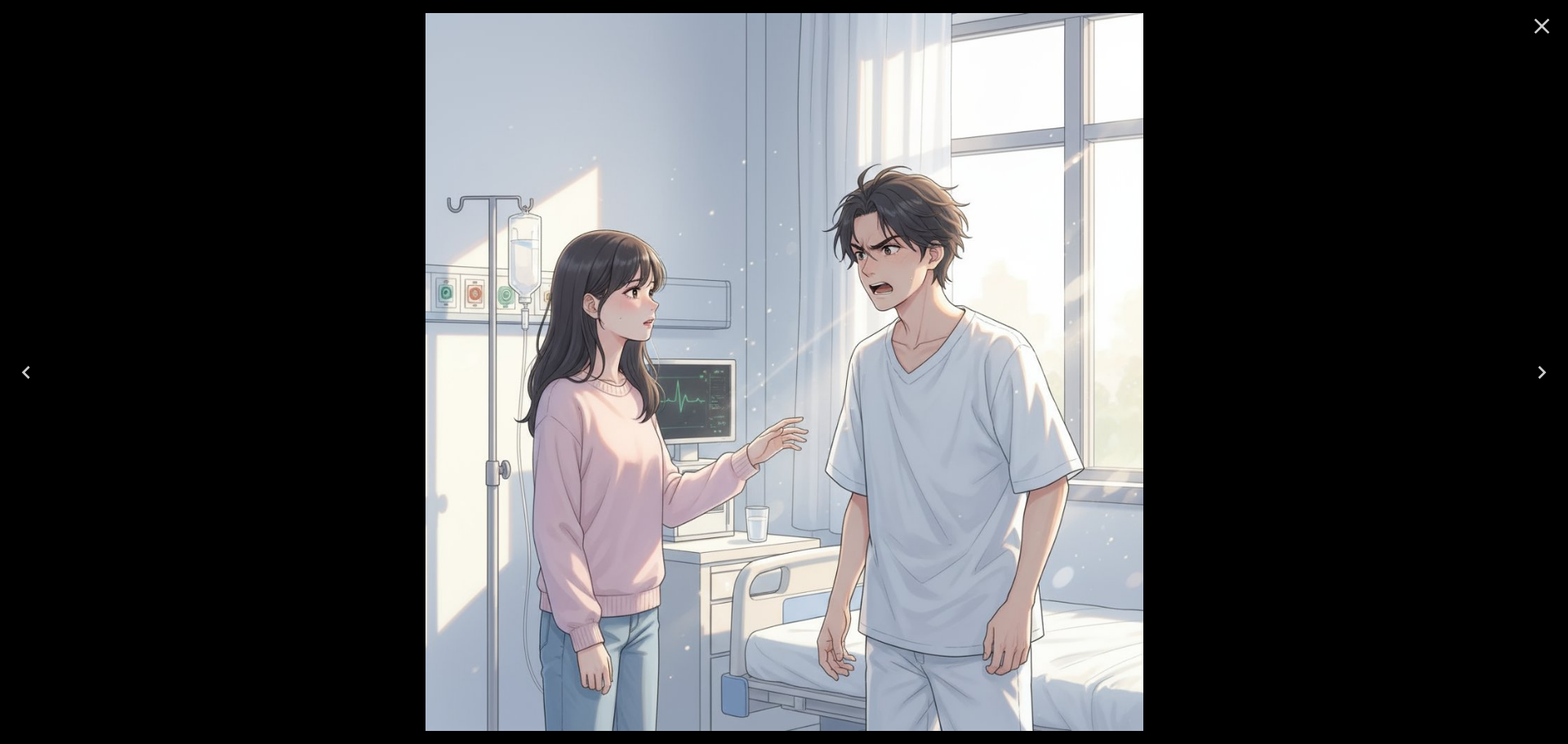
click at [1544, 380] on icon "Next" at bounding box center [1542, 372] width 26 height 26
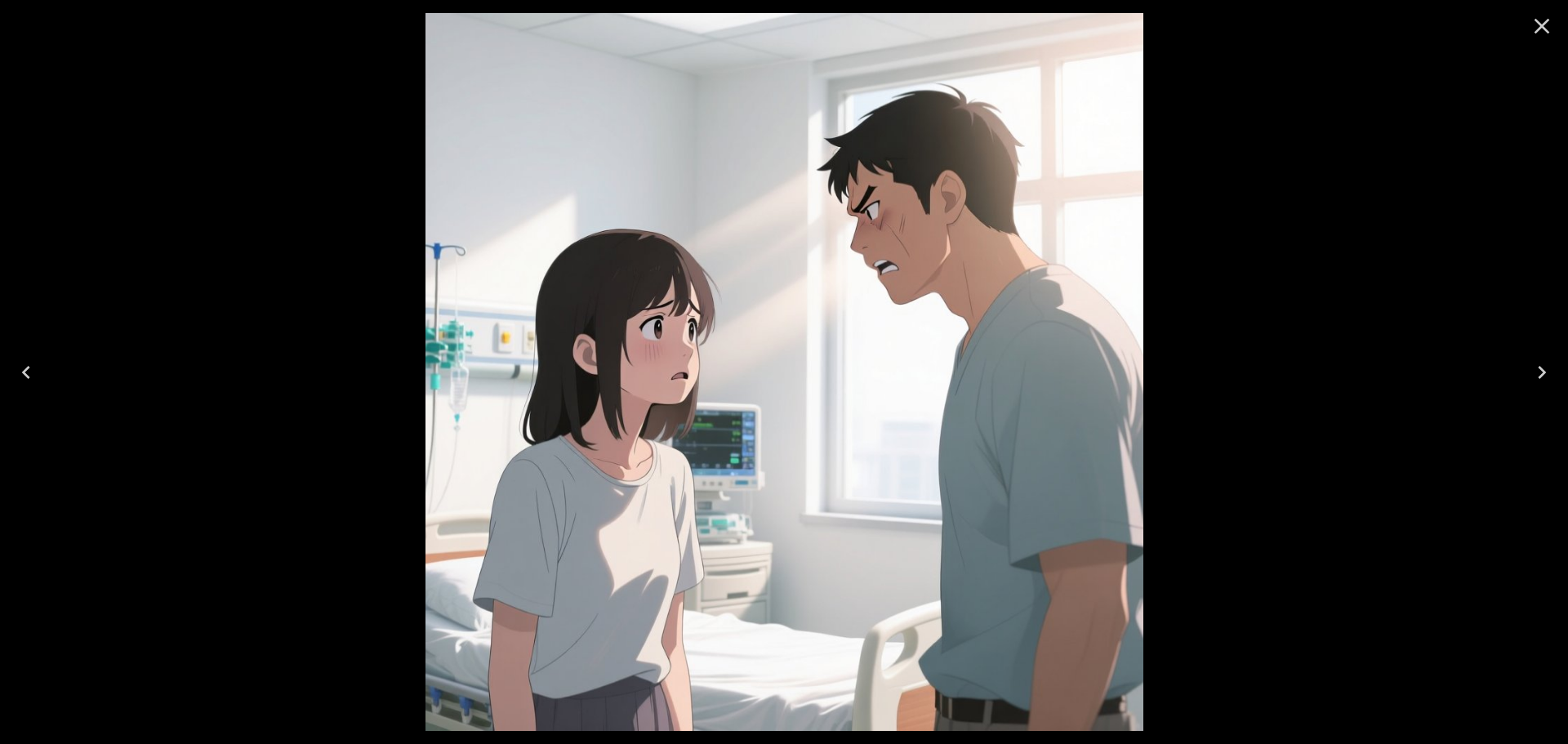
click at [1544, 380] on icon "Next" at bounding box center [1542, 372] width 26 height 26
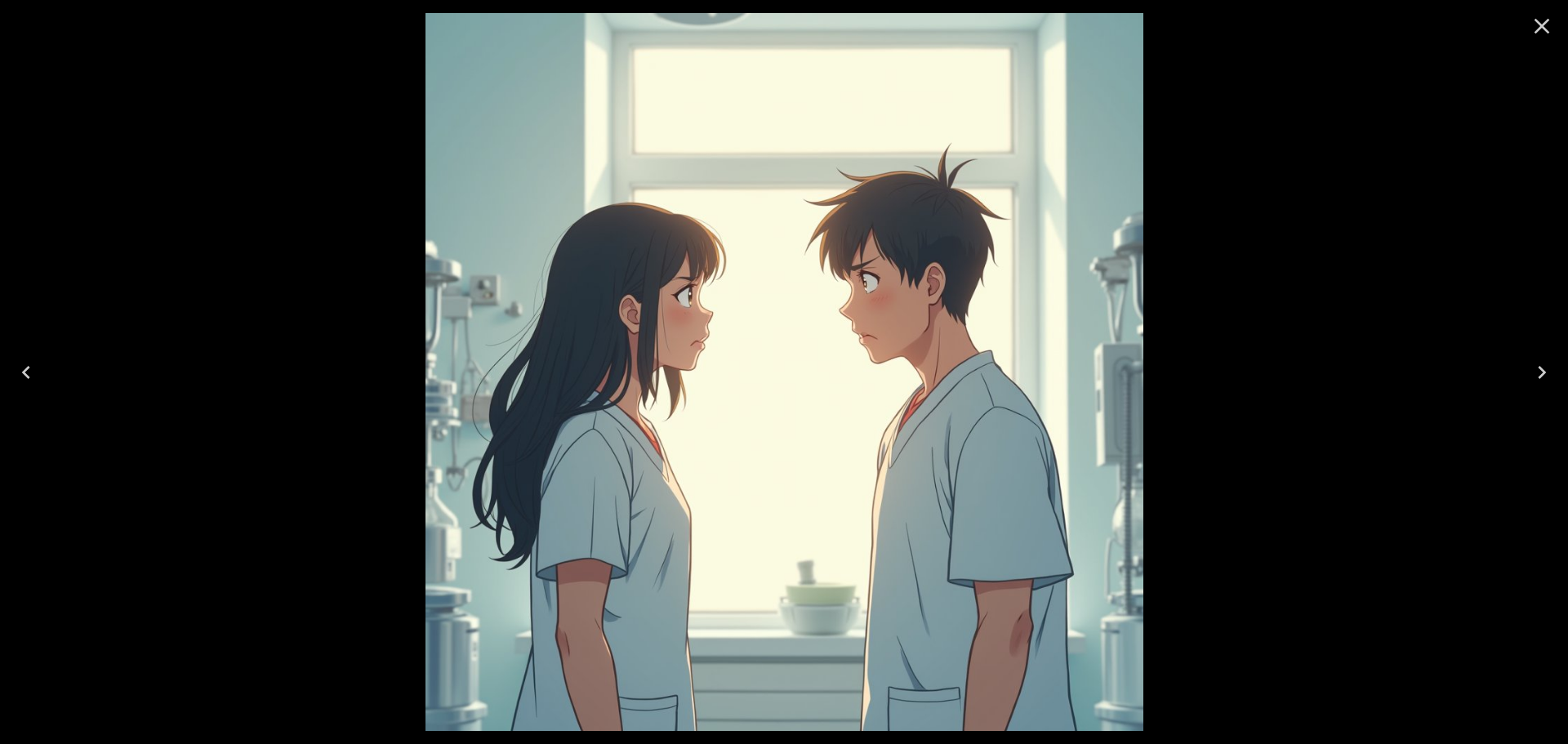
click at [1542, 24] on icon "Close" at bounding box center [1542, 26] width 26 height 26
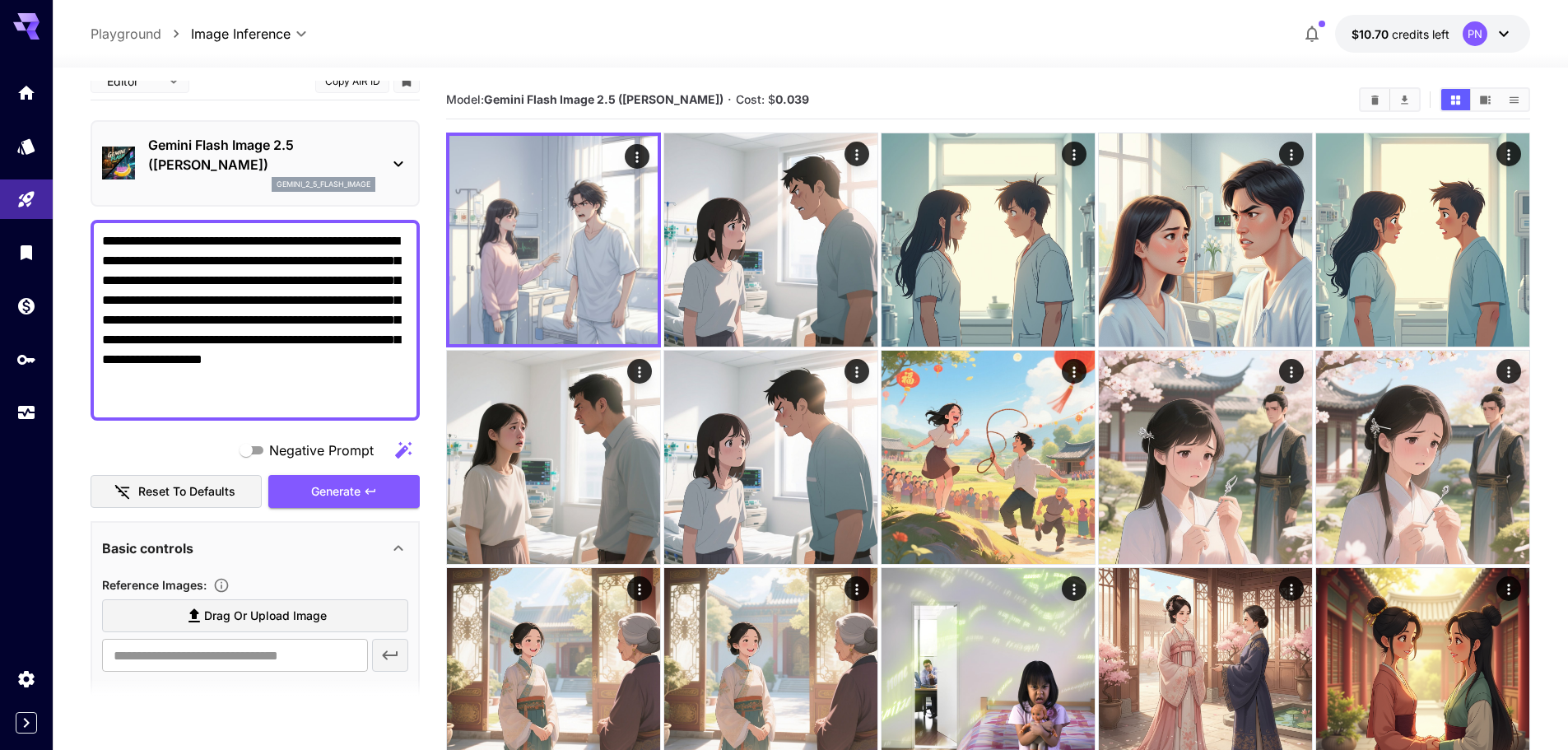
click at [387, 144] on div "Gemini Flash Image 2.5 (Nano Banana) gemini_2_5_flash_image" at bounding box center [255, 163] width 306 height 70
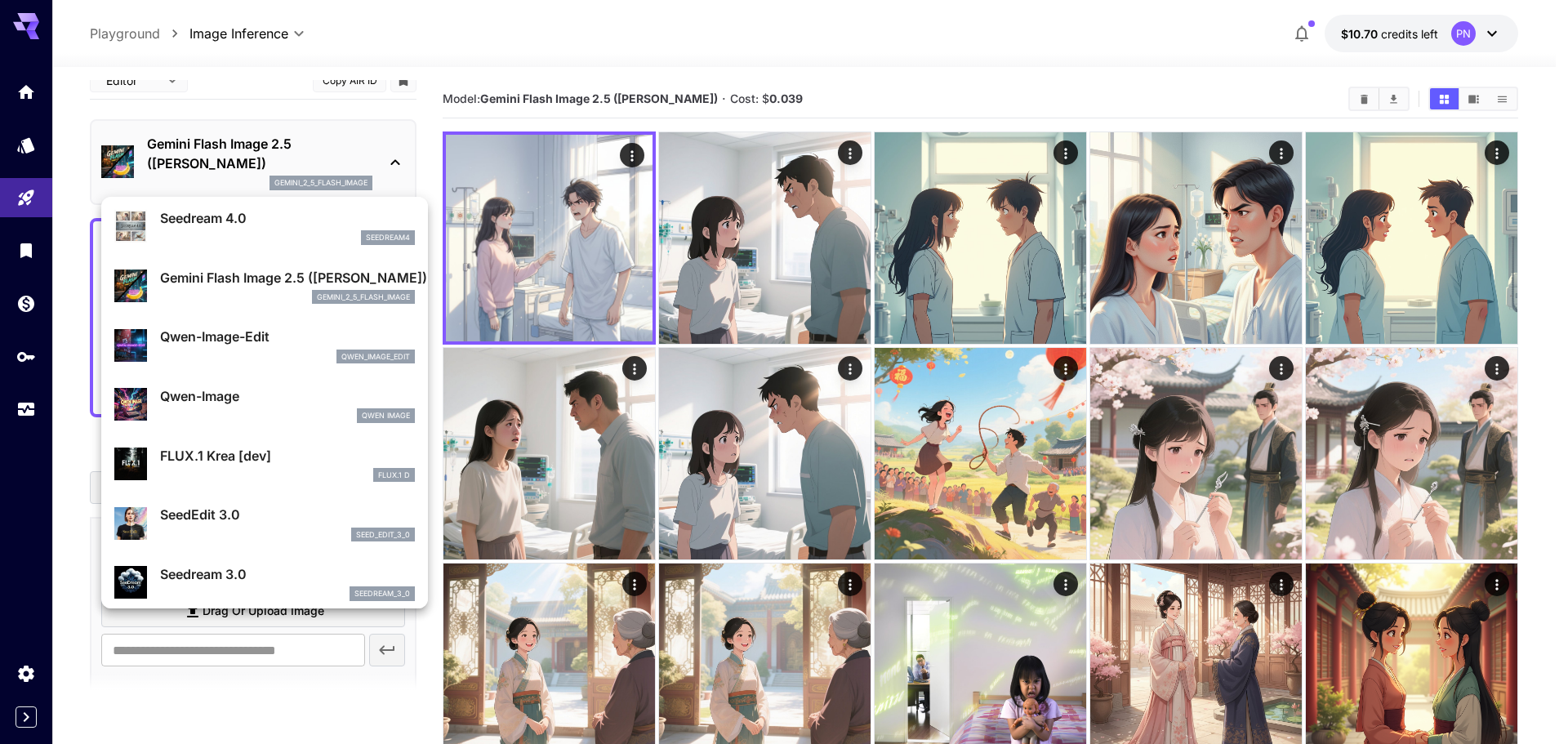
scroll to position [164, 0]
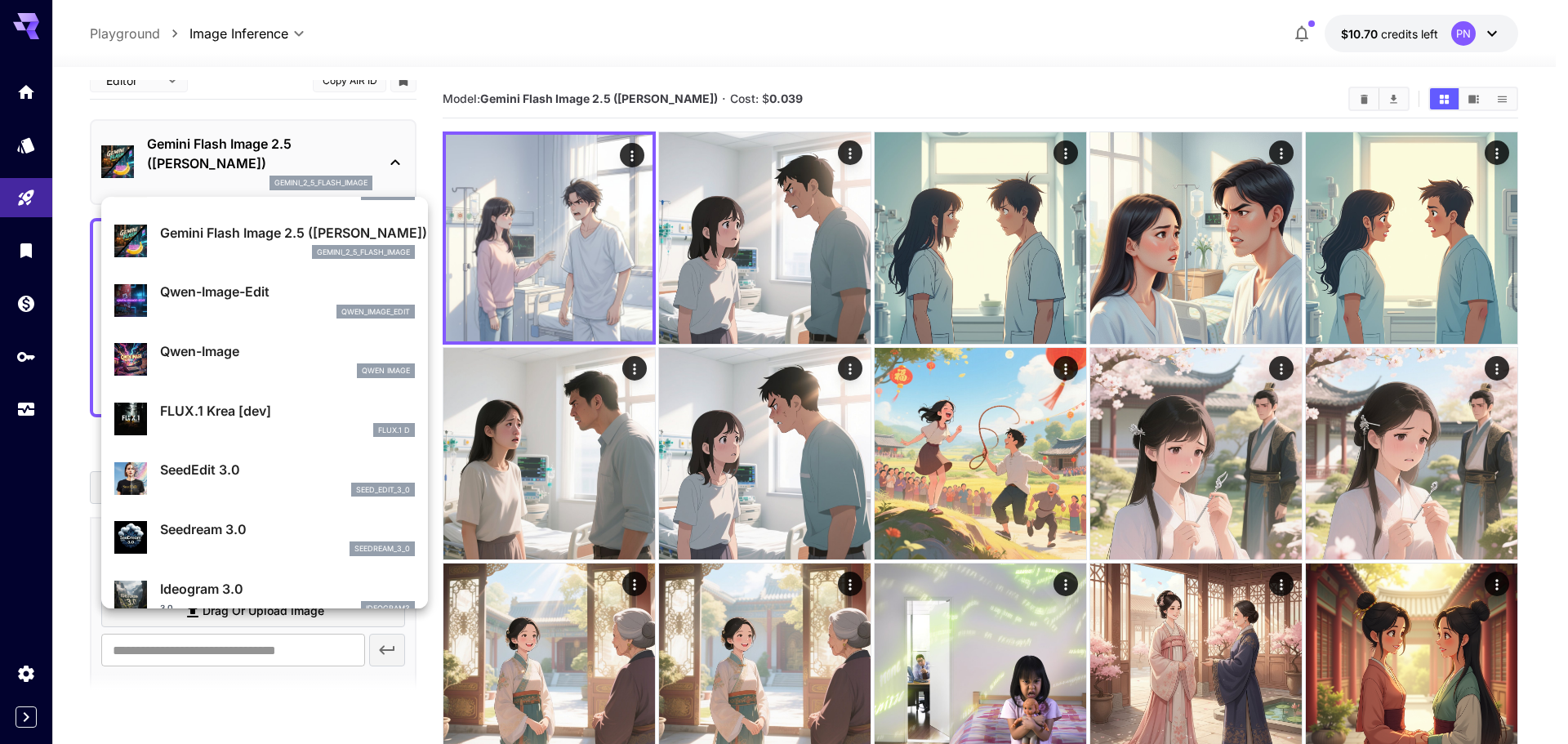
click at [289, 440] on div "FLUX.1 Krea [dev] FLUX.1 D" at bounding box center [264, 419] width 300 height 50
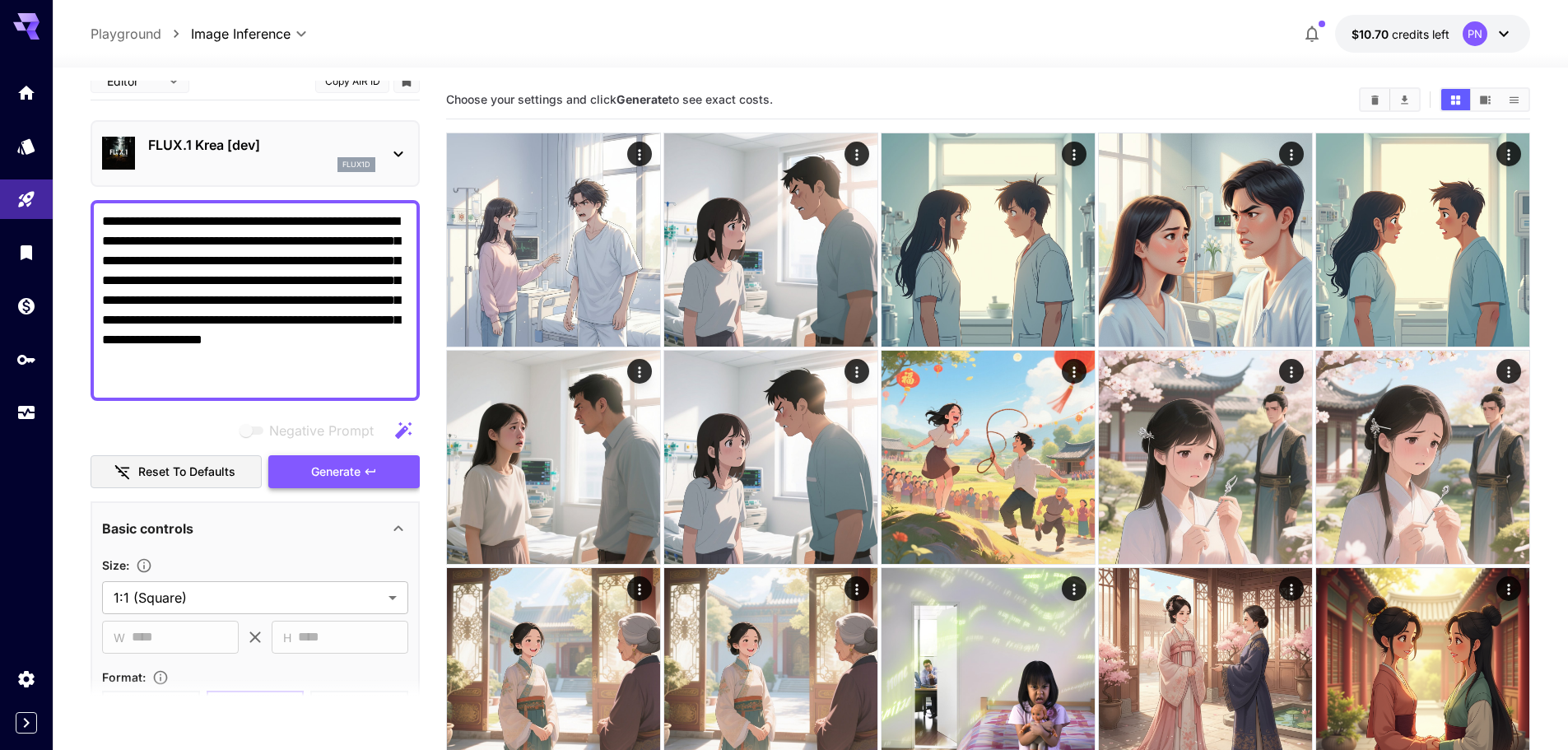
click at [345, 473] on span "Generate" at bounding box center [336, 471] width 49 height 21
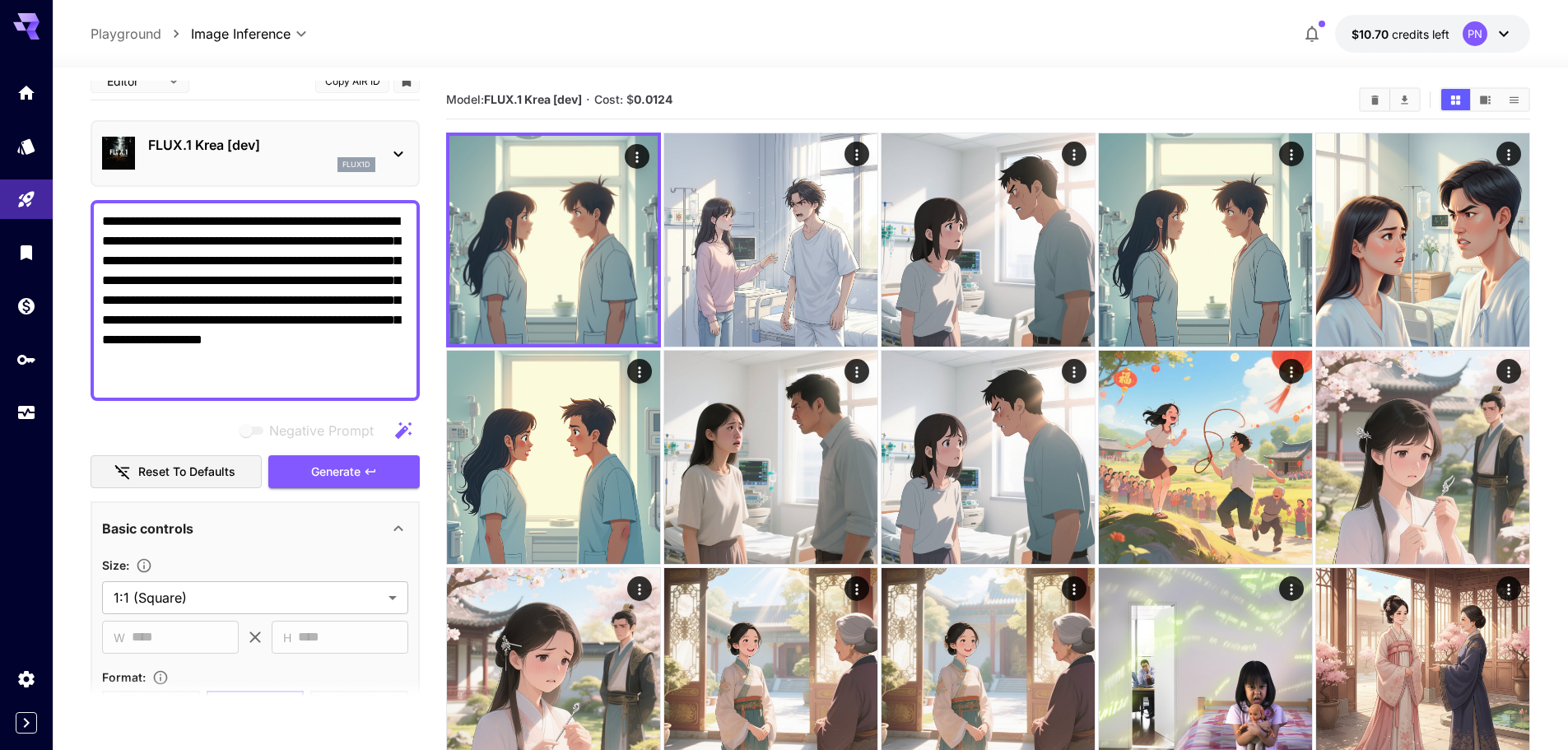
click at [280, 161] on div "flux1d" at bounding box center [262, 165] width 228 height 15
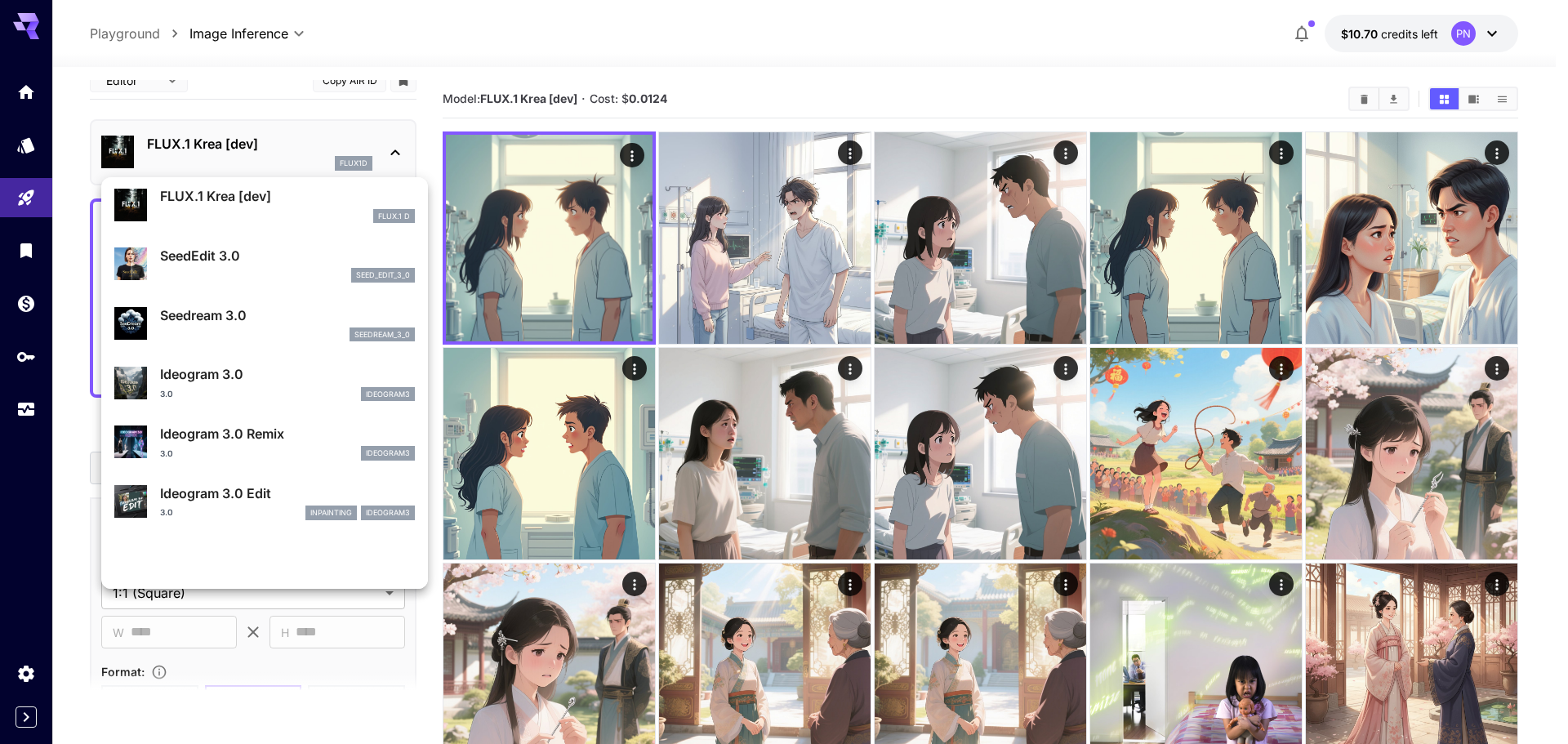
scroll to position [409, 0]
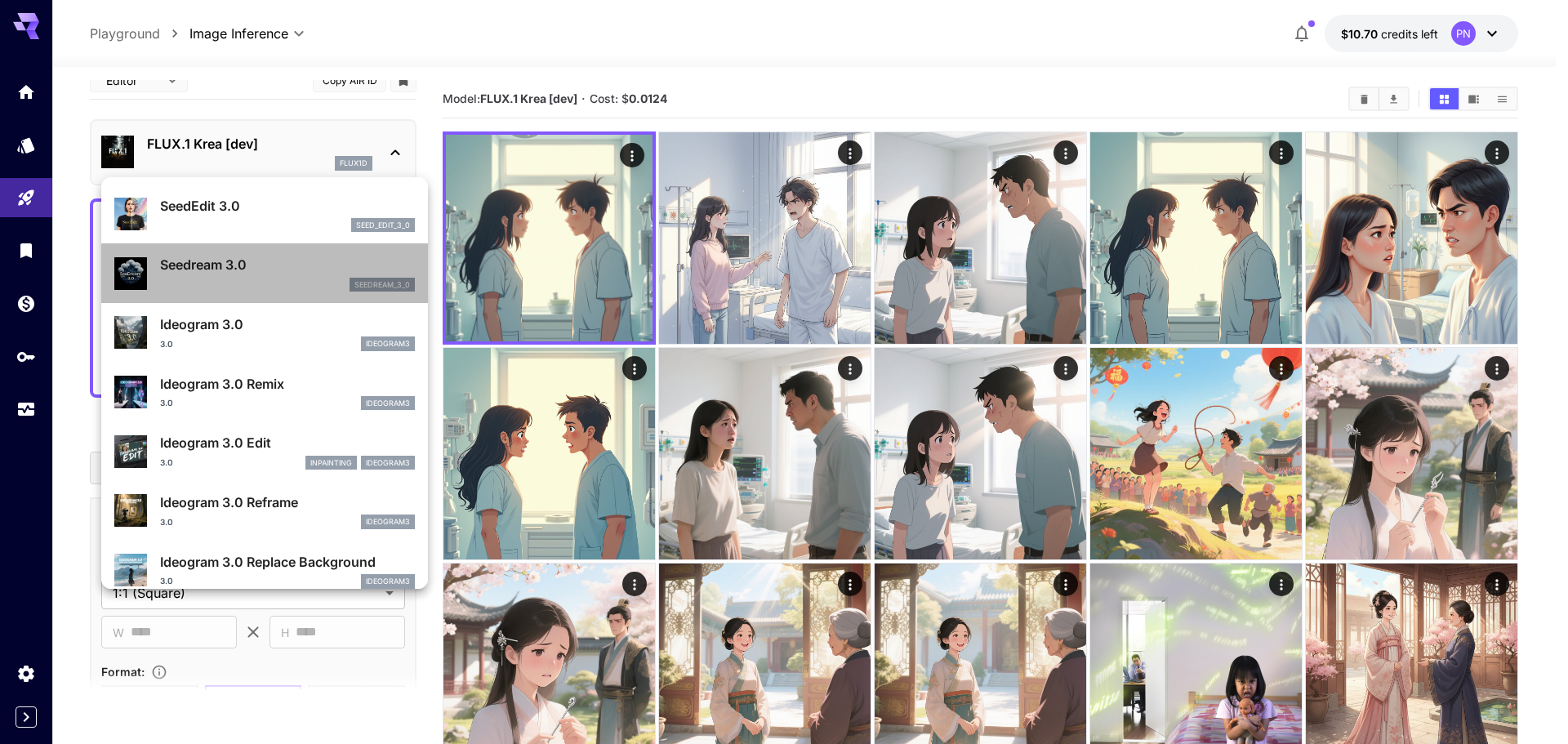
click at [280, 290] on div "seedream_3_0" at bounding box center [288, 285] width 255 height 15
type input "***"
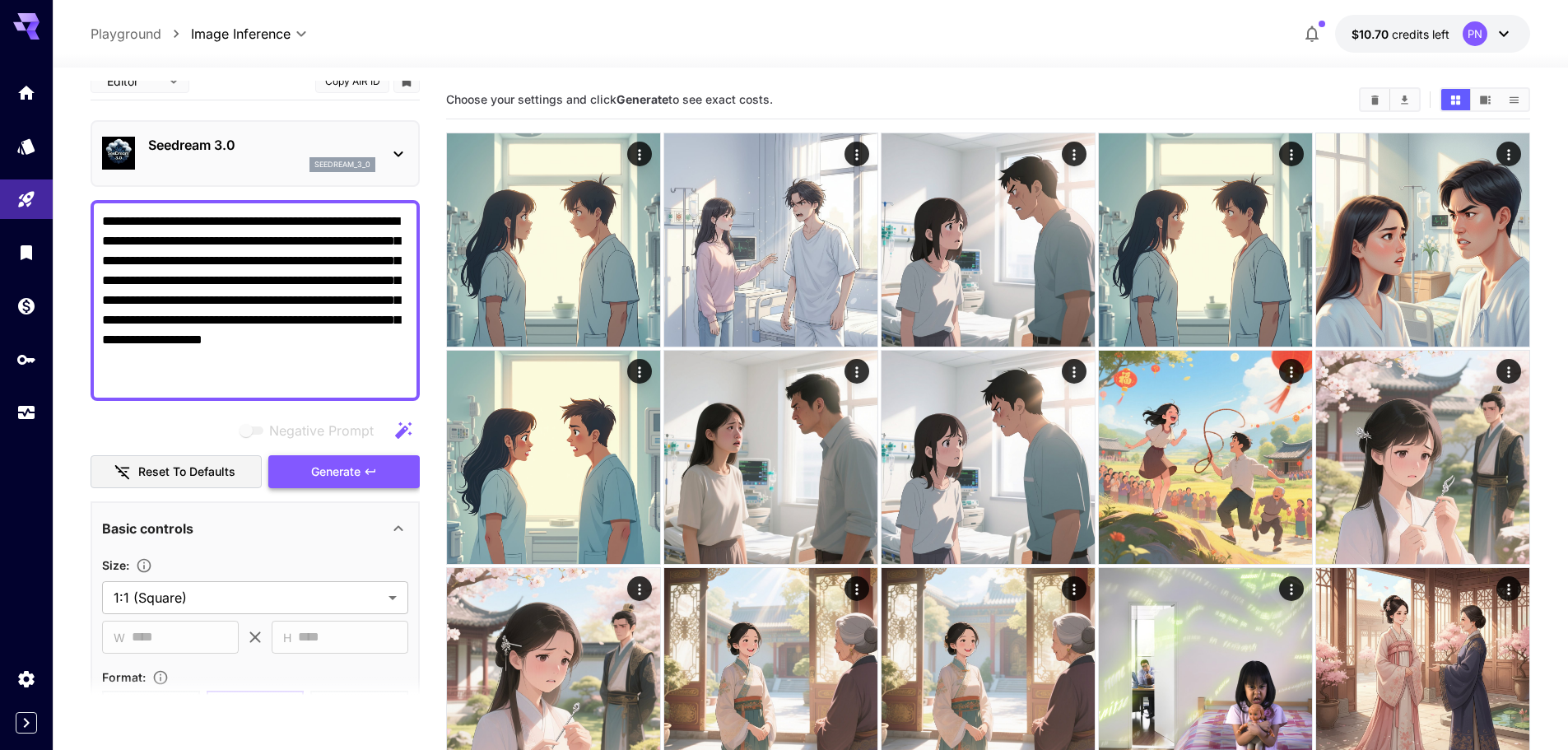
click at [351, 459] on button "Generate" at bounding box center [345, 471] width 152 height 34
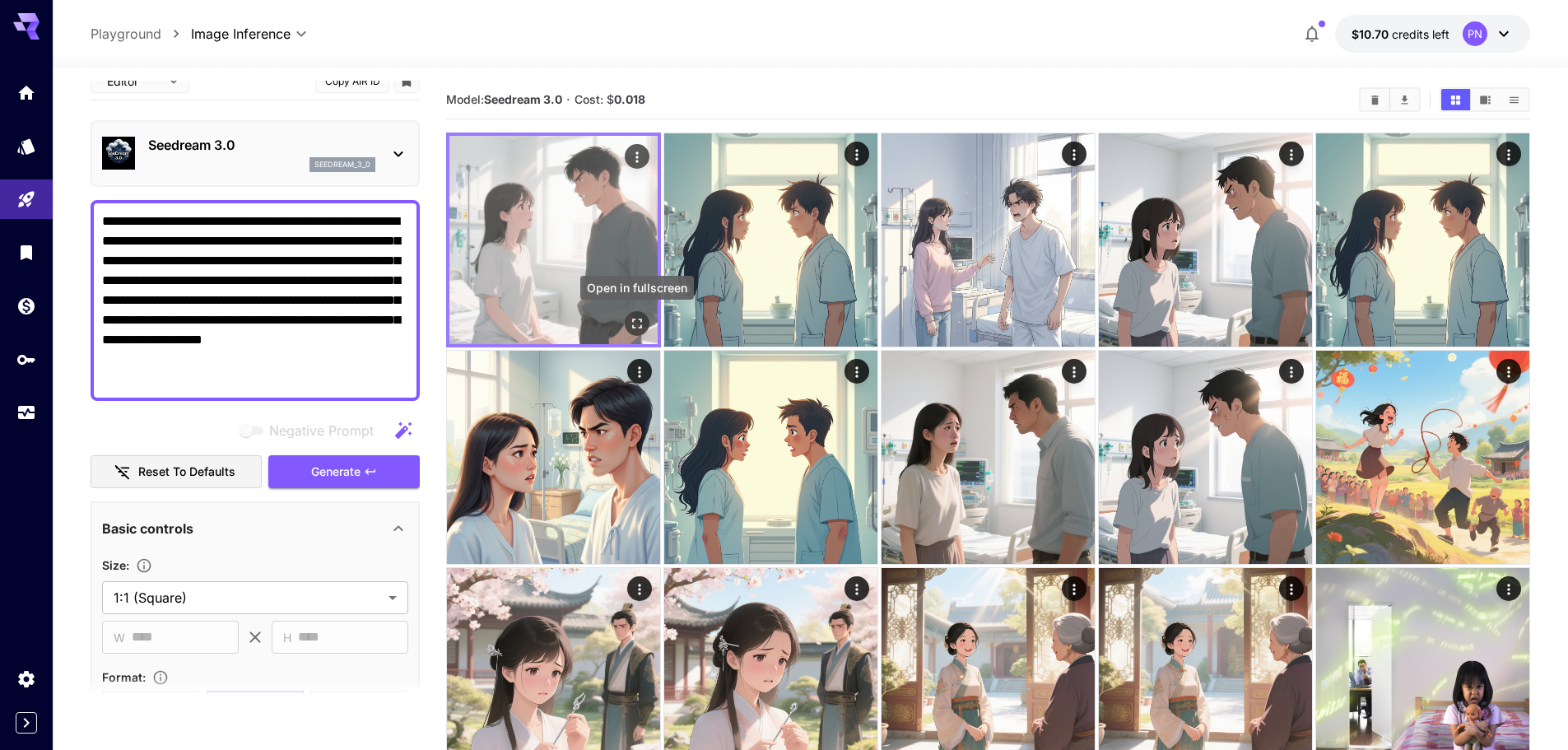
click at [642, 311] on div "Open in fullscreen" at bounding box center [637, 323] width 25 height 25
click at [634, 326] on icon "Open in fullscreen" at bounding box center [637, 323] width 16 height 16
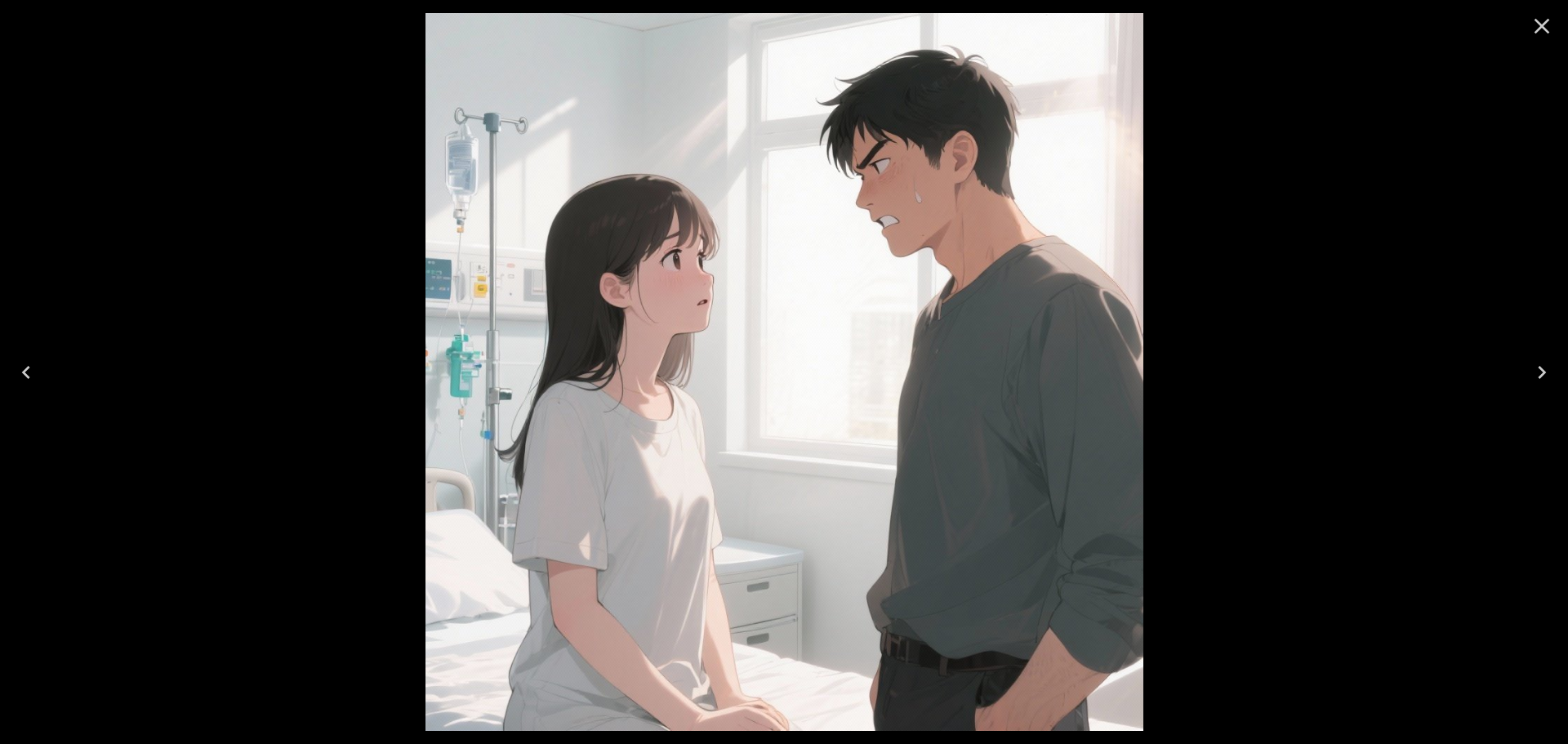
scroll to position [19, 0]
click at [1545, 29] on icon "Close" at bounding box center [1542, 26] width 16 height 16
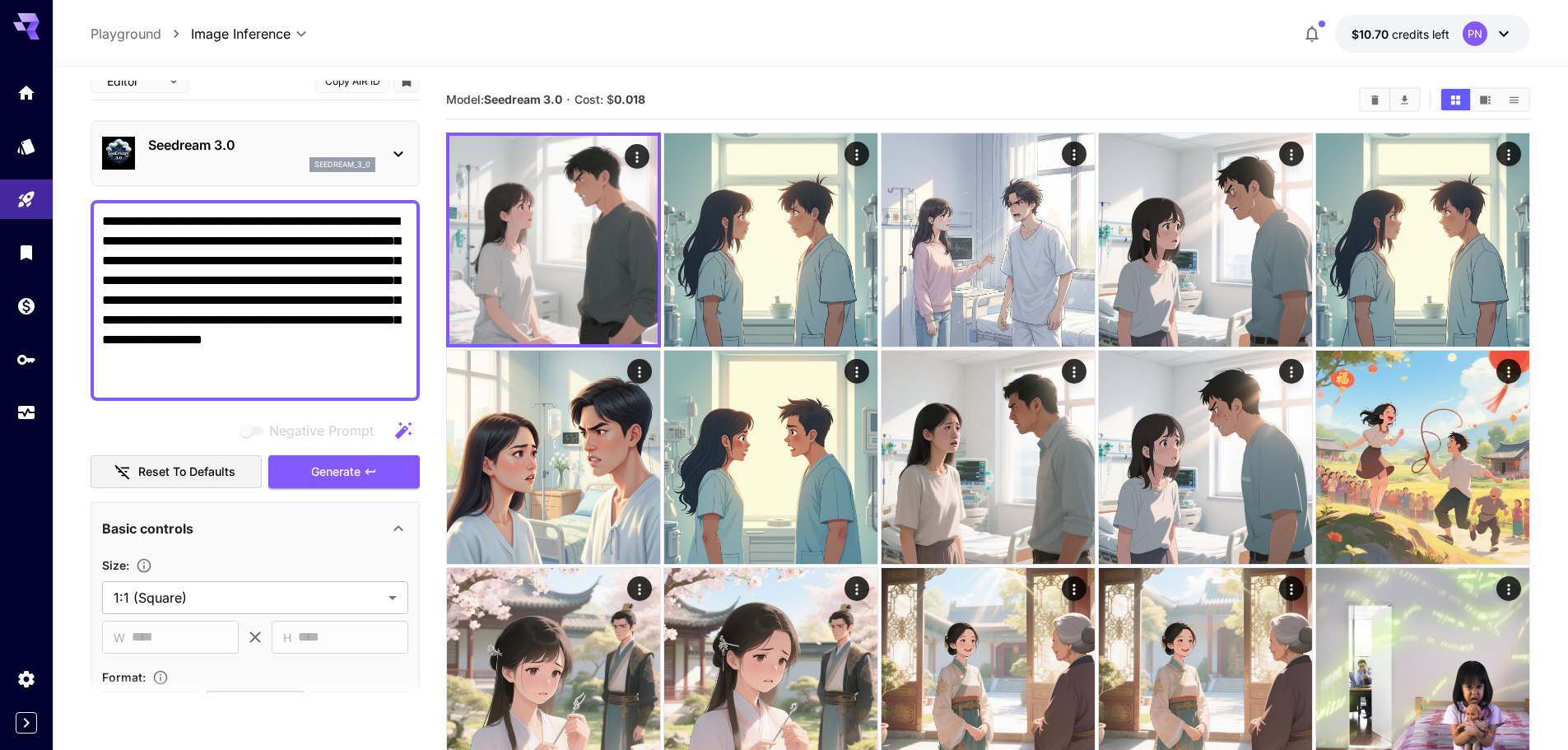
click at [356, 173] on div "Seedream 3.0 seedream_3_0" at bounding box center [255, 153] width 306 height 50
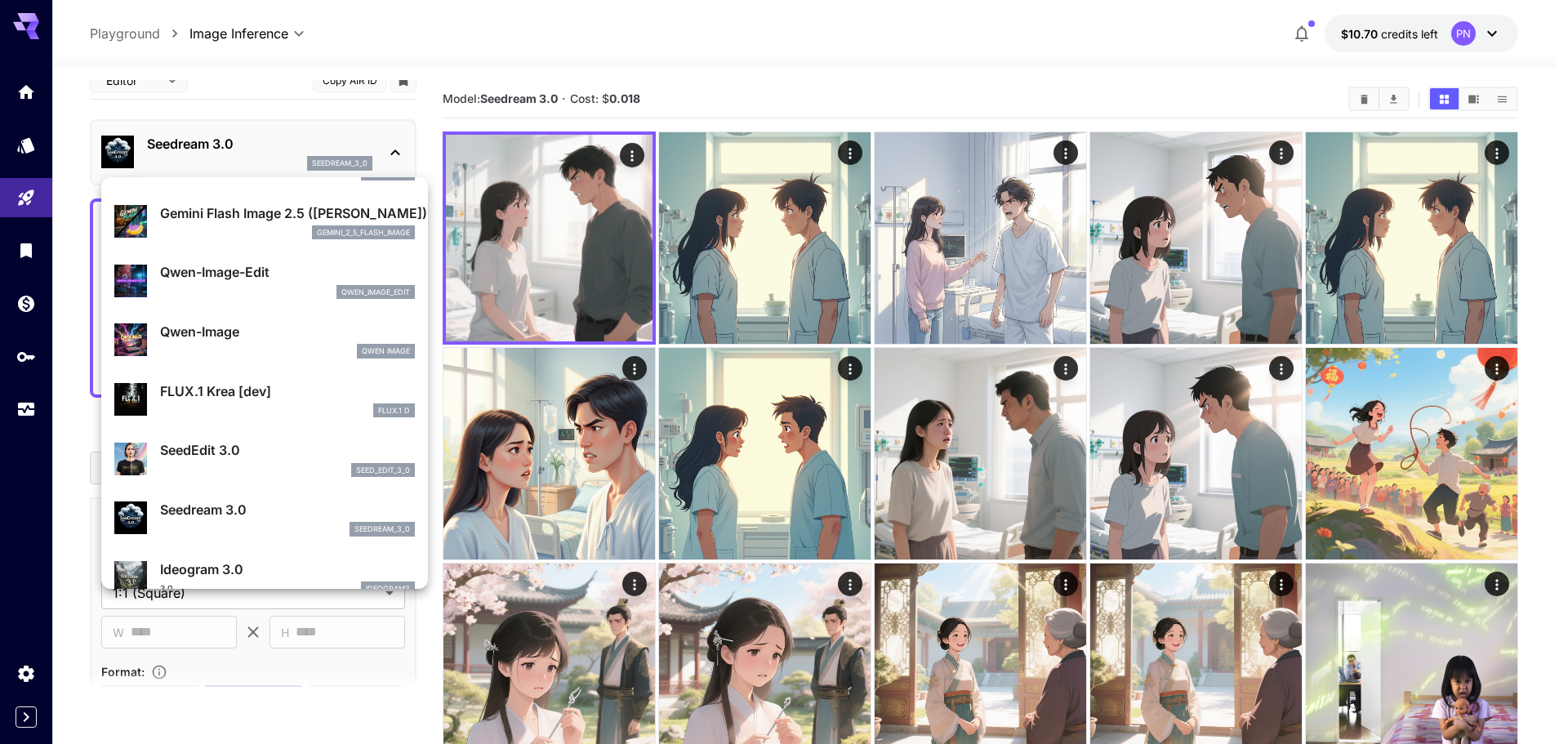
scroll to position [245, 0]
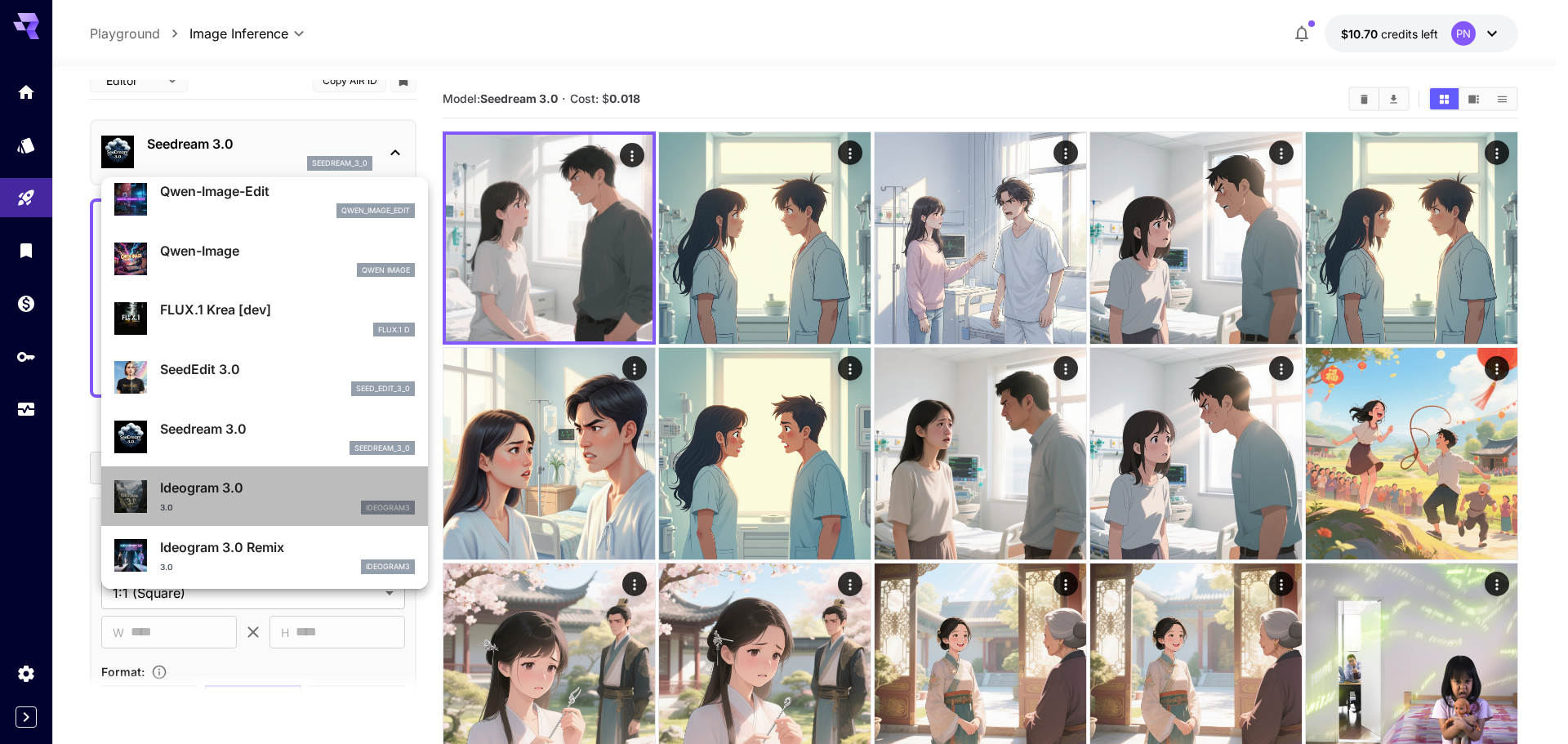
click at [277, 482] on p "Ideogram 3.0" at bounding box center [288, 487] width 255 height 20
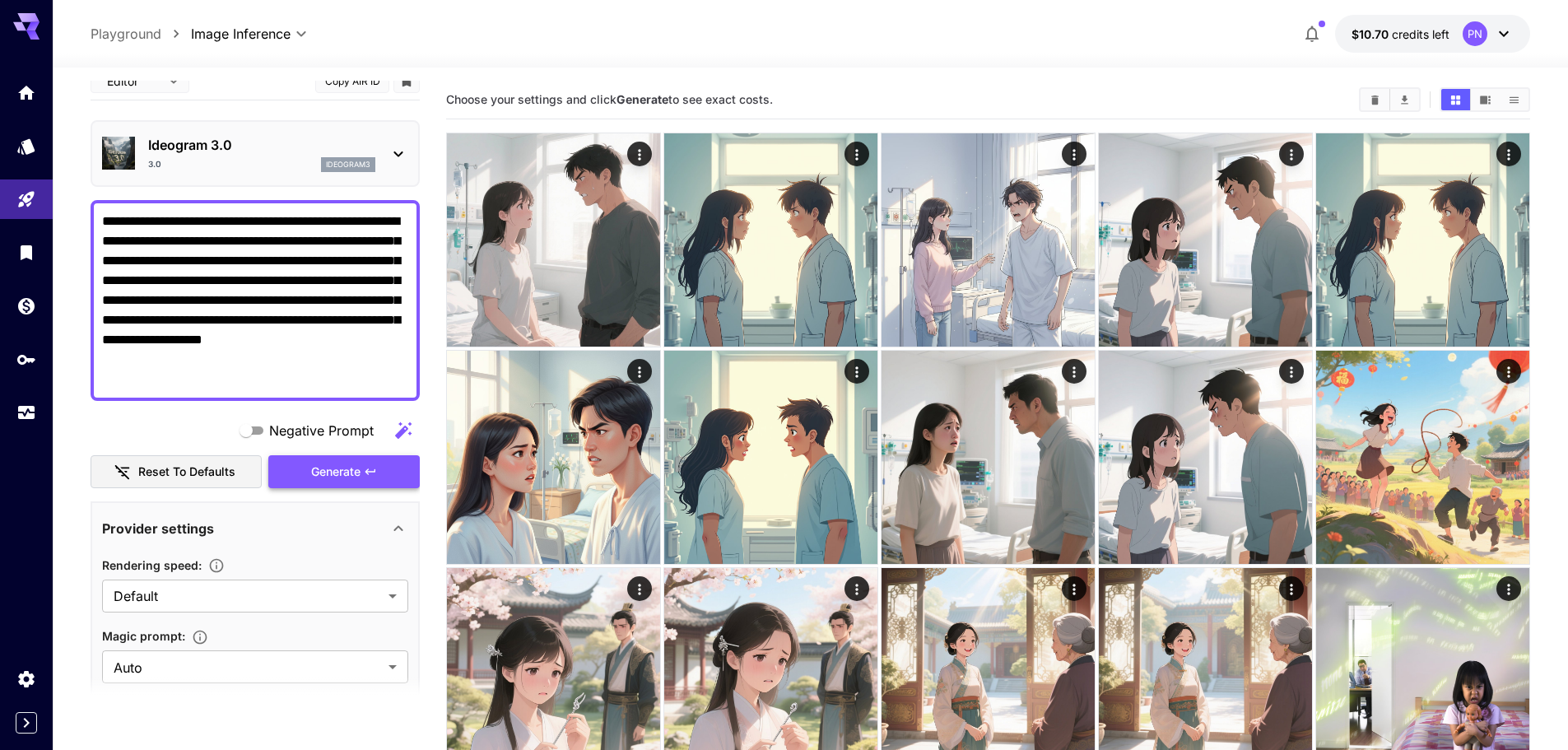
click at [352, 472] on span "Generate" at bounding box center [336, 471] width 49 height 21
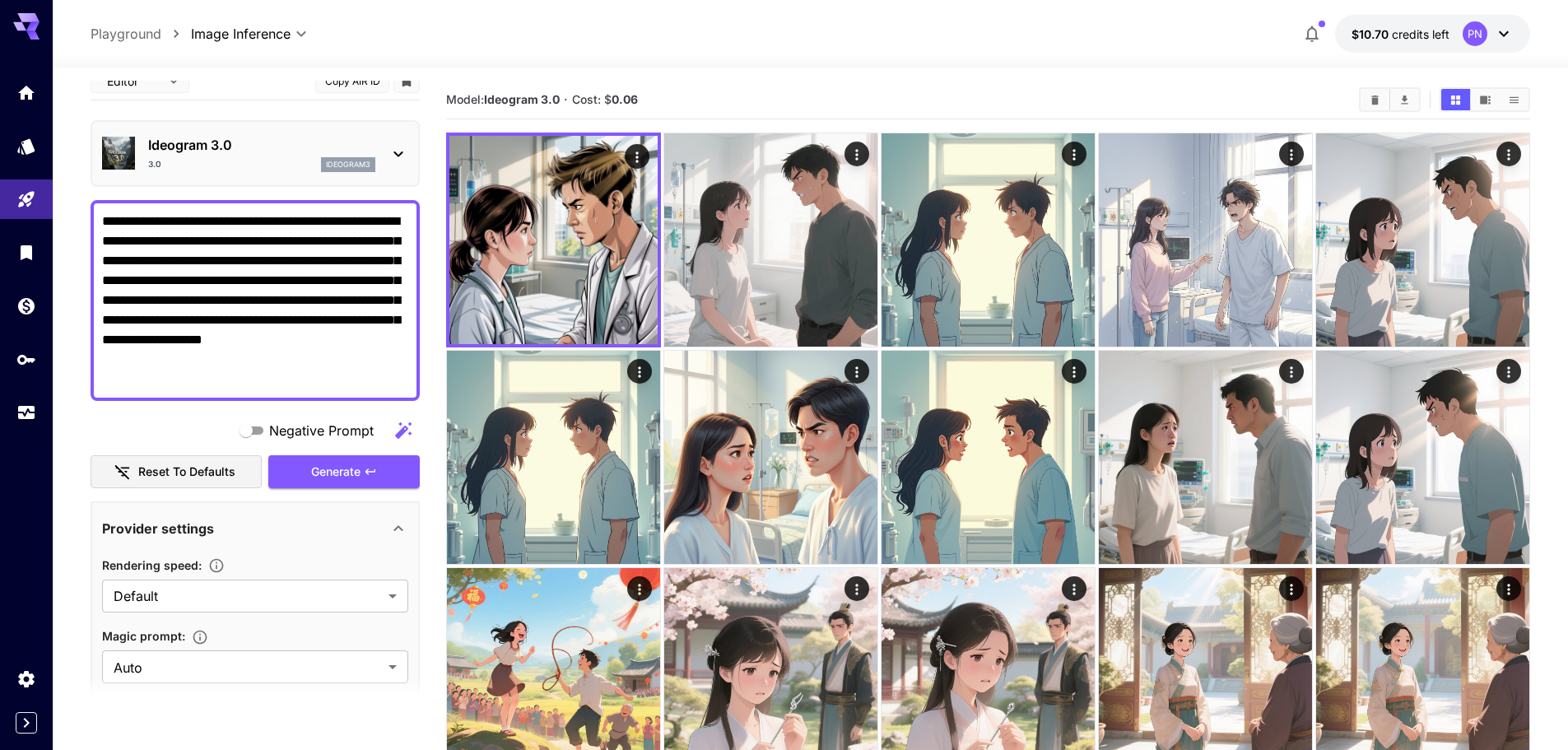
click at [226, 176] on div "Ideogram 3.0 3.0 ideogram3" at bounding box center [255, 153] width 306 height 50
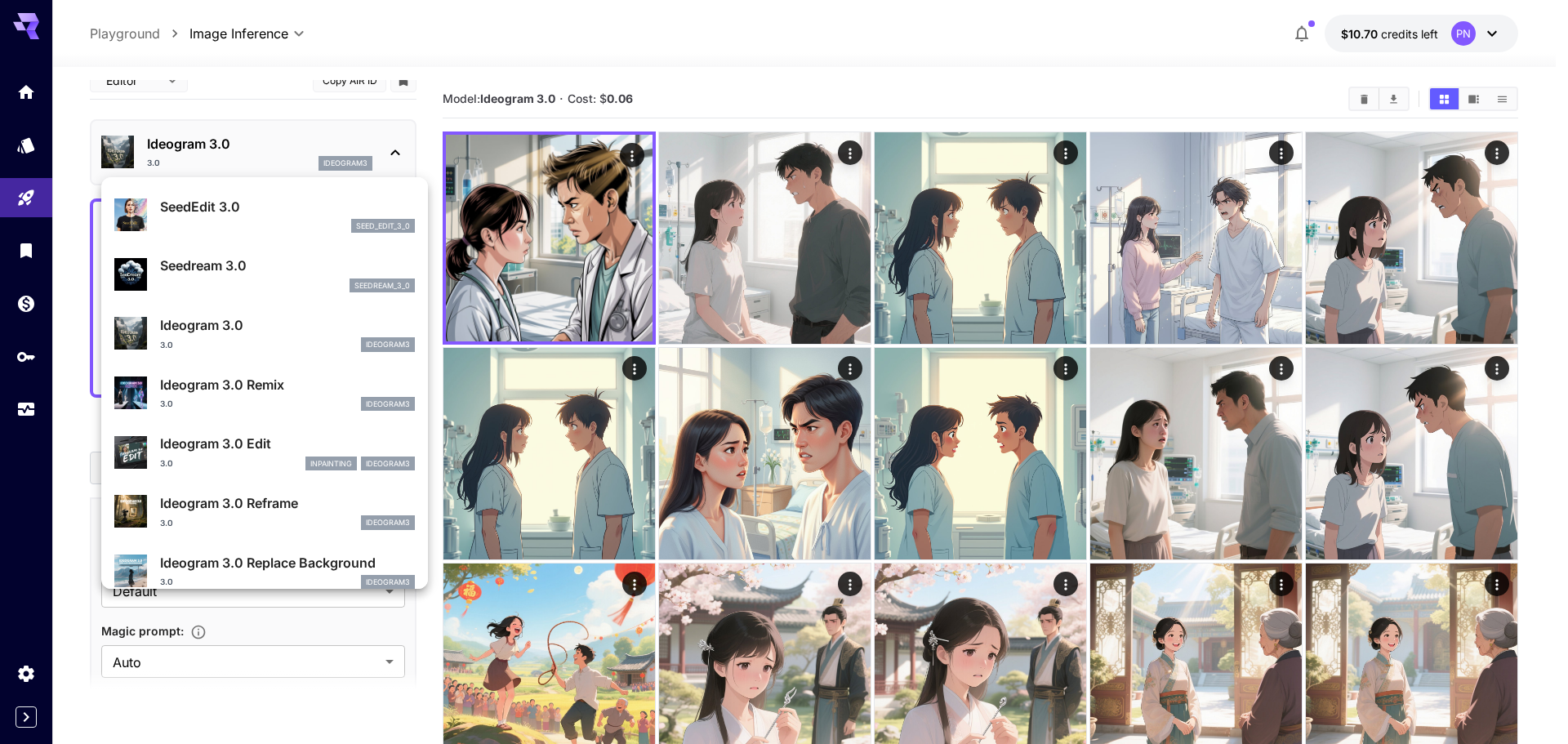
scroll to position [490, 0]
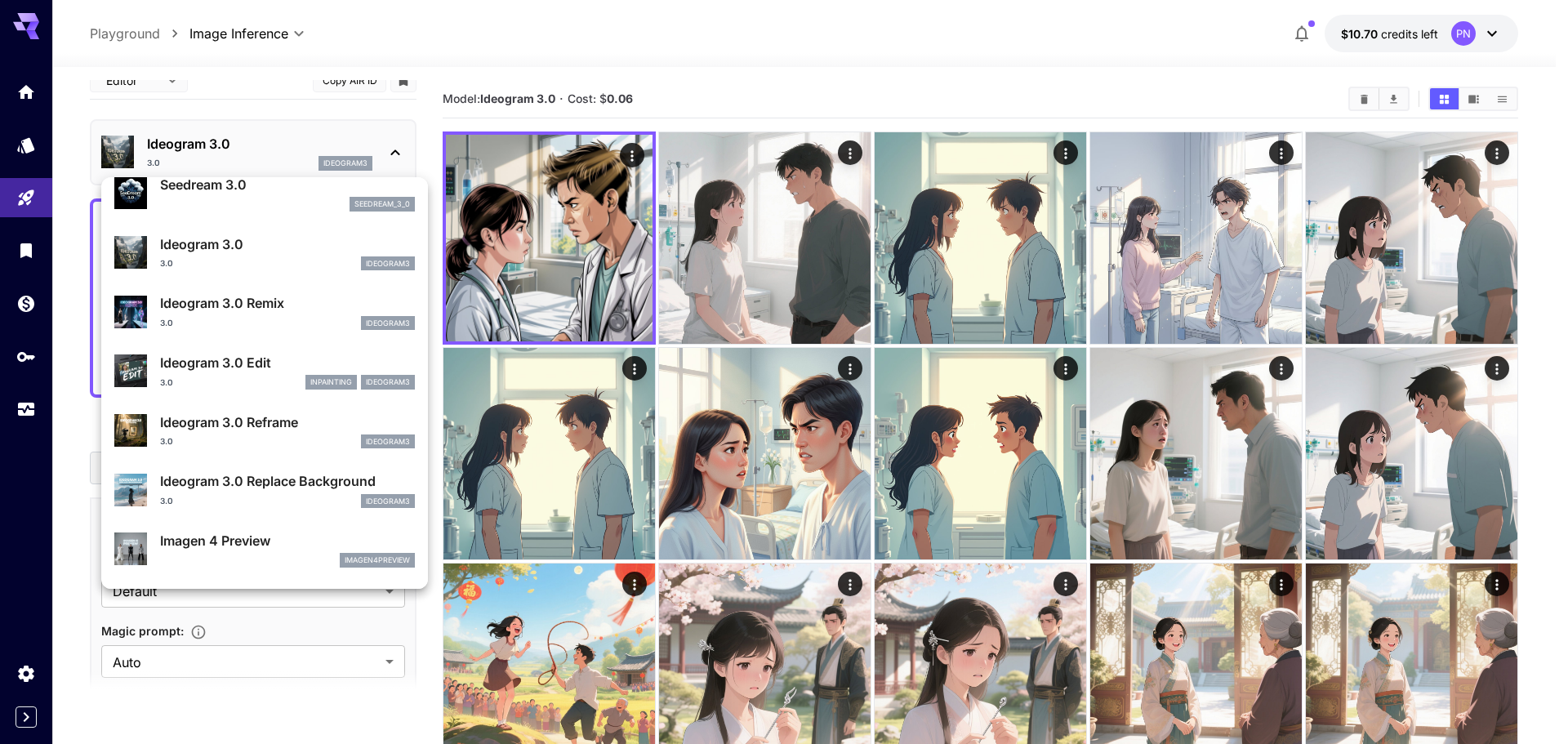
click at [253, 545] on p "Imagen 4 Preview" at bounding box center [288, 540] width 255 height 20
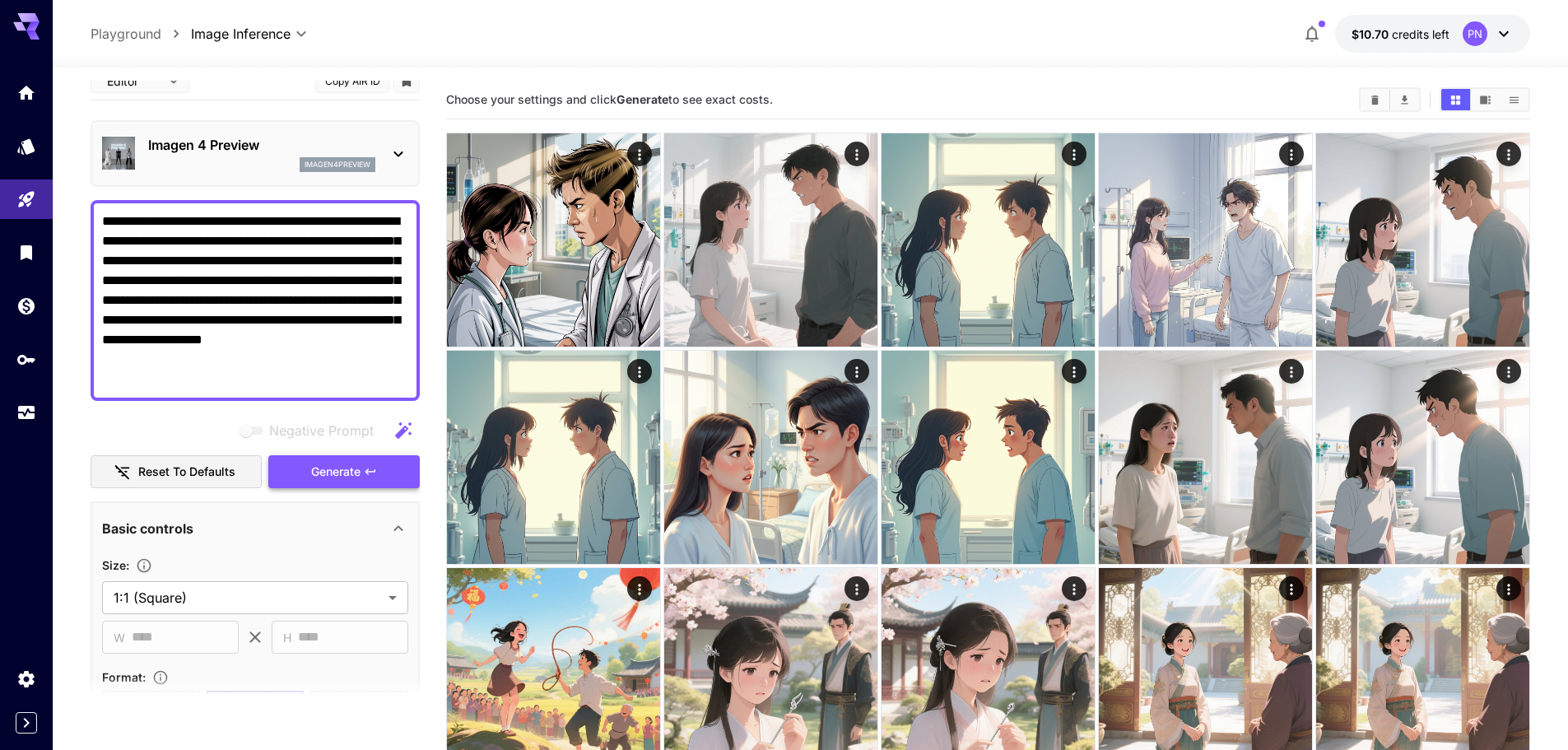
click at [328, 475] on span "Generate" at bounding box center [336, 471] width 49 height 21
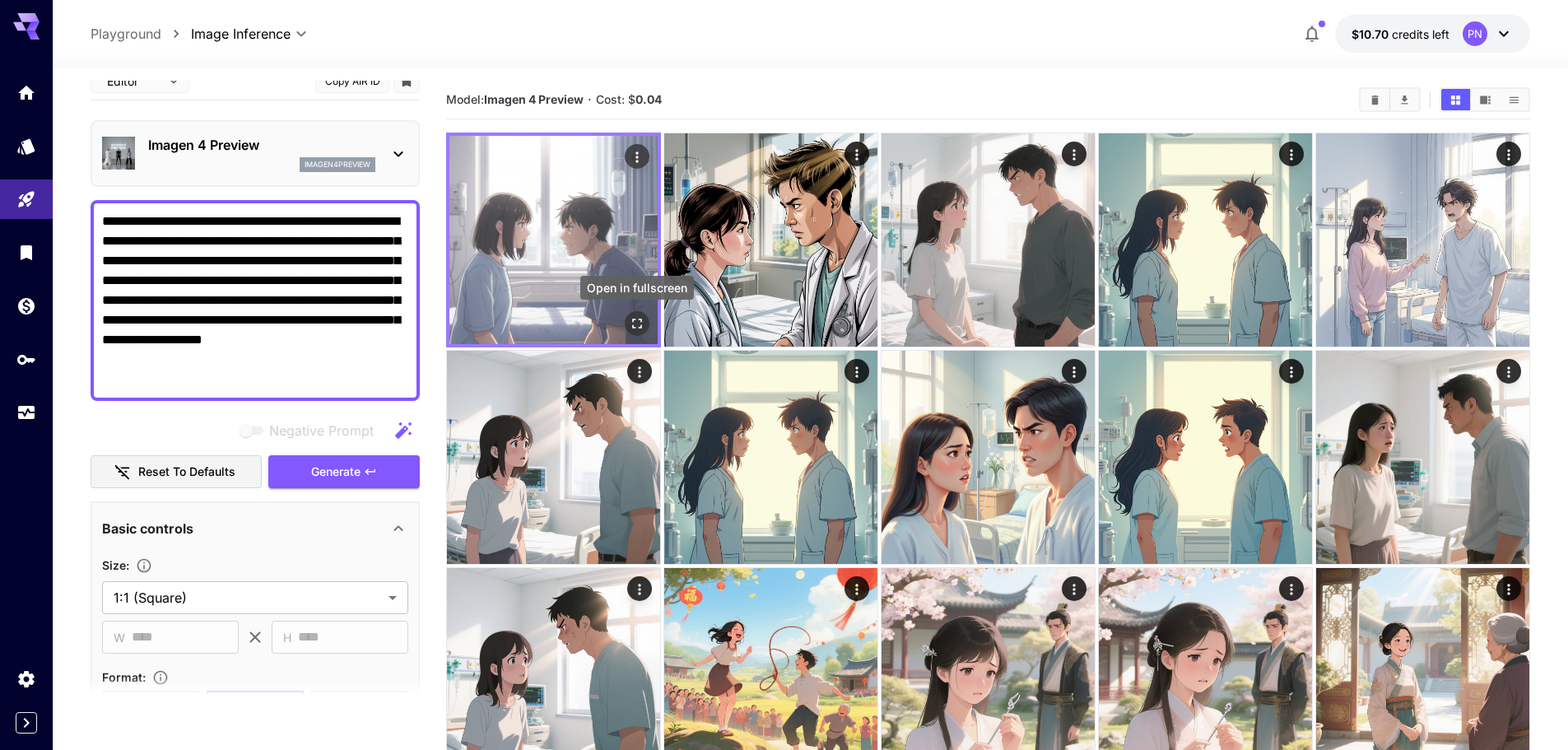
click at [636, 330] on icon "Open in fullscreen" at bounding box center [637, 323] width 16 height 16
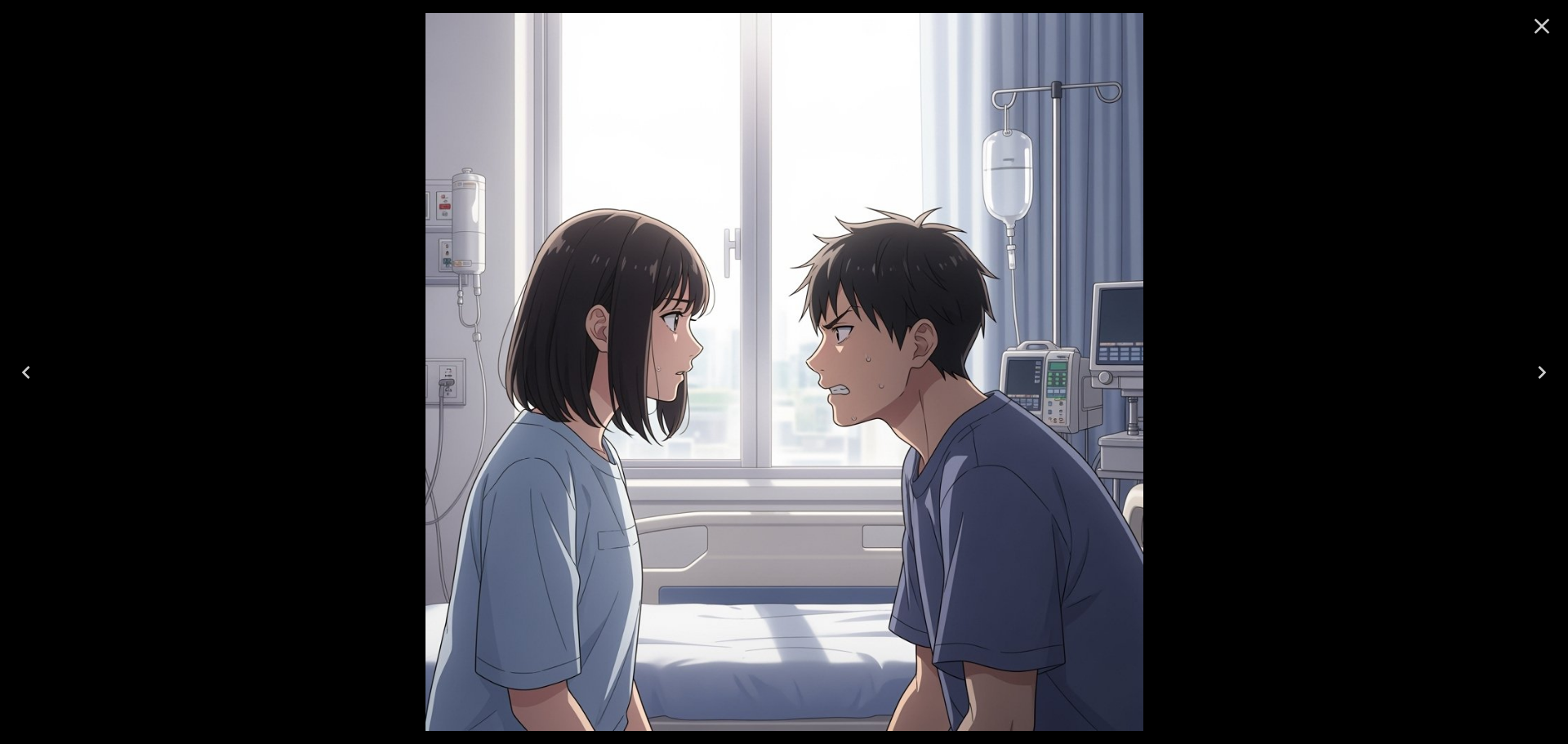
click at [1547, 22] on icon "Close" at bounding box center [1542, 26] width 16 height 16
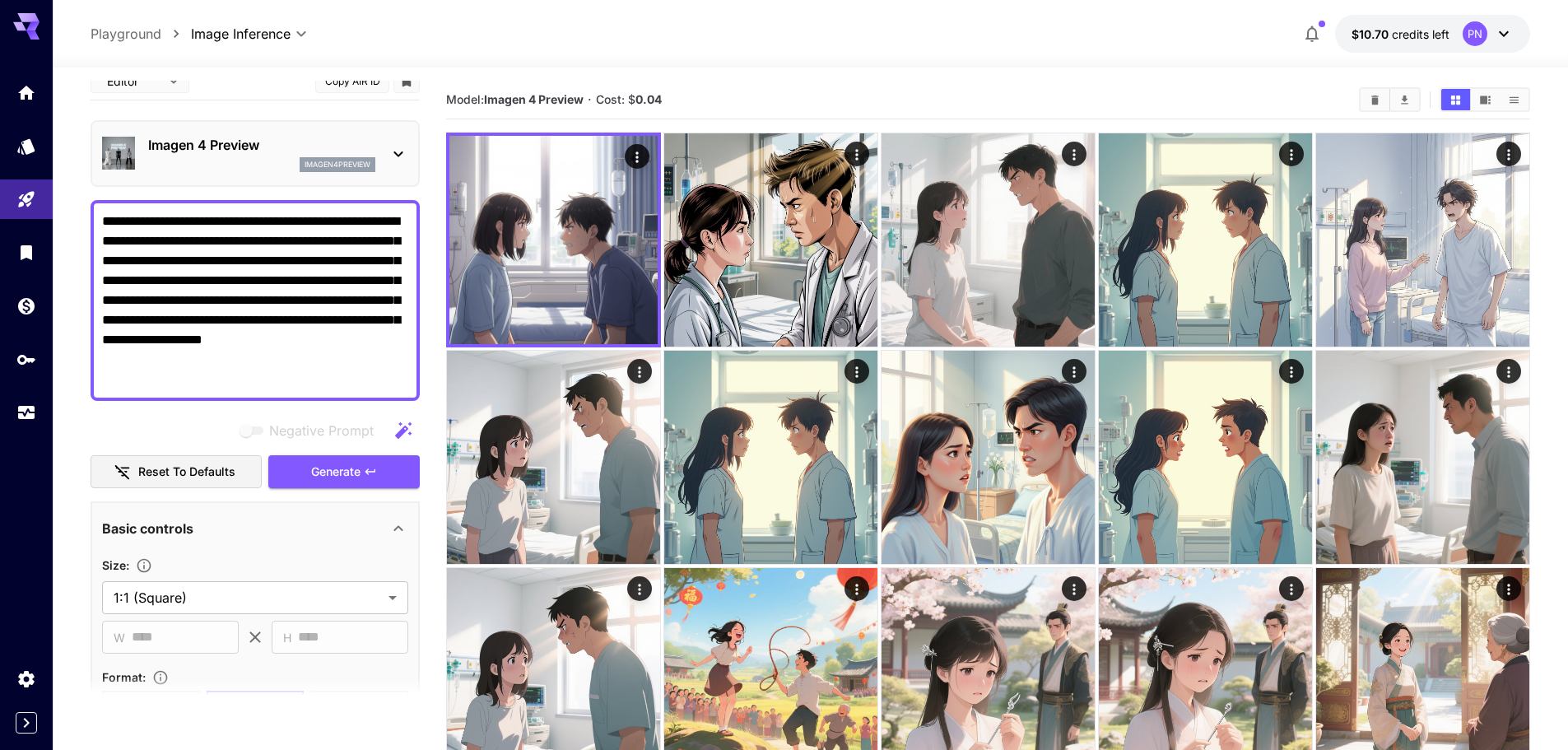
click at [245, 156] on div "Imagen 4 Preview imagen4preview" at bounding box center [262, 153] width 228 height 37
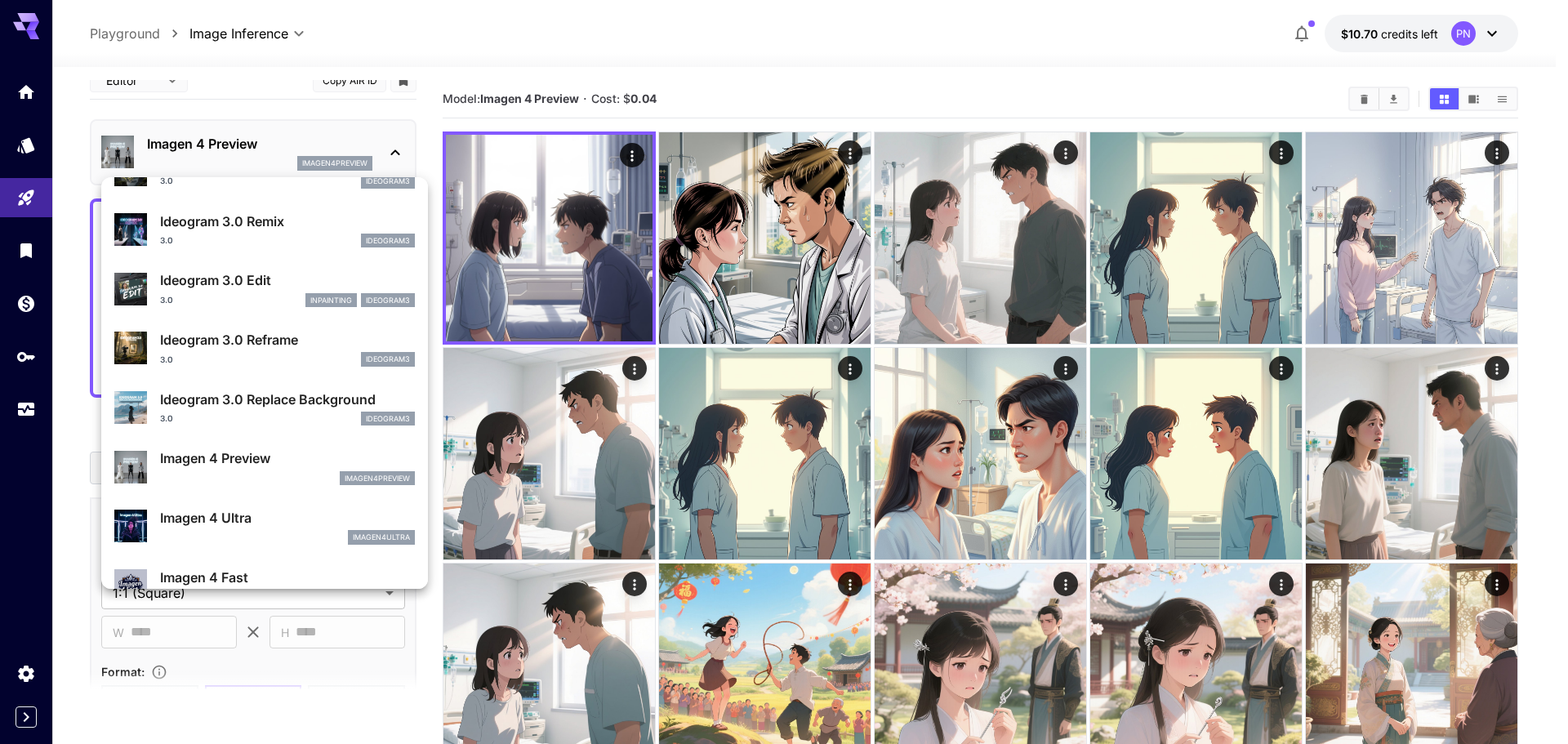
scroll to position [654, 0]
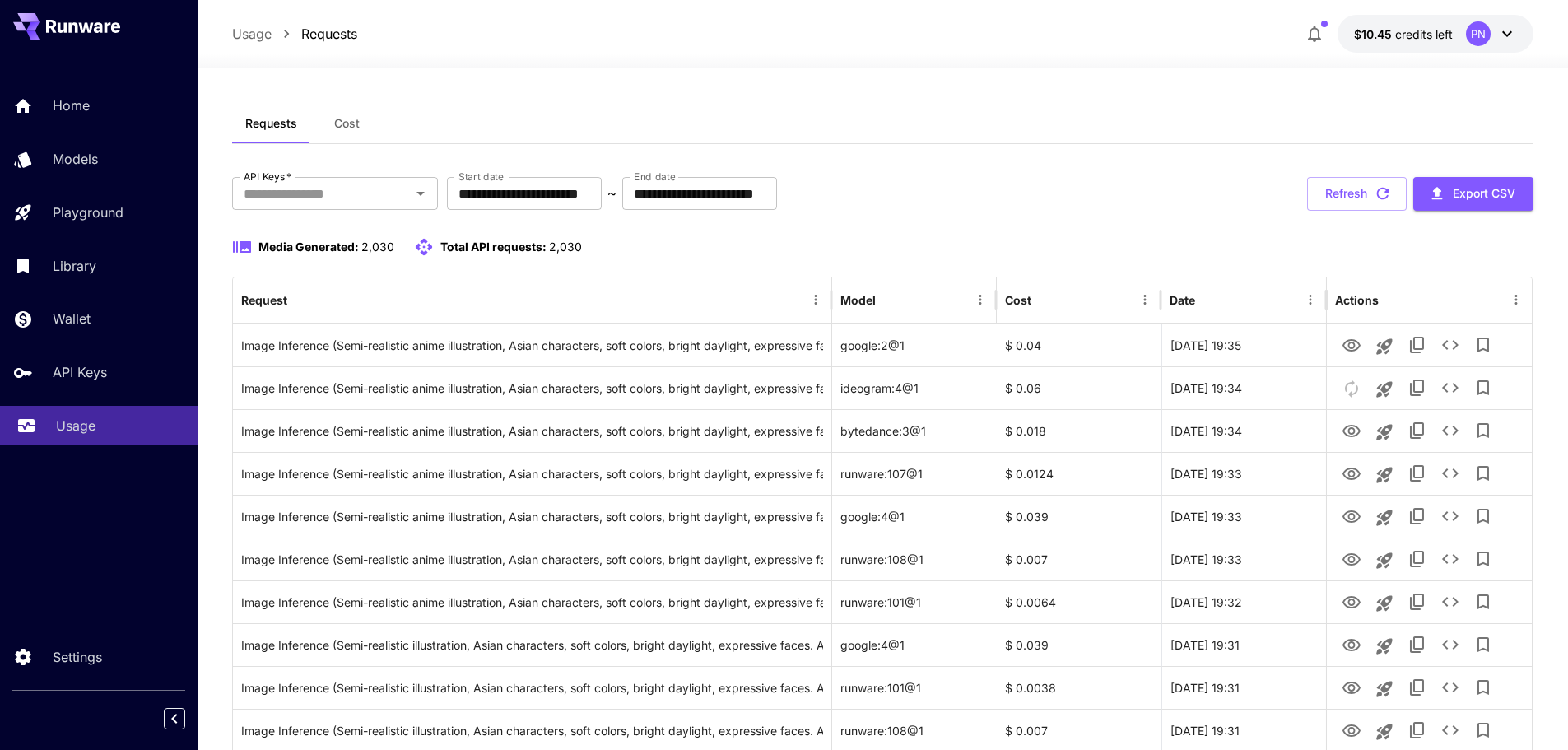
click at [78, 429] on p "Usage" at bounding box center [76, 425] width 40 height 20
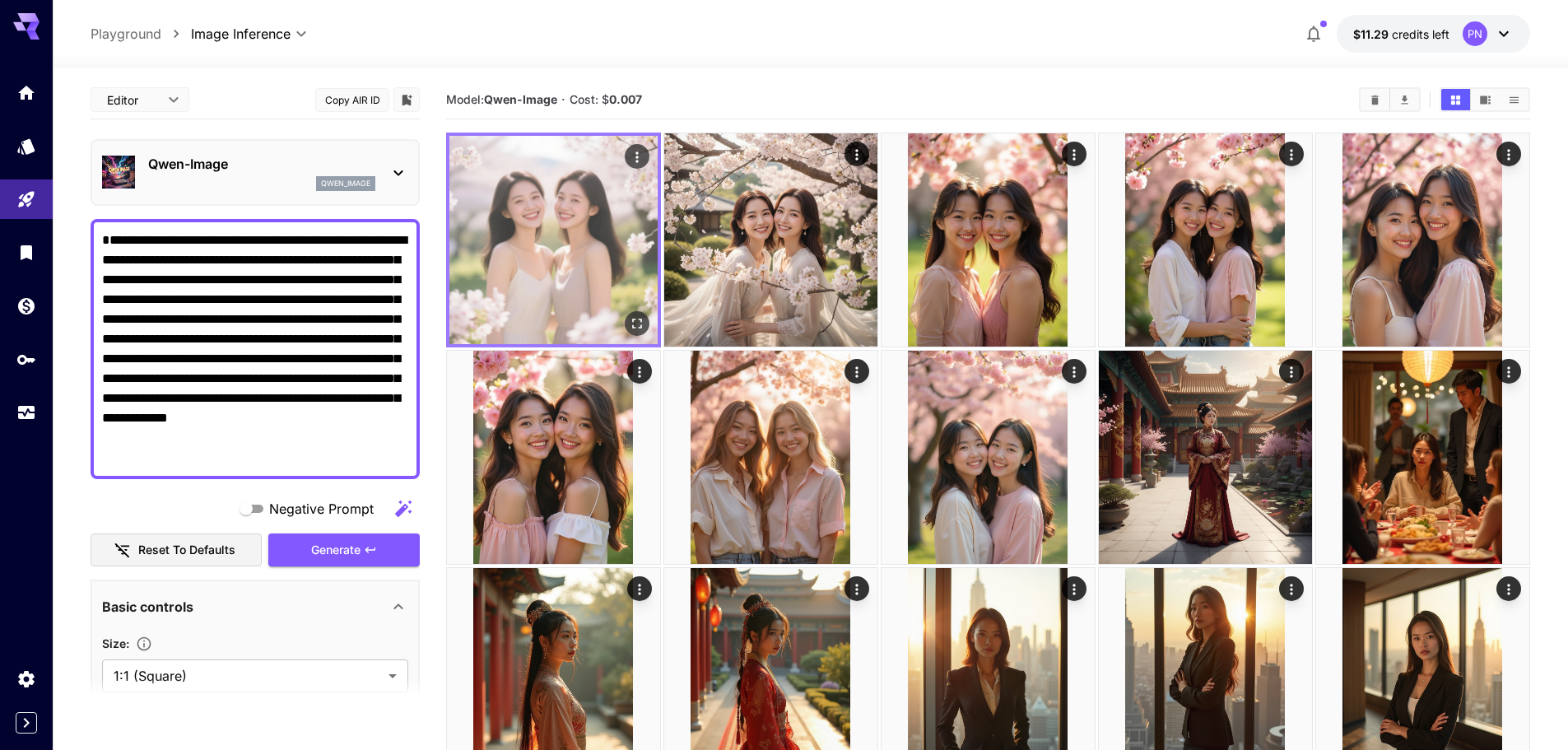
scroll to position [82, 0]
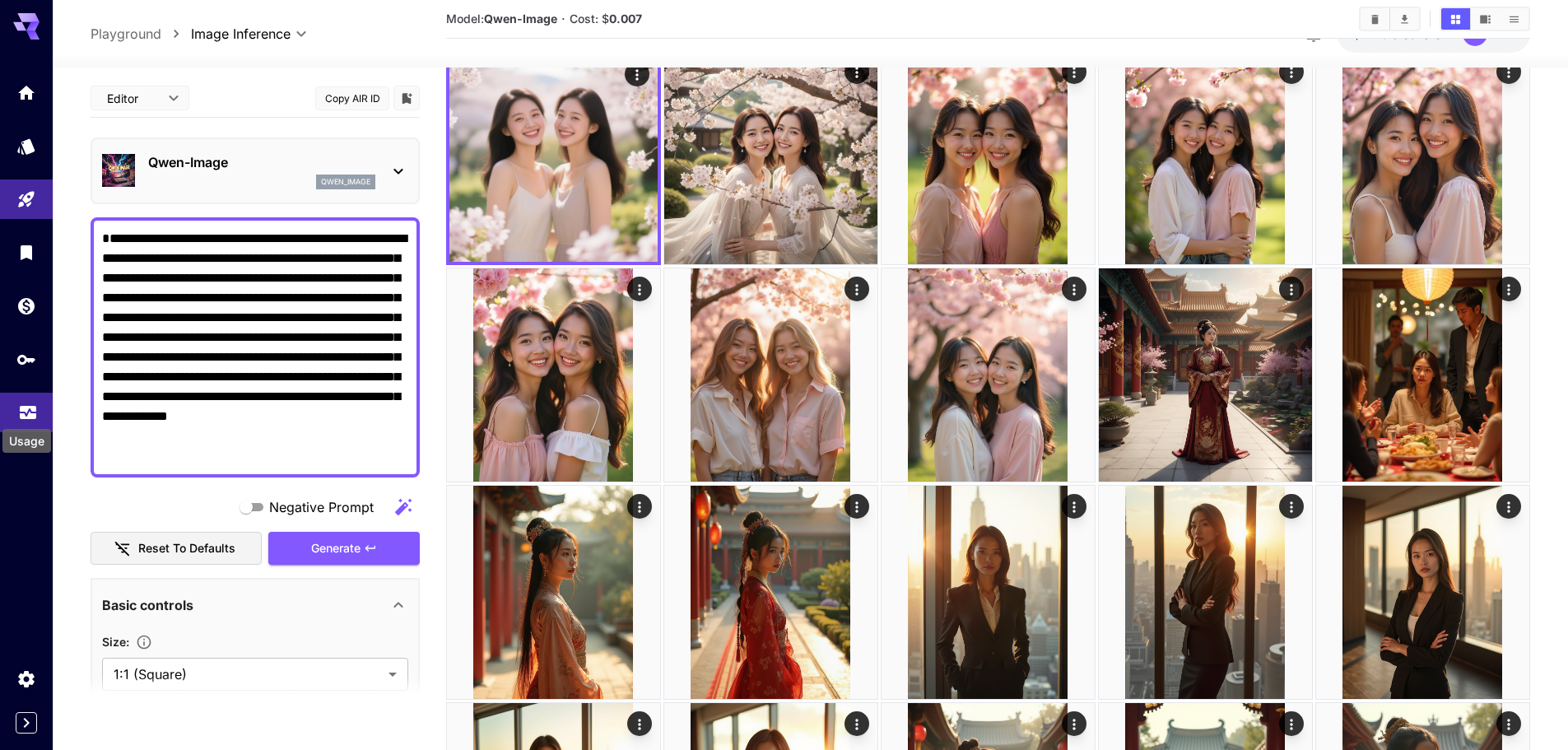
click at [29, 406] on icon "Usage" at bounding box center [28, 407] width 20 height 20
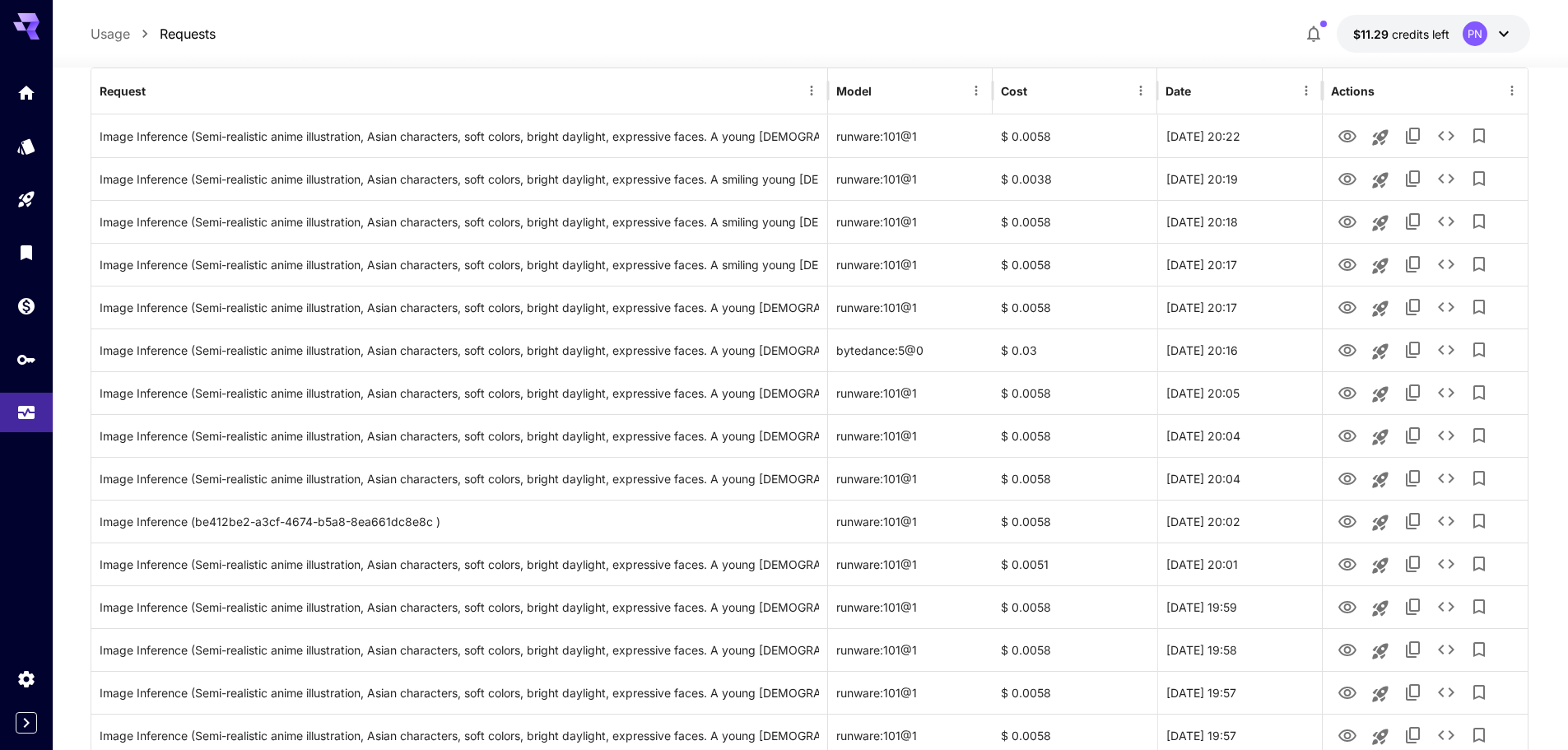
scroll to position [82, 0]
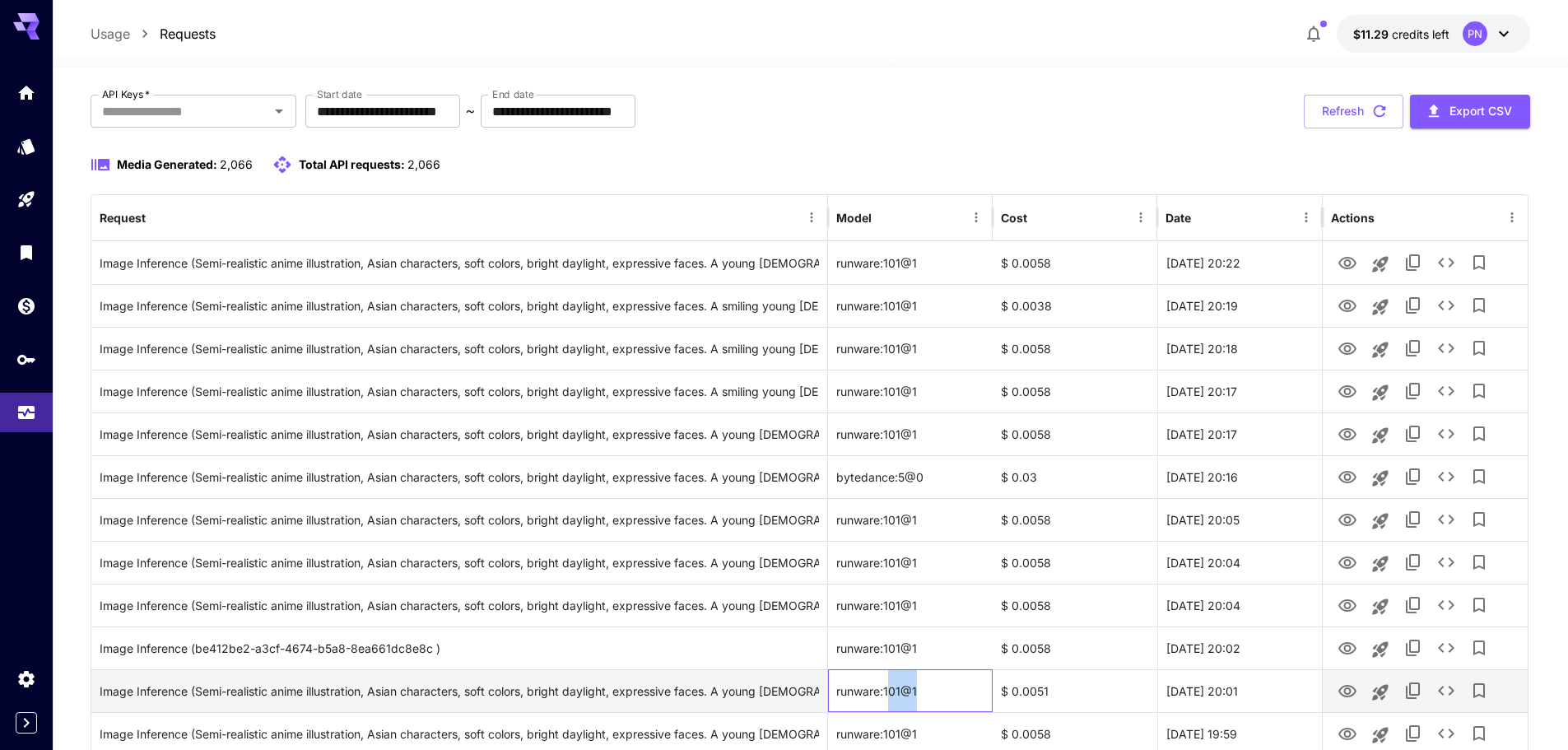
drag, startPoint x: 941, startPoint y: 682, endPoint x: 891, endPoint y: 699, distance: 52.8
click at [891, 699] on div "runware:101@1" at bounding box center [911, 691] width 165 height 43
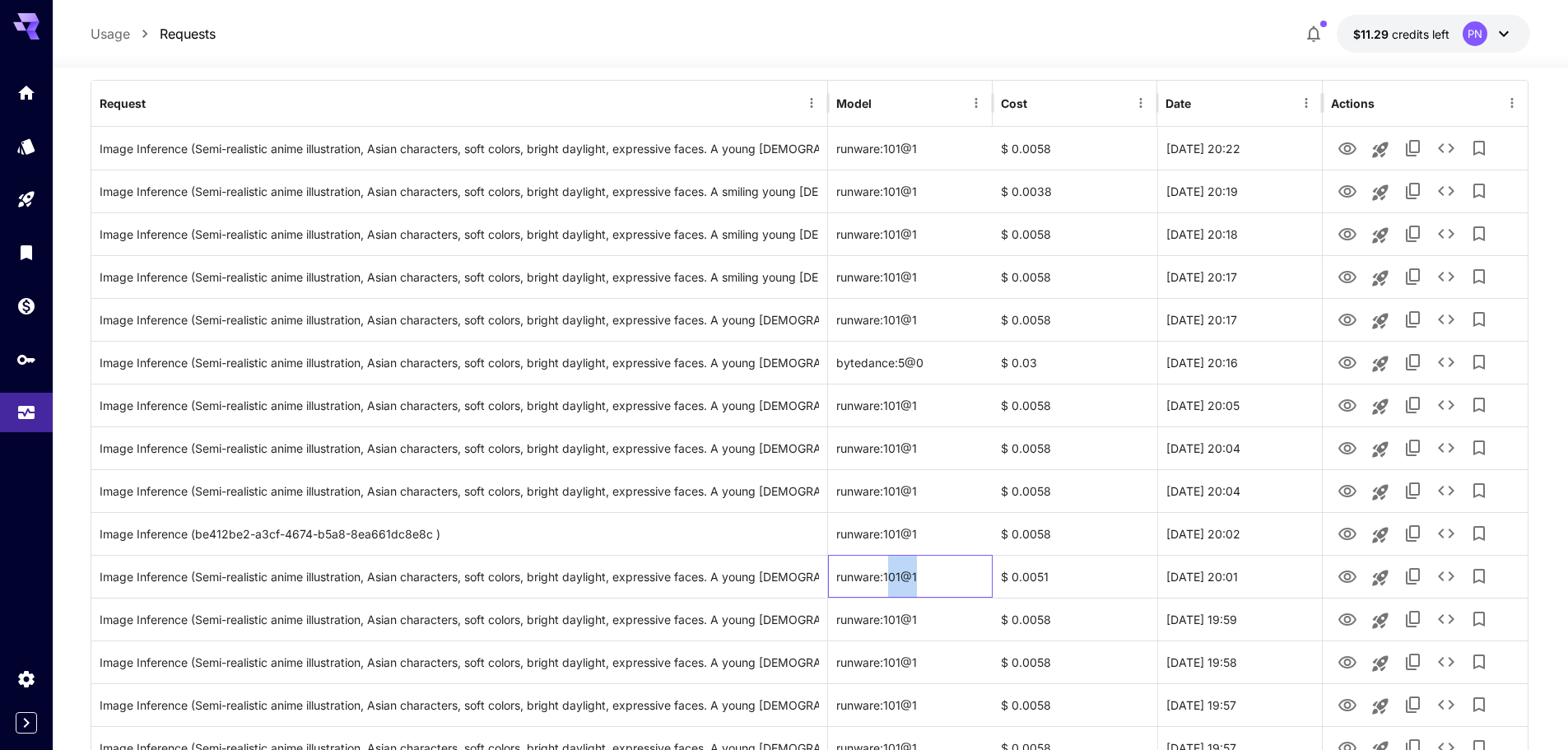
scroll to position [329, 0]
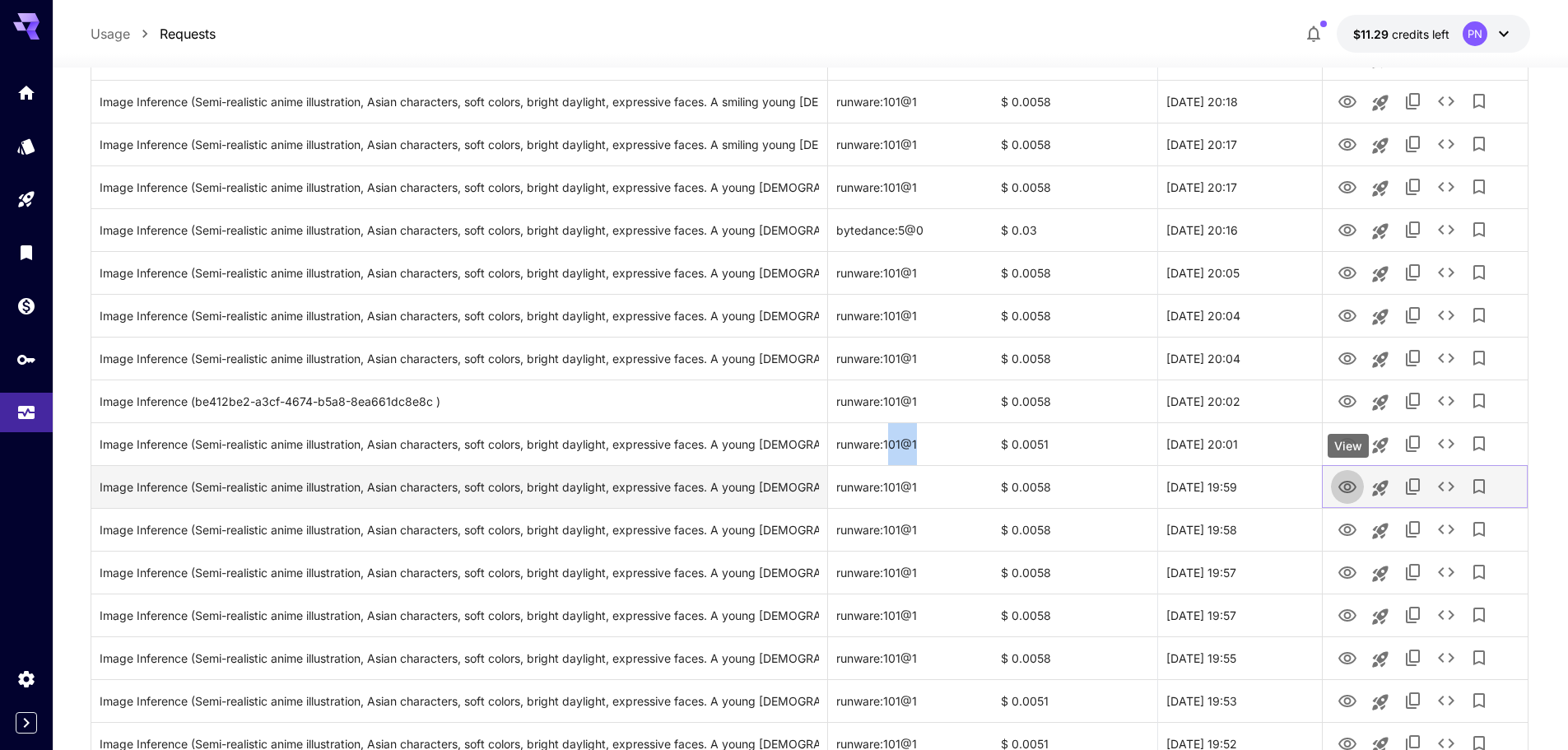
click at [1354, 487] on icon "View" at bounding box center [1348, 487] width 20 height 20
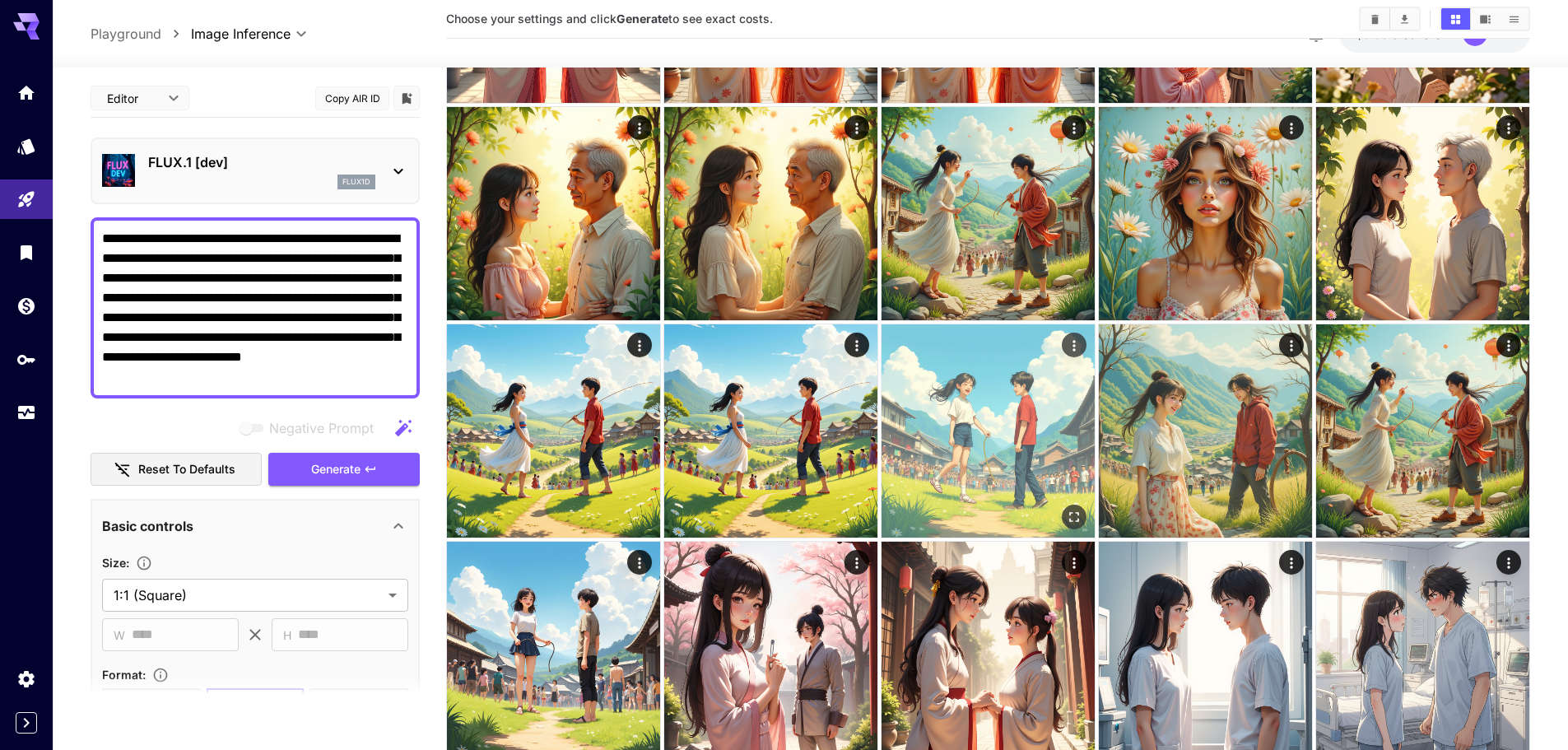
scroll to position [247, 0]
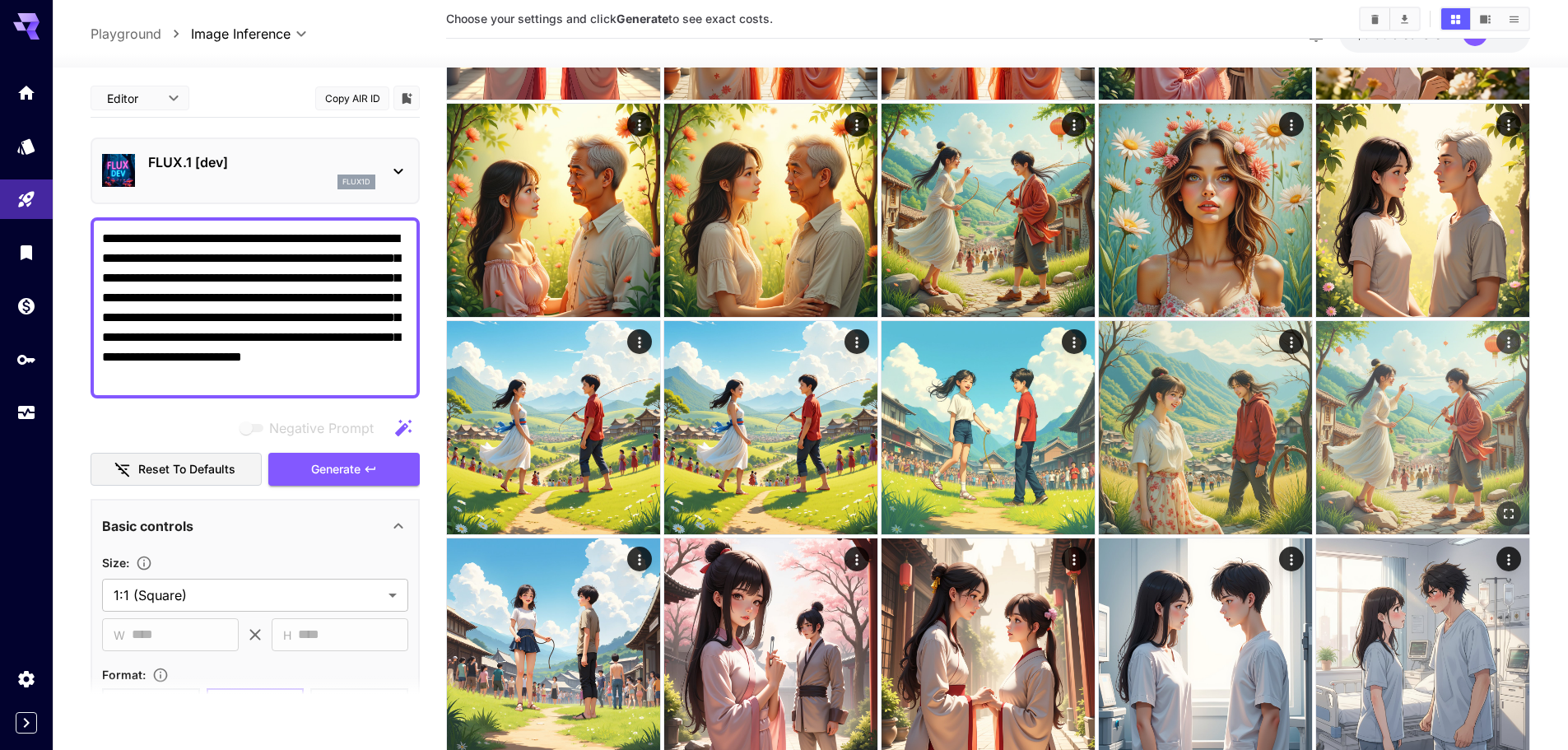
click at [1452, 459] on img at bounding box center [1423, 427] width 214 height 213
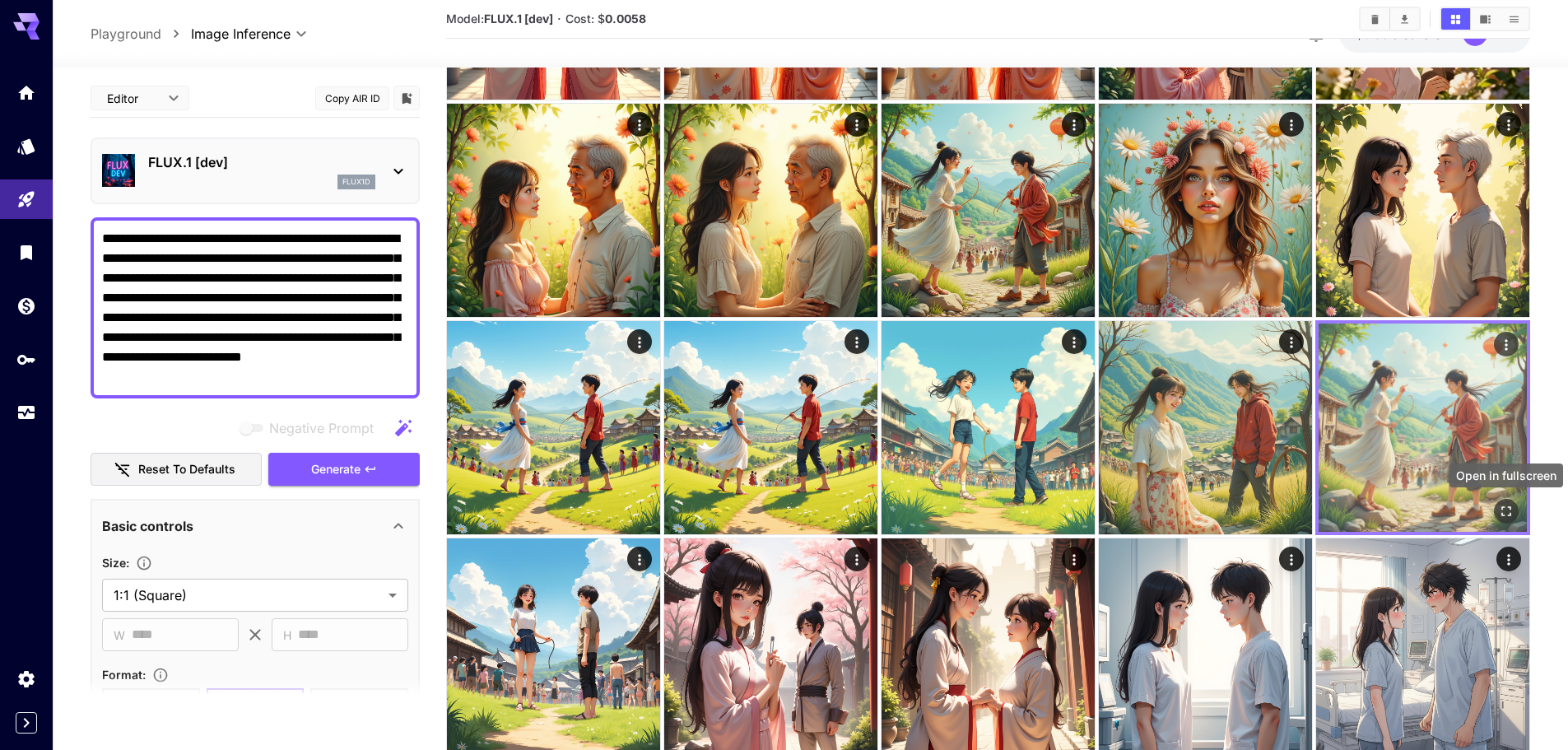
click at [1509, 517] on icon "Open in fullscreen" at bounding box center [1506, 511] width 16 height 16
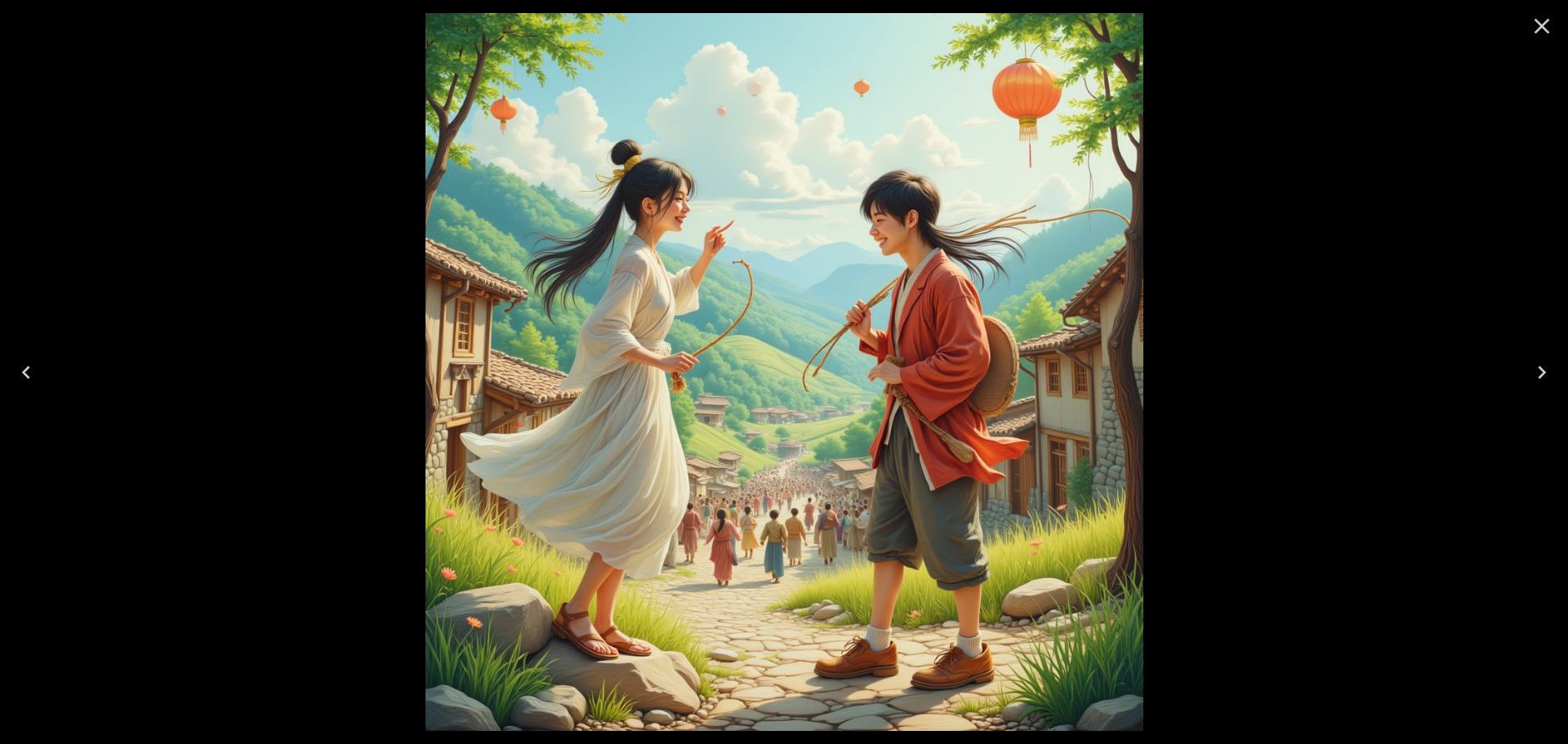
click at [1542, 31] on icon "Close" at bounding box center [1542, 26] width 26 height 26
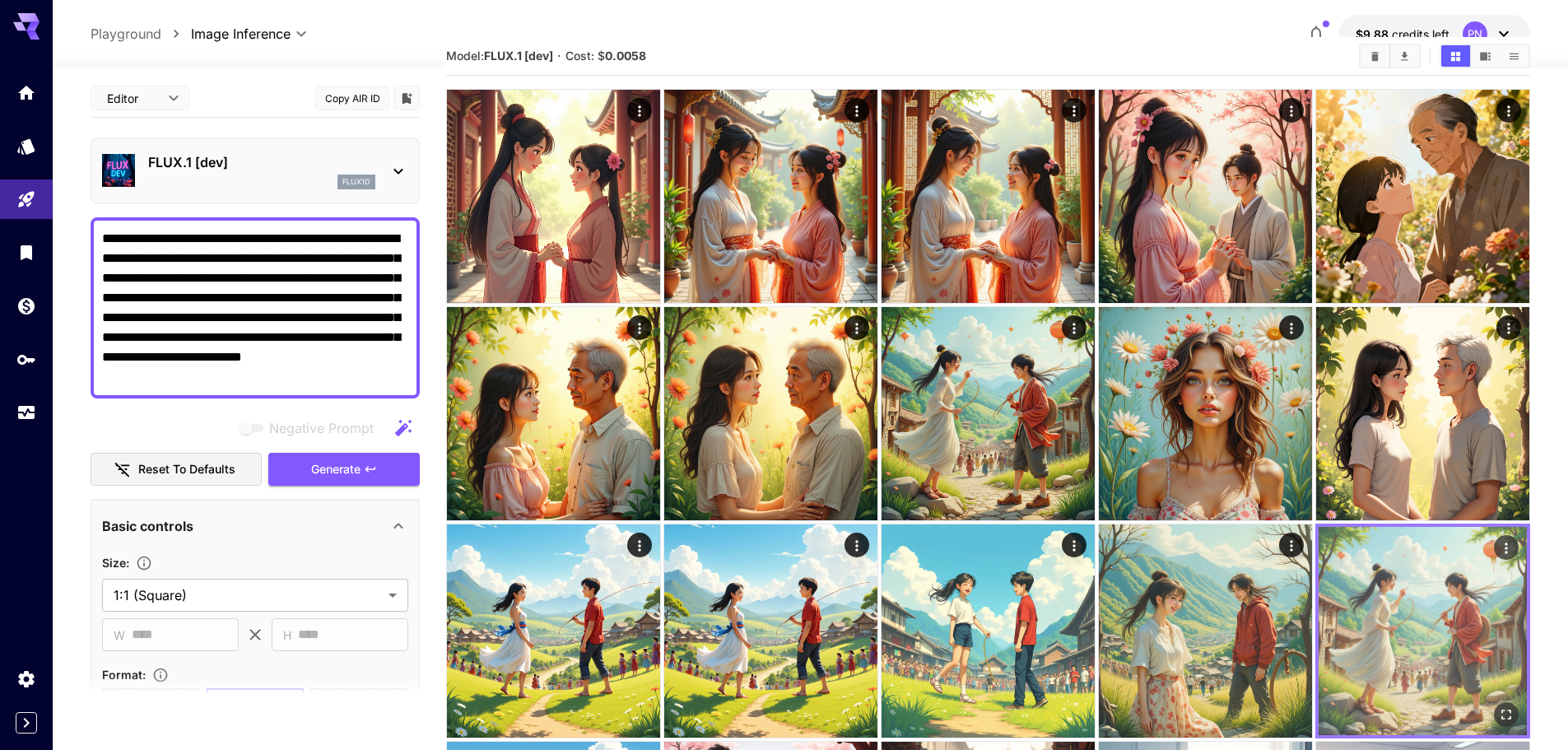
scroll to position [0, 0]
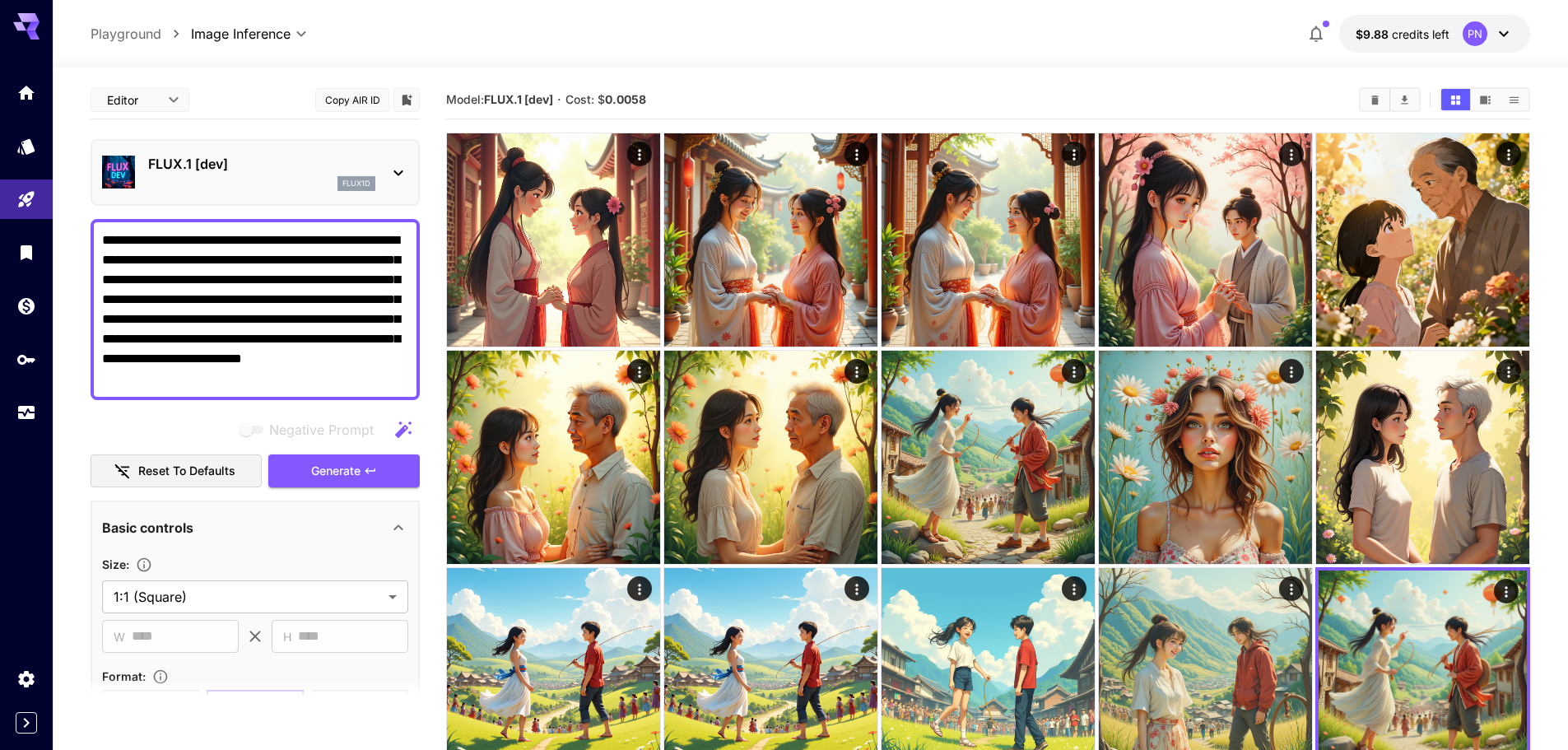
click at [171, 320] on textarea "**********" at bounding box center [255, 310] width 306 height 158
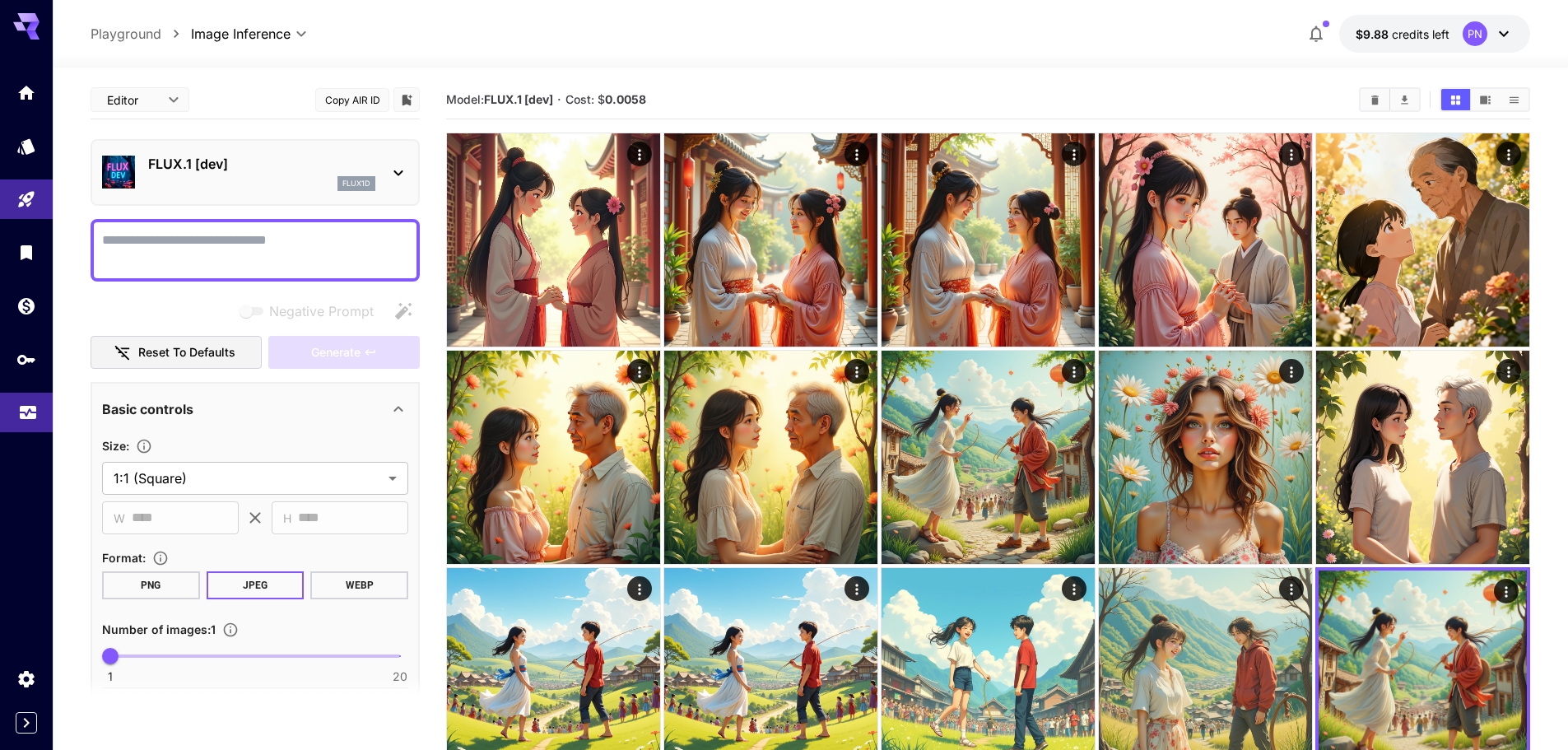
click at [37, 407] on link at bounding box center [26, 412] width 53 height 40
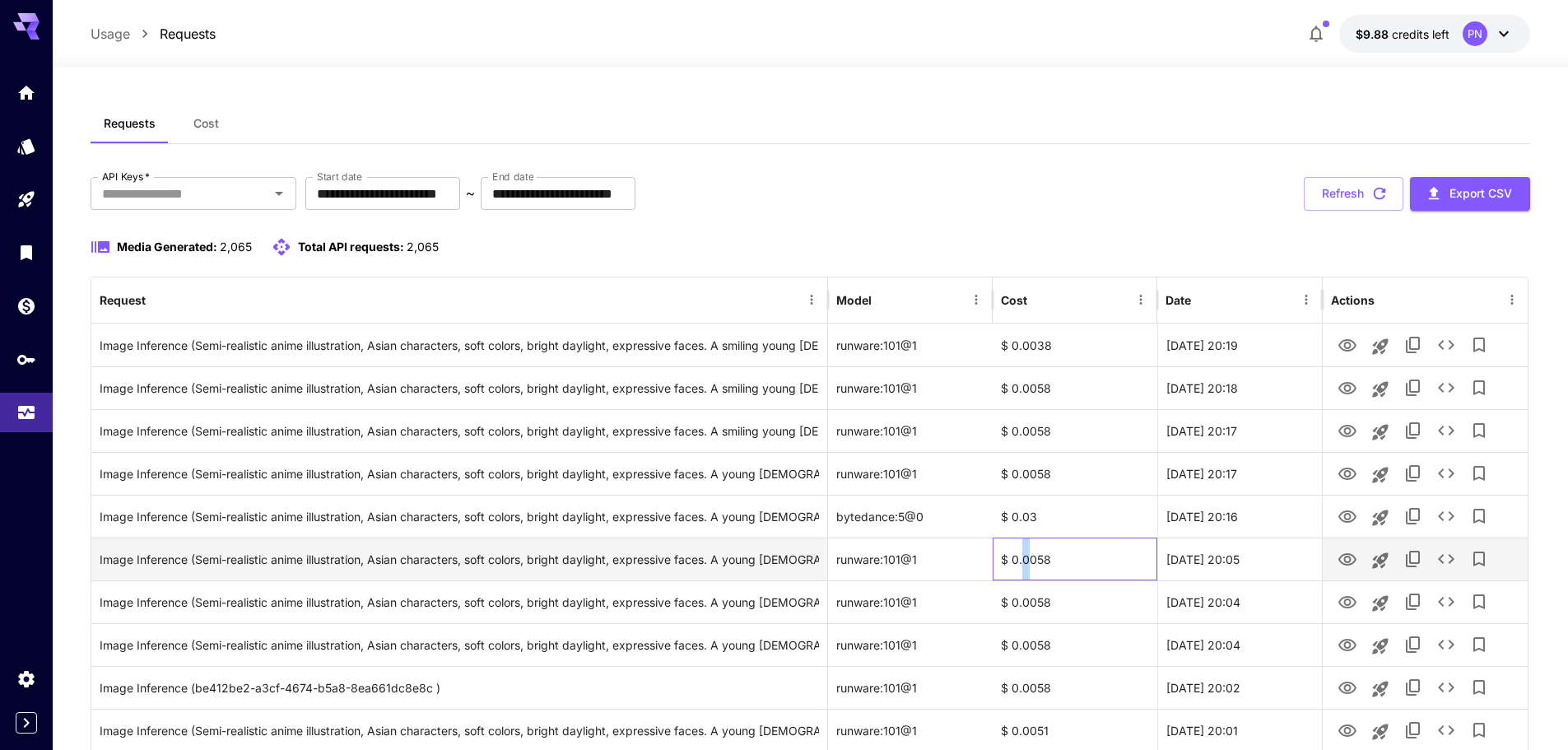
drag, startPoint x: 1021, startPoint y: 566, endPoint x: 1030, endPoint y: 578, distance: 15.0
click at [1030, 578] on div "$ 0.0058" at bounding box center [1075, 559] width 165 height 43
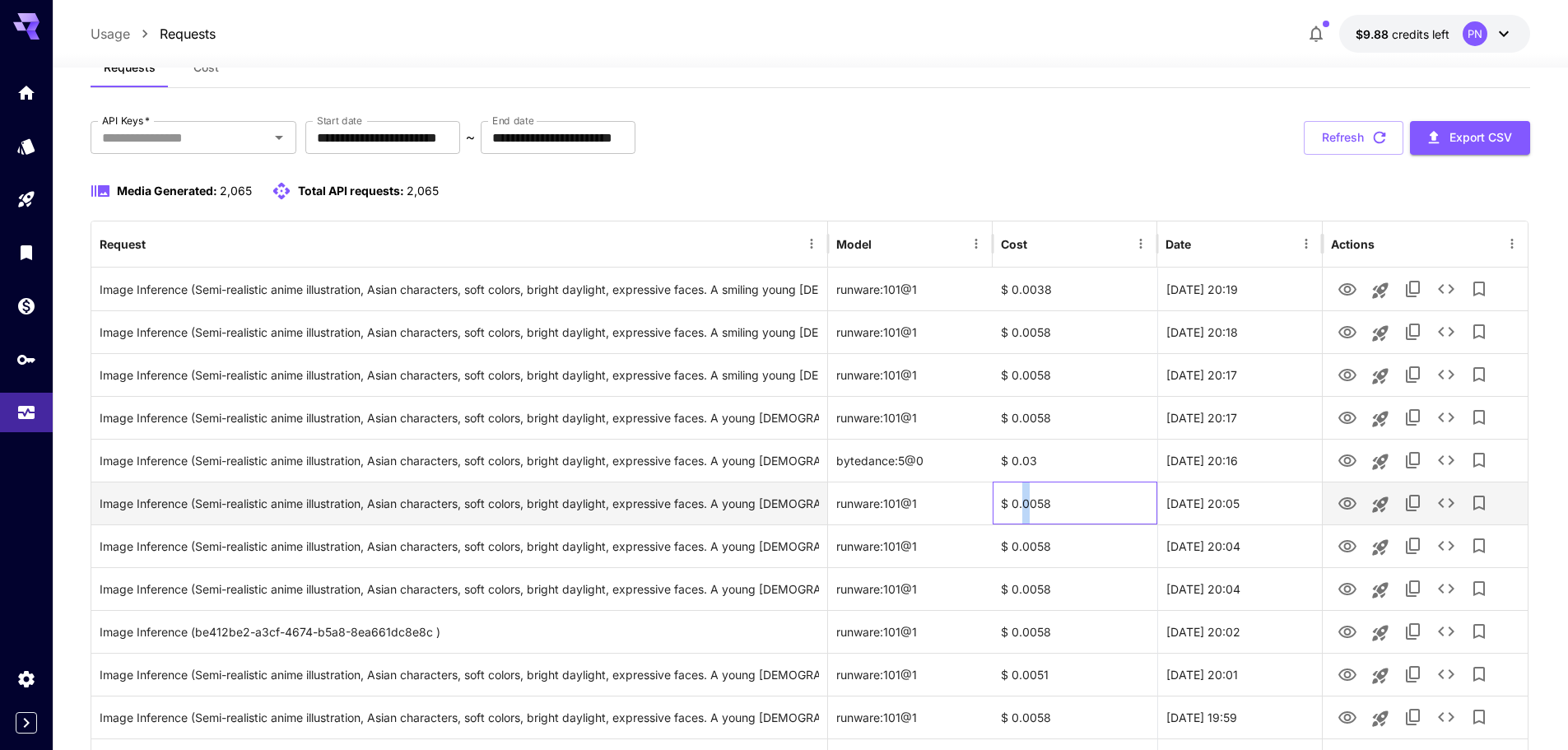
scroll to position [82, 0]
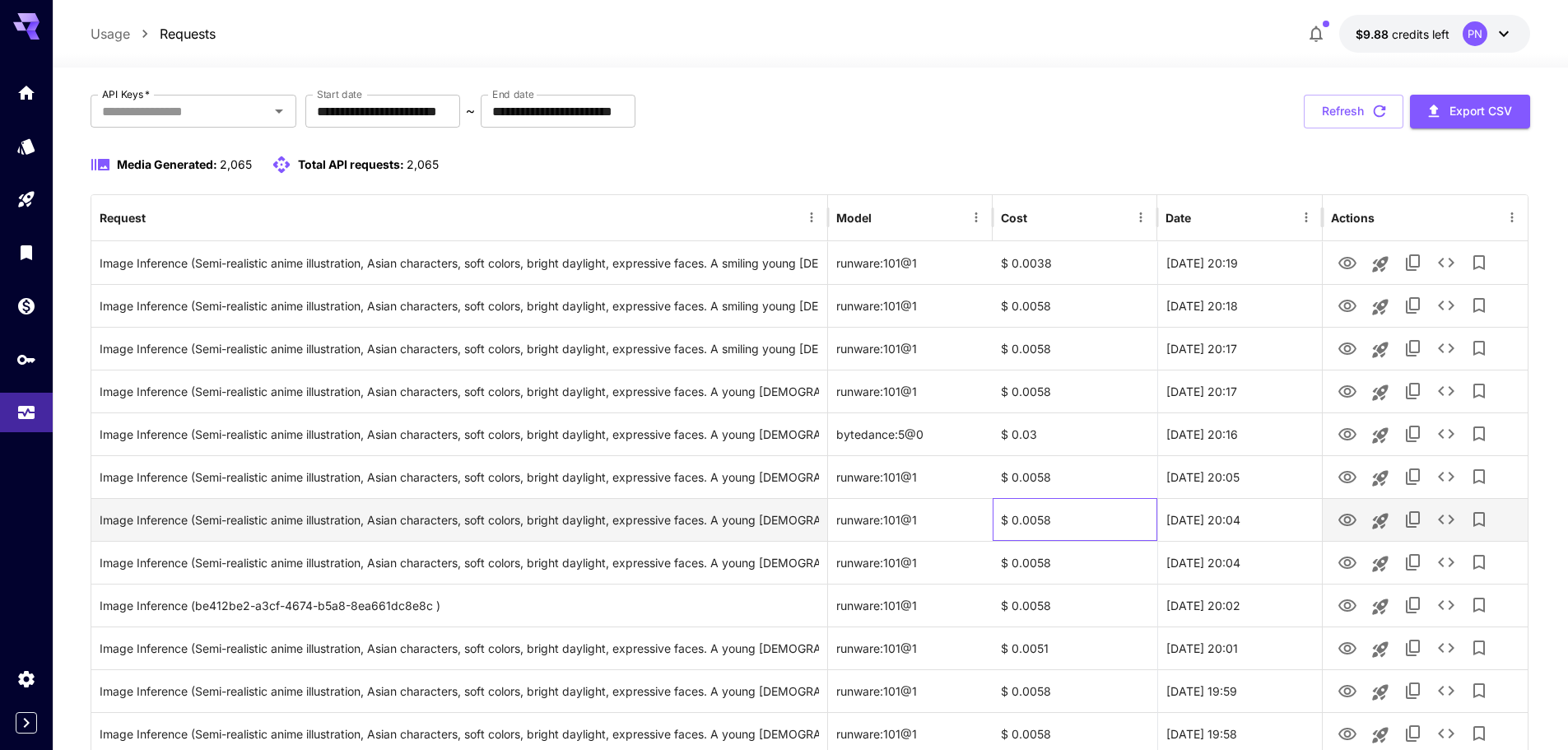
click at [1042, 518] on div "$ 0.0058" at bounding box center [1075, 519] width 165 height 43
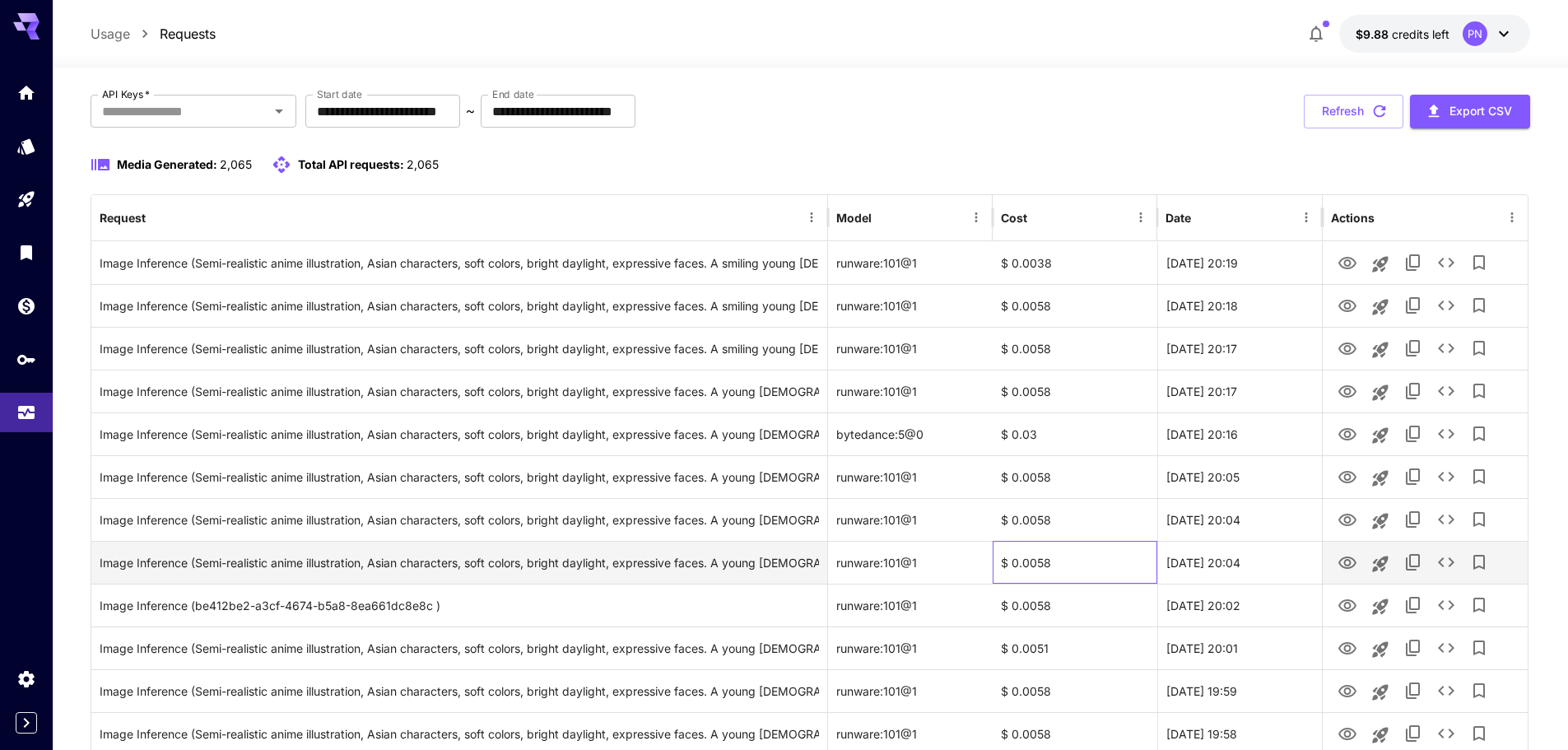
click at [1050, 561] on div "$ 0.0058" at bounding box center [1075, 562] width 165 height 43
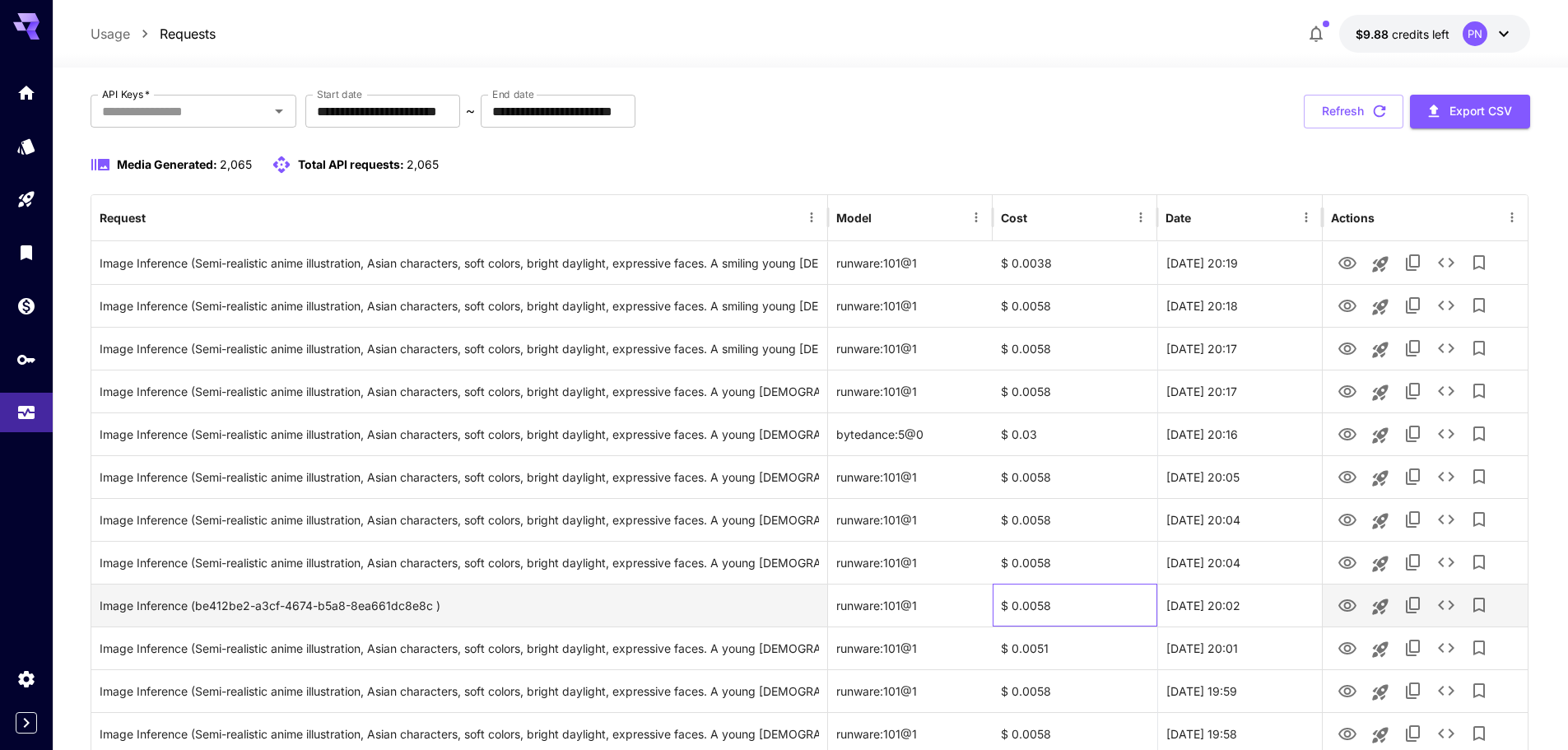
click at [1057, 613] on div "$ 0.0058" at bounding box center [1075, 605] width 165 height 43
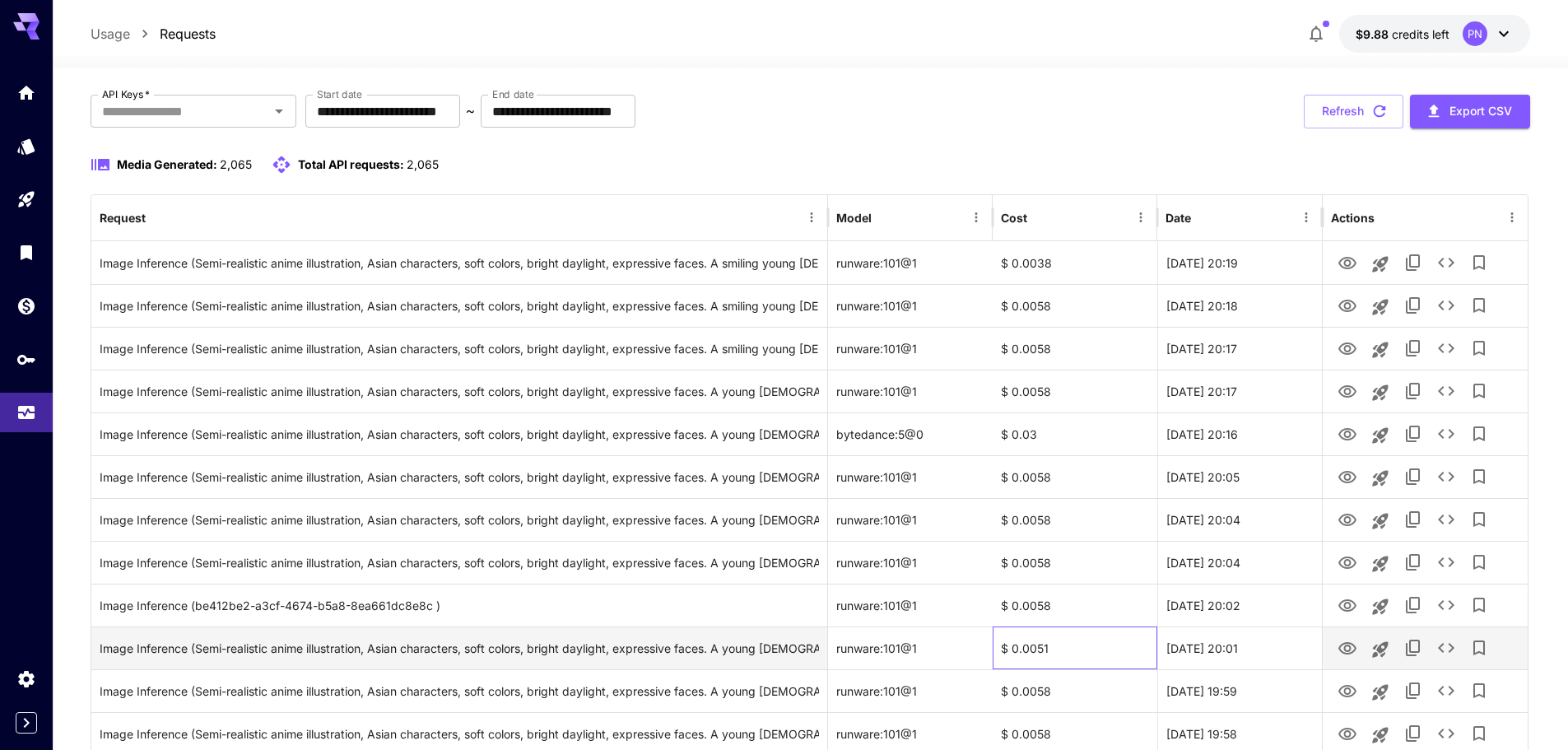
click at [1059, 644] on div "$ 0.0051" at bounding box center [1075, 648] width 165 height 43
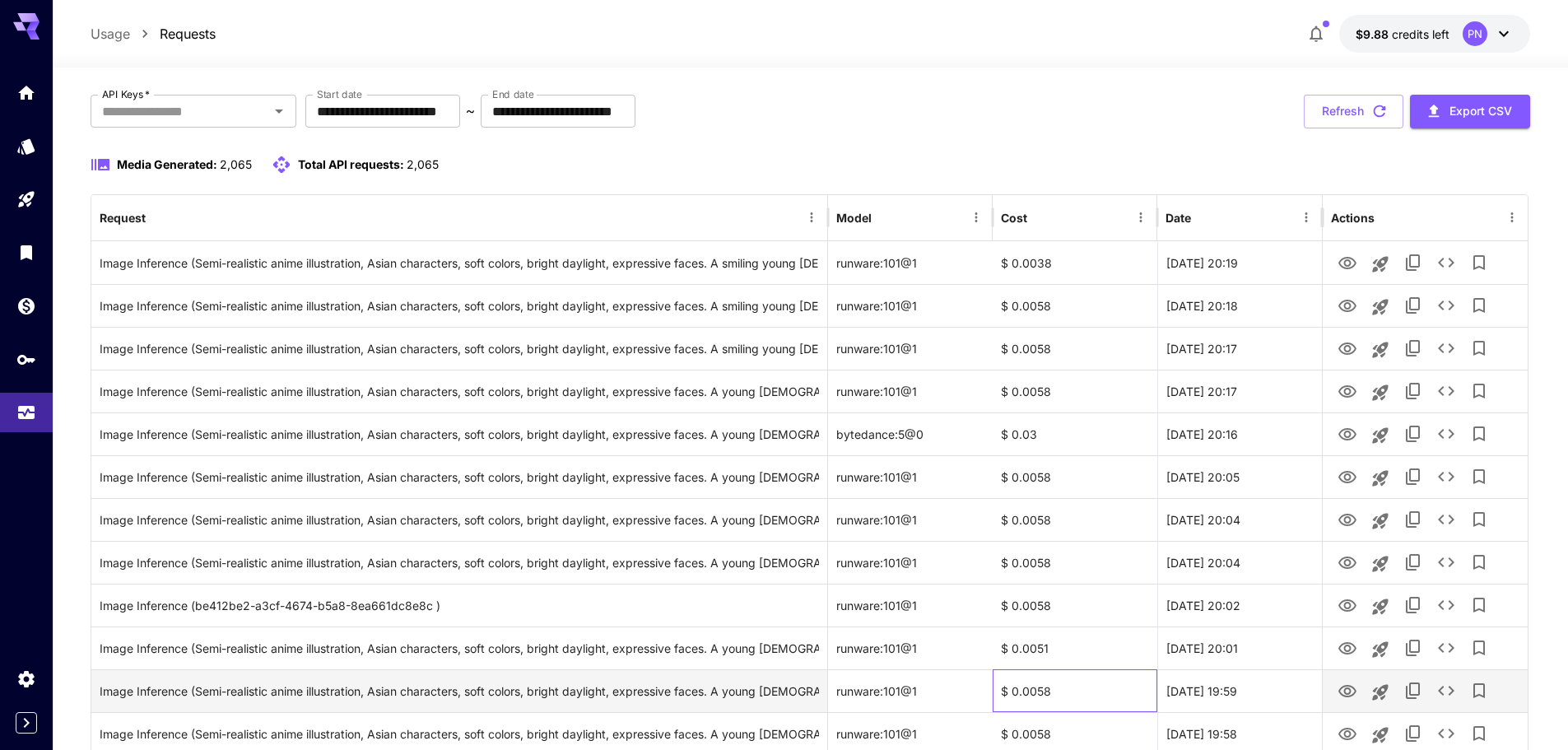
click at [1067, 689] on div "$ 0.0058" at bounding box center [1075, 691] width 165 height 43
click at [1369, 696] on button "Launch in playground" at bounding box center [1381, 692] width 33 height 33
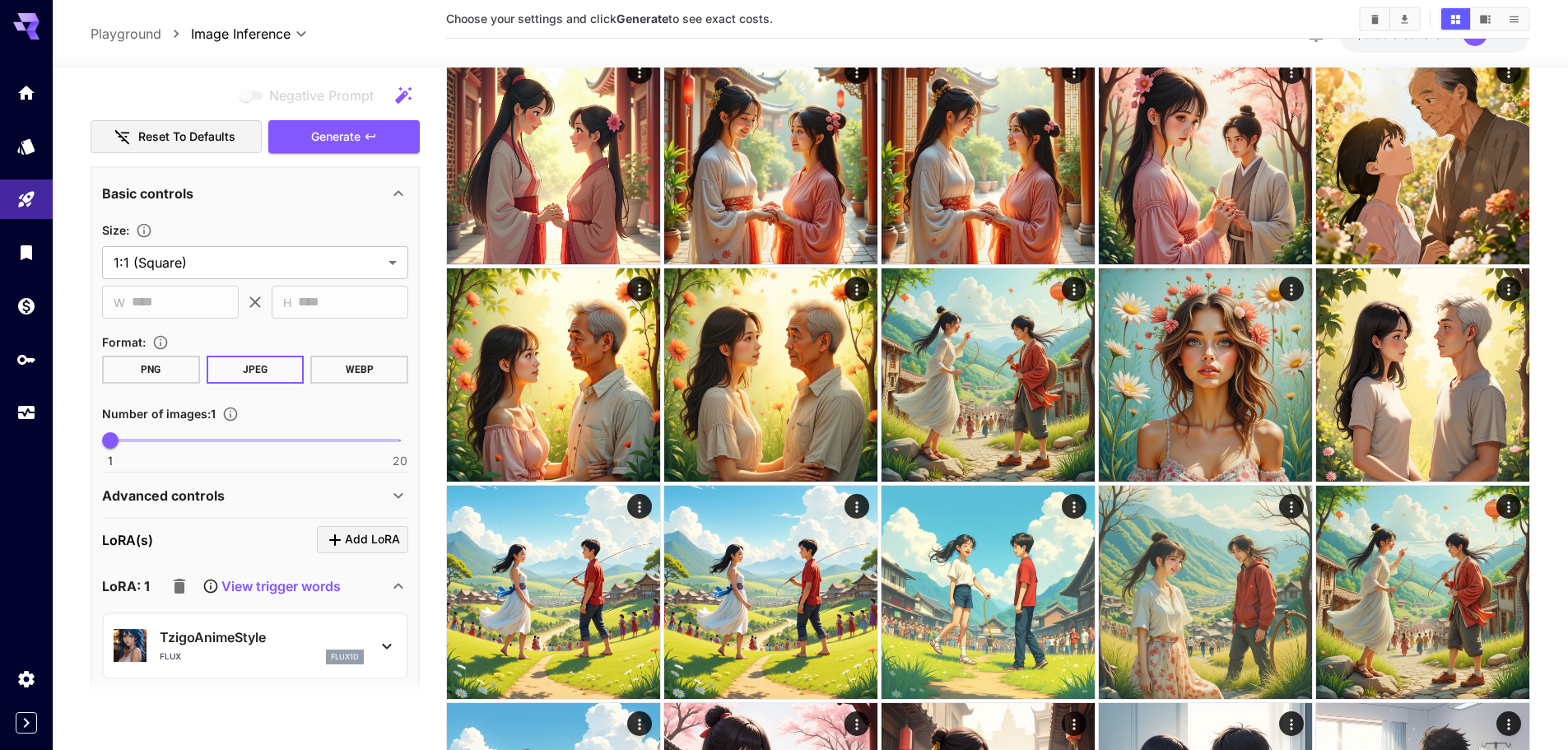
scroll to position [82, 0]
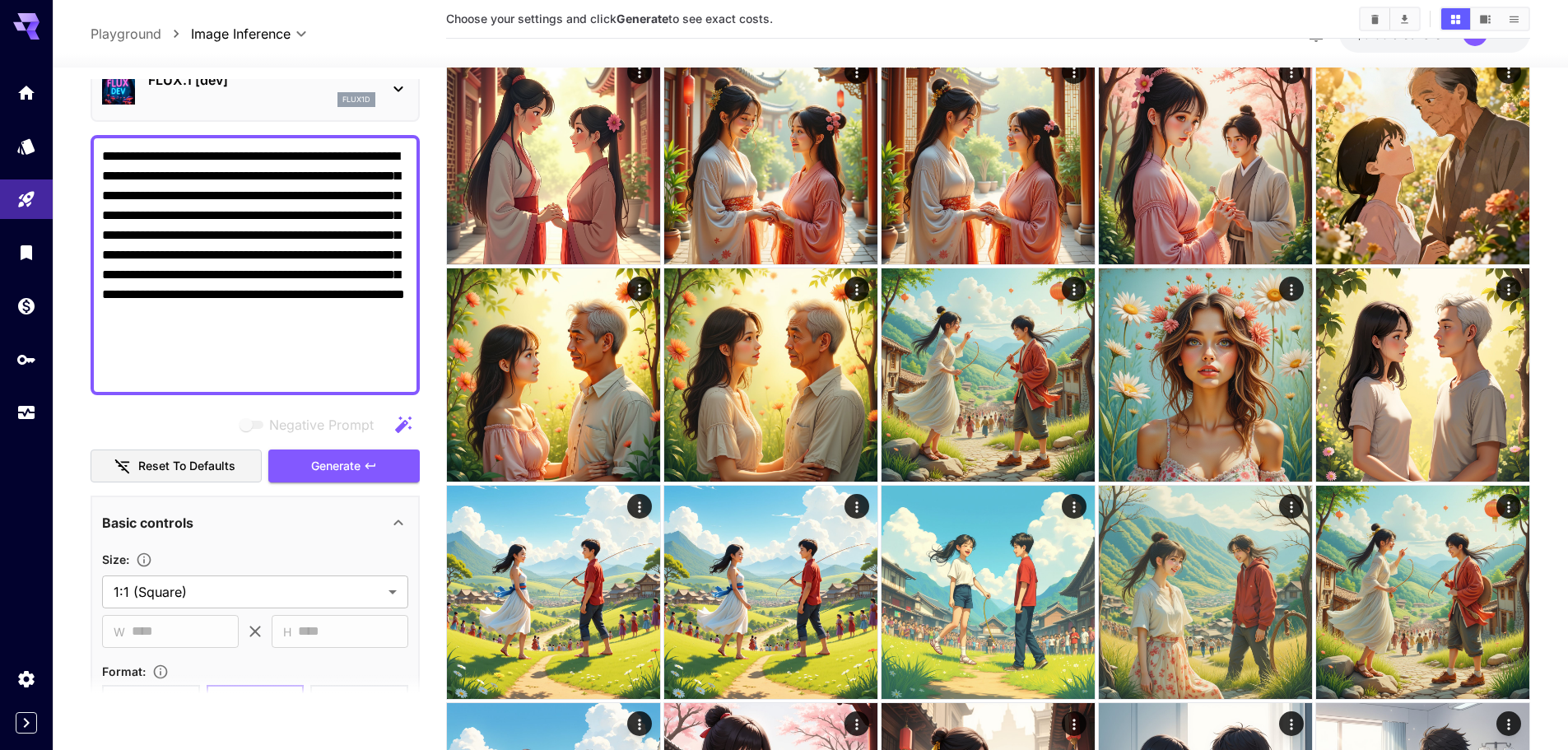
click at [322, 281] on textarea "**********" at bounding box center [255, 265] width 306 height 237
click at [378, 466] on button "Generate" at bounding box center [345, 466] width 152 height 34
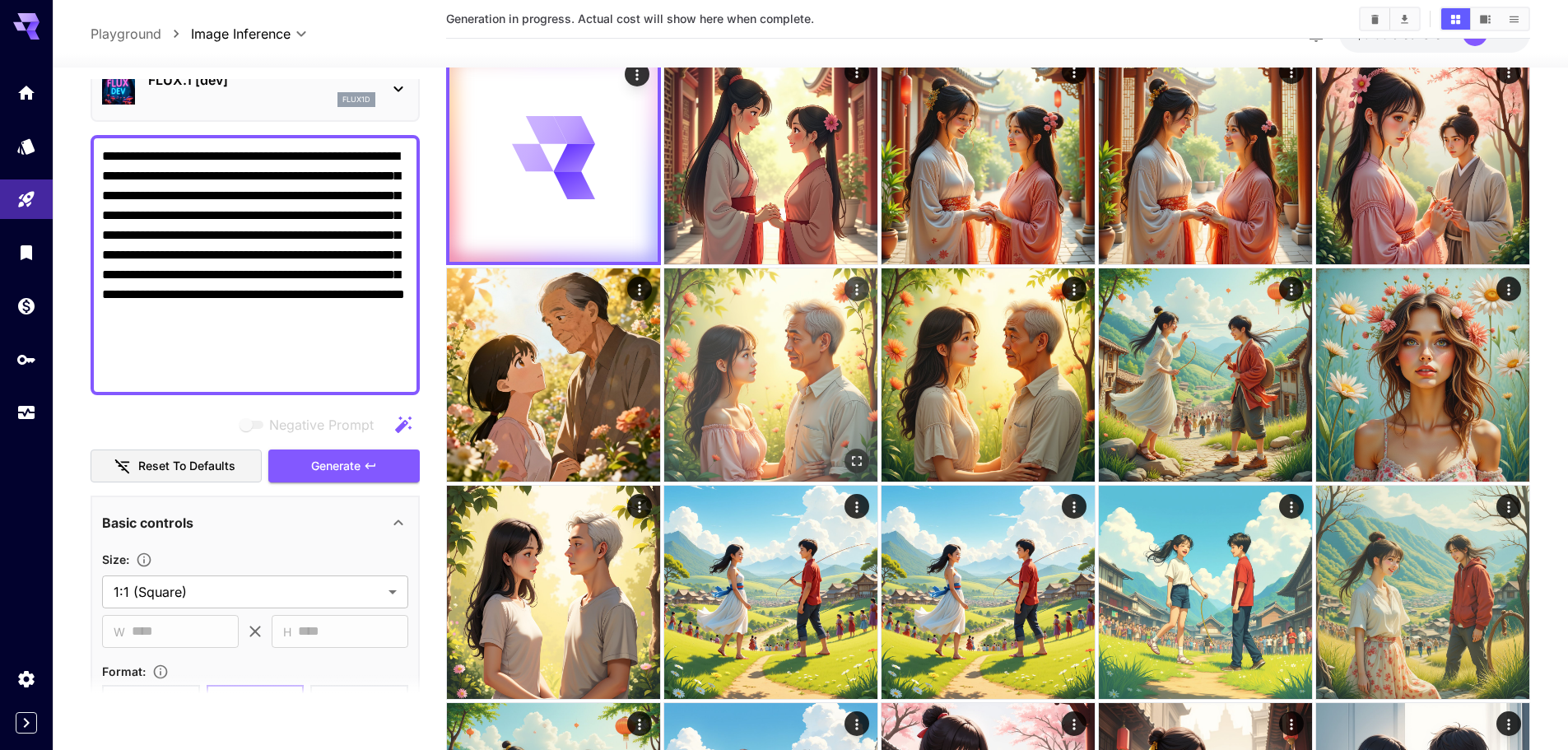
scroll to position [0, 0]
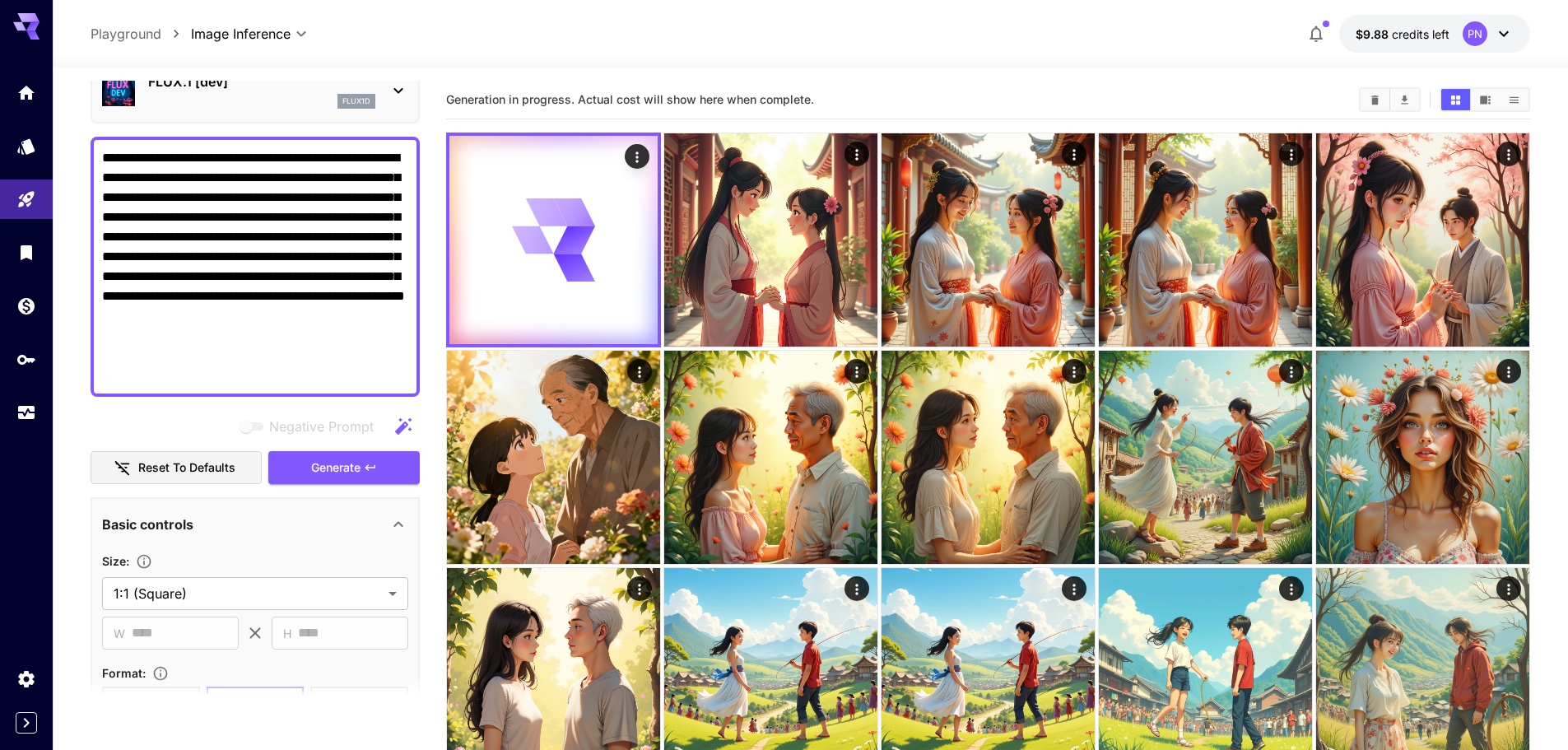
click at [358, 232] on textarea "**********" at bounding box center [255, 267] width 306 height 237
paste textarea
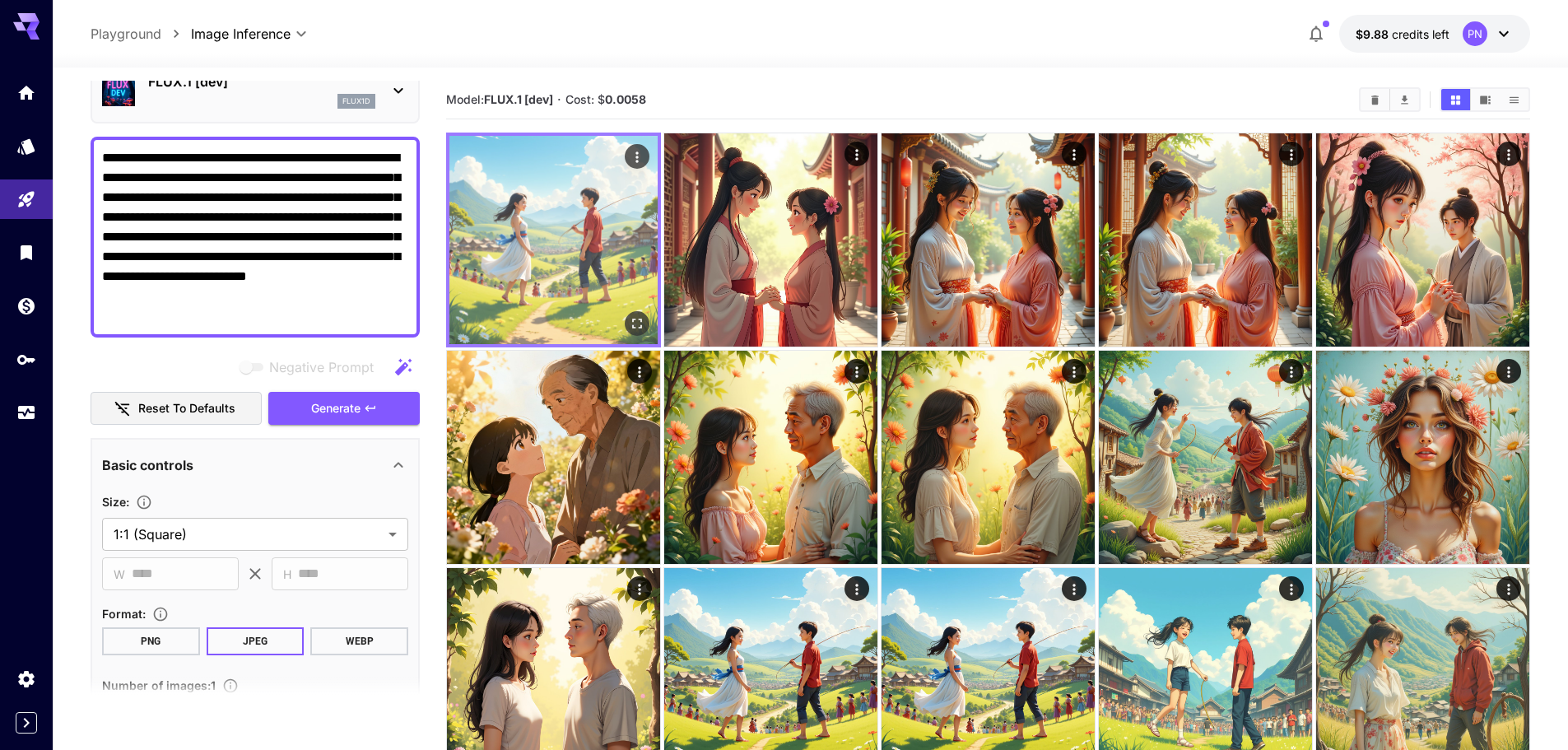
type textarea "**********"
click at [635, 322] on icon "Open in fullscreen" at bounding box center [637, 323] width 16 height 16
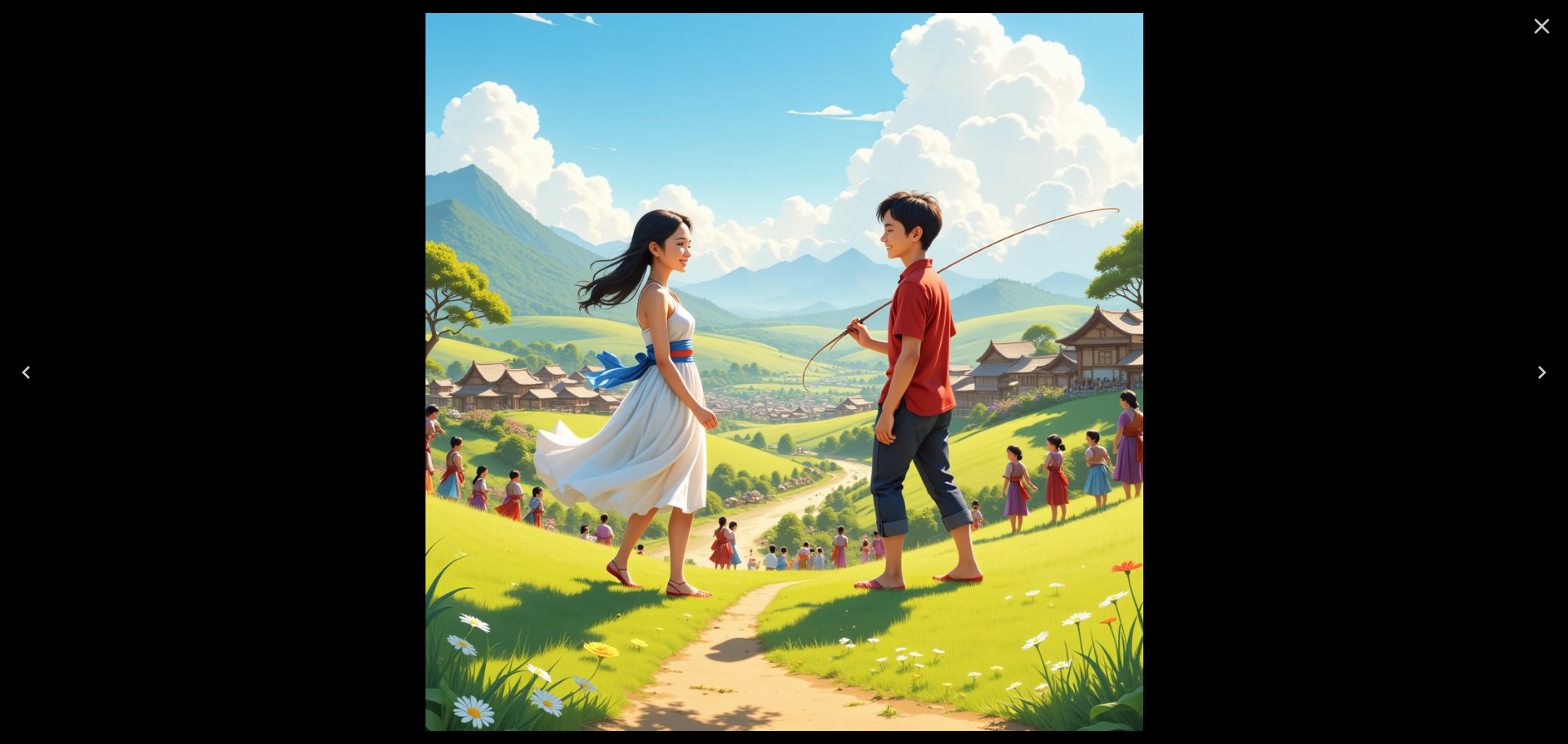
click at [1533, 26] on icon "Close" at bounding box center [1542, 26] width 26 height 26
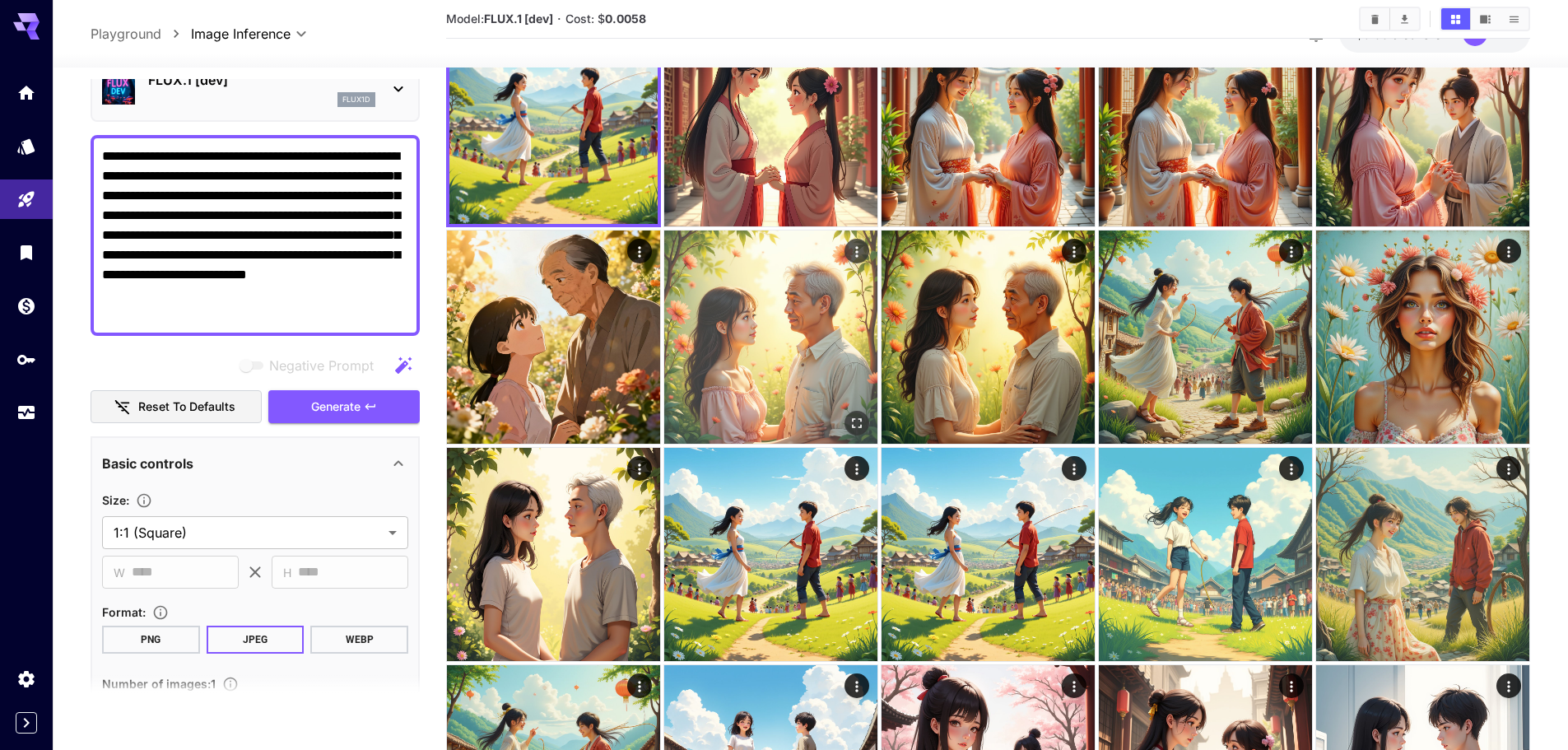
scroll to position [329, 0]
